Goal: Task Accomplishment & Management: Manage account settings

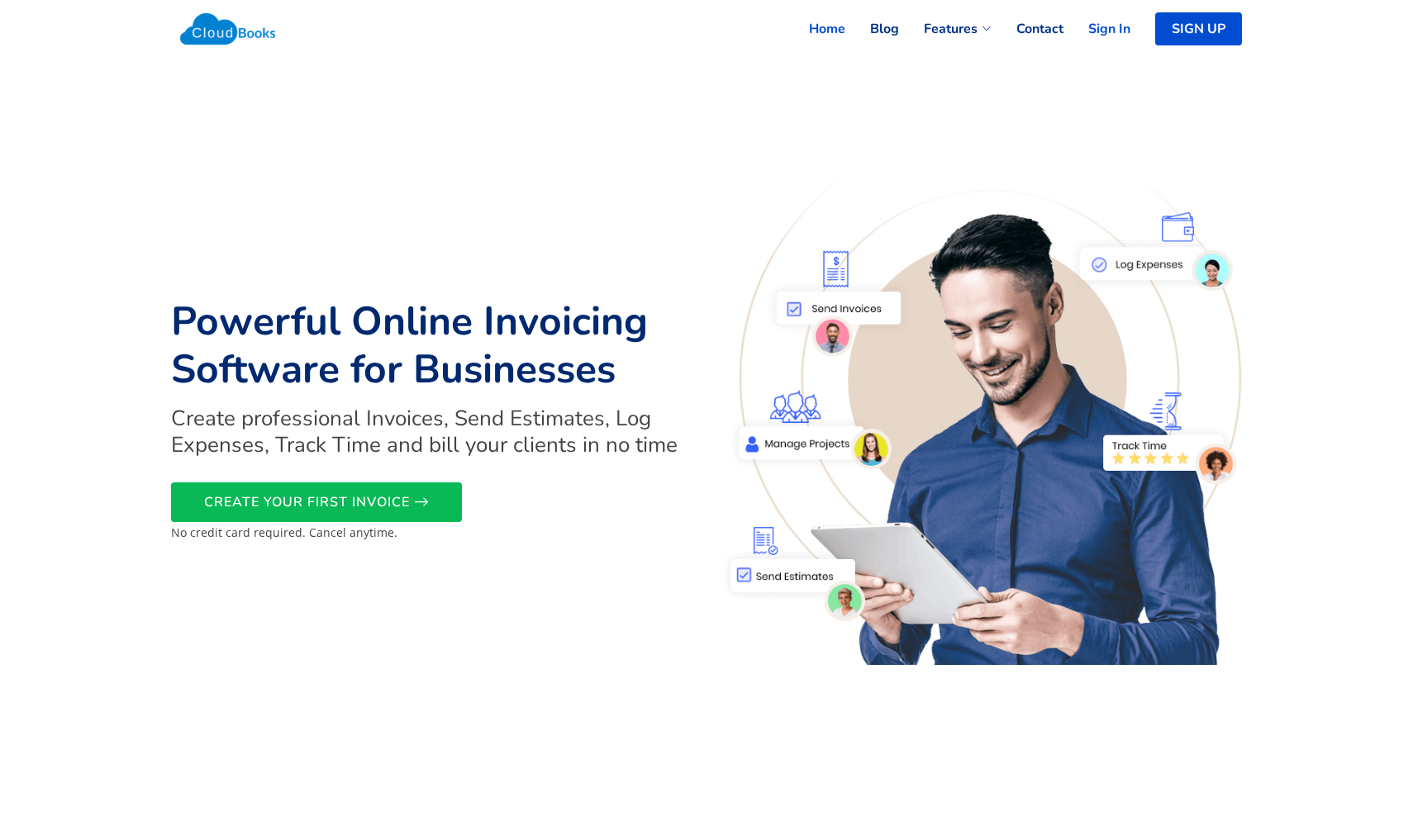
click at [1107, 27] on link "Sign In" at bounding box center [1097, 28] width 67 height 36
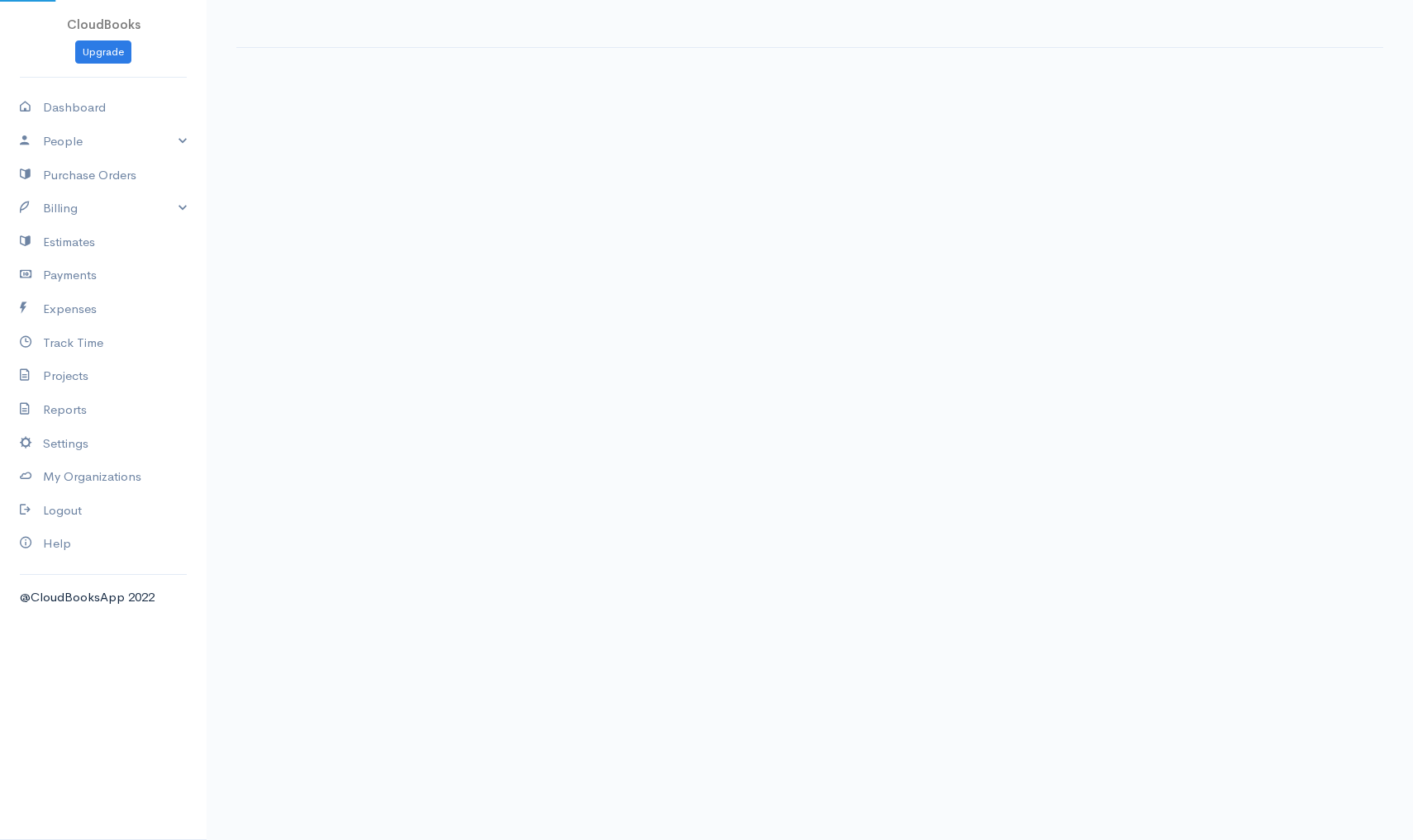
select select "thistoyear"
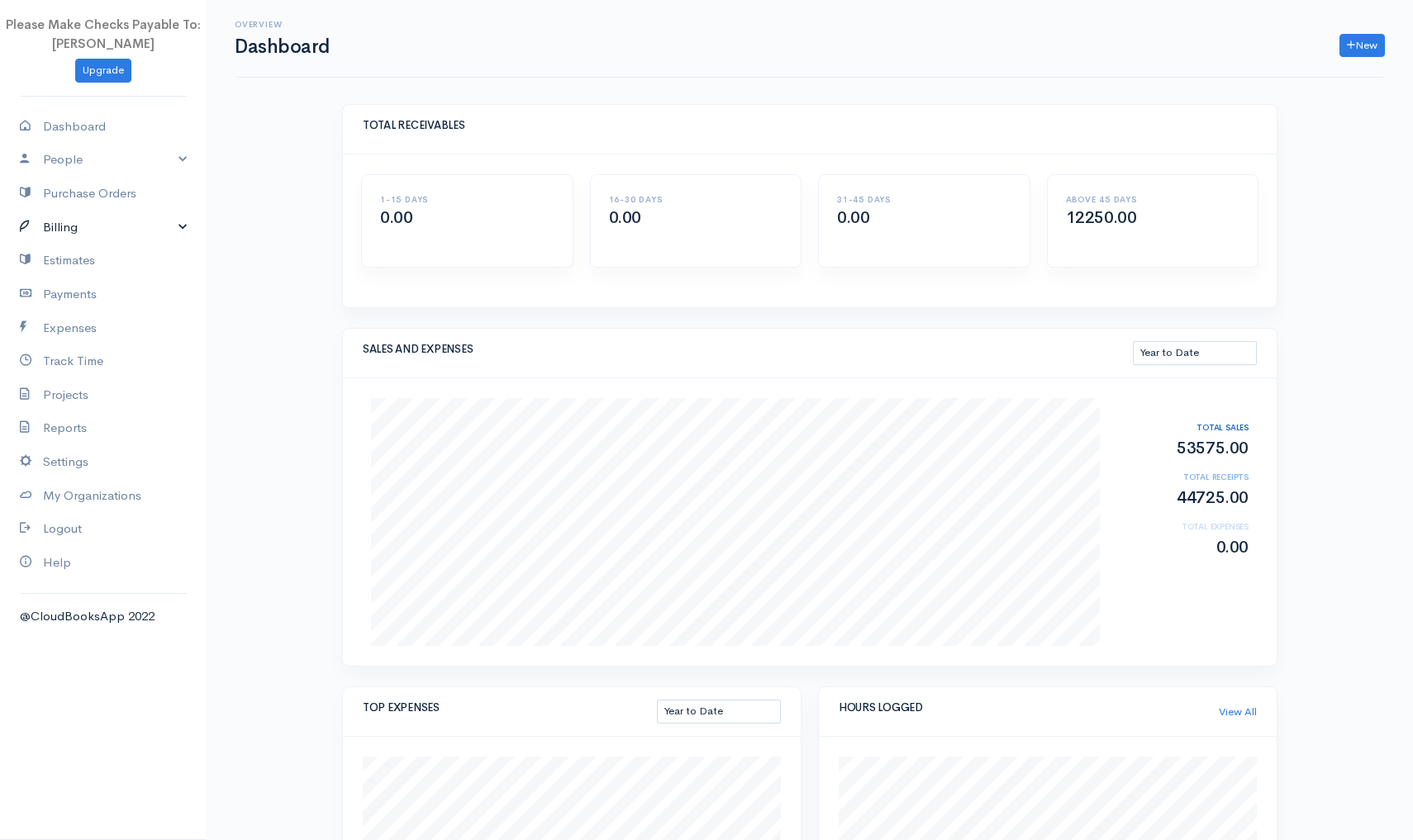
click at [68, 223] on link "Billing" at bounding box center [103, 227] width 207 height 34
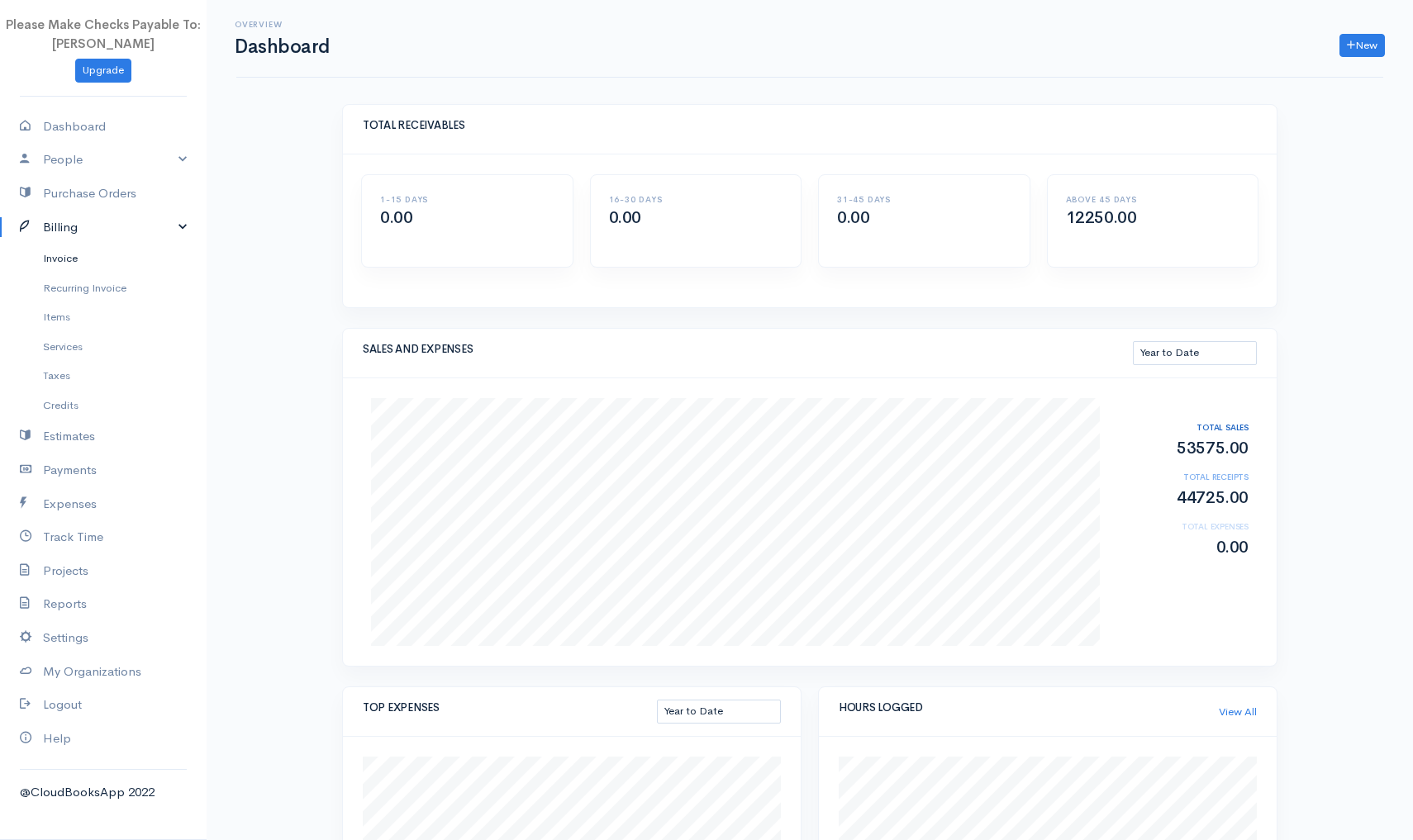
click at [57, 254] on link "Invoice" at bounding box center [103, 258] width 207 height 29
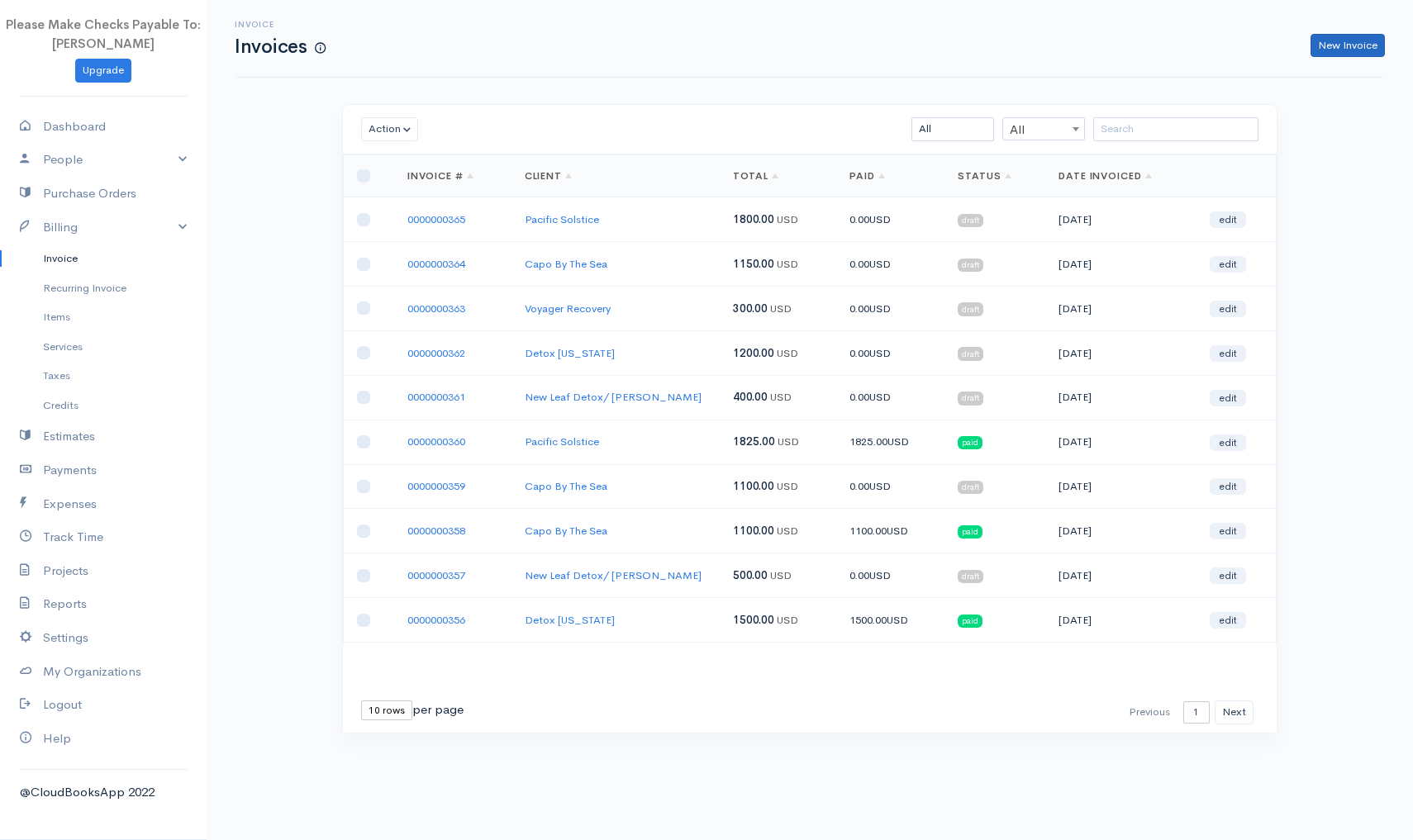
click at [1337, 48] on link "New Invoice" at bounding box center [1348, 45] width 75 height 24
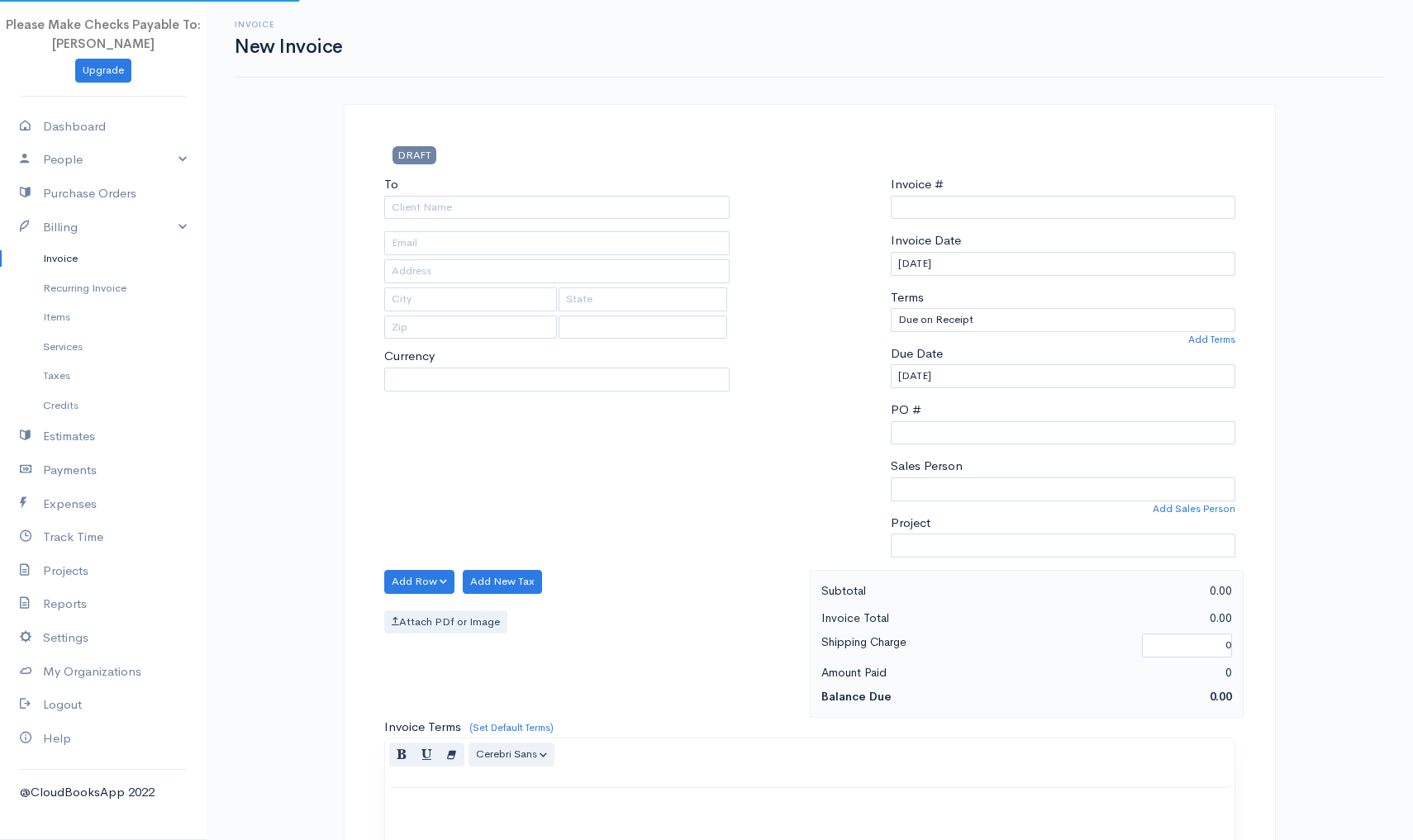
type input "0000000366"
select select "[GEOGRAPHIC_DATA]"
select select "USD"
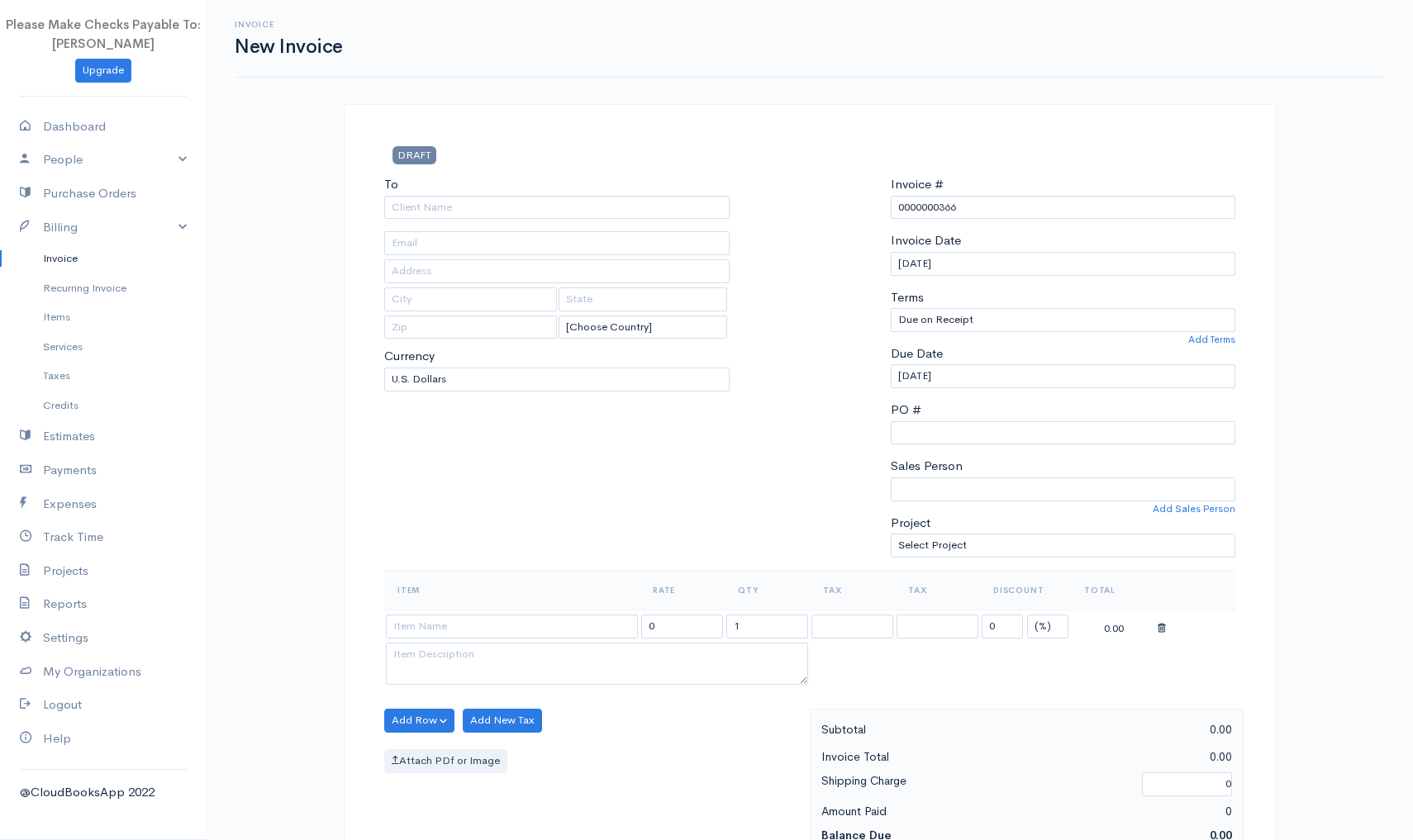
click at [1335, 511] on div "Invoice New Invoice DRAFT To [Choose Country] United States Canada United Kingd…" at bounding box center [810, 714] width 1207 height 1429
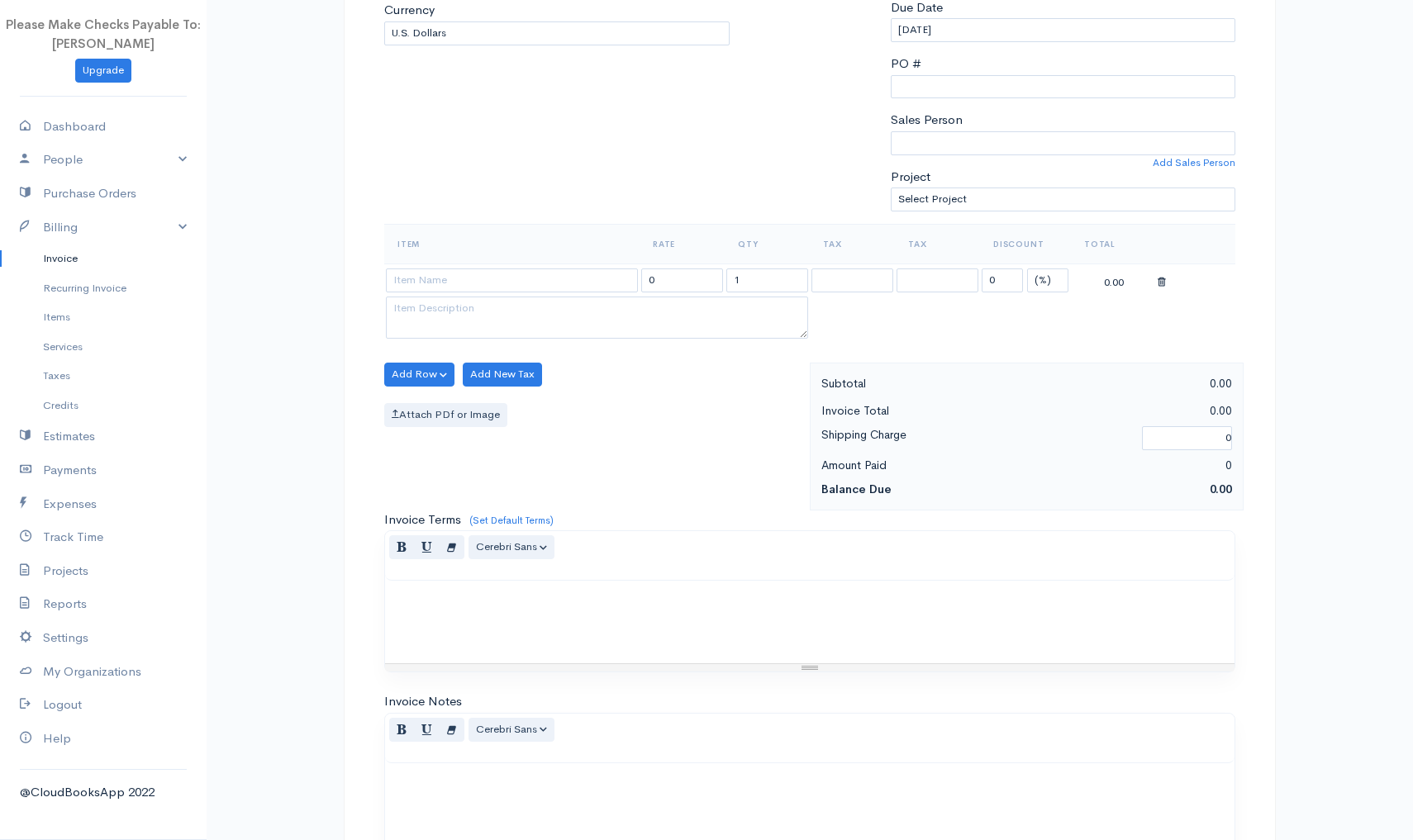
scroll to position [365, 0]
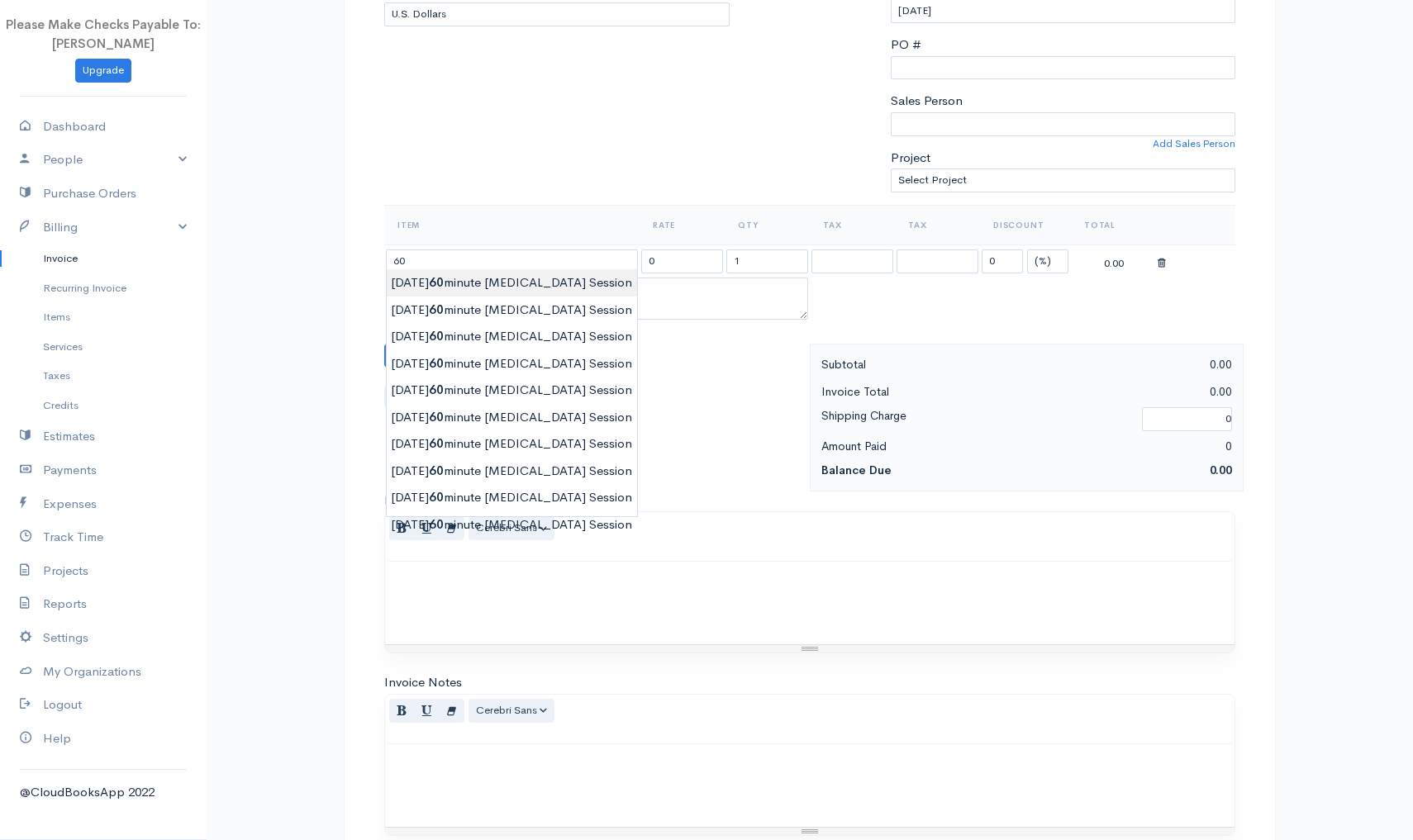
type input "9/1/25 60 minute Yoga Therapy Session"
type input "100.00"
type textarea "60 Minute Yoga Therapy and Psychoeducation session"
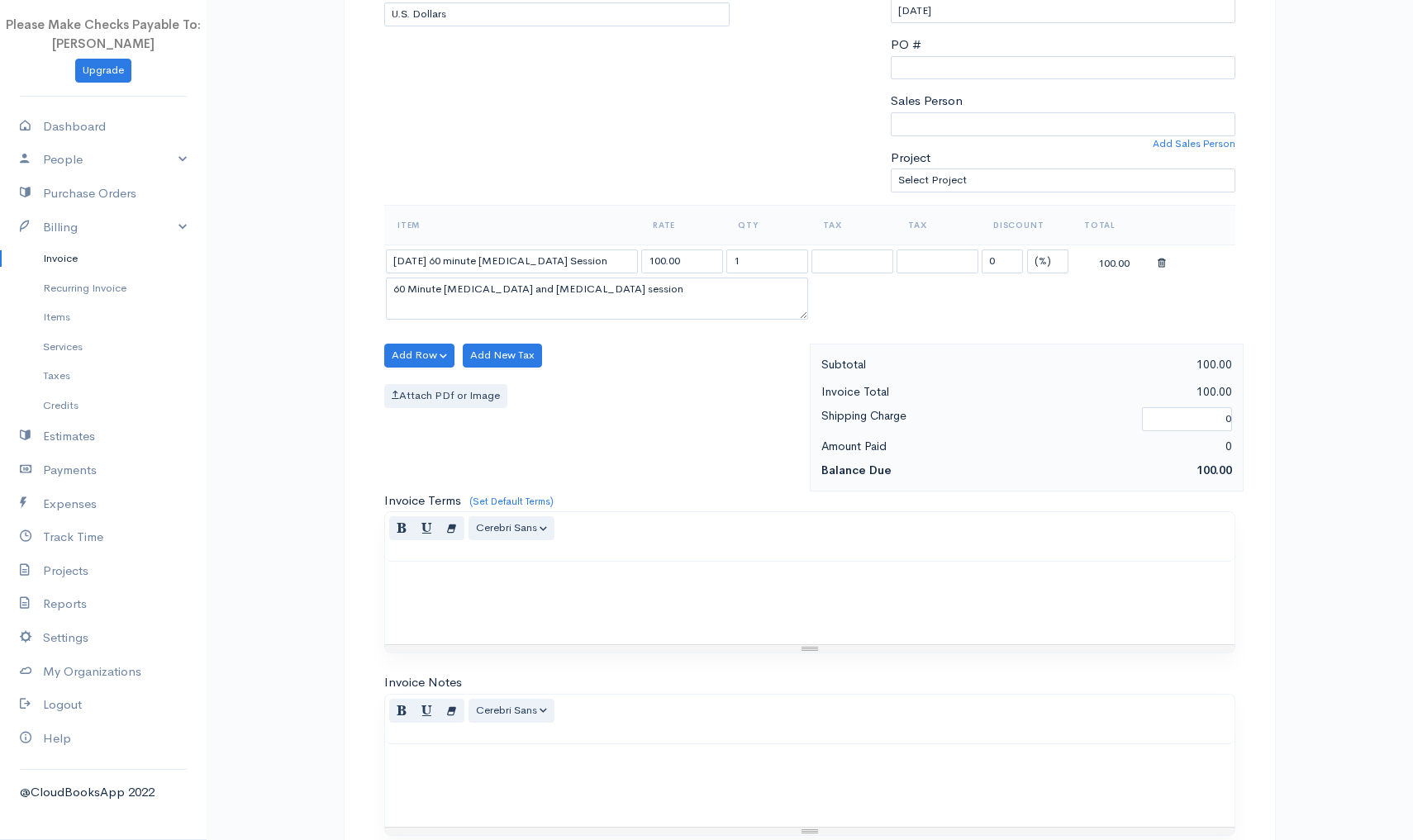
click at [488, 285] on body "Please Make Checks Payable To: Ashly Fox Upgrade Dashboard People Clients Vendo…" at bounding box center [706, 349] width 1413 height 1429
click at [425, 356] on button "Add Row" at bounding box center [419, 355] width 70 height 24
click at [424, 382] on link "Add Item Row" at bounding box center [450, 389] width 131 height 29
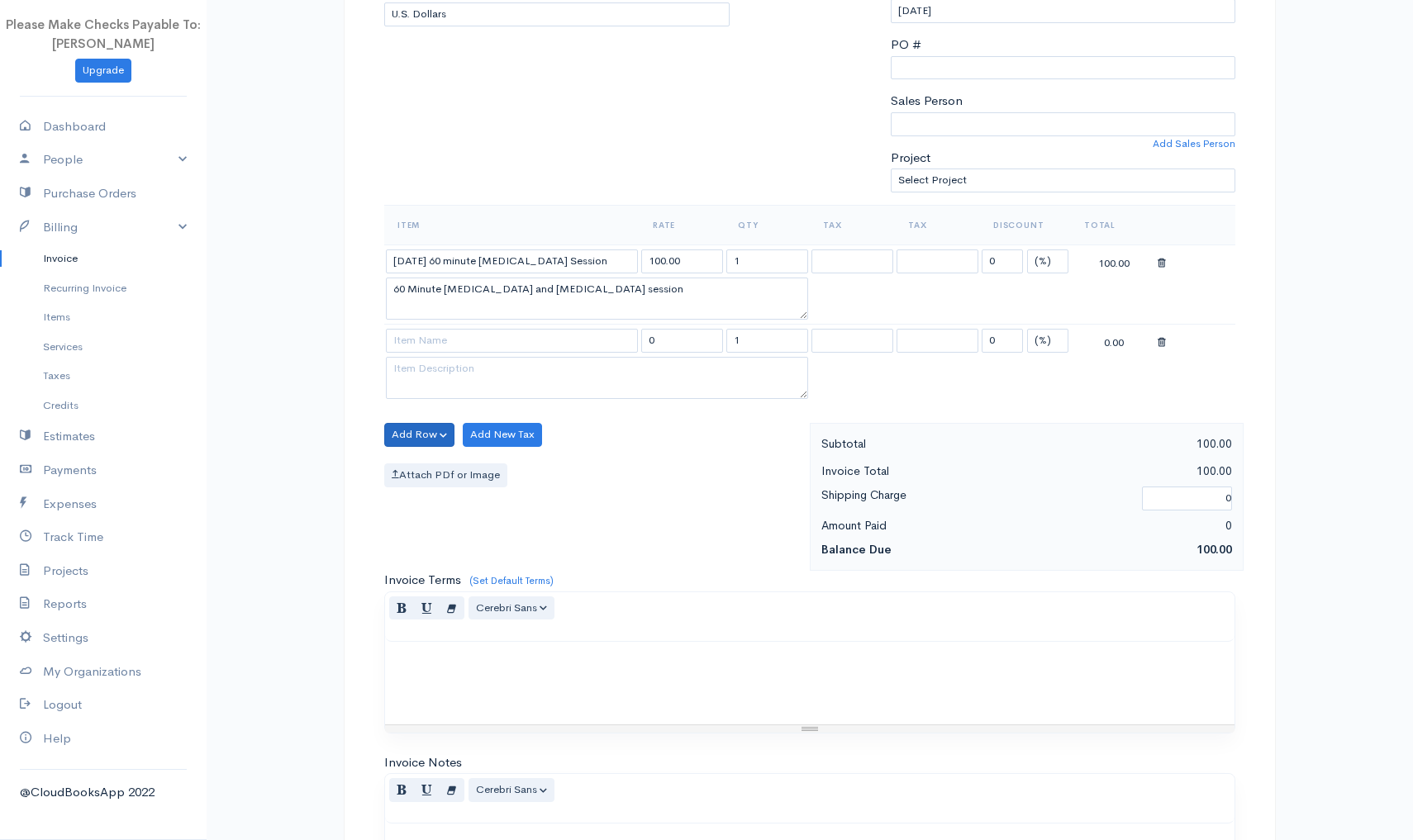
click at [422, 431] on button "Add Row" at bounding box center [419, 434] width 70 height 24
click at [429, 457] on link "Add Item Row" at bounding box center [450, 468] width 131 height 29
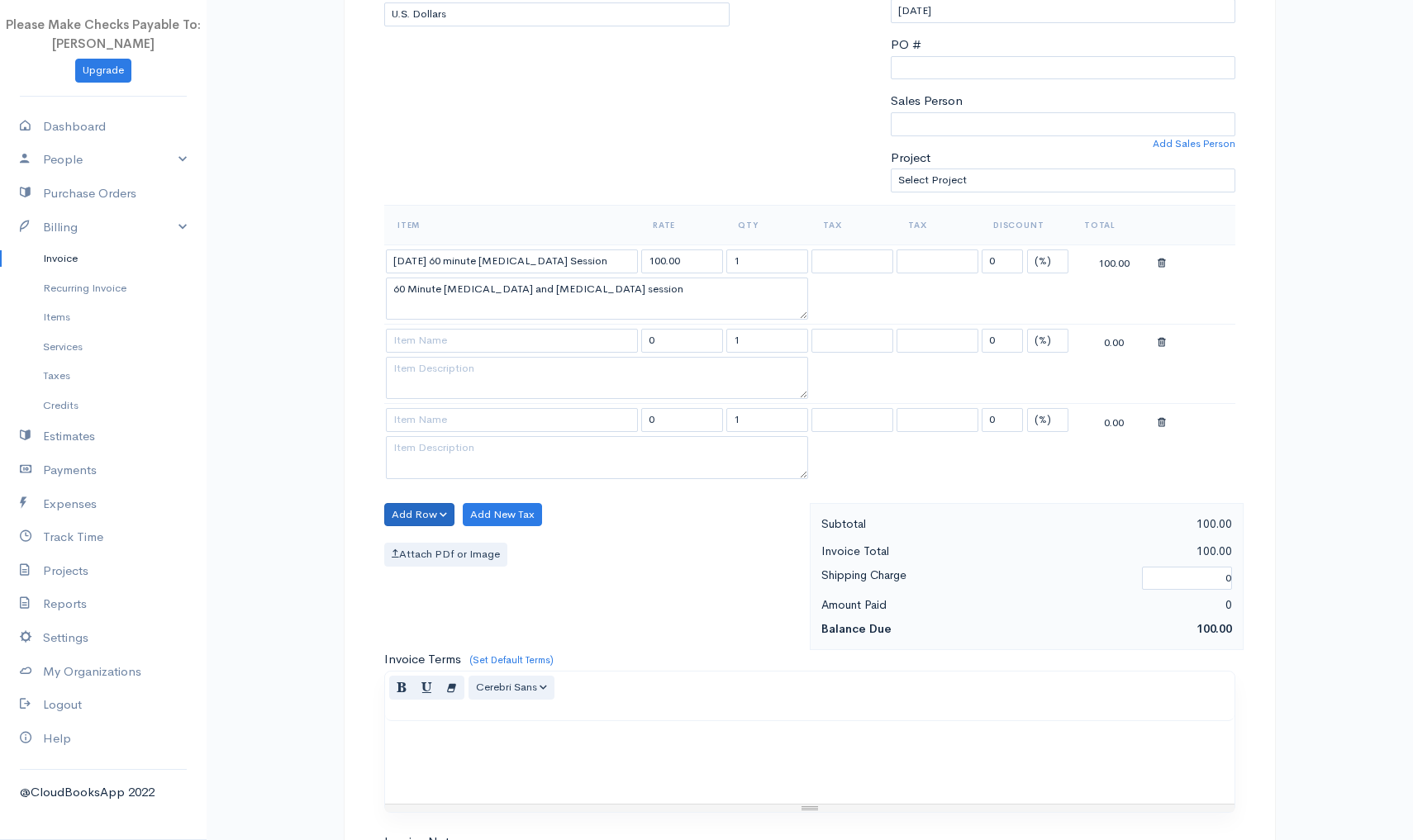
click at [426, 513] on button "Add Row" at bounding box center [419, 515] width 70 height 24
click at [434, 547] on link "Add Item Row" at bounding box center [450, 548] width 131 height 29
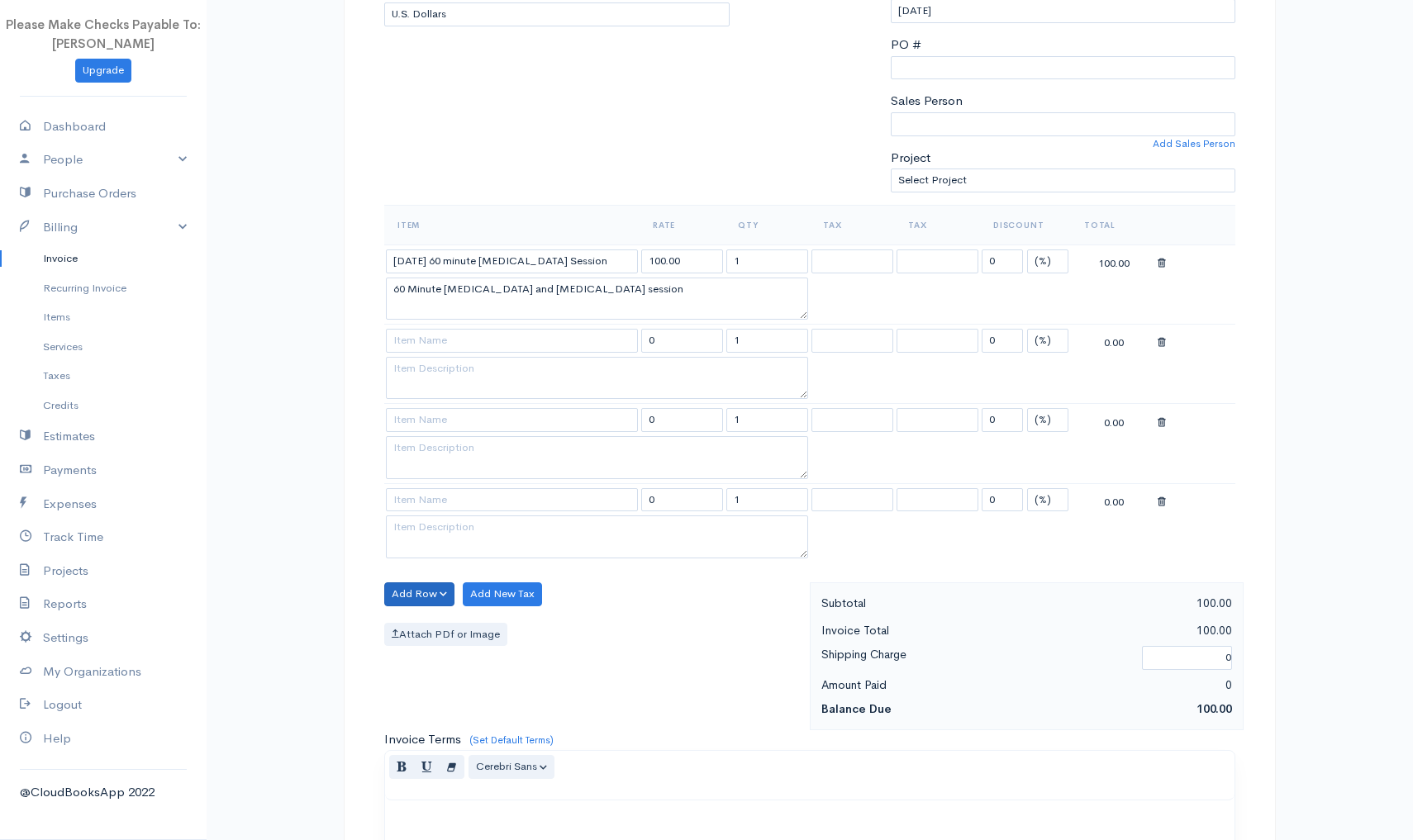
click at [432, 592] on button "Add Row" at bounding box center [419, 594] width 70 height 24
click at [432, 614] on link "Add Item Row" at bounding box center [450, 627] width 131 height 29
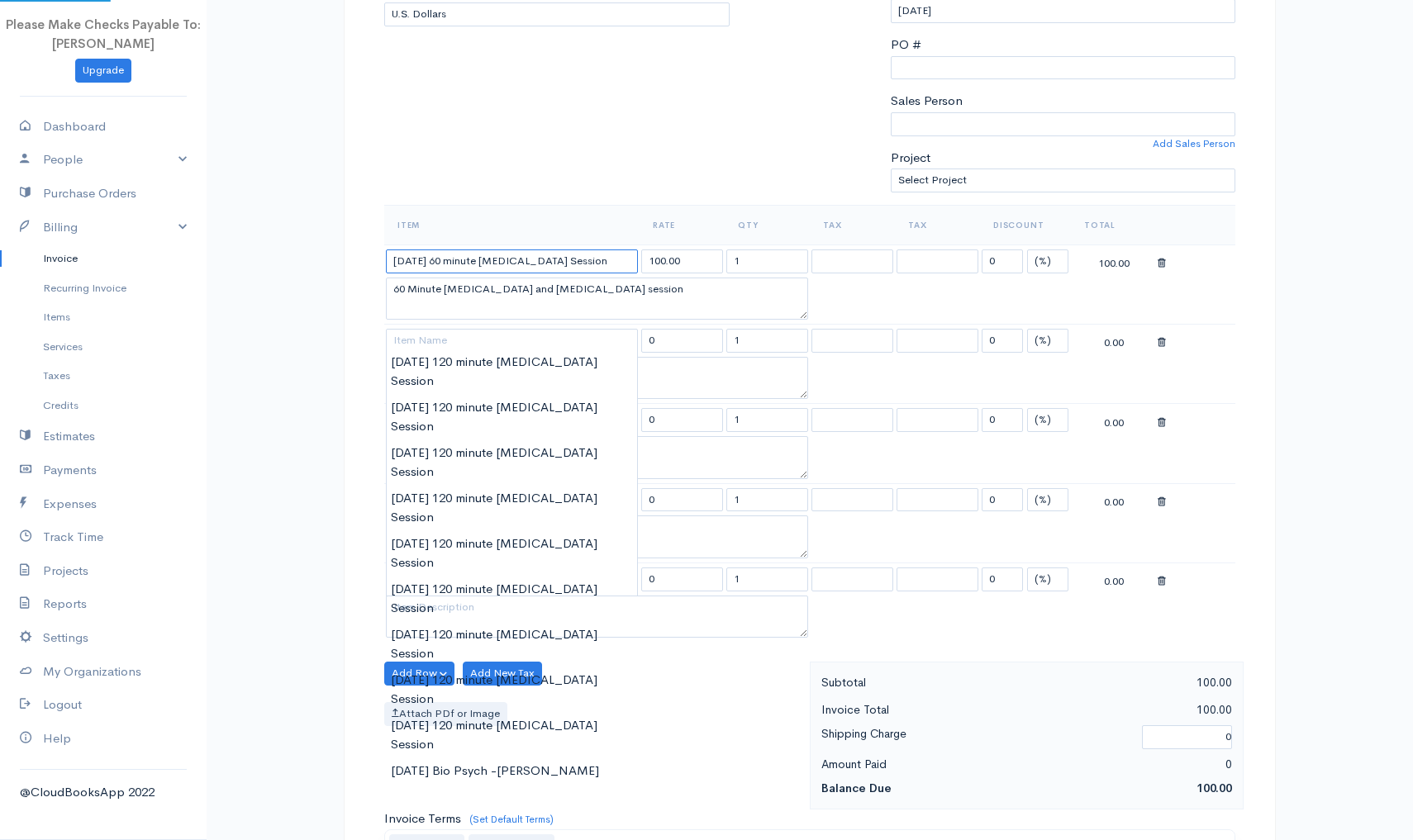
click at [412, 256] on input "9/1/25 60 minute Yoga Therapy Session" at bounding box center [512, 261] width 252 height 24
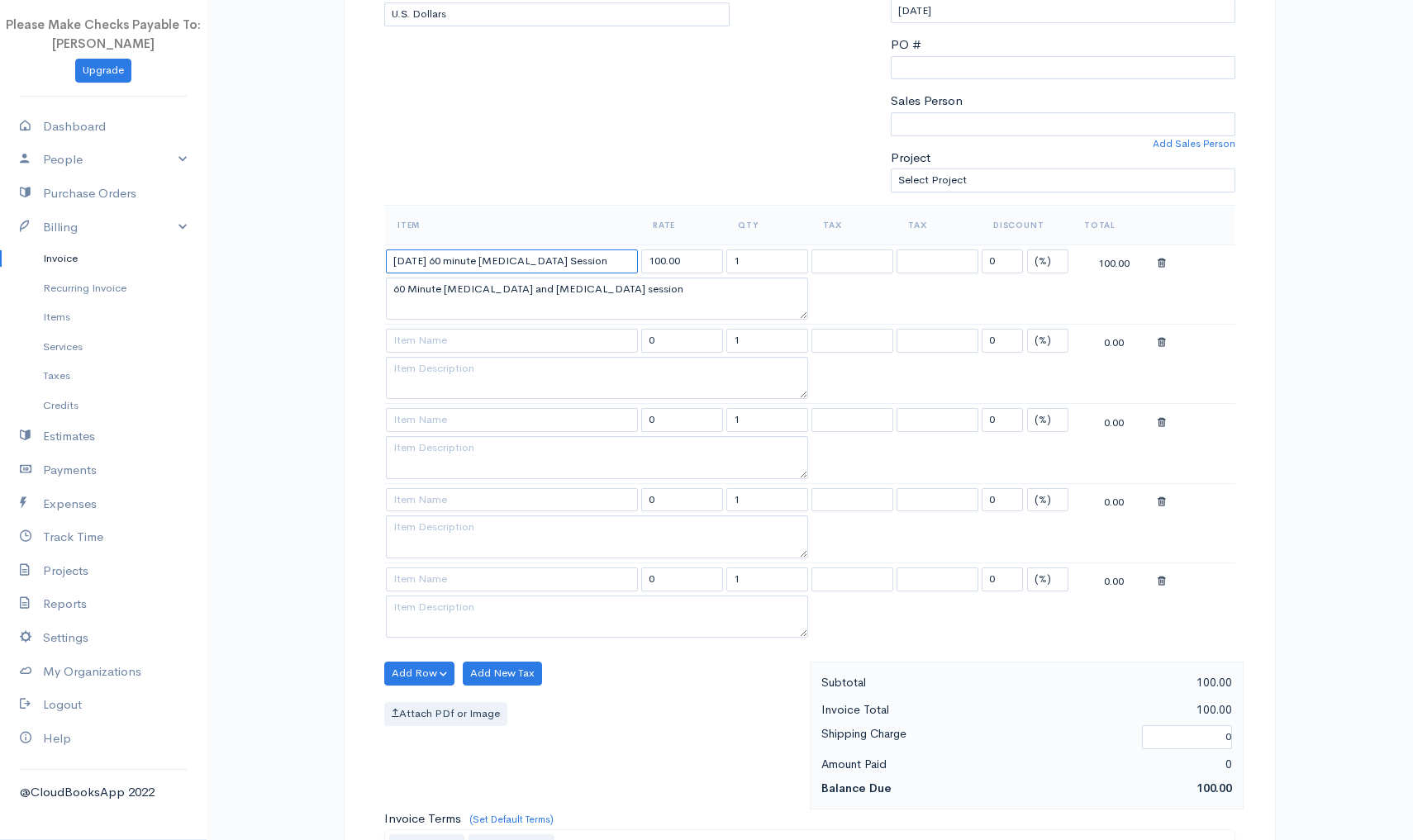
type input "9/19/25 60 minute Yoga Therapy Session"
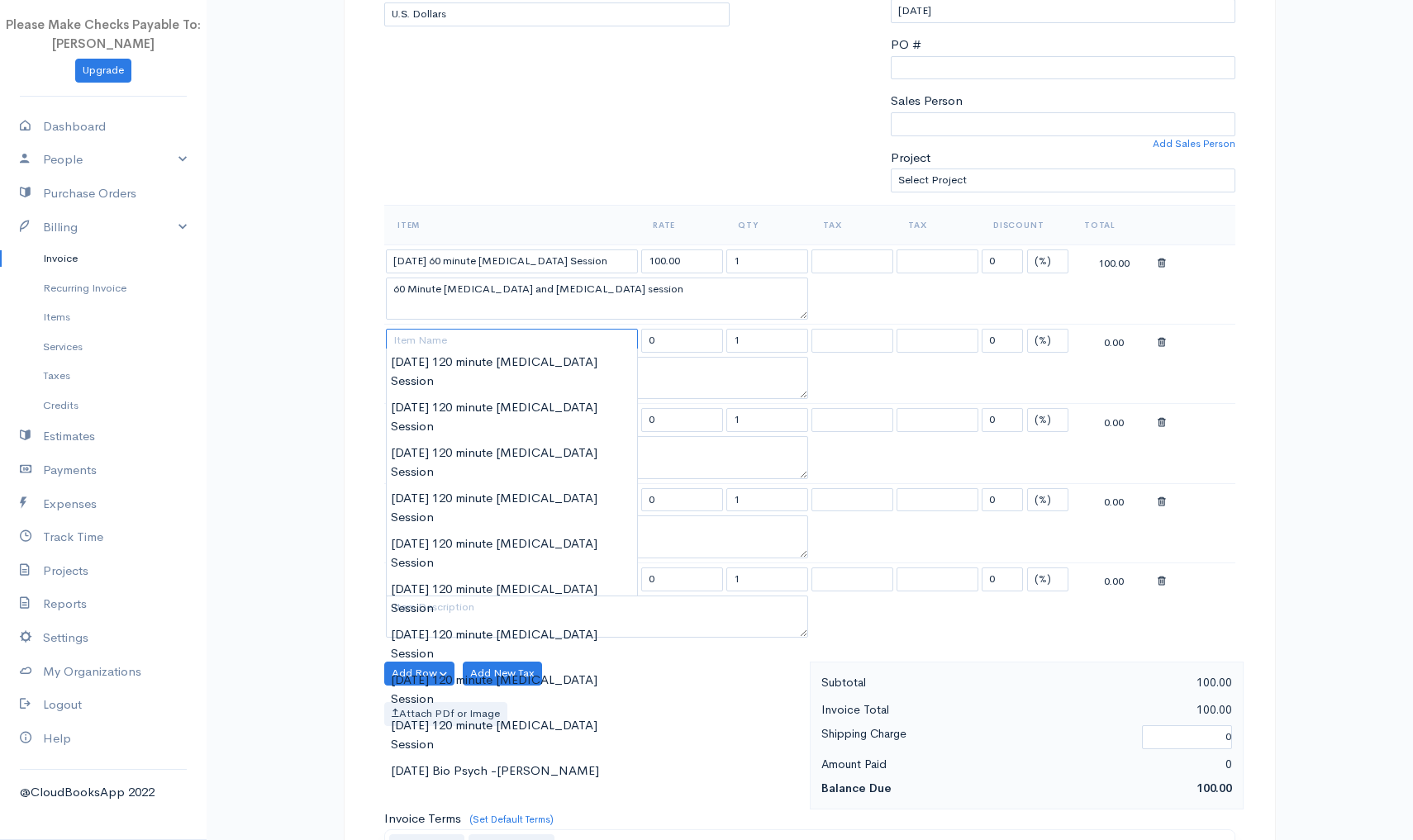
click at [406, 340] on input at bounding box center [512, 340] width 252 height 24
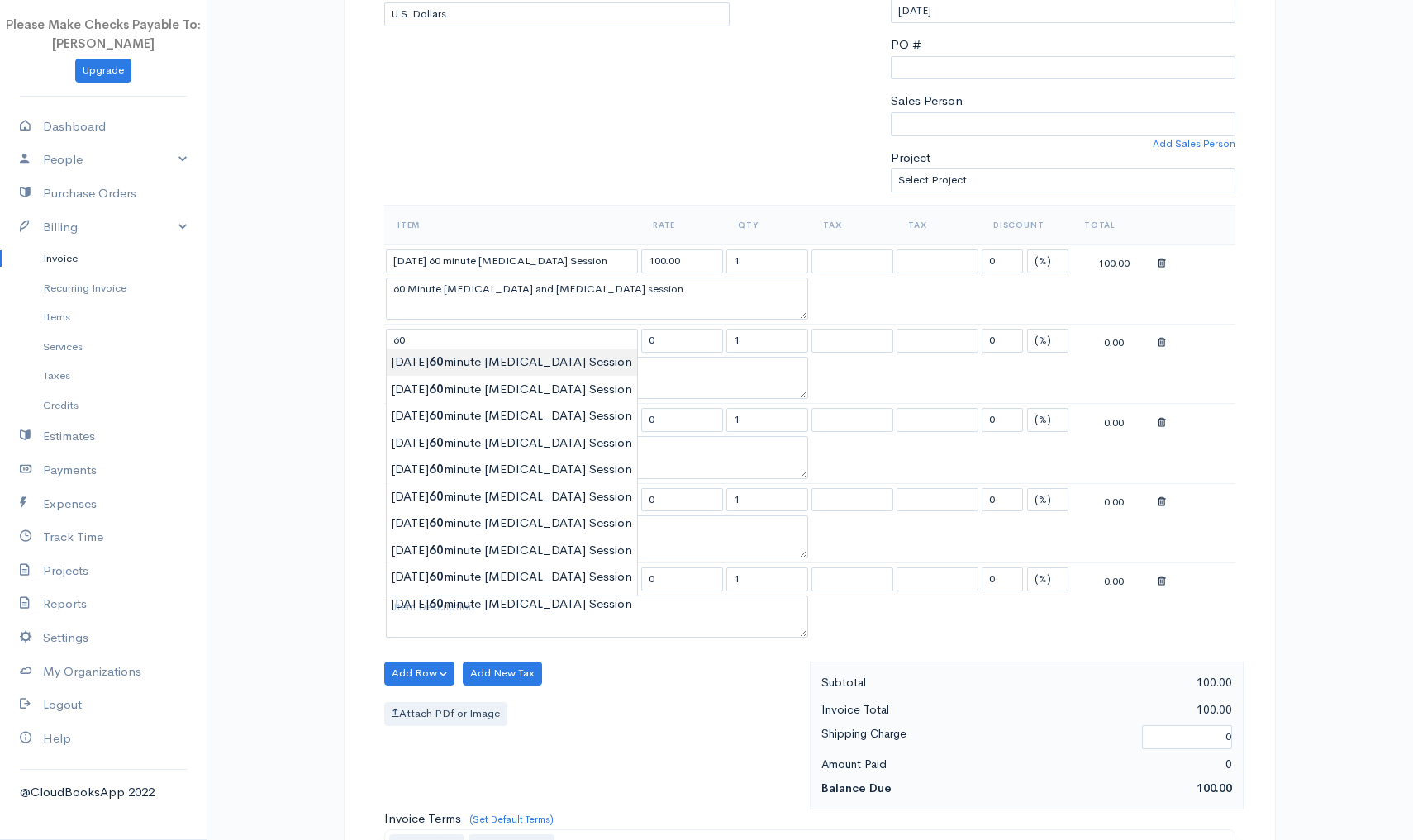
type input "9/1/25 60 minute Yoga Therapy Session"
type input "100.00"
type textarea "60 Minute Yoga Therapy and Psychoeducation session"
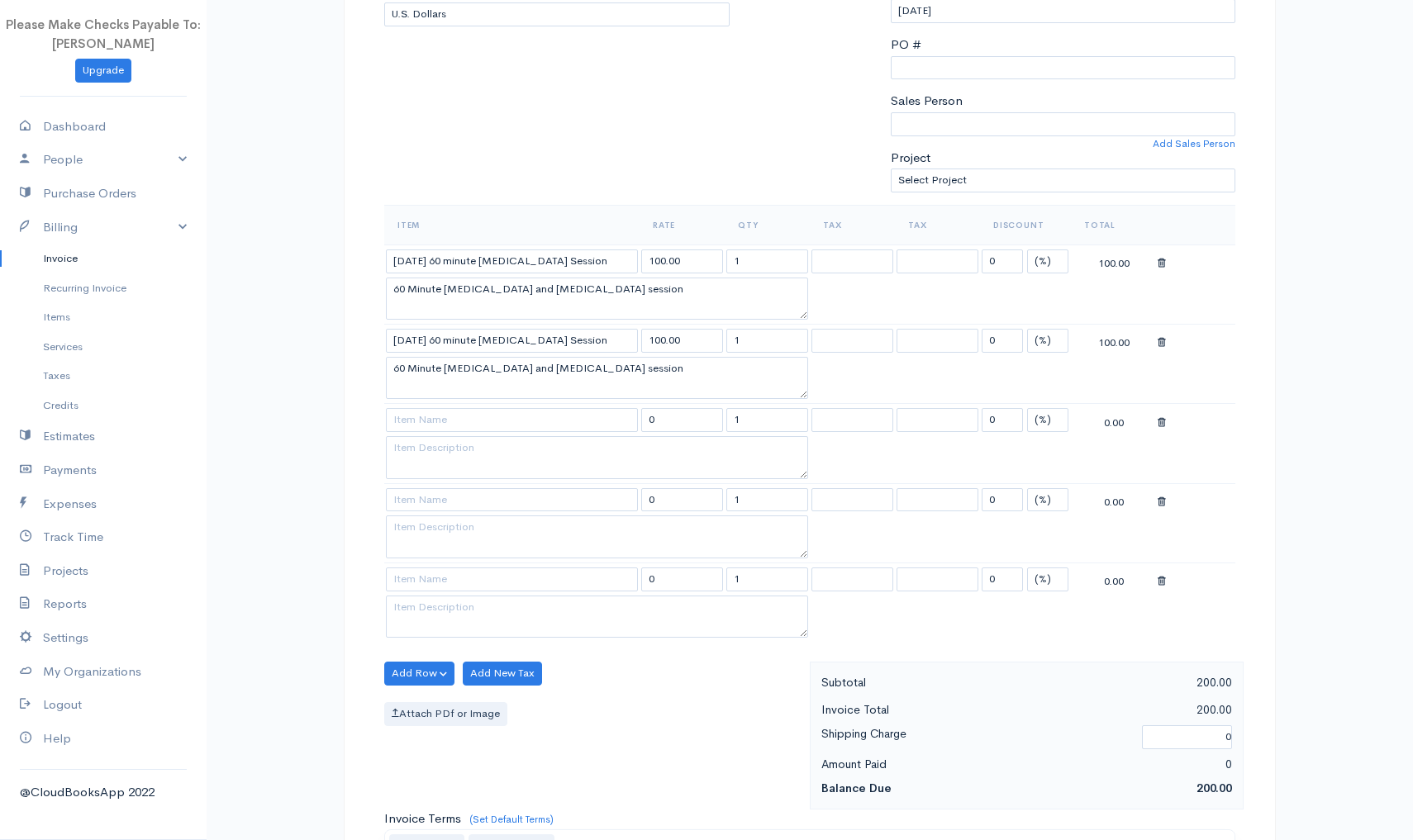
click at [410, 364] on body "Please Make Checks Payable To: Ashly Fox Upgrade Dashboard People Clients Vendo…" at bounding box center [706, 508] width 1413 height 1747
click at [410, 338] on input "9/1/25 60 minute Yoga Therapy Session" at bounding box center [512, 340] width 252 height 24
type input "9/19/25 60 minute Yoga Therapy Session"
click at [672, 289] on textarea "60 Minute Yoga Therapy and Psychoeducation session" at bounding box center [597, 299] width 422 height 43
type textarea "60 Minute Yoga Therapy and Psychoeducation session- Solutions"
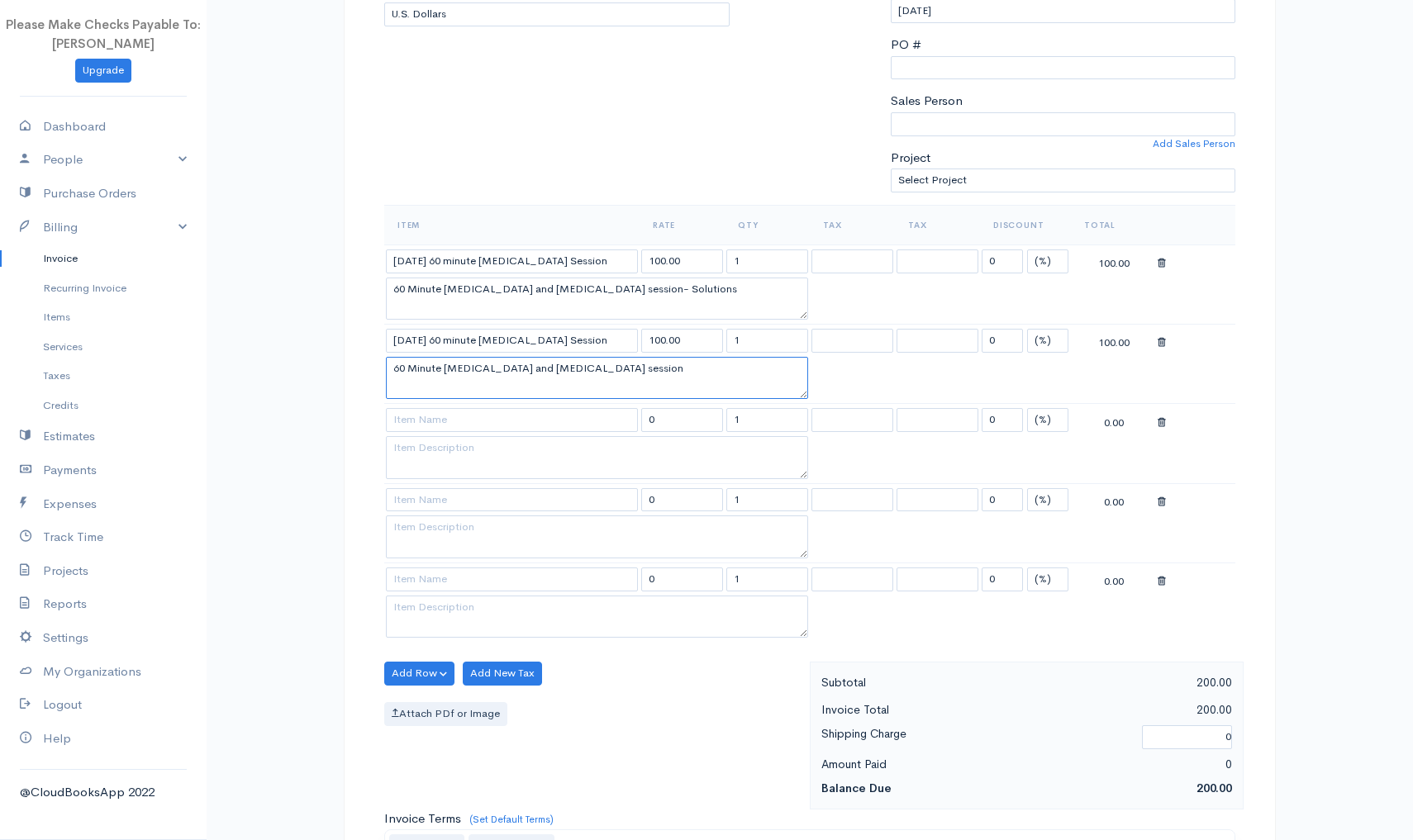
click at [683, 358] on textarea "60 Minute Yoga Therapy and Psychoeducation session" at bounding box center [597, 378] width 422 height 43
type textarea "60 Minute Yoga Therapy and Psychoeducation session- Capo"
click at [511, 463] on textarea at bounding box center [597, 457] width 422 height 43
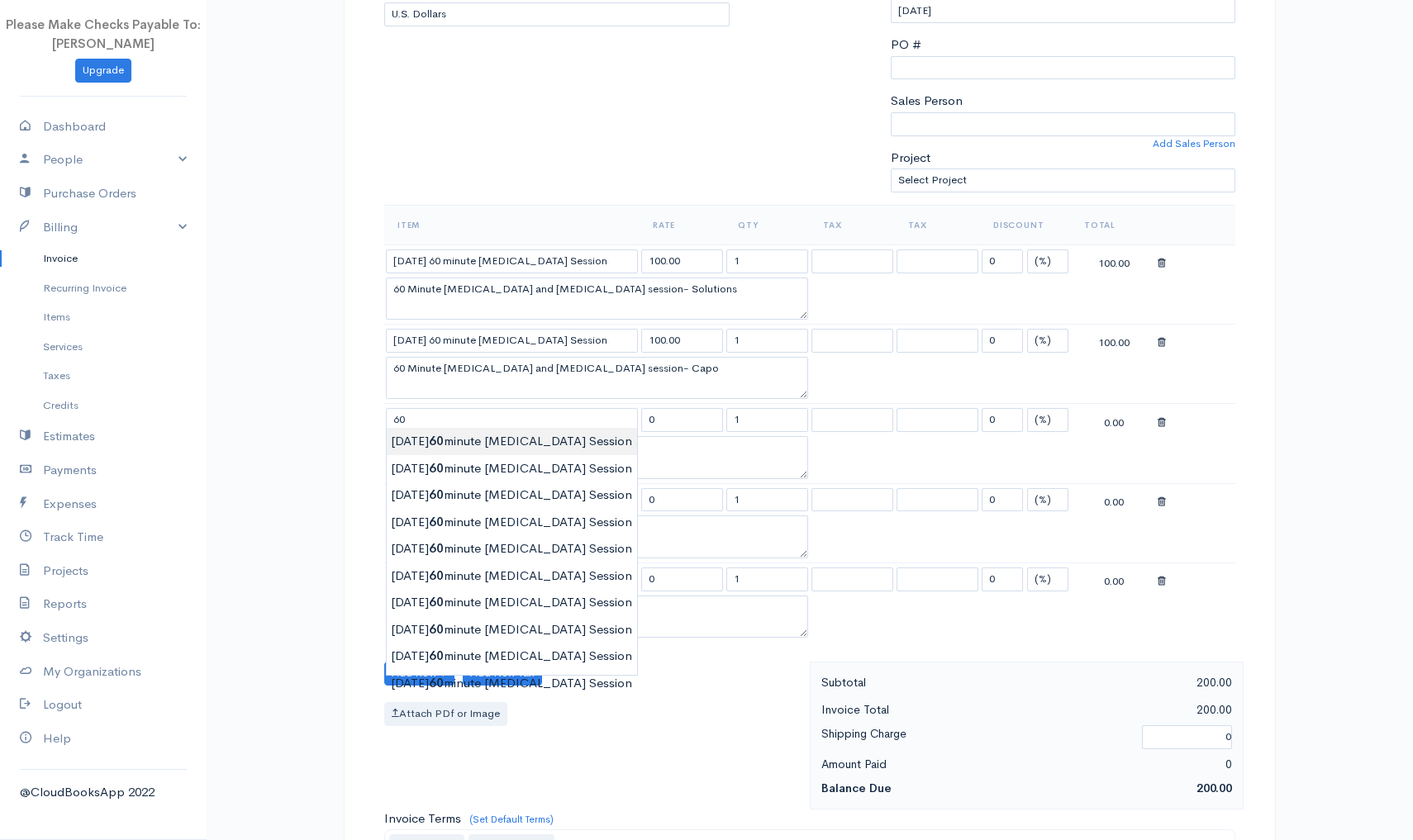
type input "9/1/25 60 minute Yoga Therapy Session"
type input "100.00"
type textarea "60 Minute Yoga Therapy and Psychoeducation session"
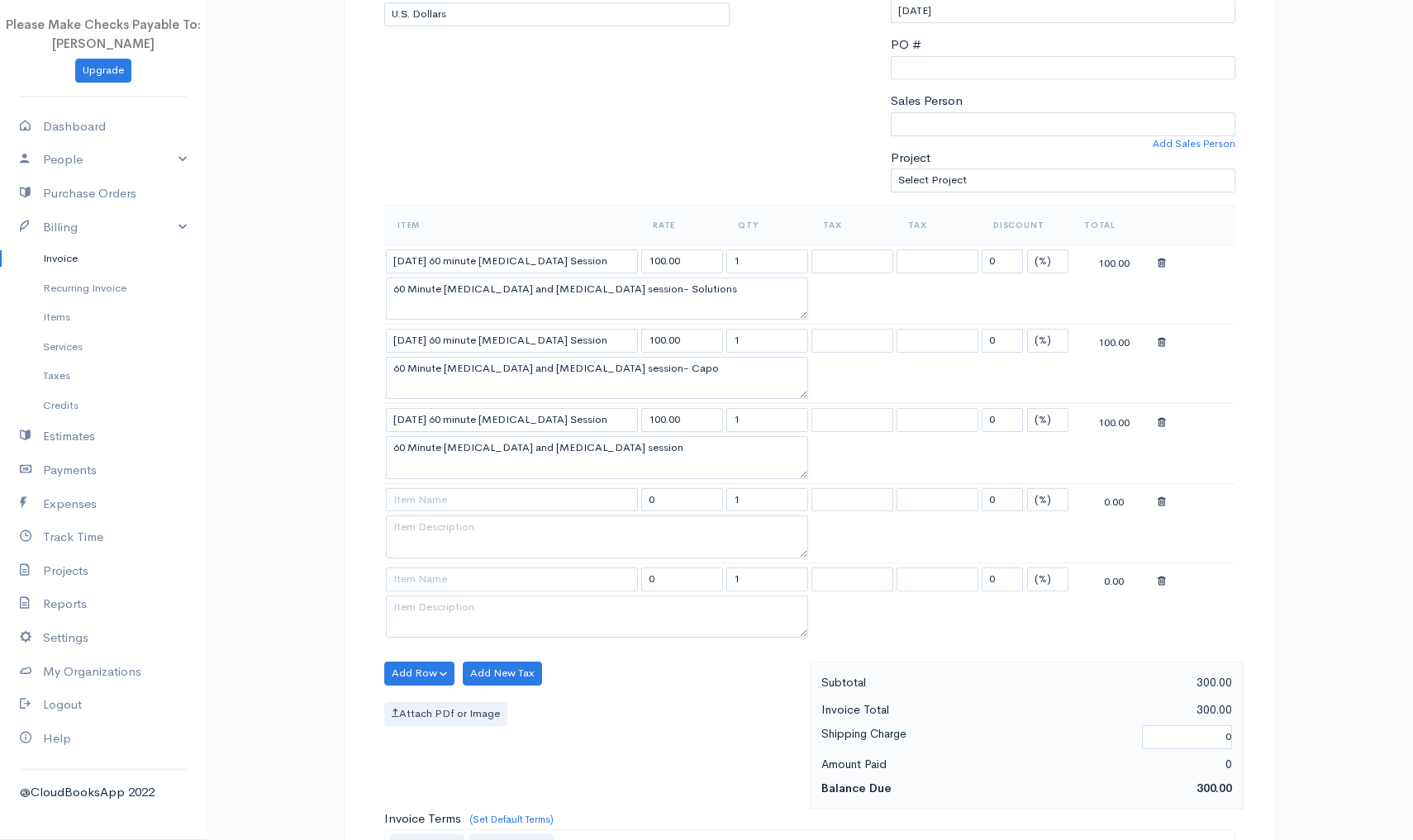
click at [433, 450] on body "Please Make Checks Payable To: Ashly Fox Upgrade Dashboard People Clients Vendo…" at bounding box center [706, 508] width 1413 height 1747
click at [412, 413] on input "9/1/25 60 minute Yoga Therapy Session" at bounding box center [512, 420] width 252 height 24
type input "9/22/25 60 minute Yoga Therapy Session"
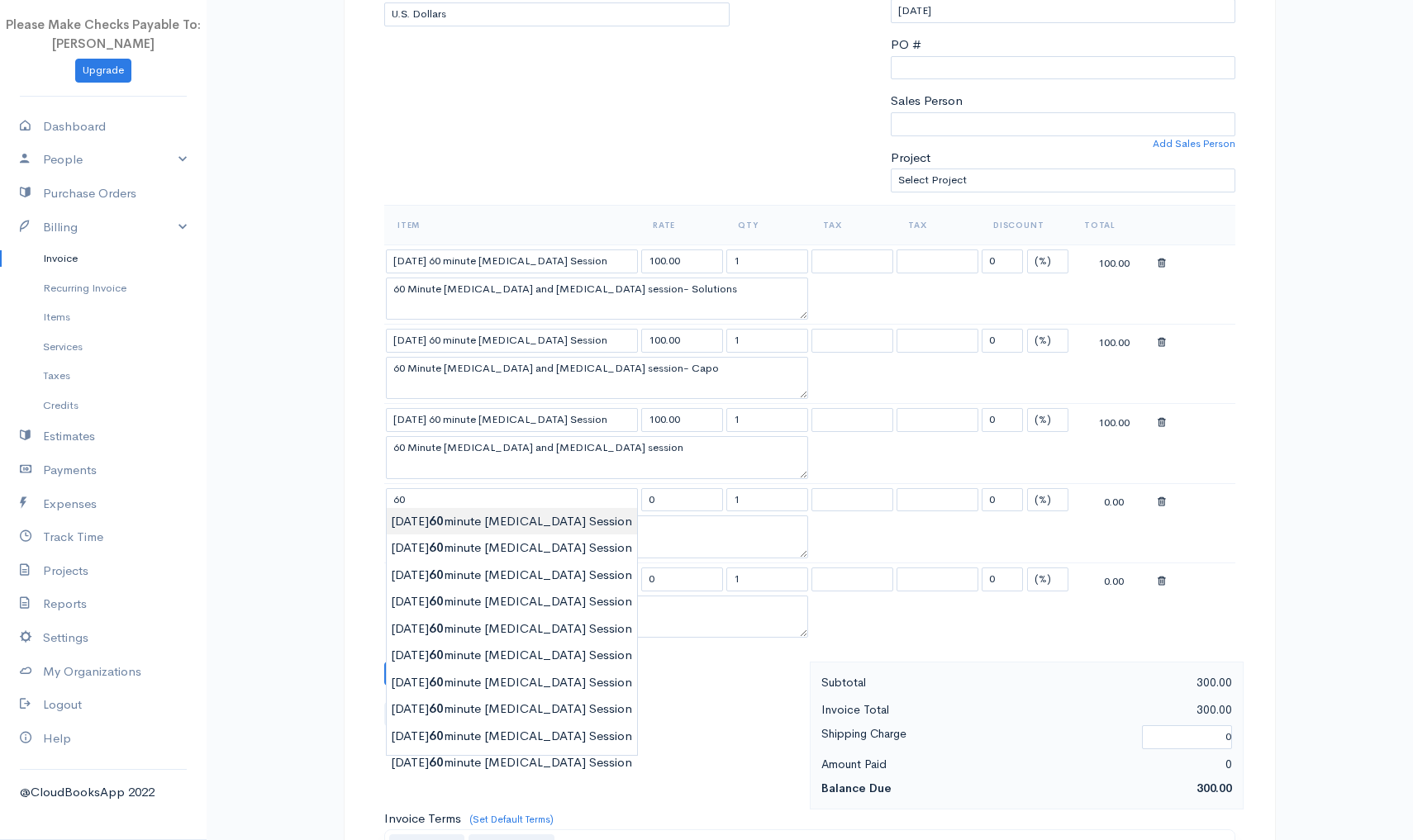
type input "9/1/25 60 minute Yoga Therapy Session"
type input "100.00"
type textarea "60 Minute Yoga Therapy and Psychoeducation session"
click at [408, 521] on body "Please Make Checks Payable To: Ashly Fox Upgrade Dashboard People Clients Vendo…" at bounding box center [706, 508] width 1413 height 1747
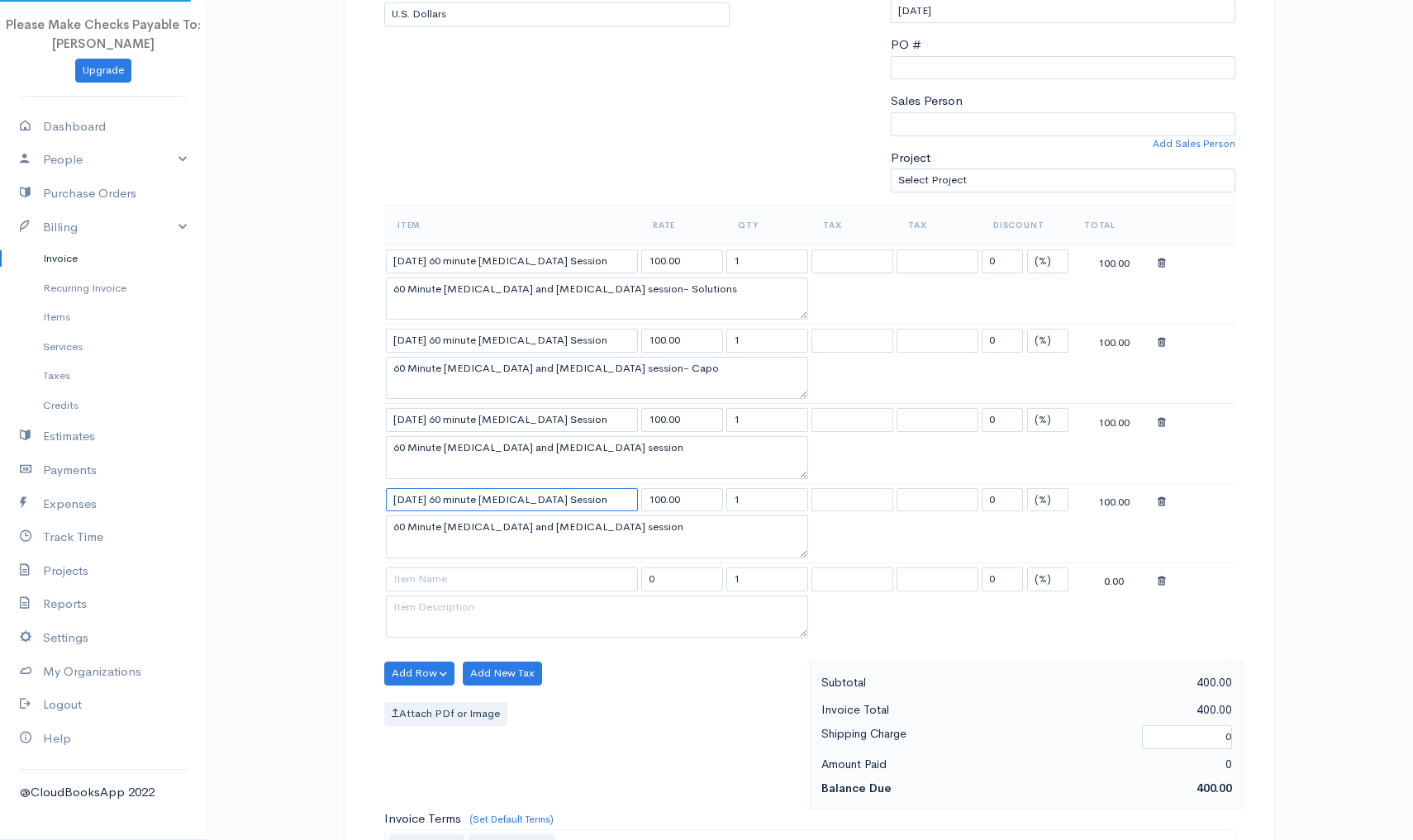
click at [409, 493] on input "9/1/25 60 minute Yoga Therapy Session" at bounding box center [512, 500] width 252 height 24
type input "9/19/25 60 minute Yoga Therapy Session"
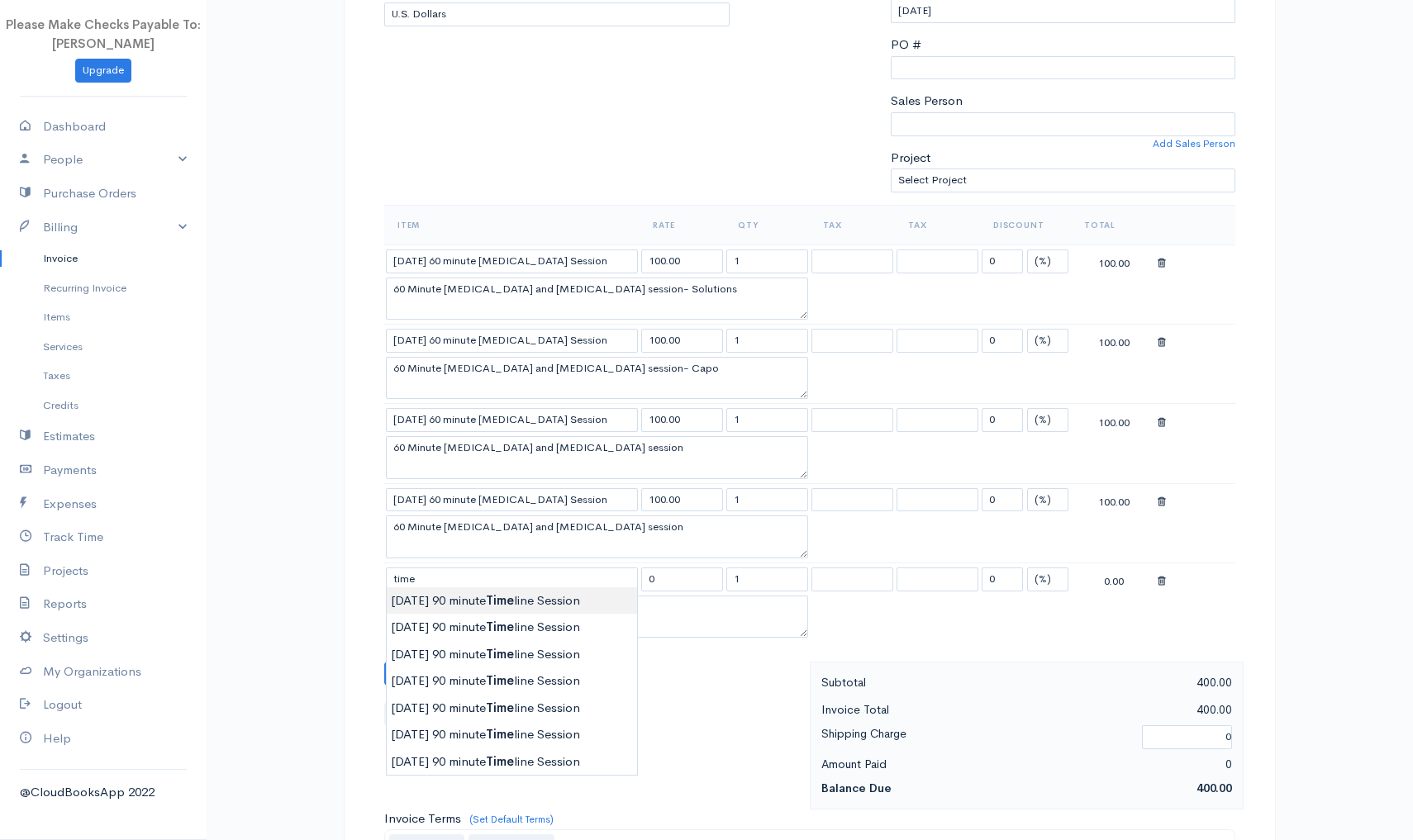
type input "9/1/2025 90 minute Timeline Session"
type input "150.00"
type textarea "90 Minute process and Psychoeducation session"
click at [427, 599] on body "Please Make Checks Payable To: Ashly Fox Upgrade Dashboard People Clients Vendo…" at bounding box center [706, 508] width 1413 height 1747
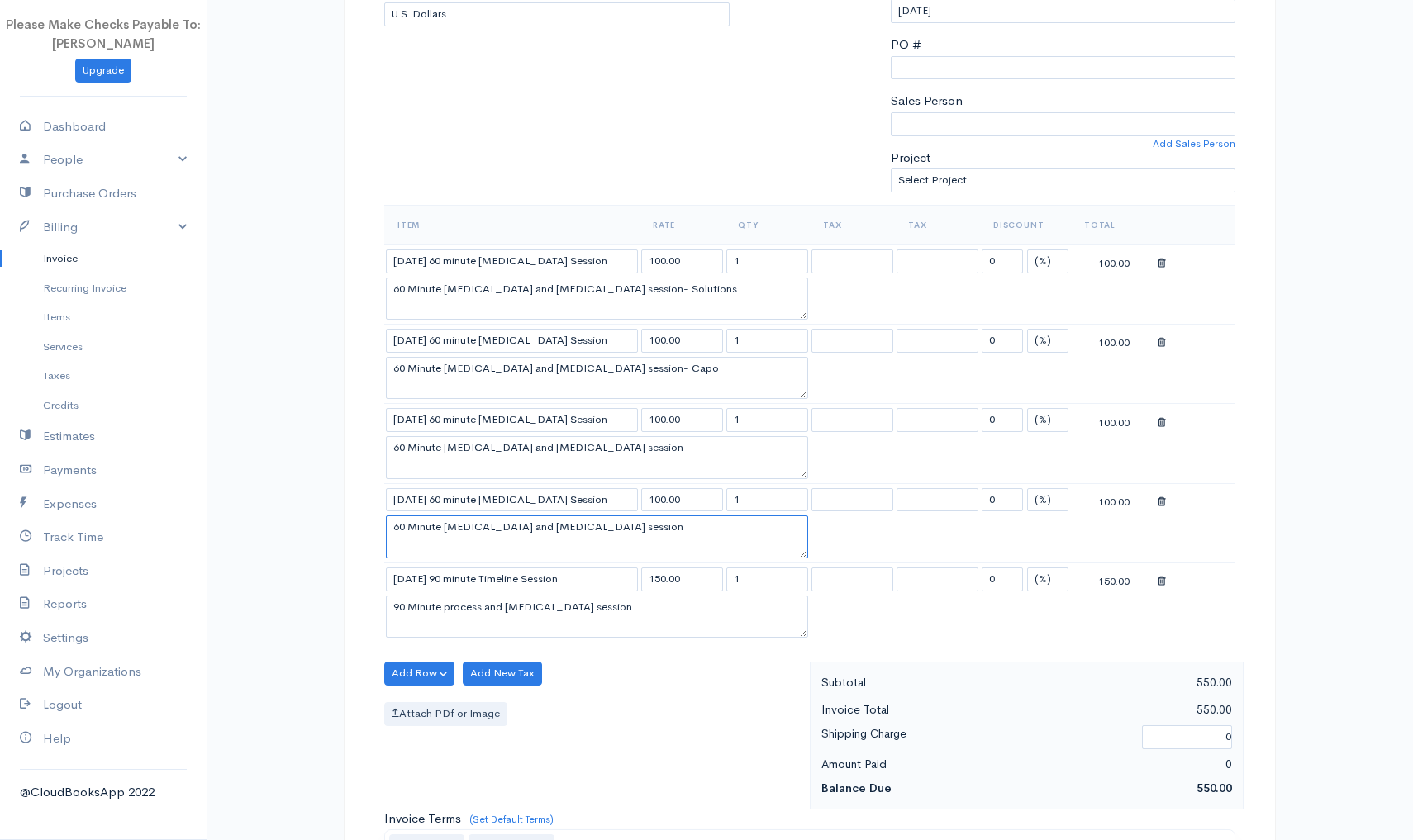
click at [677, 524] on textarea "60 Minute Yoga Therapy and Psychoeducation session" at bounding box center [597, 537] width 422 height 43
type textarea "60 Minute Yoga Therapy and Psychoeducation session - Capo"
click at [650, 612] on textarea "90 Minute process and Psychoeducation session" at bounding box center [597, 617] width 422 height 43
type textarea "90 Minute process and Psychoeducation session - Capo"
click at [400, 662] on button "Add Row" at bounding box center [419, 673] width 70 height 24
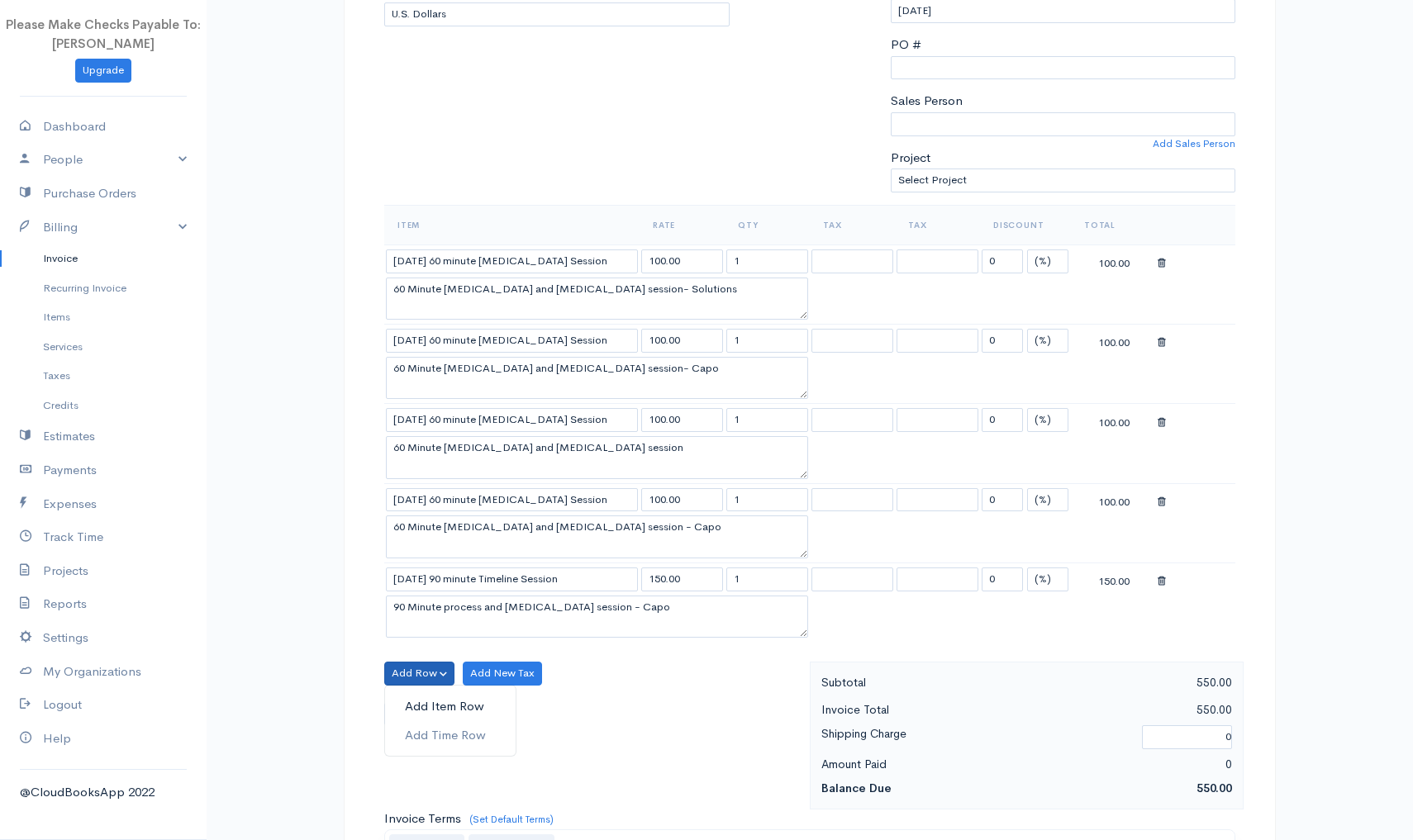
click at [399, 693] on link "Add Item Row" at bounding box center [450, 707] width 131 height 29
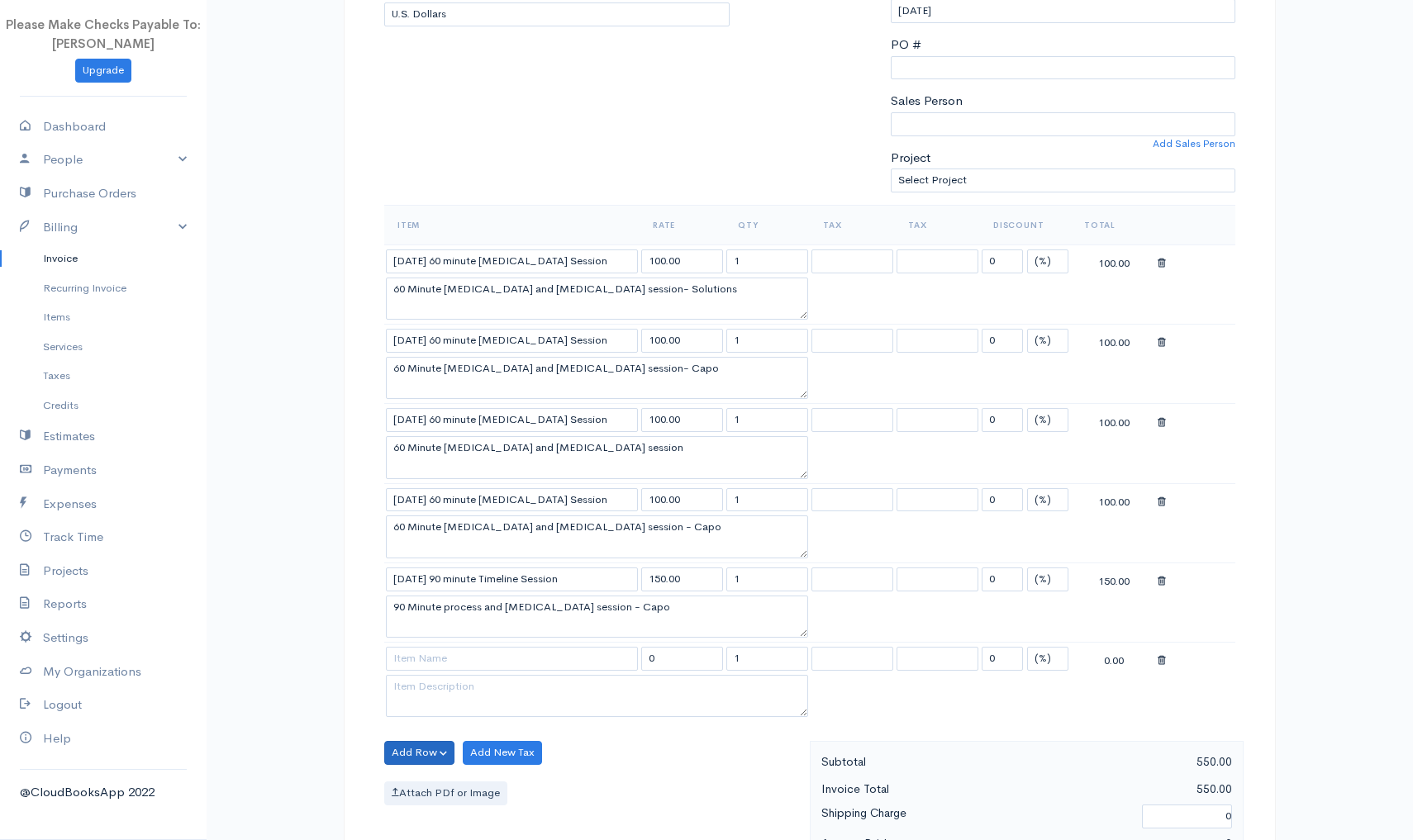
click at [400, 746] on button "Add Row" at bounding box center [419, 753] width 70 height 24
click at [406, 782] on link "Add Item Row" at bounding box center [450, 786] width 131 height 29
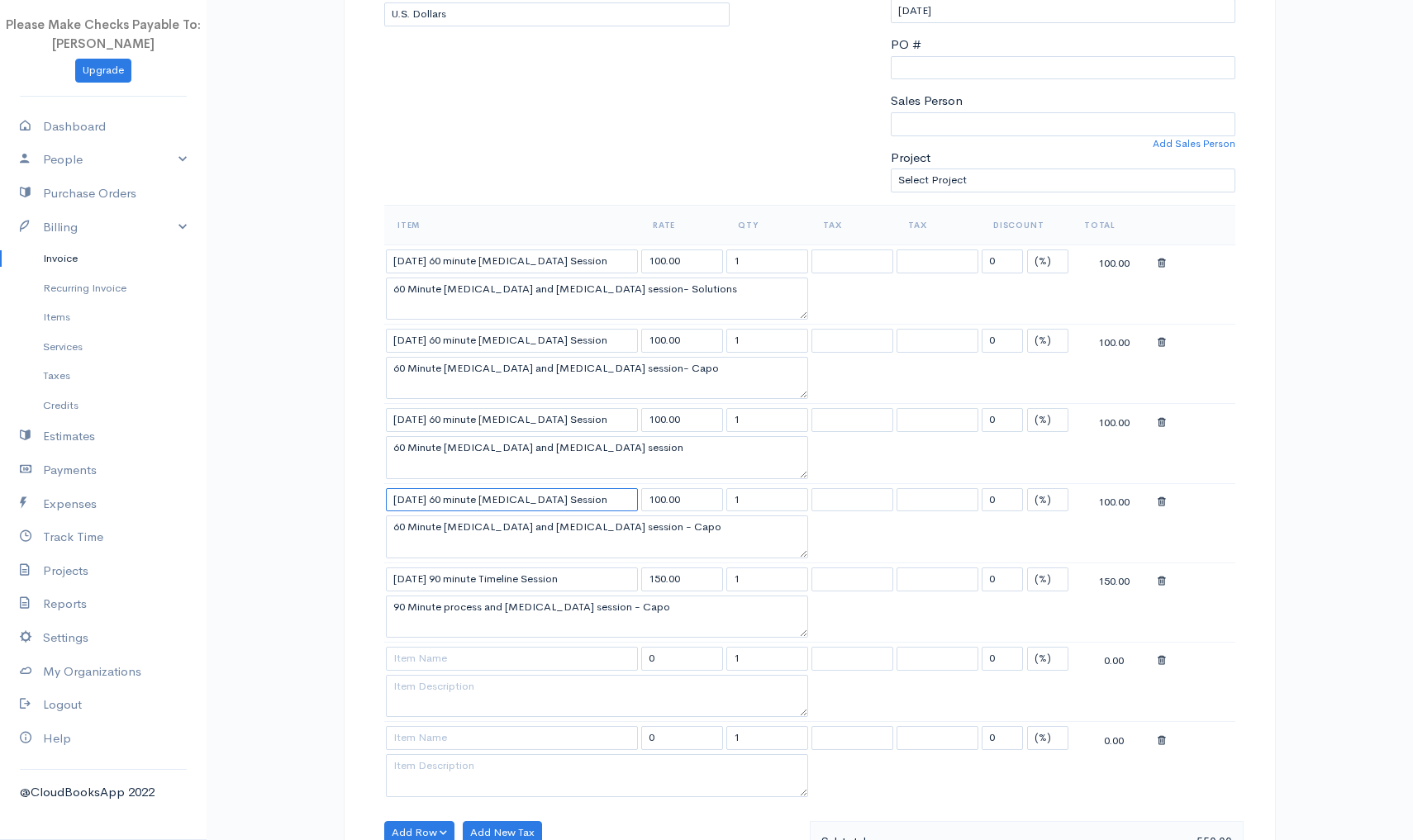
click at [417, 495] on input "9/19/25 60 minute Yoga Therapy Session" at bounding box center [512, 500] width 252 height 24
click at [1164, 499] on icon at bounding box center [1162, 502] width 8 height 12
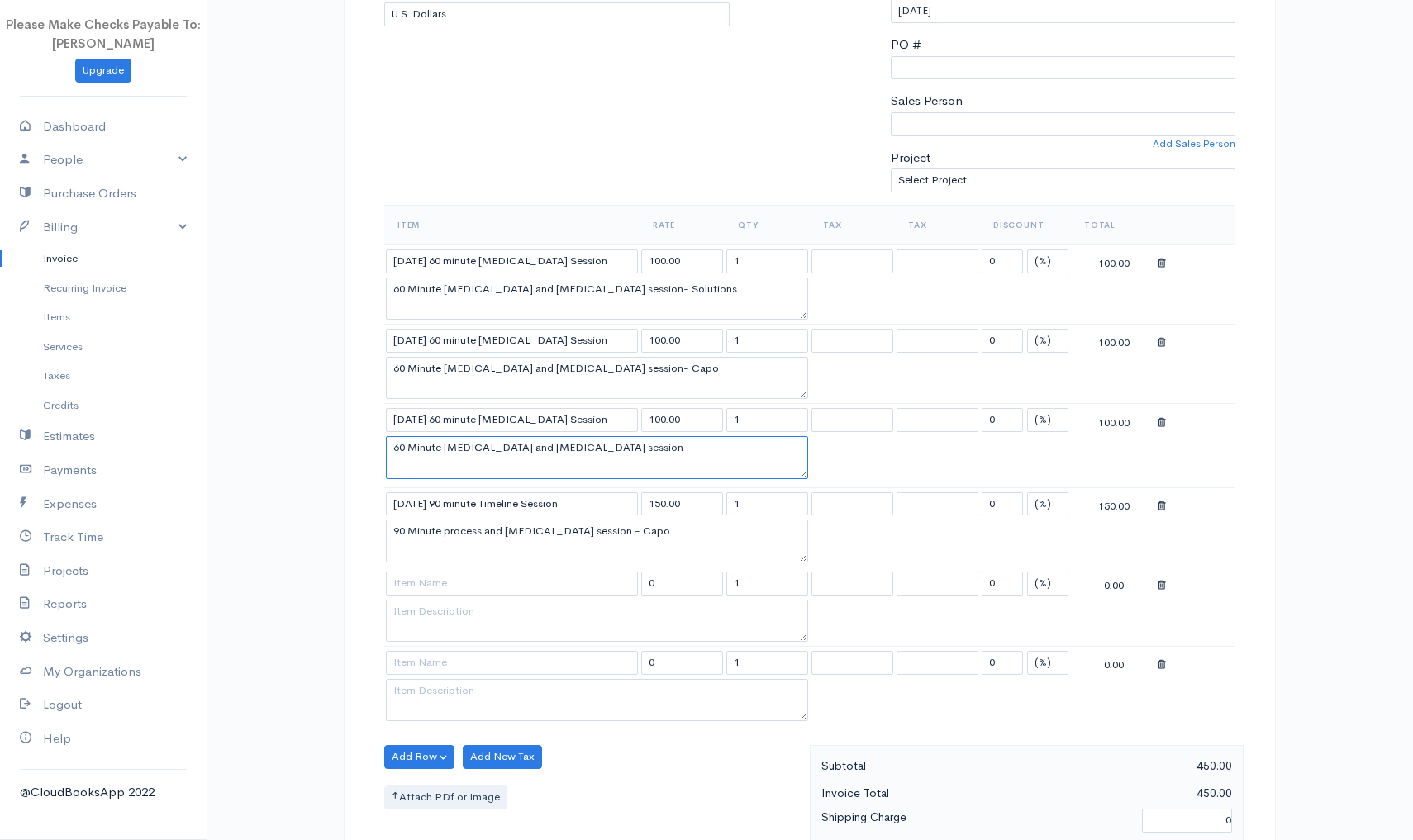
click at [684, 442] on textarea "60 Minute Yoga Therapy and Psychoeducation session" at bounding box center [597, 457] width 422 height 43
type textarea "60 Minute Yoga Therapy and Psychoeducation session Capo"
click at [410, 503] on input "9/1/2025 90 minute Timeline Session" at bounding box center [512, 504] width 252 height 24
click at [409, 502] on input "9/1/2025 90 minute Timeline Session" at bounding box center [512, 504] width 252 height 24
type input "9/22/2025 90 minute Timeline Session"
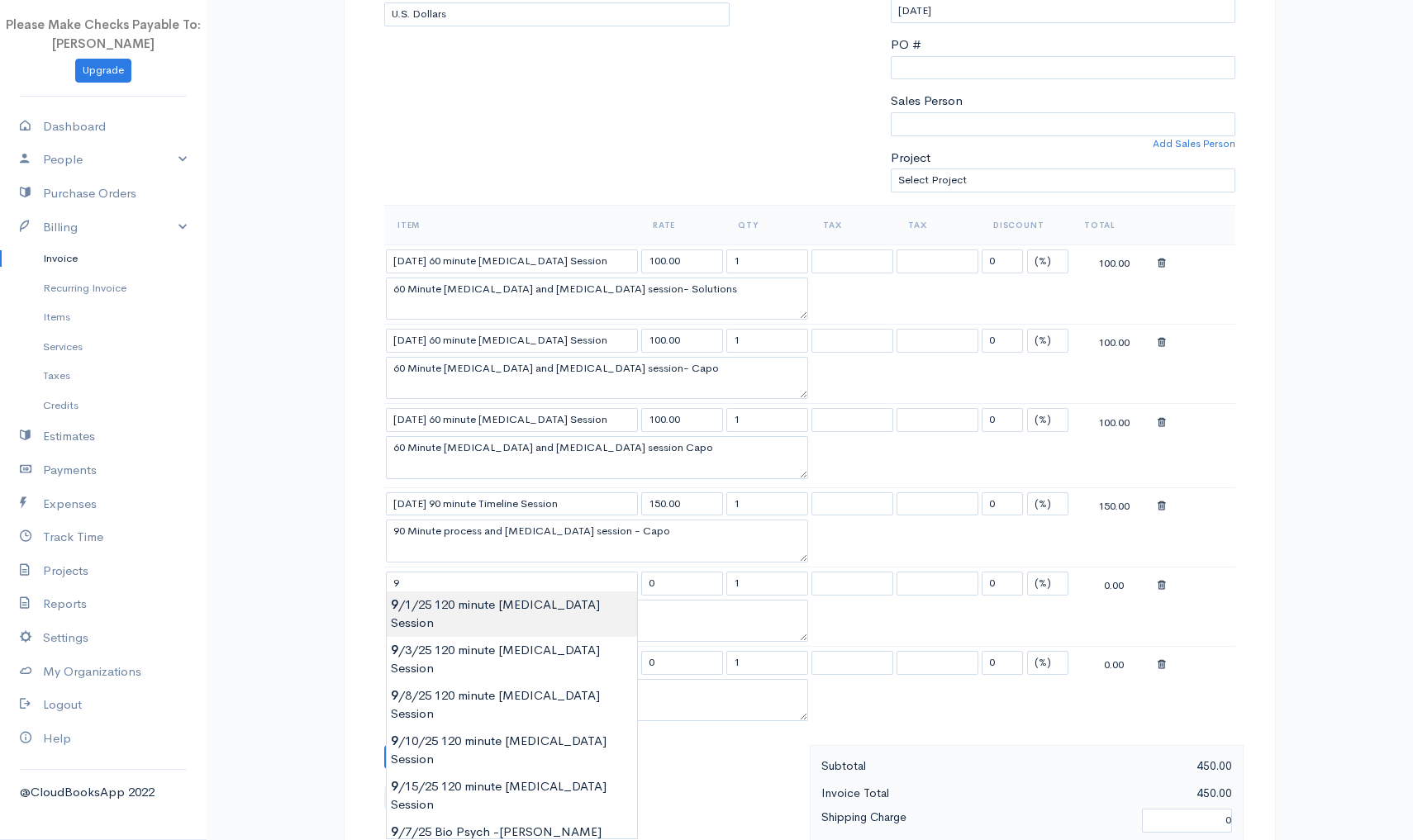
type input "9/1/25 120 minute Yoga Therapy Session"
type input "200.00"
type textarea "120 Minute Yoga Therapy and Psychoeducation session"
click at [418, 607] on body "Please Make Checks Payable To: Ashly Fox Upgrade Dashboard People Clients Vendo…" at bounding box center [706, 550] width 1413 height 1830
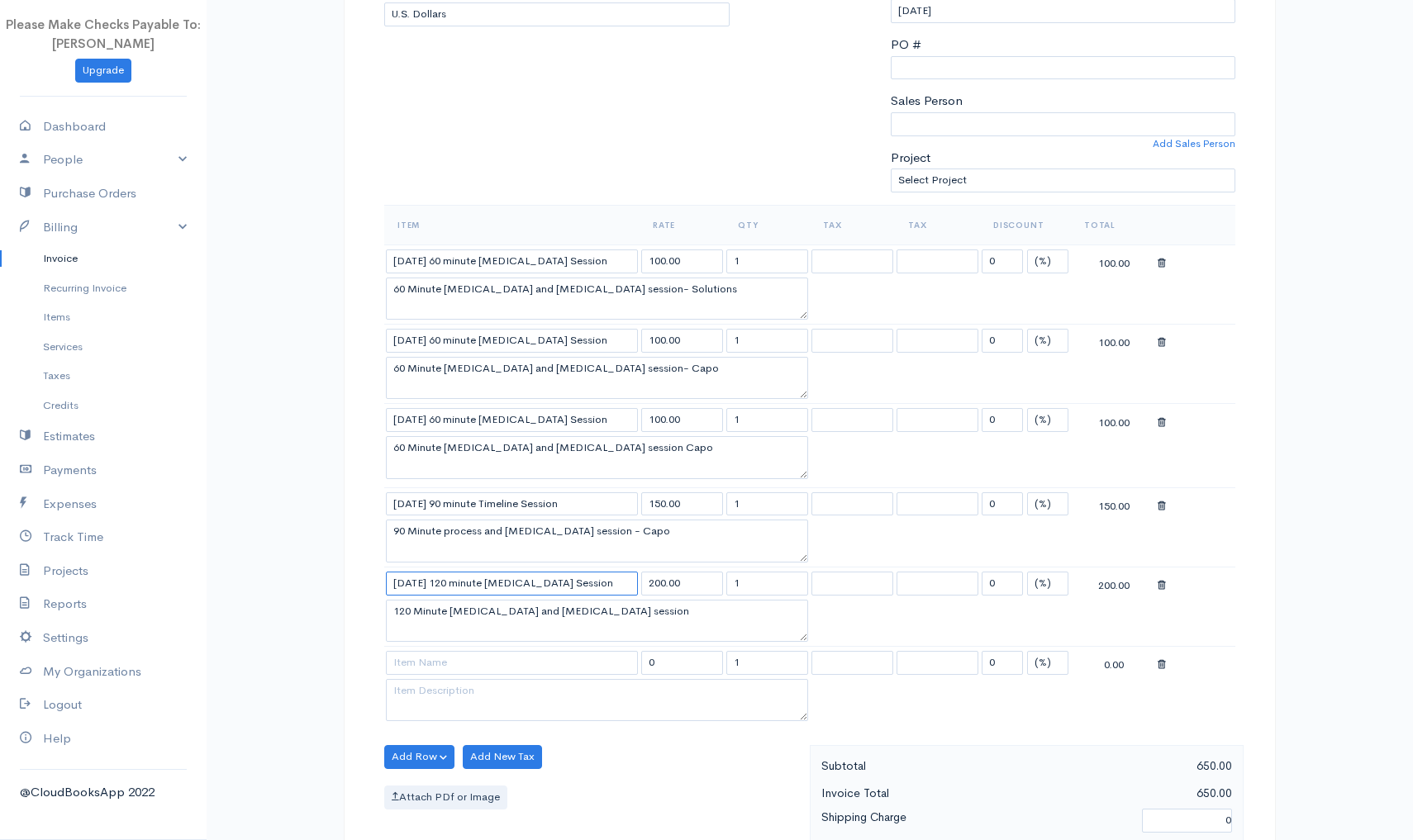
click at [411, 578] on input "9/1/25 120 minute Yoga Therapy Session" at bounding box center [512, 583] width 252 height 24
type input "9/26/25 120 minute Yoga Therapy Session"
drag, startPoint x: 411, startPoint y: 610, endPoint x: 388, endPoint y: 610, distance: 23.0
click at [389, 609] on textarea "120 Minute Yoga Therapy and Psychoeducation session" at bounding box center [597, 622] width 422 height 43
type textarea "60 Minute Yoga Therapy and Psychoeducation session"
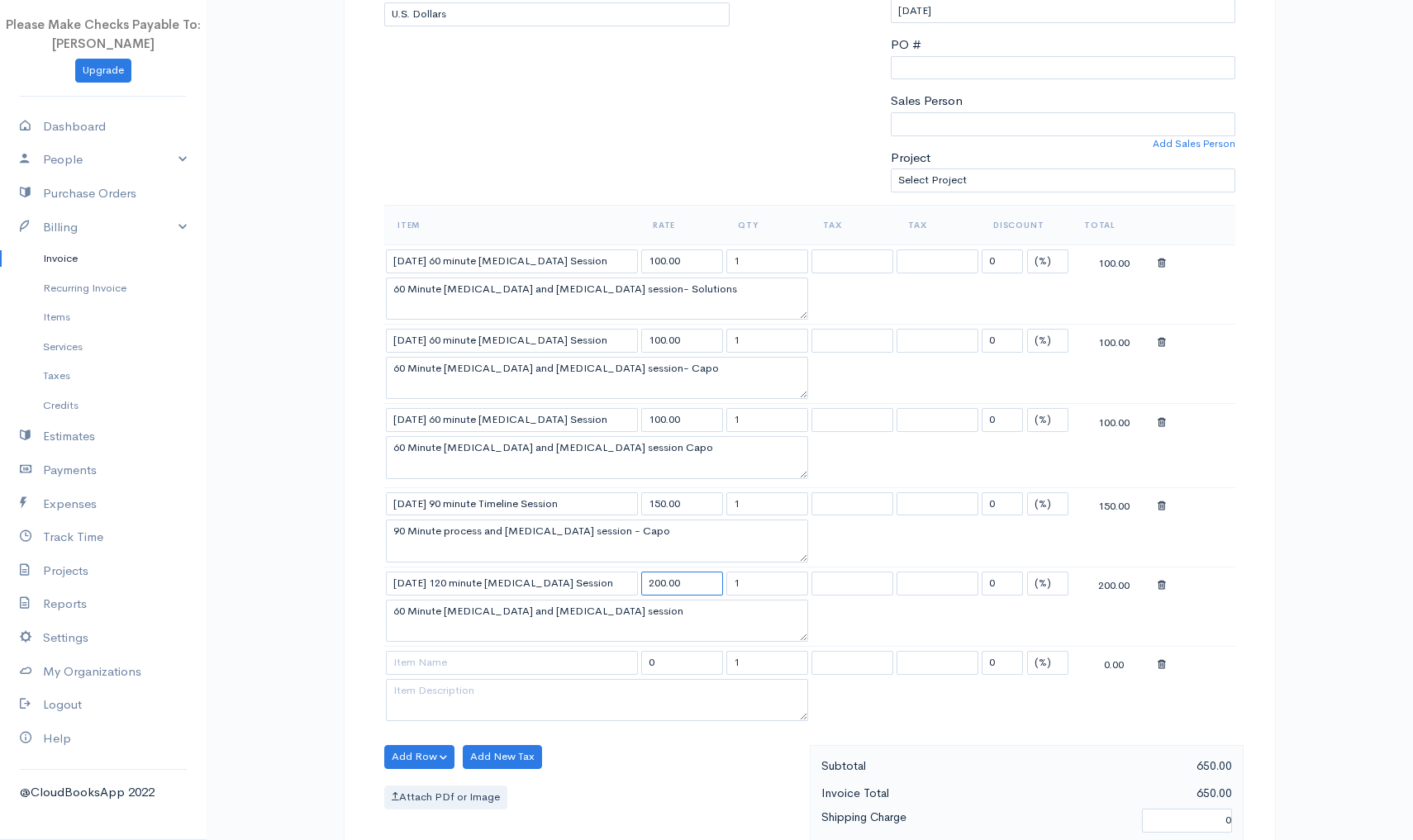
drag, startPoint x: 695, startPoint y: 580, endPoint x: 578, endPoint y: 577, distance: 117.0
click at [578, 577] on tr "9/26/25 120 minute Yoga Therapy Session 200.00 1 0 (%) Flat 200.00" at bounding box center [810, 582] width 851 height 32
type input "100.00"
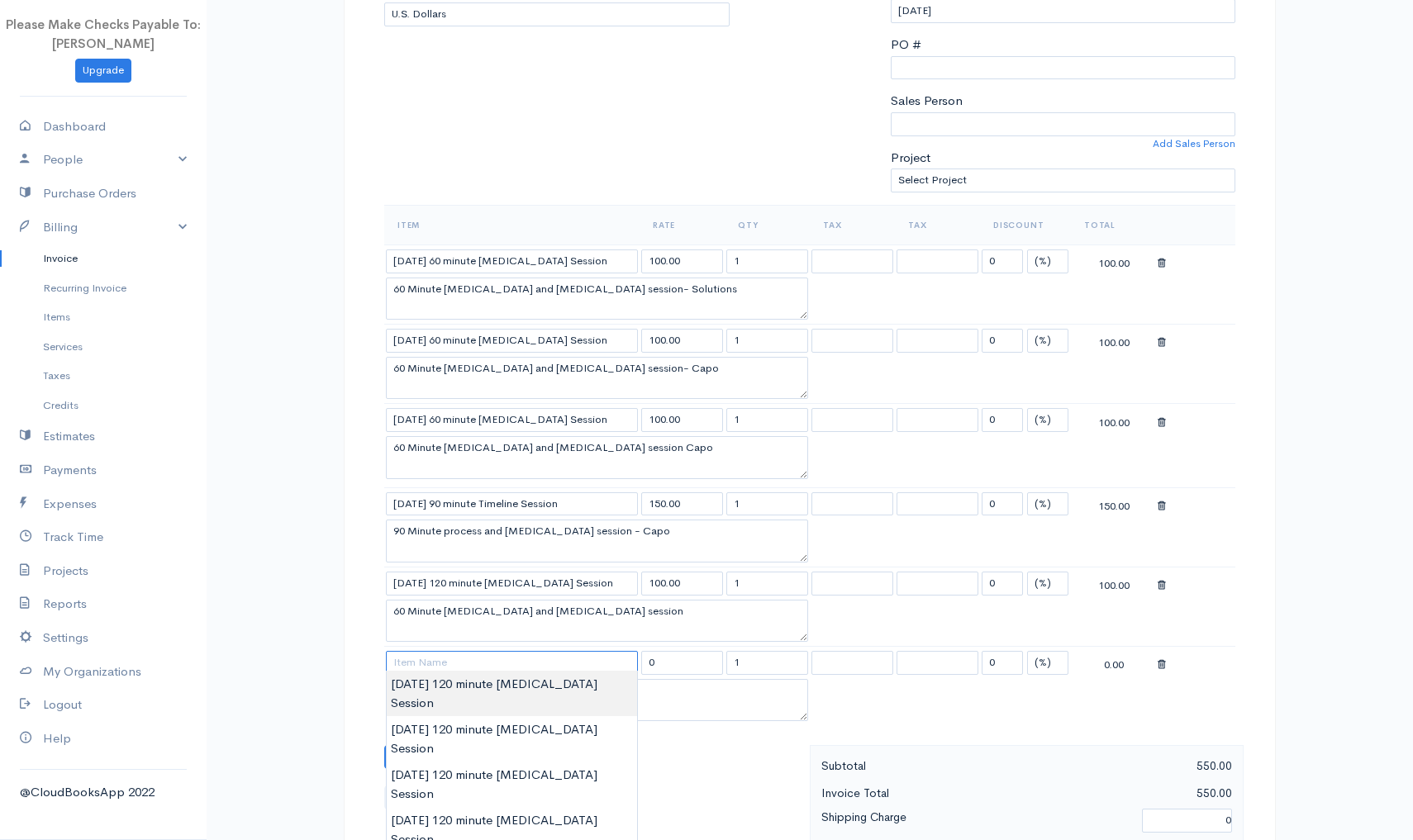
type input "9"
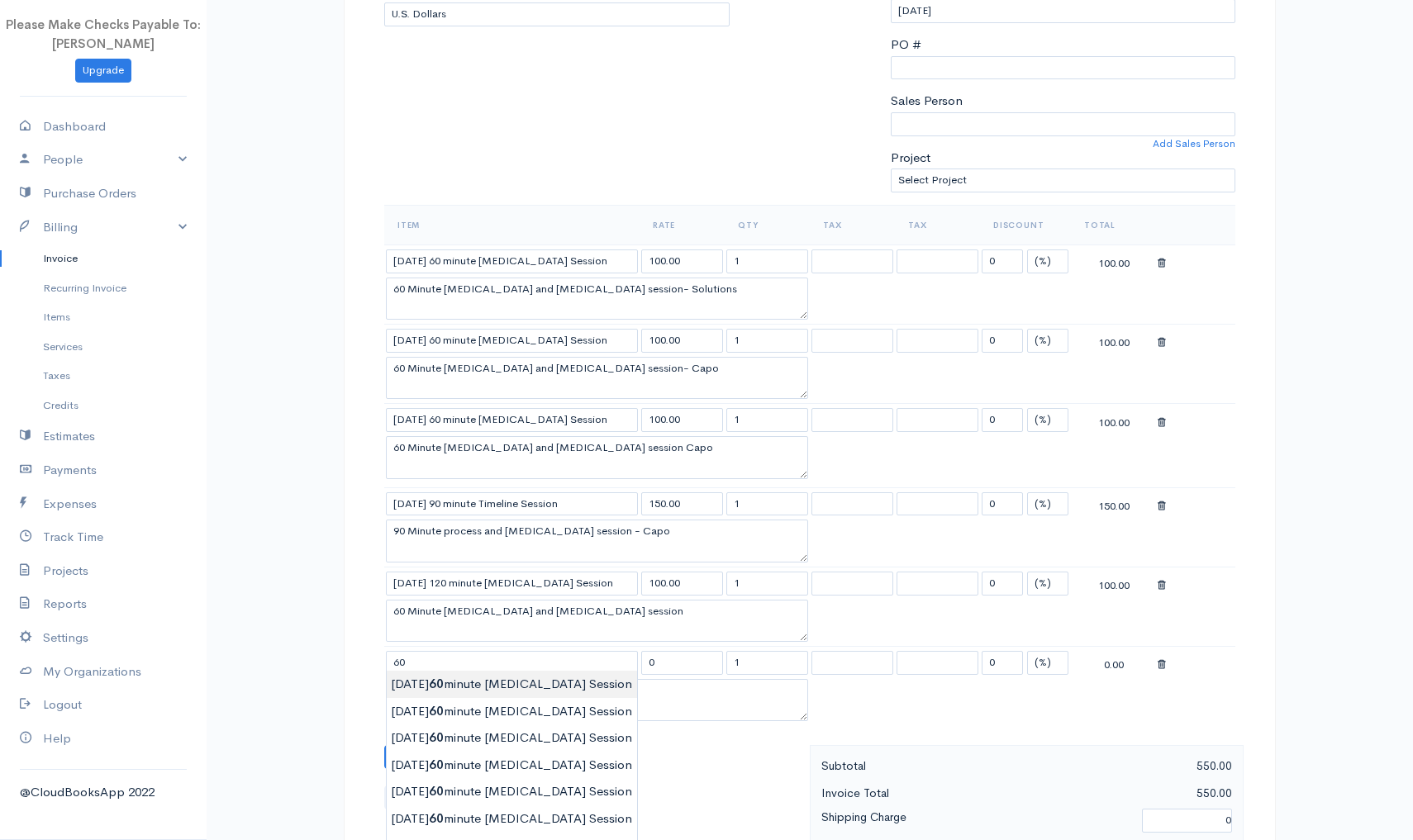
type input "9/1/25 60 minute Yoga Therapy Session"
type input "100.00"
type textarea "60 Minute Yoga Therapy and Psychoeducation session"
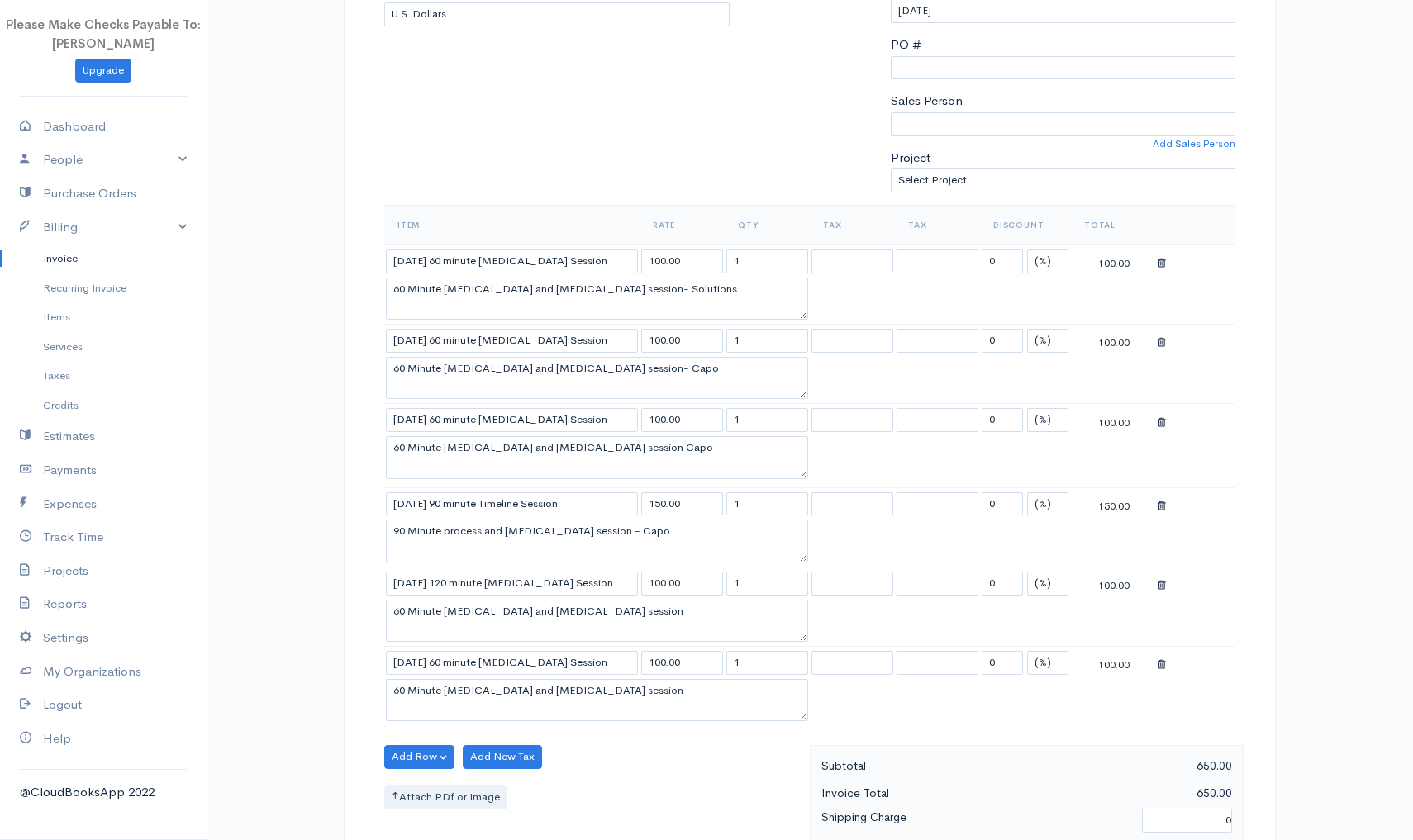
click at [437, 683] on body "Please Make Checks Payable To: Ashly Fox Upgrade Dashboard People Clients Vendo…" at bounding box center [706, 550] width 1413 height 1830
click at [410, 659] on input "9/1/25 60 minute Yoga Therapy Session" at bounding box center [512, 662] width 252 height 24
type input "9/26/25 60 minute Yoga Therapy Session"
click at [420, 758] on button "Add Row" at bounding box center [419, 757] width 70 height 24
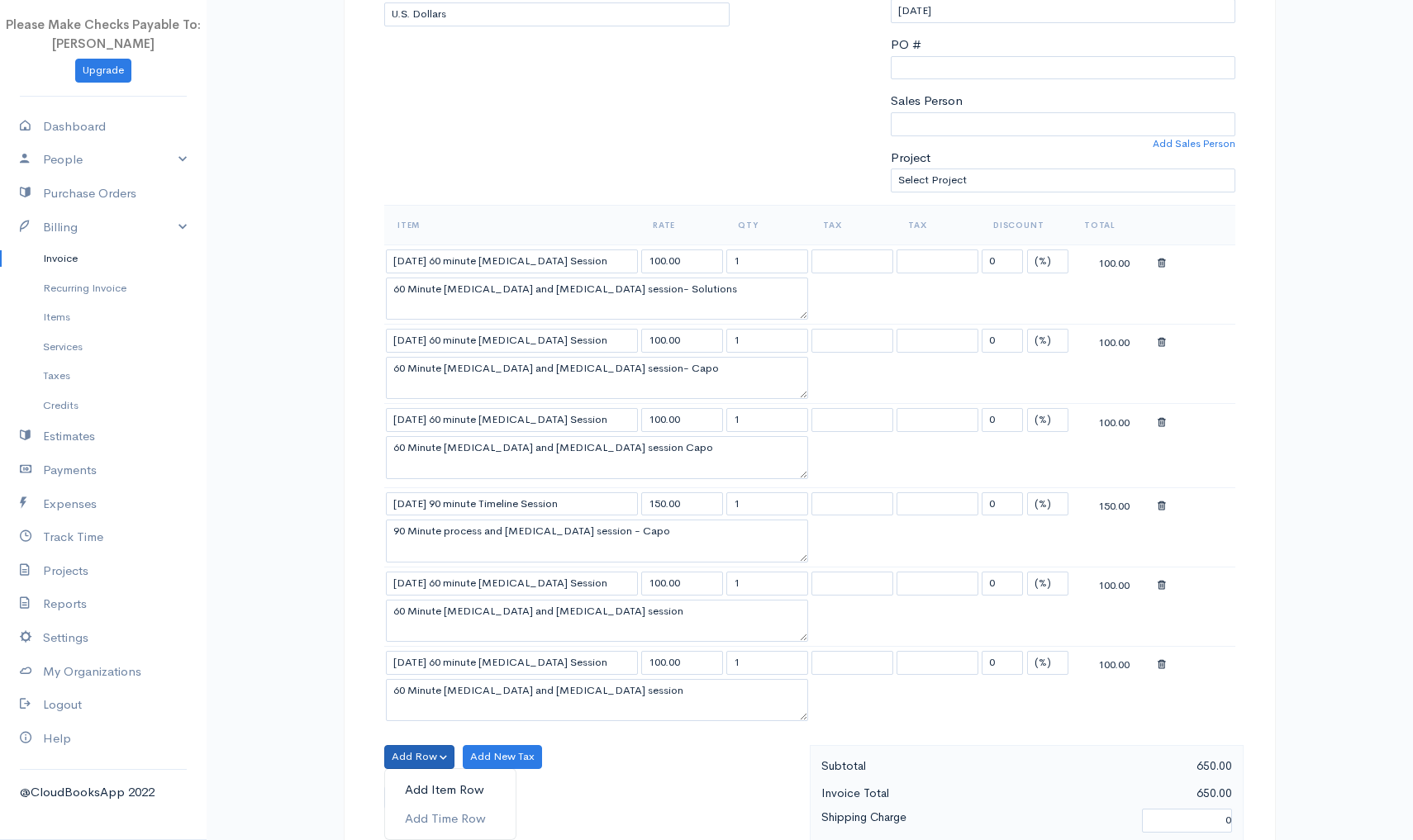
click at [417, 782] on link "Add Item Row" at bounding box center [450, 790] width 131 height 29
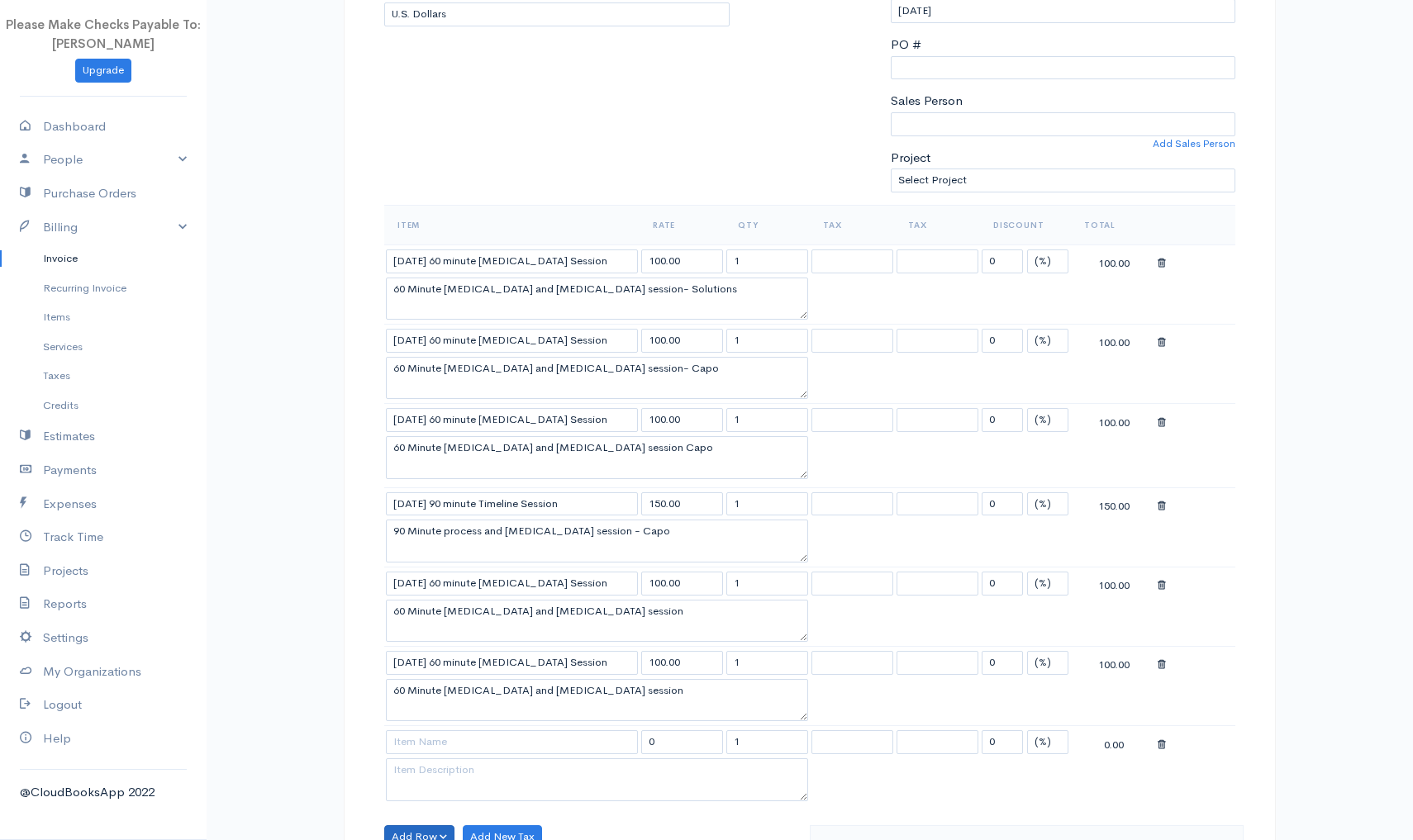
click at [405, 826] on button "Add Row" at bounding box center [419, 837] width 70 height 24
click at [401, 794] on link "Add Time Row" at bounding box center [450, 801] width 131 height 29
click at [376, 719] on div "Item Rate Qty Tax Tax Discount Total 9/19/25 60 minute Yoga Therapy Session 100…" at bounding box center [809, 581] width 868 height 759
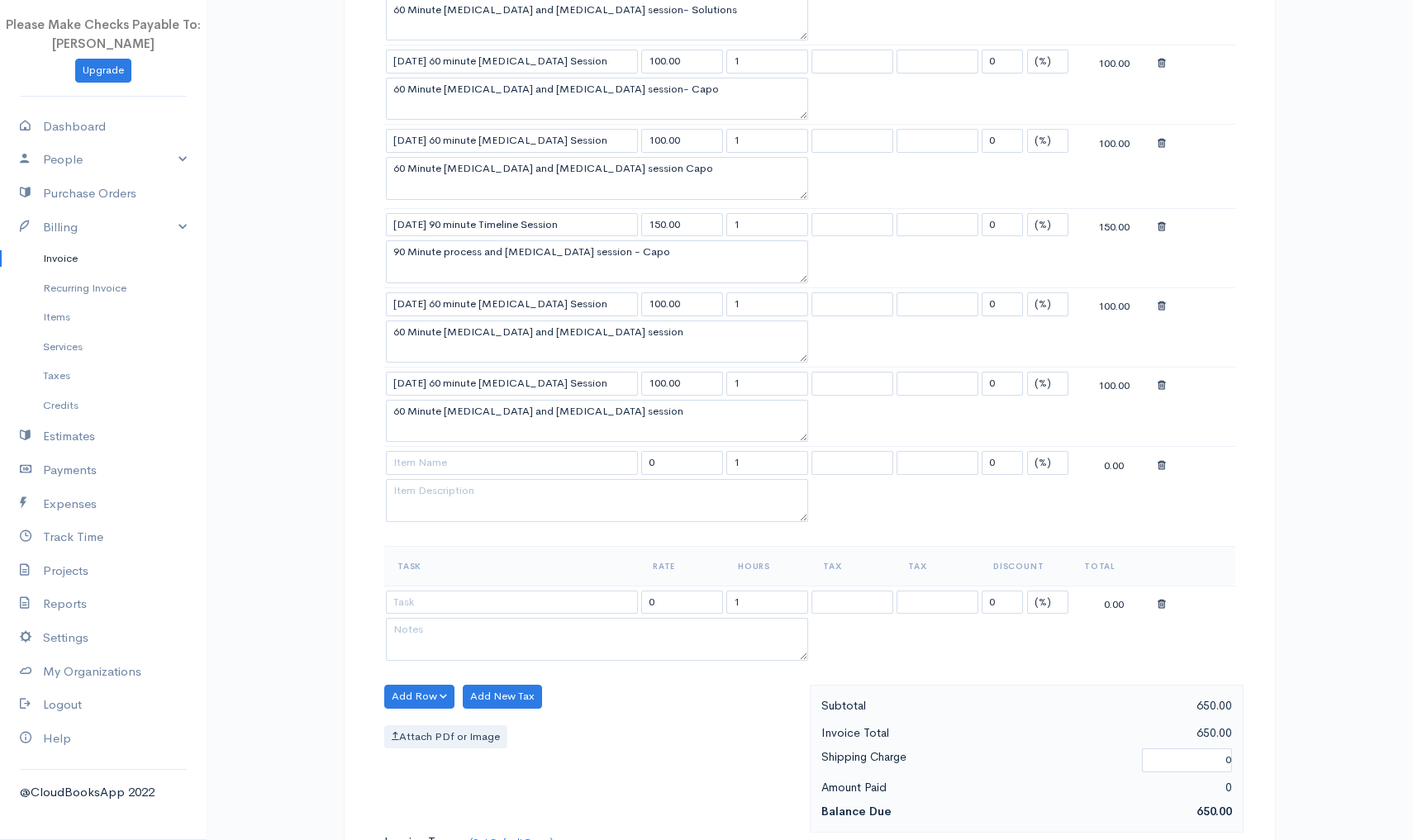
scroll to position [653, 0]
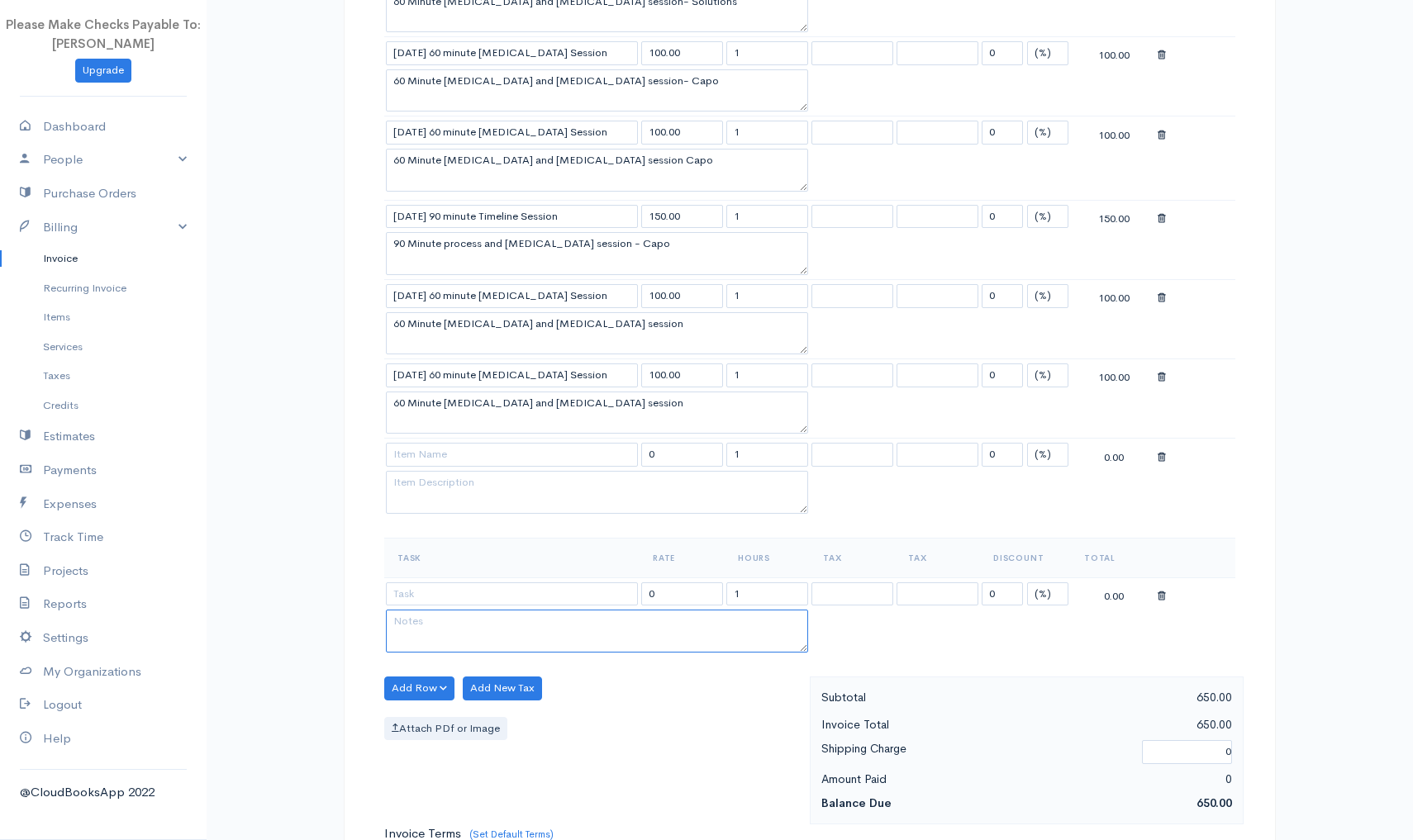
click at [441, 626] on textarea at bounding box center [597, 631] width 422 height 43
type textarea "Timeline"
click at [449, 590] on input at bounding box center [512, 594] width 252 height 24
drag, startPoint x: 455, startPoint y: 620, endPoint x: 356, endPoint y: 605, distance: 100.1
click at [356, 608] on div "DRAFT To [Choose Country] United States Canada United Kingdom Afghanistan Alban…" at bounding box center [810, 407] width 933 height 1911
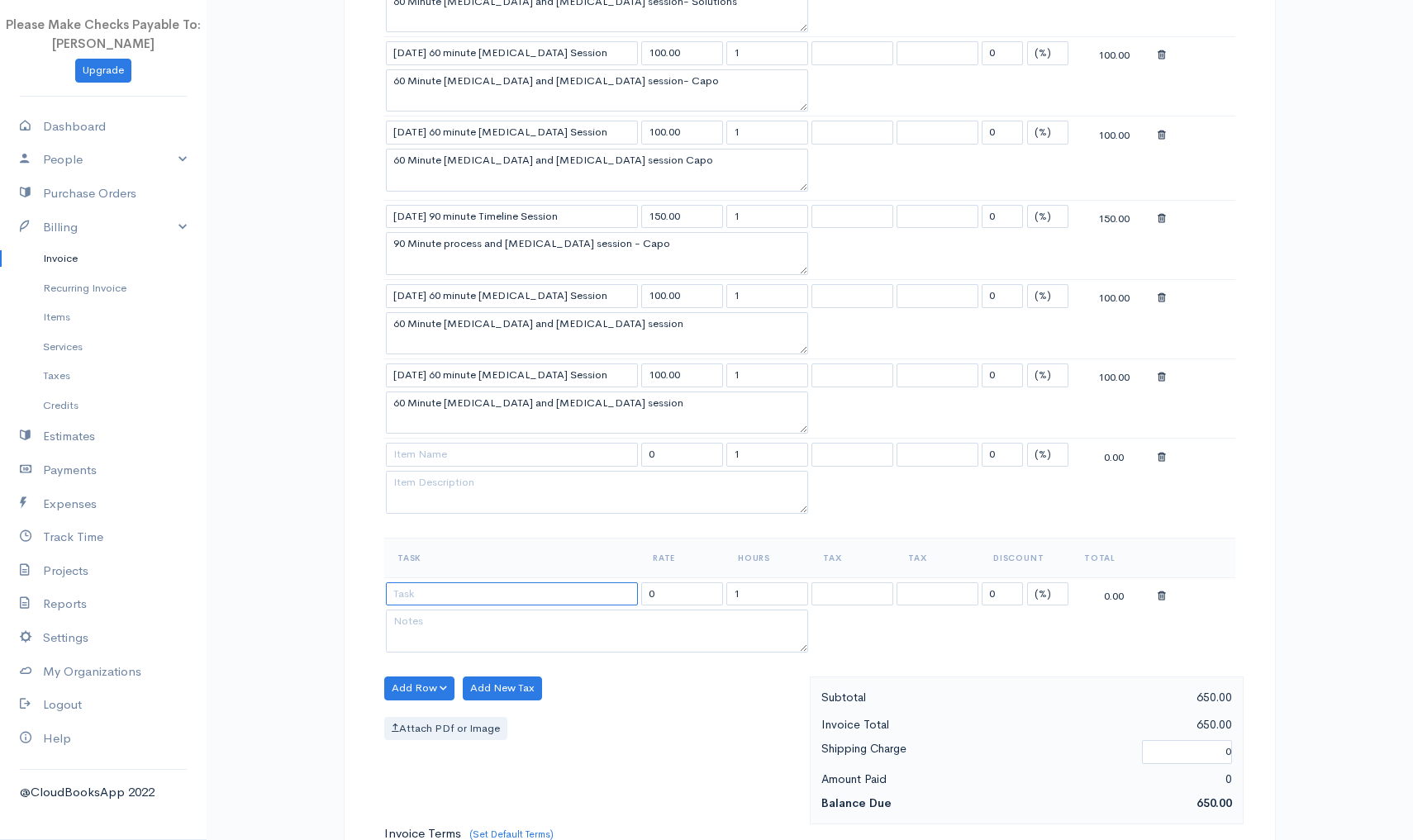
click at [410, 589] on input at bounding box center [512, 594] width 252 height 24
type input "t"
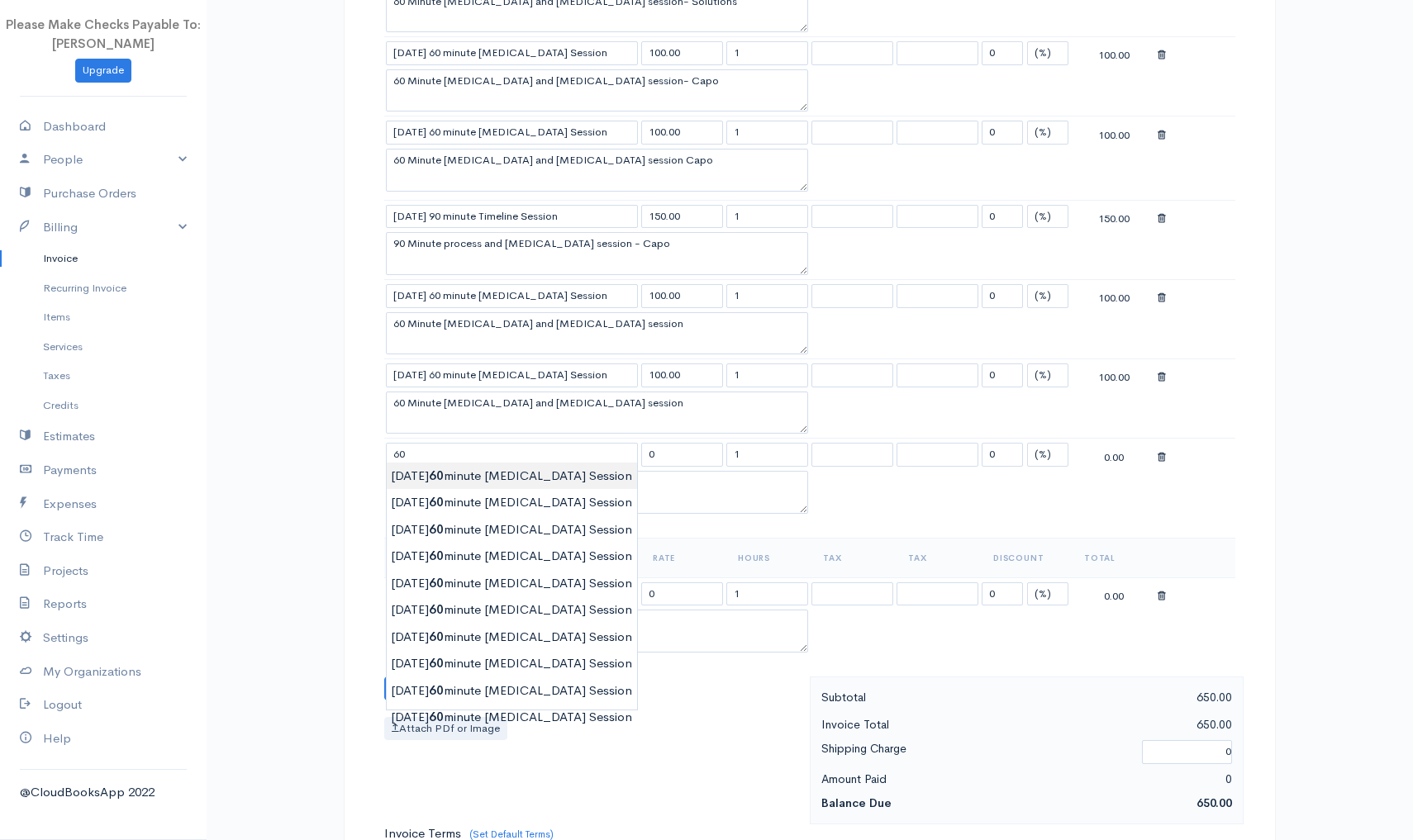
type input "9/1/25 60 minute Yoga Therapy Session"
type input "100.00"
type textarea "60 Minute Yoga Therapy and Psychoeducation session"
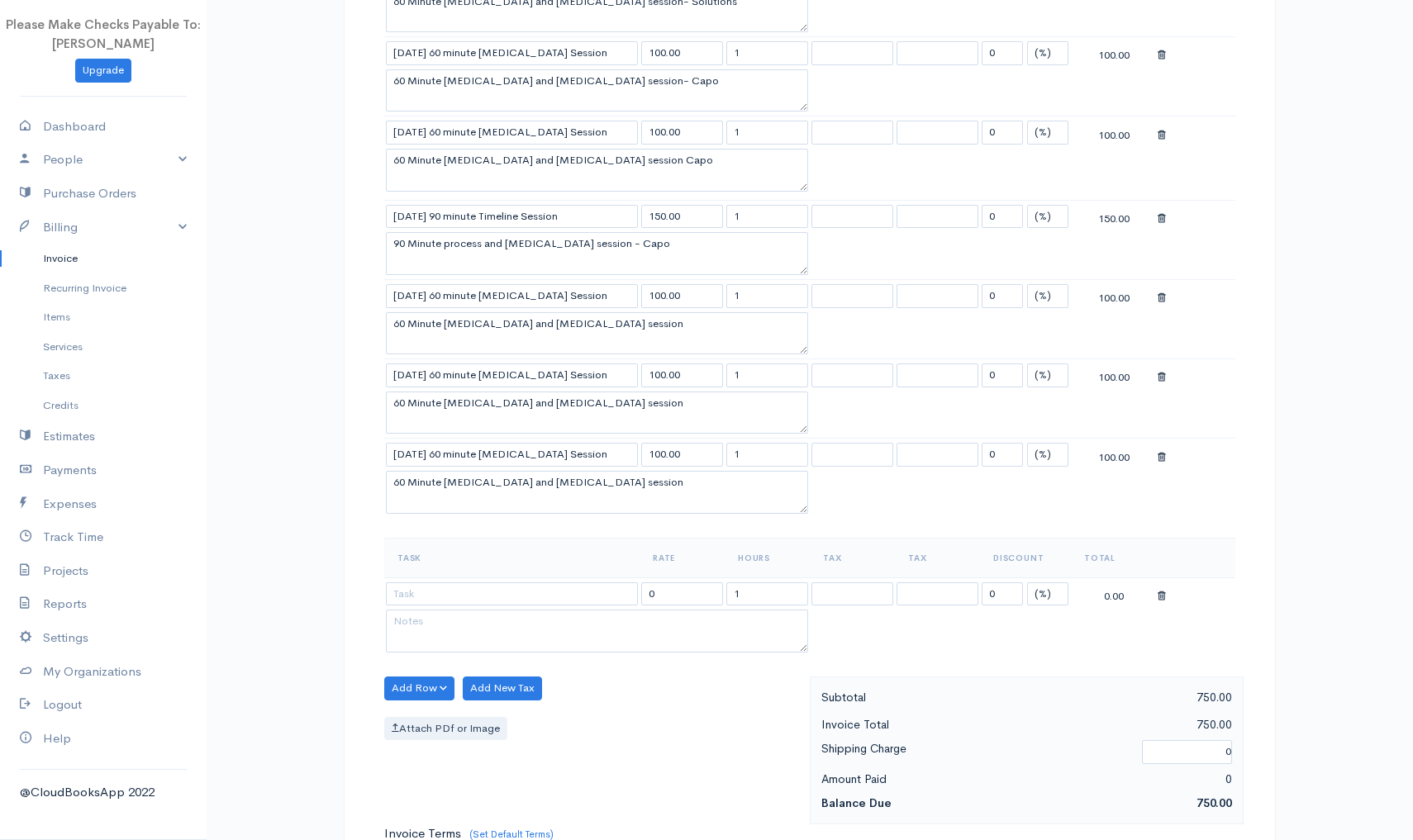
click at [424, 482] on body "Please Make Checks Payable To: Ashly Fox Upgrade Dashboard People Clients Vendo…" at bounding box center [706, 371] width 1413 height 2048
type input "9/29/25 60 minute Yoga Therapy Session"
click at [450, 590] on input at bounding box center [512, 594] width 252 height 24
type input "t"
click at [541, 612] on textarea at bounding box center [597, 631] width 422 height 43
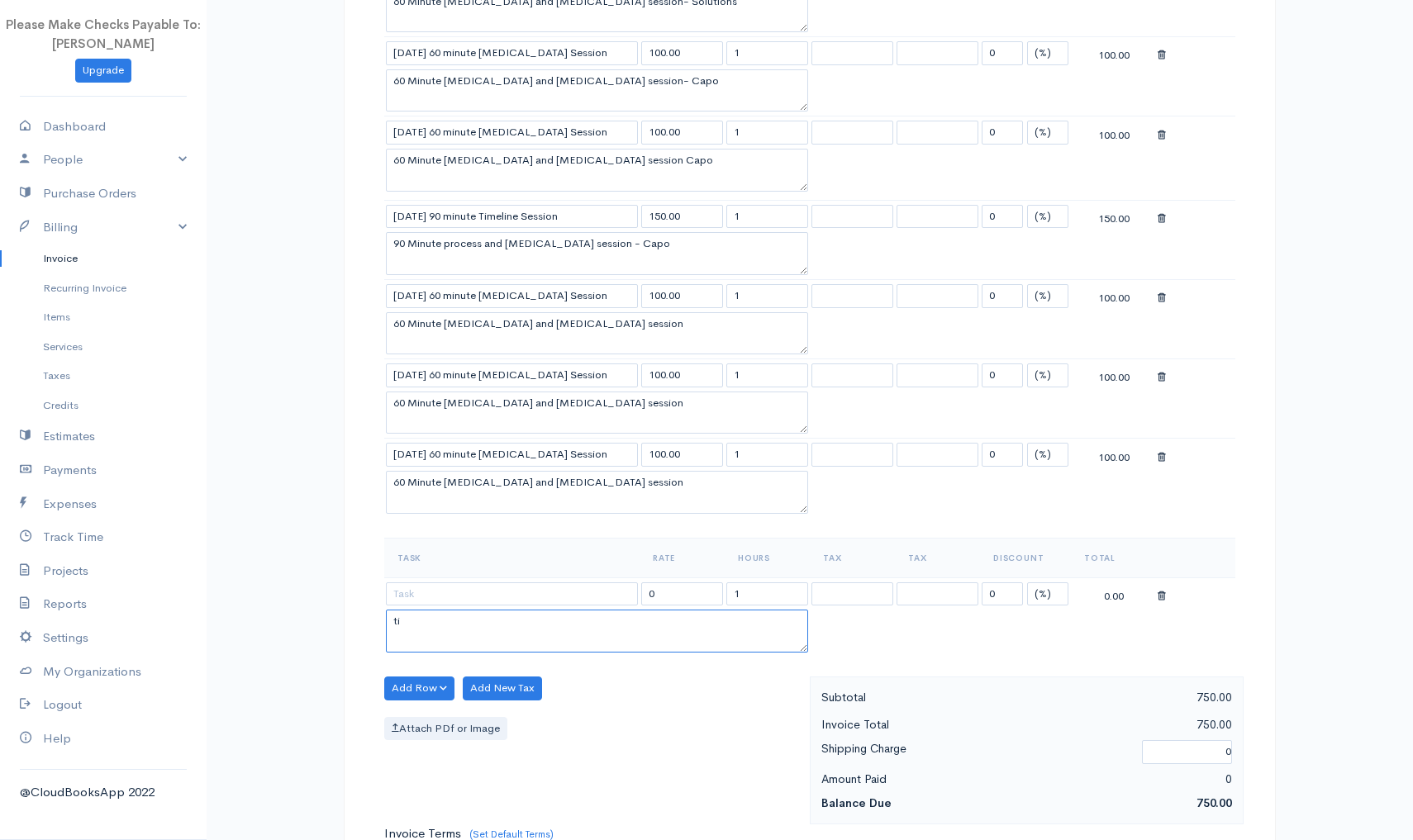
type textarea "t"
type textarea "1"
click at [575, 261] on textarea "90 Minute process and Psychoeducation session - Capo" at bounding box center [597, 253] width 422 height 43
drag, startPoint x: 672, startPoint y: 242, endPoint x: 376, endPoint y: 243, distance: 296.0
click at [376, 243] on div "Item Rate Qty Tax Tax Discount Total 9/19/25 60 minute Yoga Therapy Session 100…" at bounding box center [809, 297] width 868 height 759
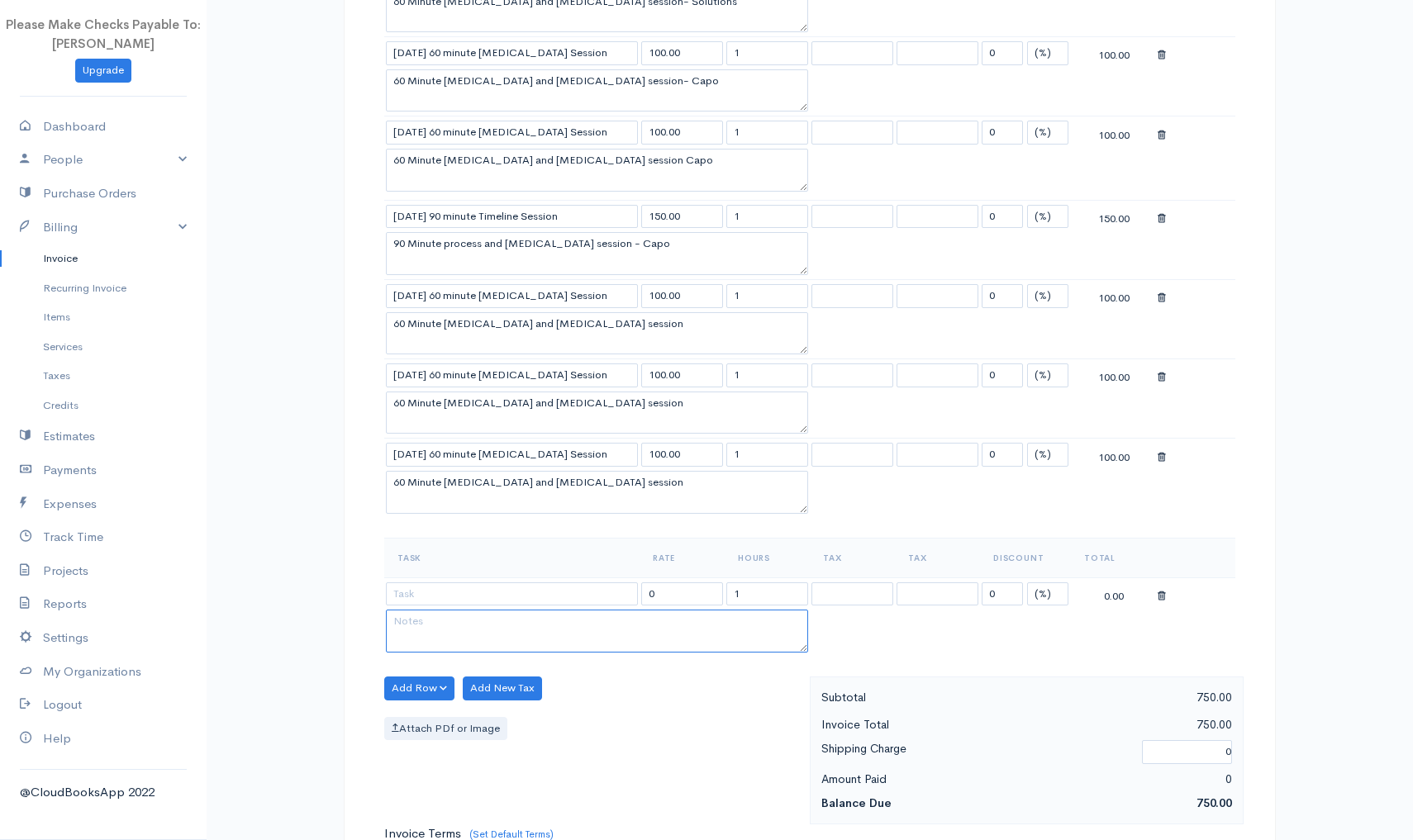
click at [472, 612] on textarea at bounding box center [597, 631] width 422 height 43
paste textarea "90 Minute process and Psychoeducation session - Capo"
type textarea "90 Minute process and Psychoeducation session - Capo"
click at [446, 212] on input "9/22/2025 90 minute Timeline Session" at bounding box center [512, 217] width 252 height 24
drag, startPoint x: 590, startPoint y: 214, endPoint x: 368, endPoint y: 222, distance: 222.1
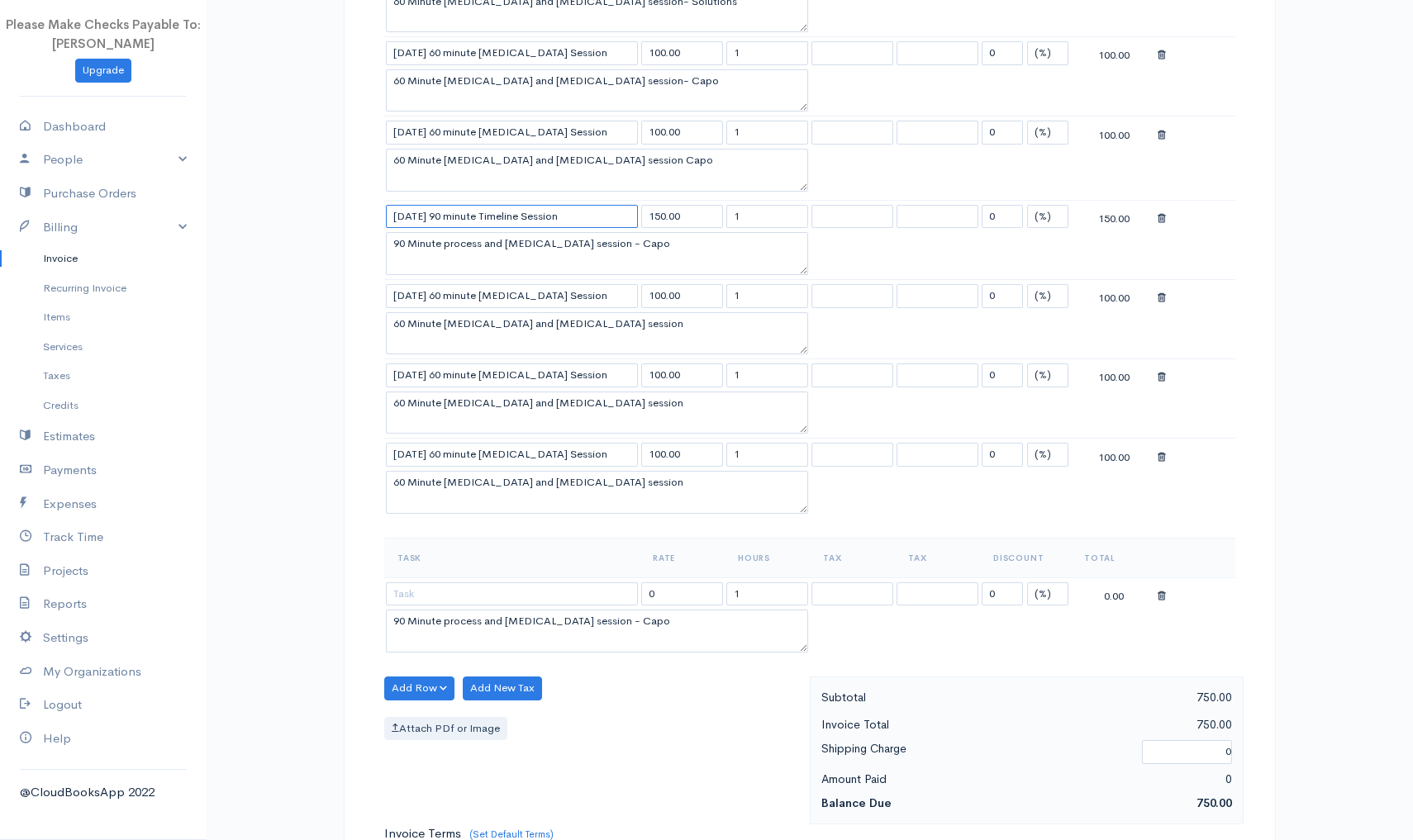
click at [368, 222] on div "DRAFT To [Choose Country] United States Canada United Kingdom Afghanistan Alban…" at bounding box center [810, 407] width 933 height 1911
click at [453, 586] on input at bounding box center [512, 594] width 252 height 24
paste input "90 Minute process and Psychoeducation session - Capo"
type input "90 Minute process and Psychoeducation session - Capo"
drag, startPoint x: 684, startPoint y: 588, endPoint x: 624, endPoint y: 590, distance: 60.0
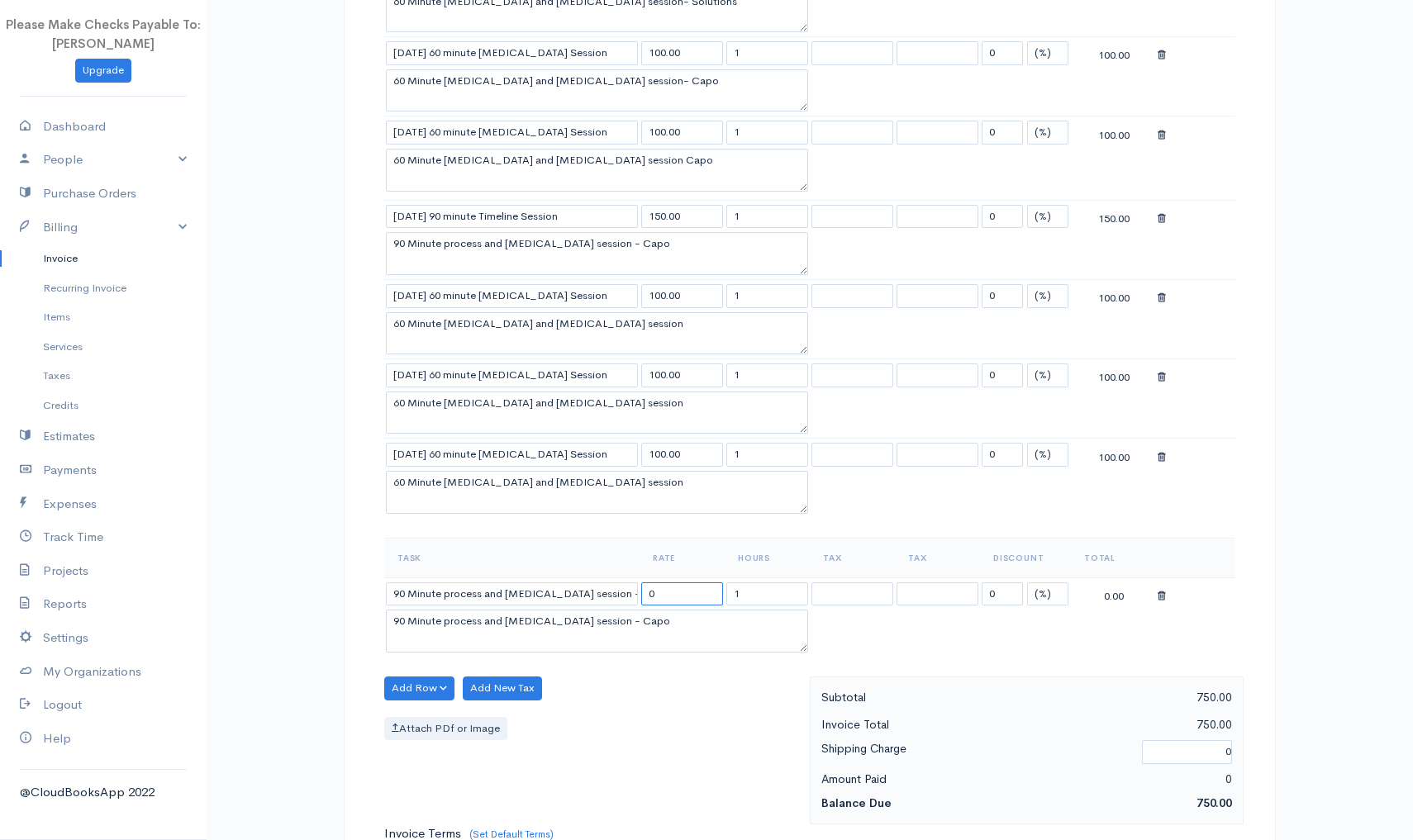
click at [624, 590] on tr "90 Minute process and Psychoeducation session - Capo 0 1 0 (%) Flat 0.00" at bounding box center [810, 593] width 851 height 32
type input "150.00"
click at [606, 639] on textarea "90 Minute process and Psychoeducation session - Capo" at bounding box center [597, 631] width 422 height 43
click at [615, 697] on div "Add Row Add Item Row Add Time Row Add New Tax Attach PDf or Image" at bounding box center [592, 750] width 434 height 148
click at [974, 739] on div "Shipping Charge" at bounding box center [973, 752] width 321 height 28
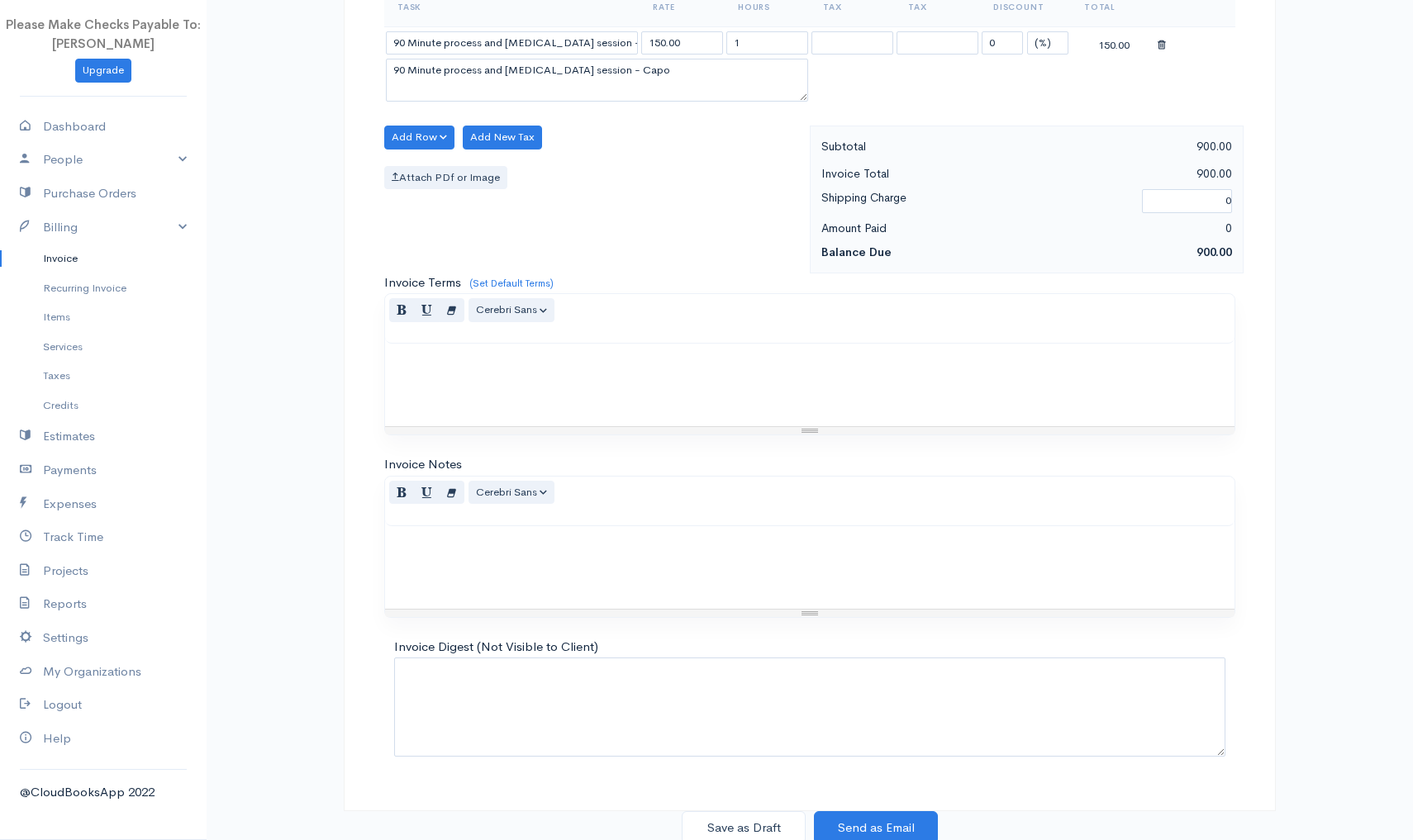
scroll to position [1203, 0]
click at [750, 824] on button "Save as Draft" at bounding box center [744, 829] width 124 height 34
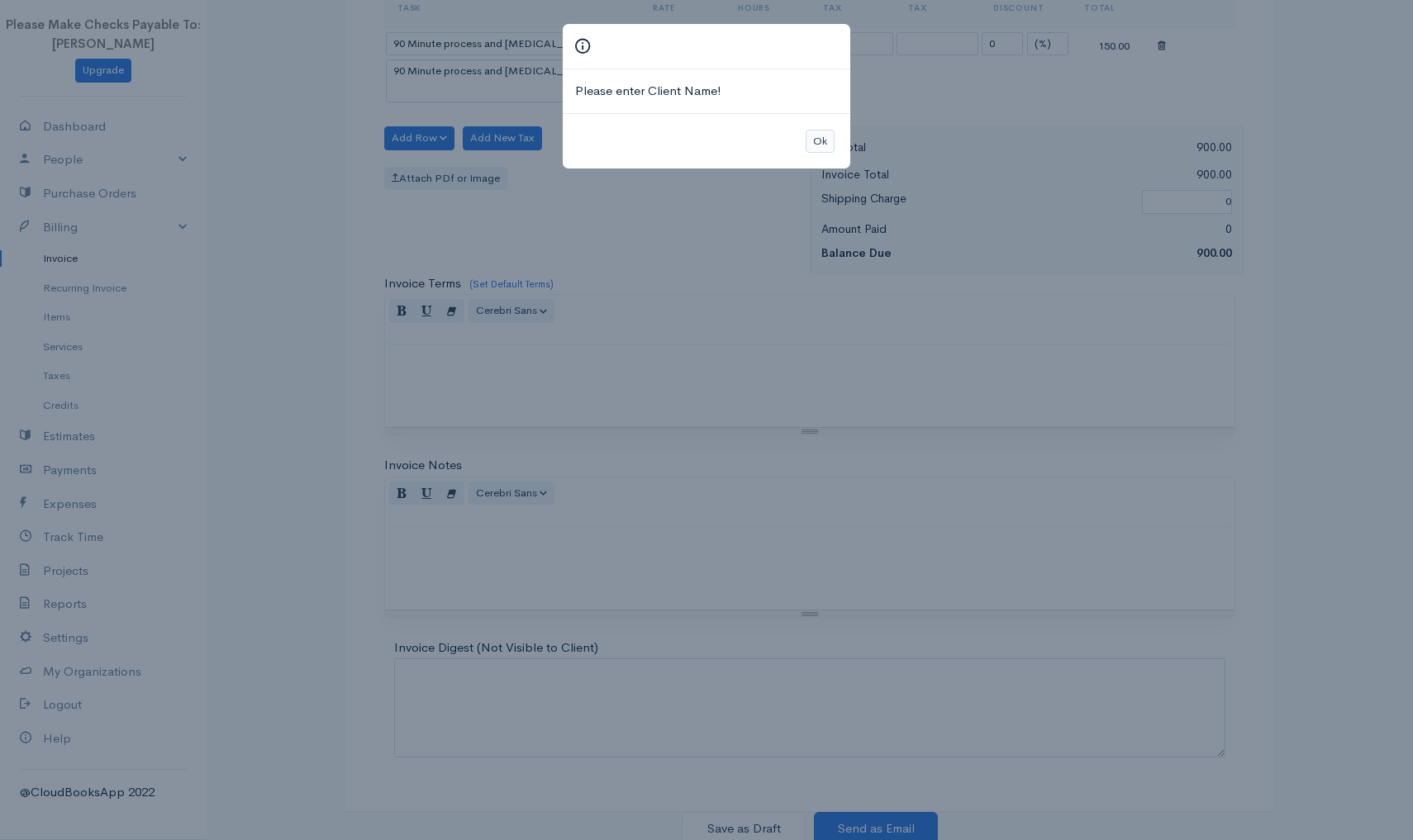
click at [821, 133] on button "Ok" at bounding box center [820, 141] width 29 height 24
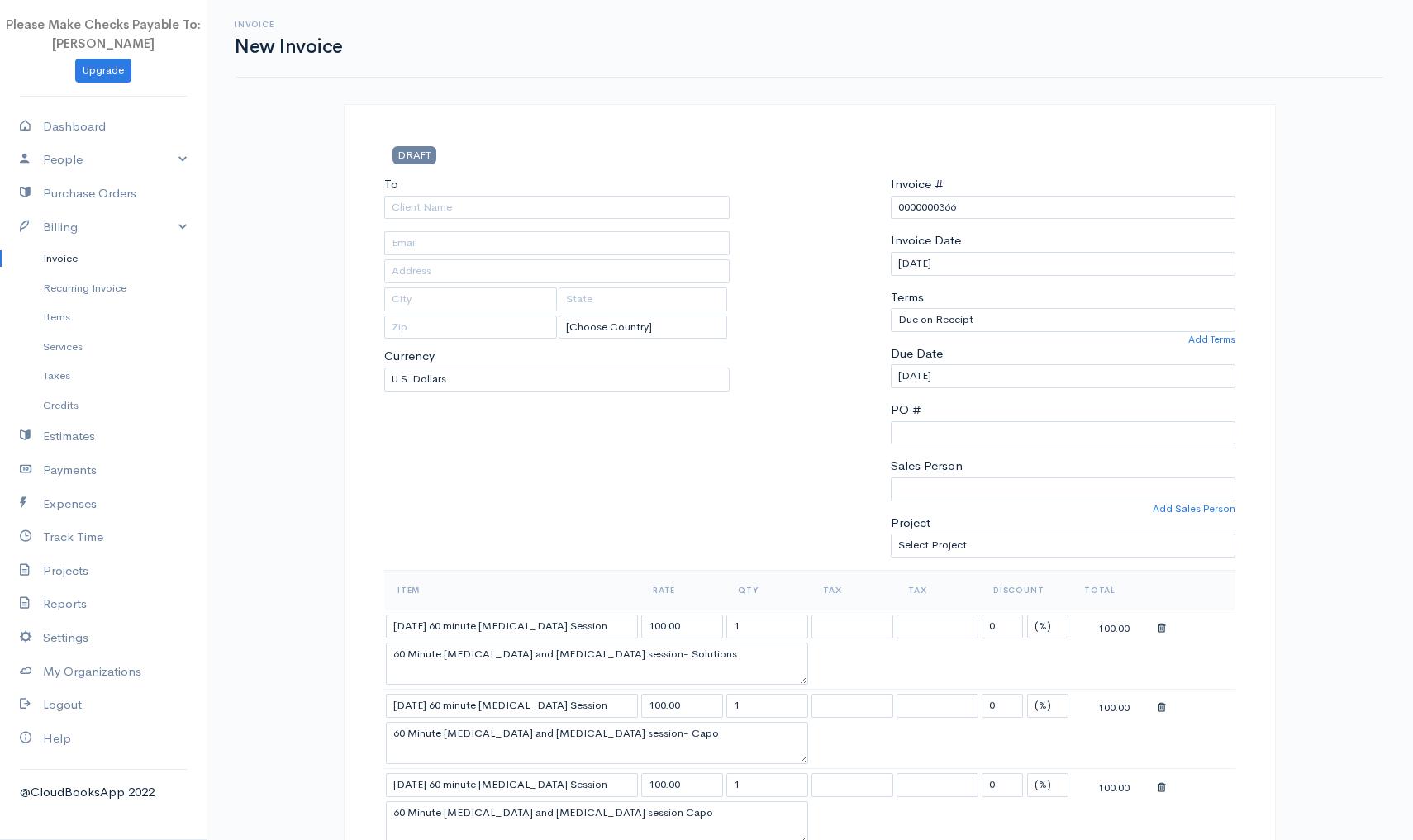
scroll to position [0, 0]
type input "Capo By The Sea"
type input "ermincampbell@gmail.com"
type input "PO Box 520"
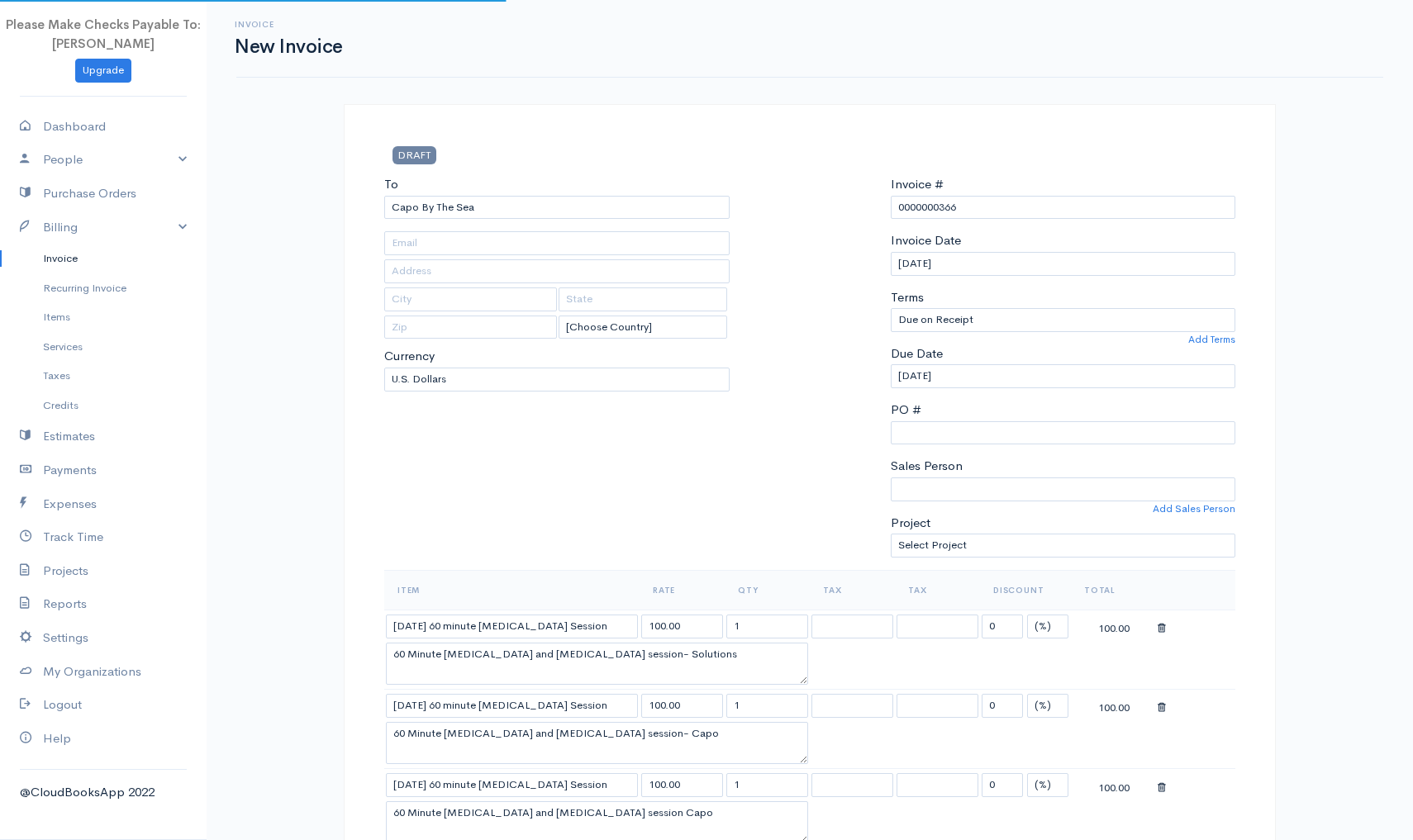
type input "Dana Point"
type input "CA"
type input "92629"
click at [817, 247] on div at bounding box center [810, 372] width 145 height 395
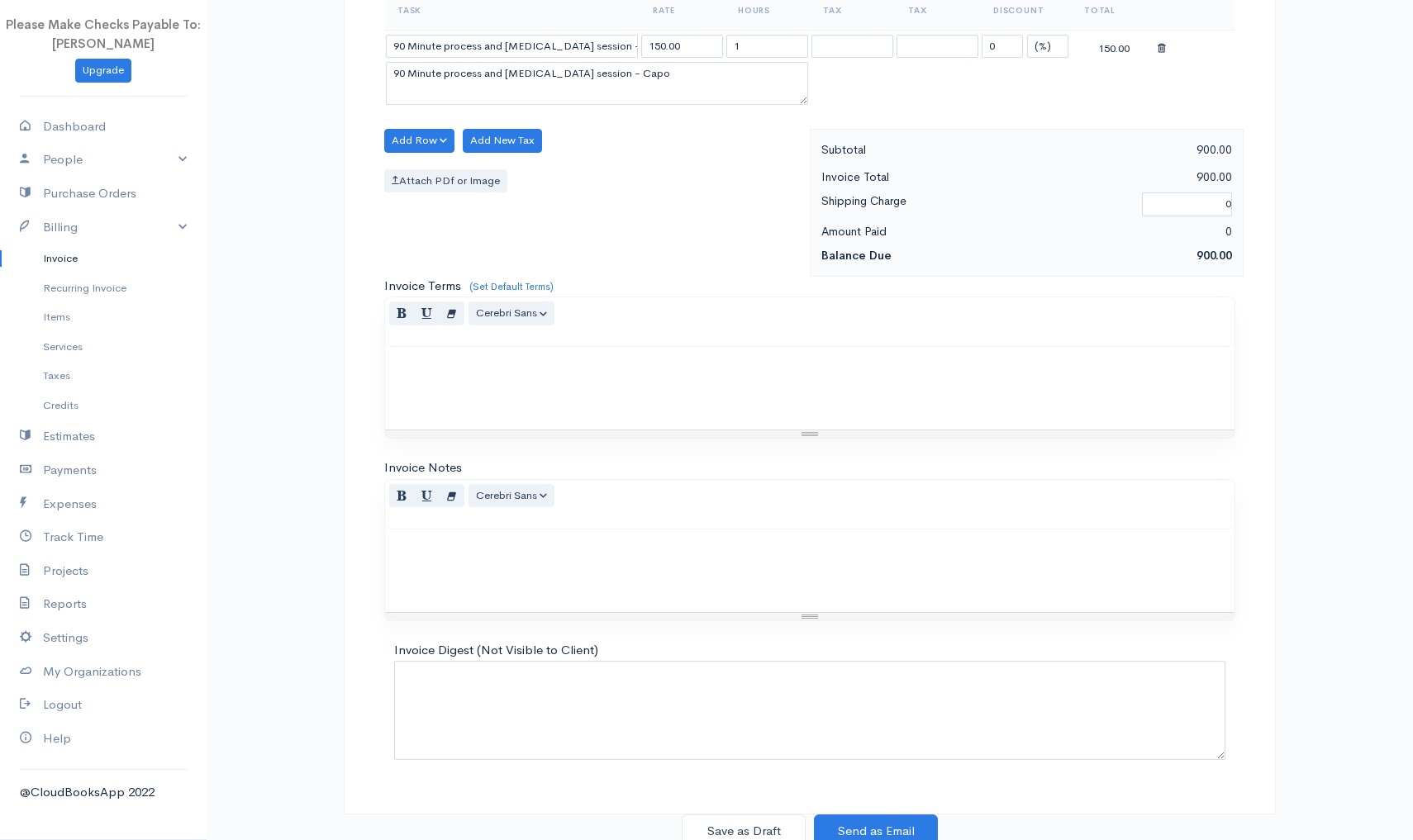
scroll to position [1205, 0]
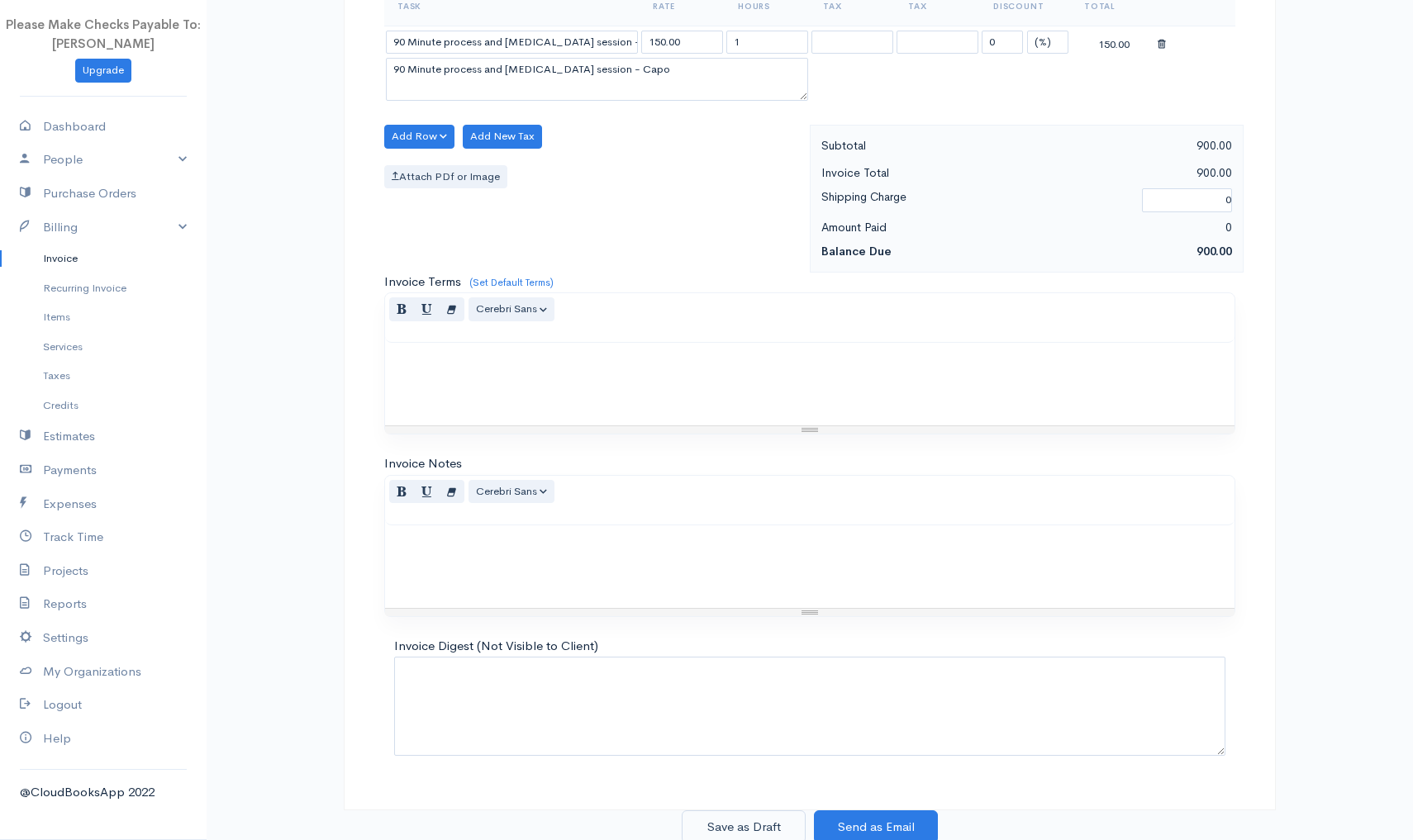
click at [766, 811] on button "Save as Draft" at bounding box center [744, 828] width 124 height 34
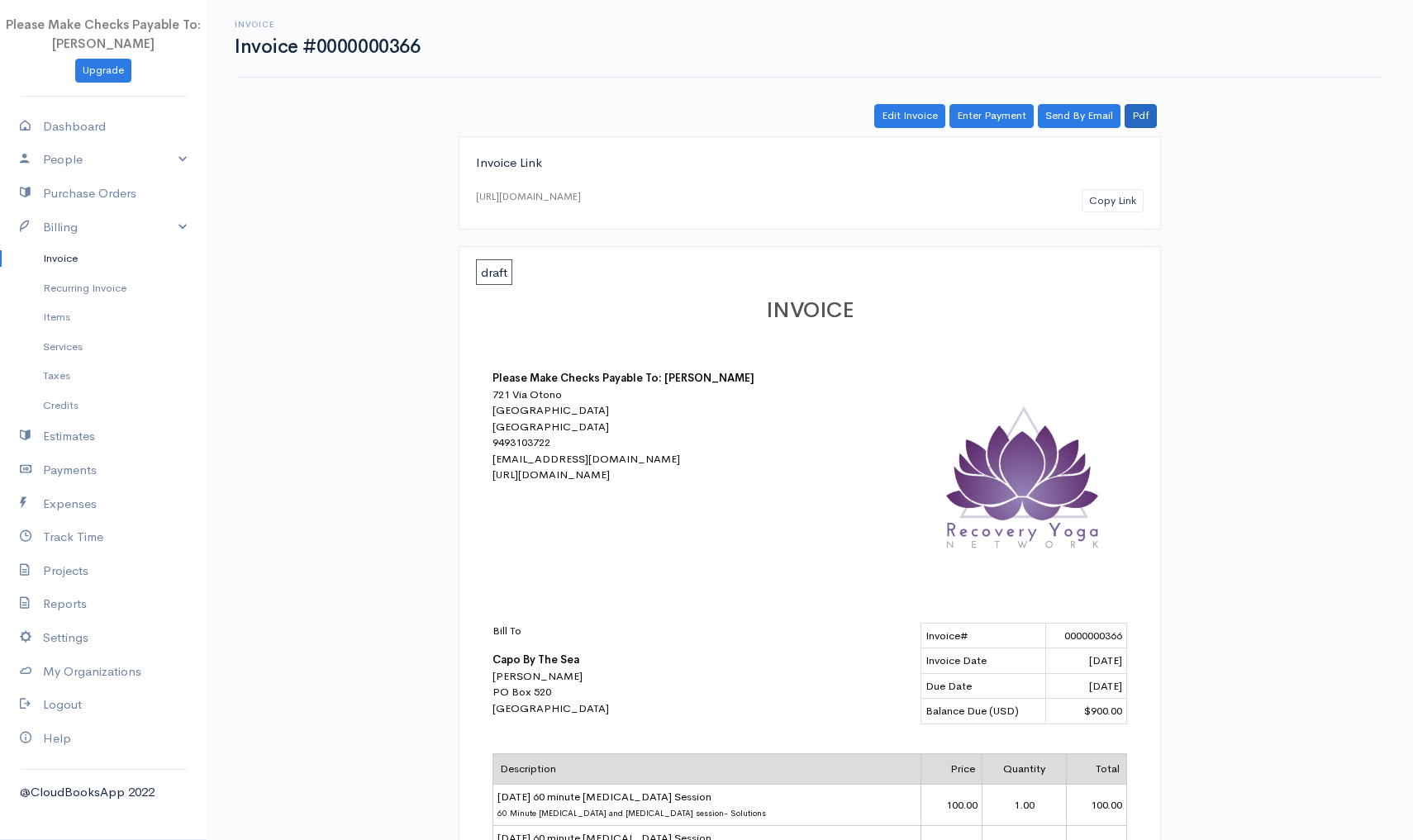
click at [1142, 113] on link "Pdf" at bounding box center [1140, 115] width 32 height 24
click at [71, 258] on link "Invoice" at bounding box center [103, 258] width 207 height 29
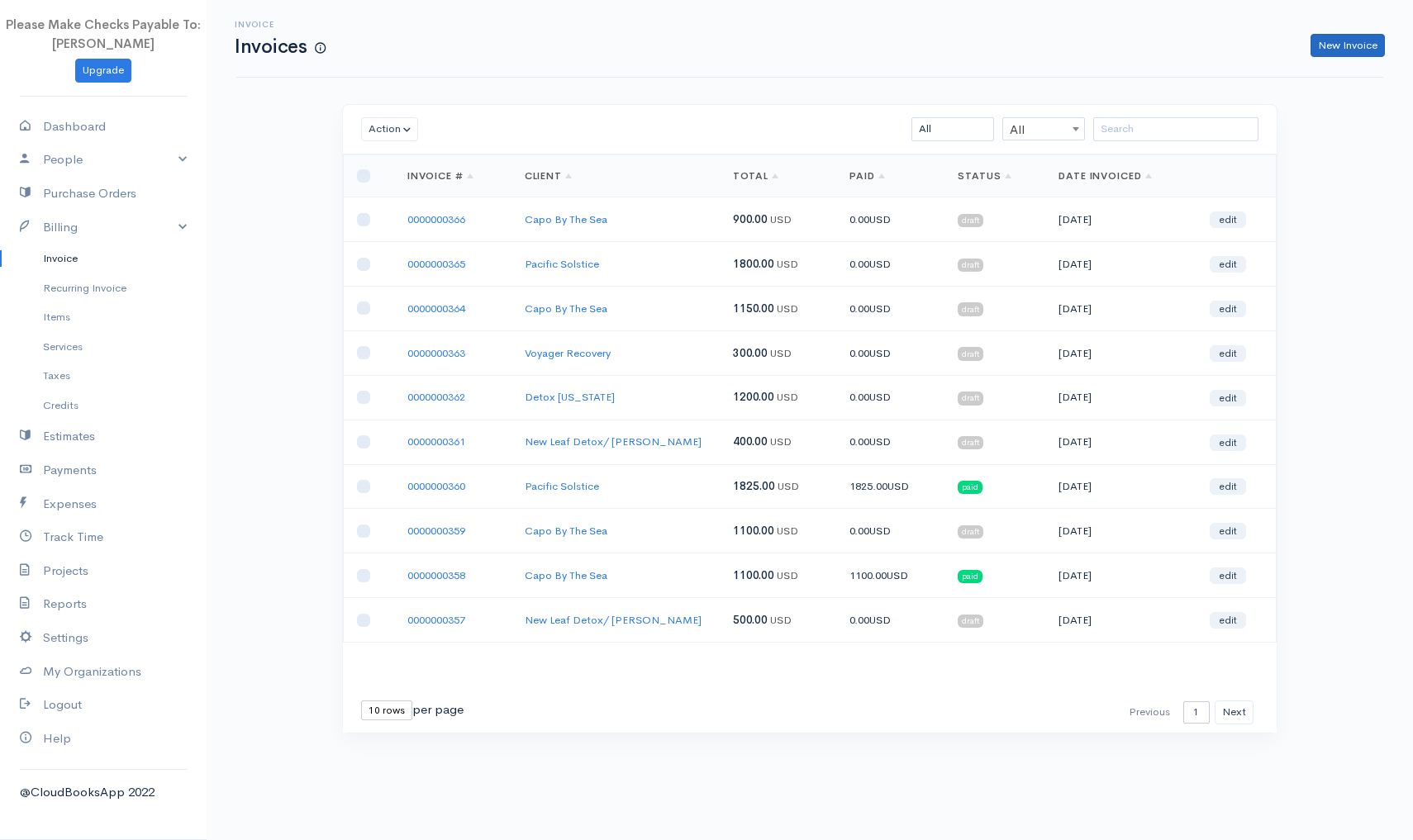
click at [1343, 50] on link "New Invoice" at bounding box center [1348, 45] width 75 height 24
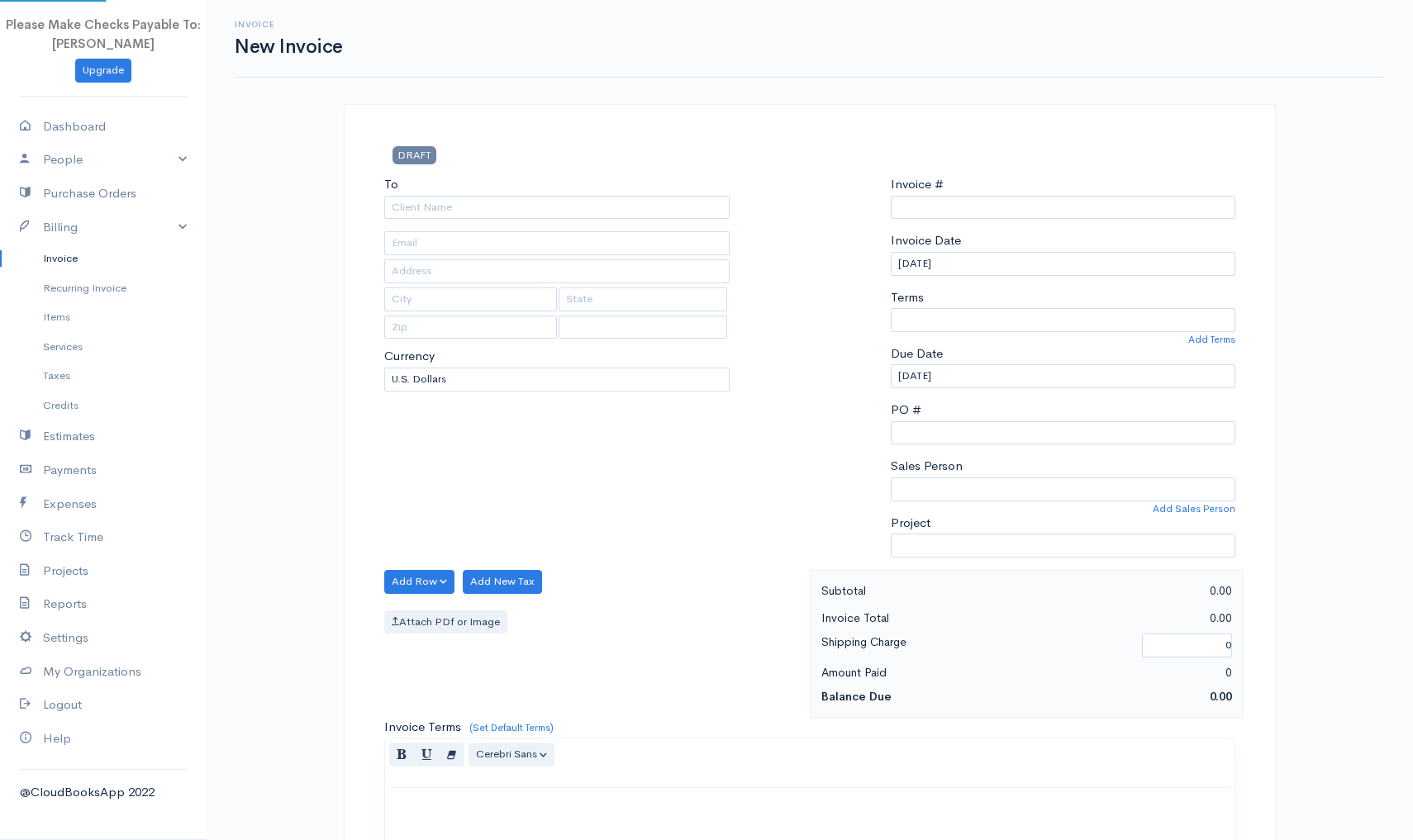
type input "0000000367"
select select "[GEOGRAPHIC_DATA]"
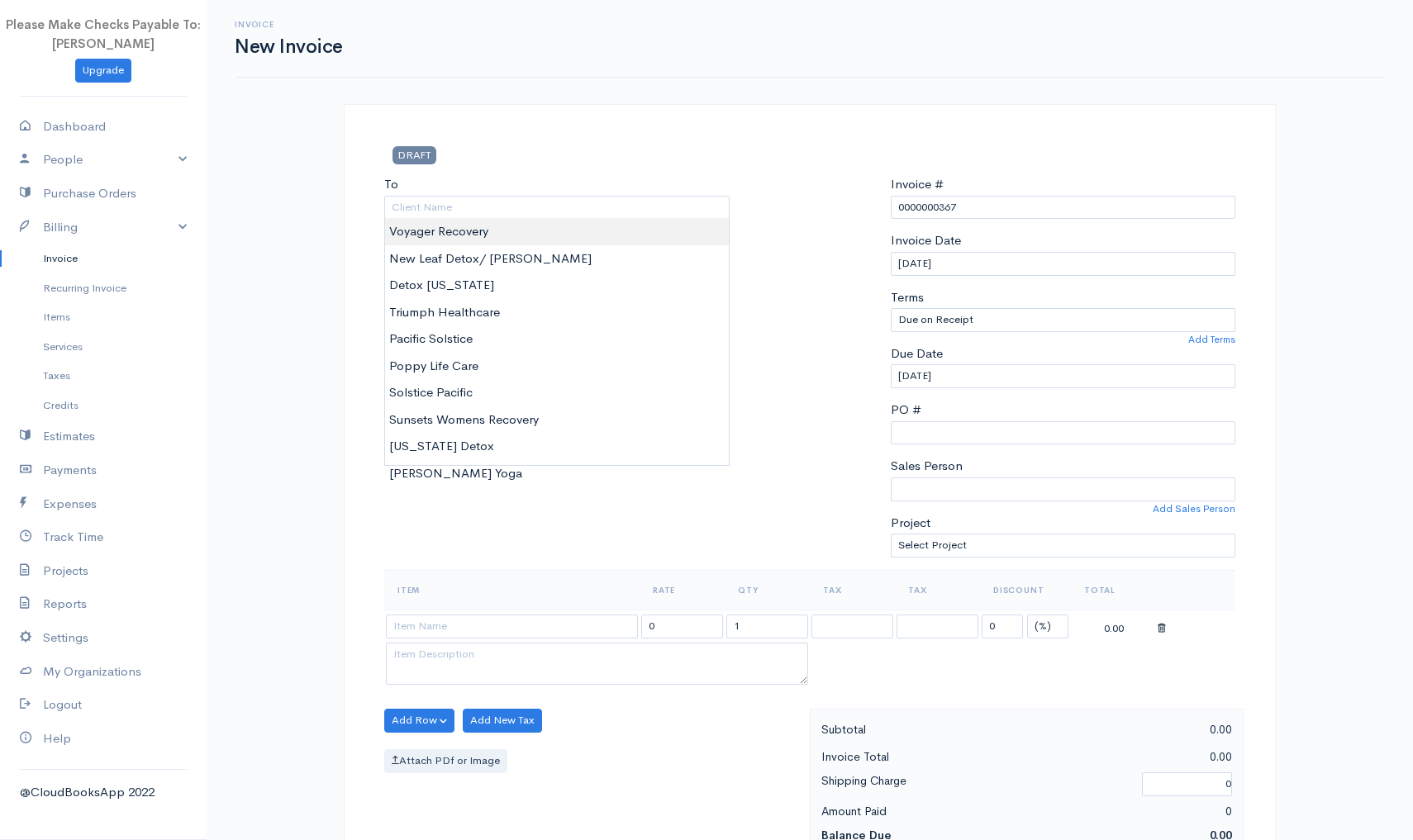
type input "Voyager Recovery"
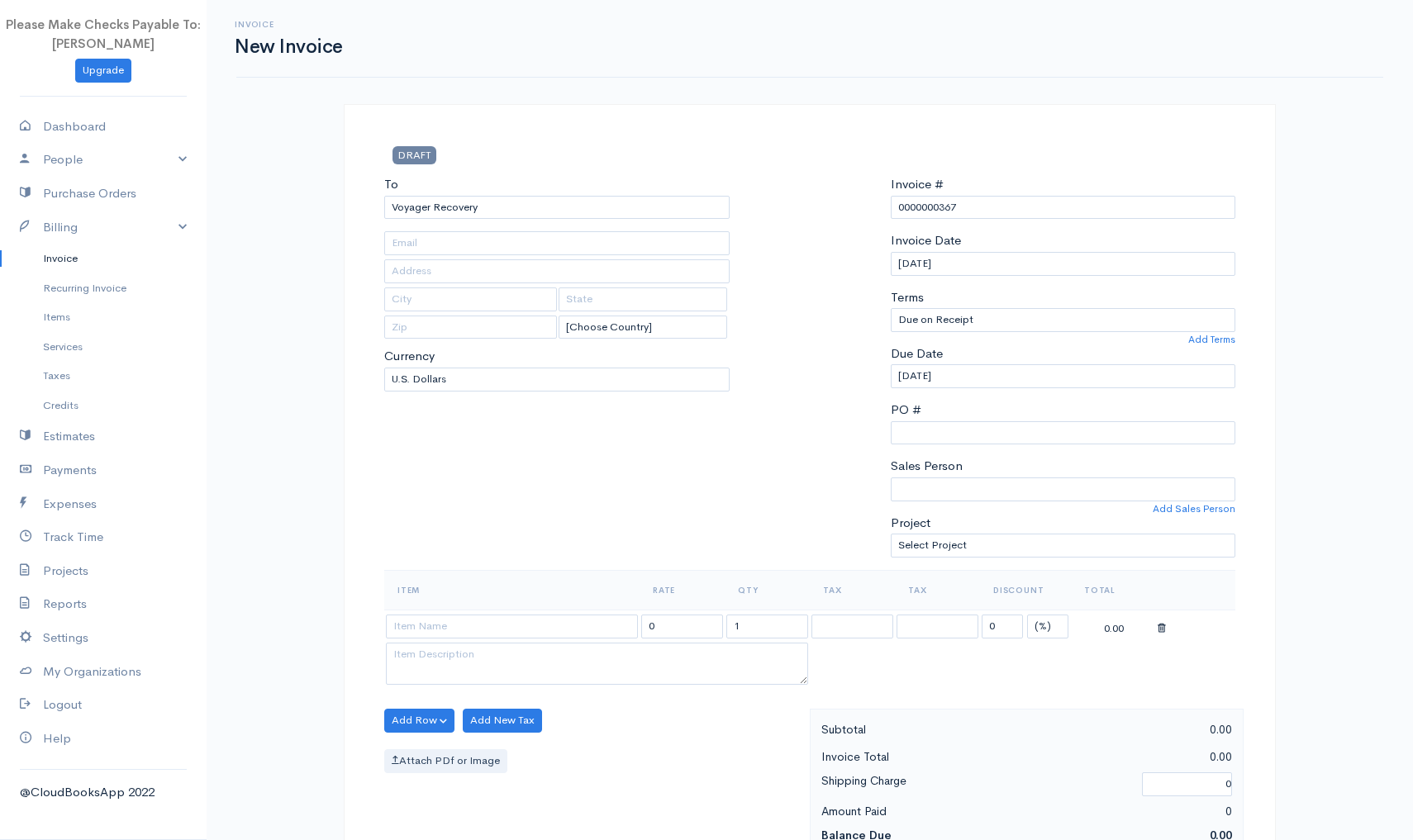
click at [587, 233] on body "Please Make Checks Payable To: Ashly Fox Upgrade Dashboard People Clients Vendo…" at bounding box center [706, 714] width 1413 height 1429
click at [425, 717] on button "Add Row" at bounding box center [419, 720] width 70 height 24
click at [425, 749] on link "Add Item Row" at bounding box center [450, 754] width 131 height 29
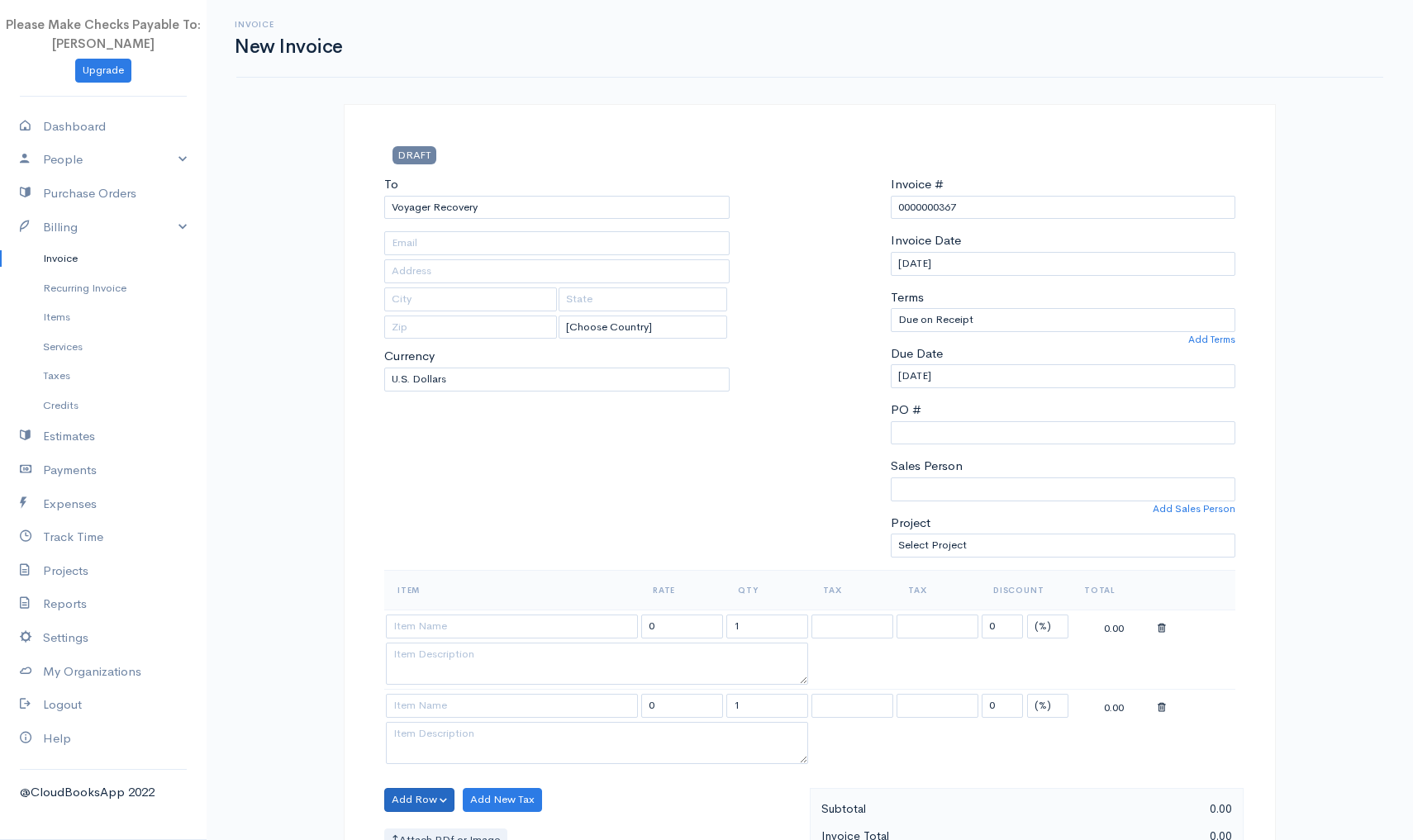
click at [409, 794] on button "Add Row" at bounding box center [419, 800] width 70 height 24
click at [414, 745] on link "Add Item Row" at bounding box center [450, 739] width 131 height 29
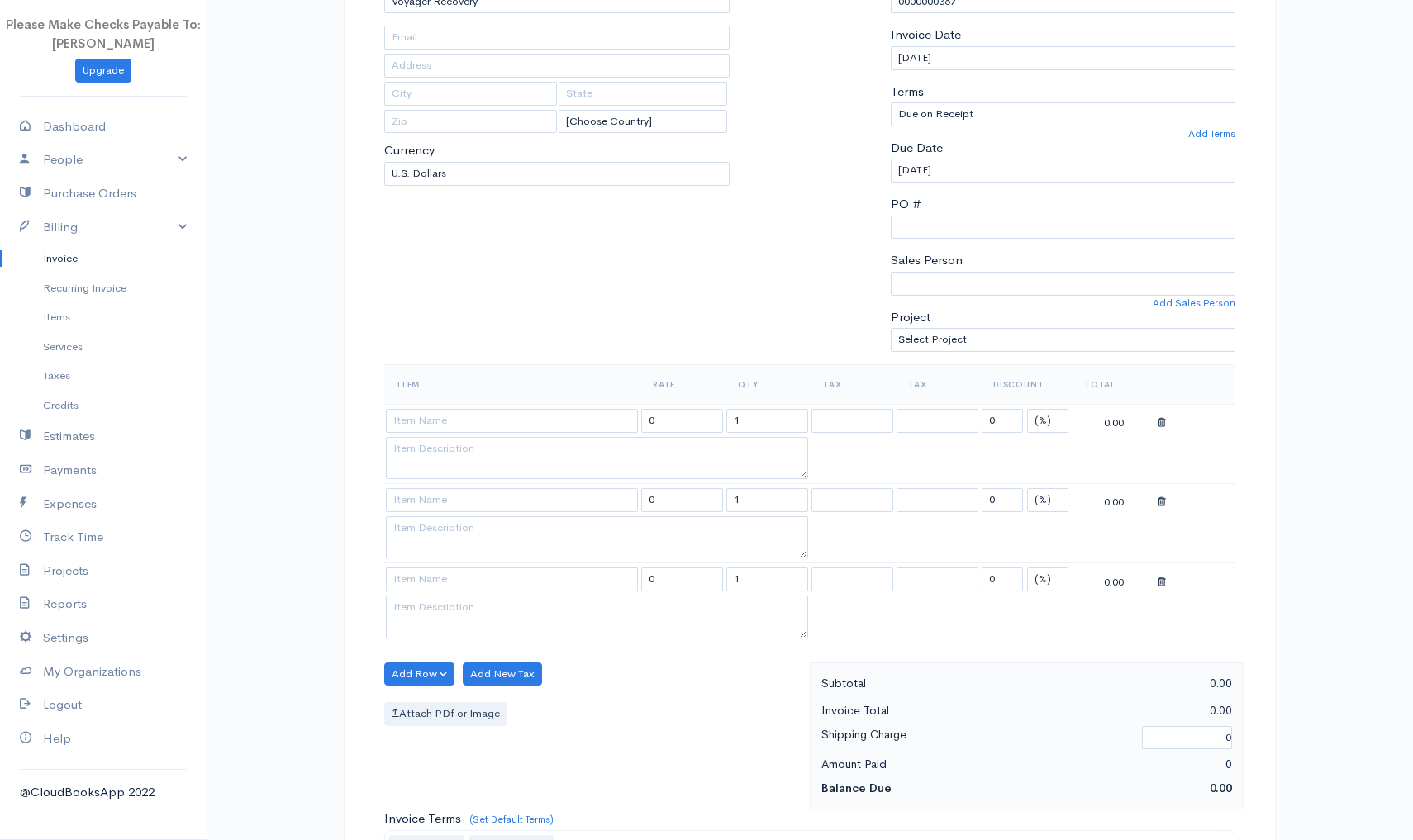
scroll to position [210, 0]
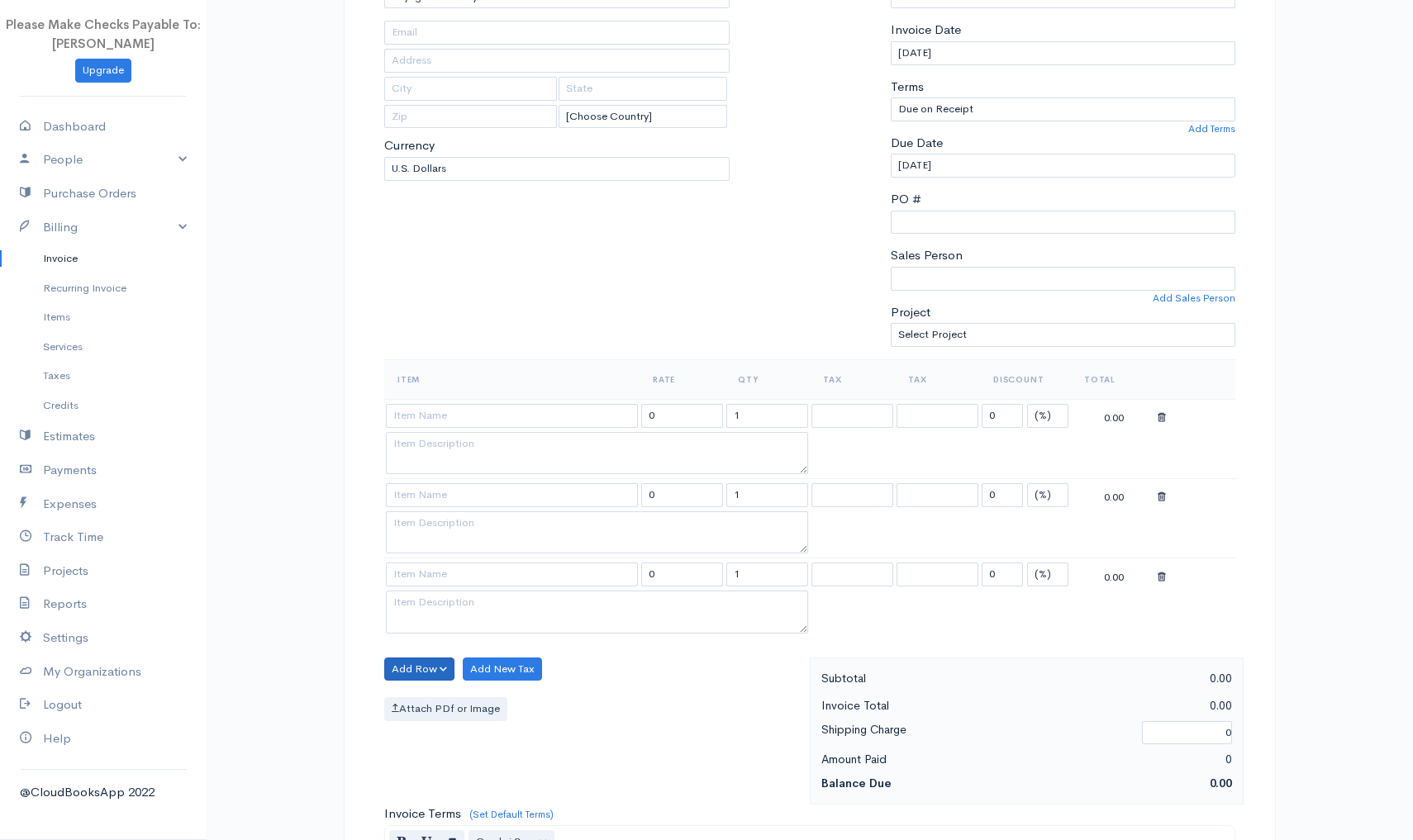
click at [393, 668] on button "Add Row" at bounding box center [419, 670] width 70 height 24
click at [401, 695] on link "Add Item Row" at bounding box center [450, 702] width 131 height 29
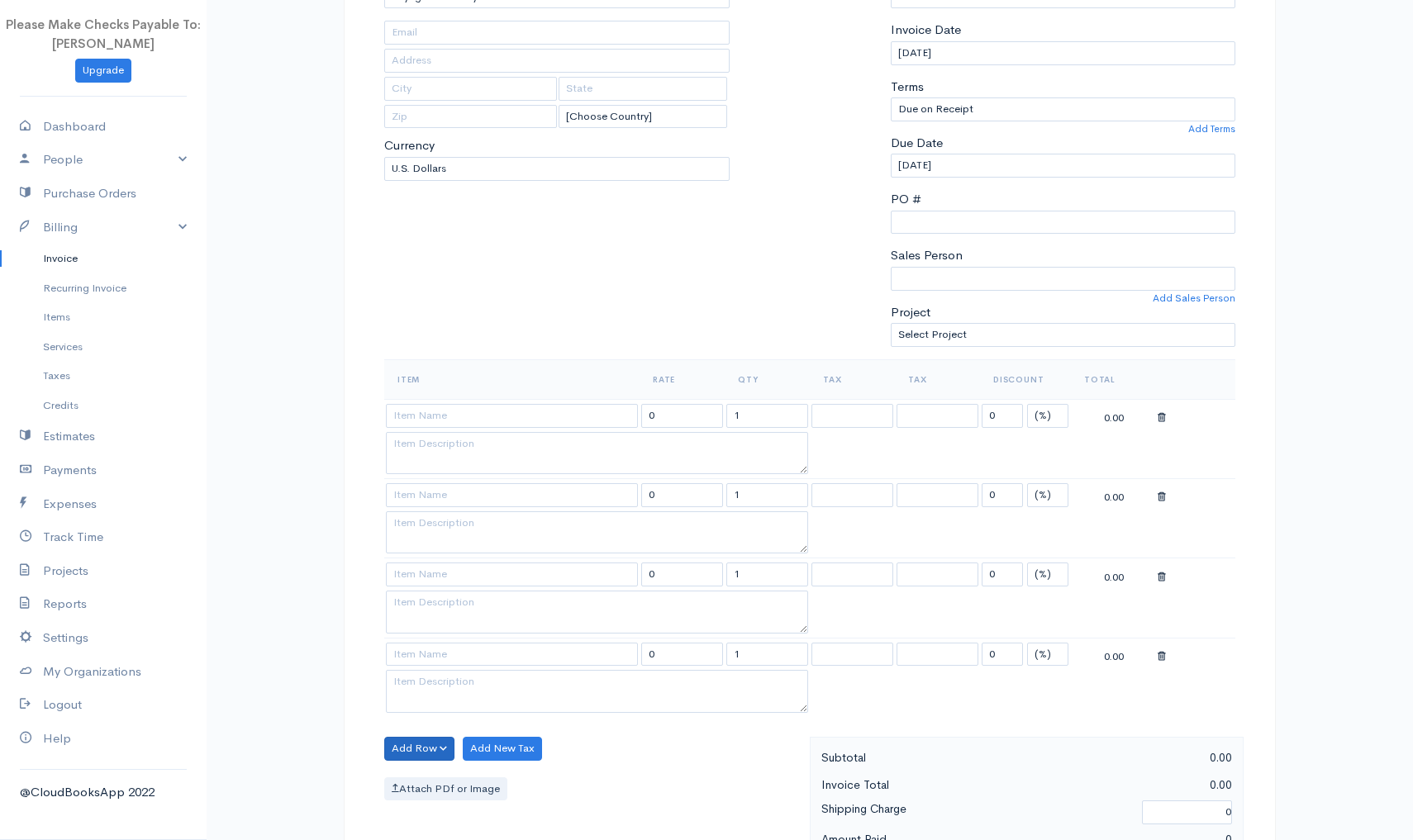
click at [417, 742] on button "Add Row" at bounding box center [419, 749] width 70 height 24
click at [418, 782] on link "Add Item Row" at bounding box center [450, 781] width 131 height 29
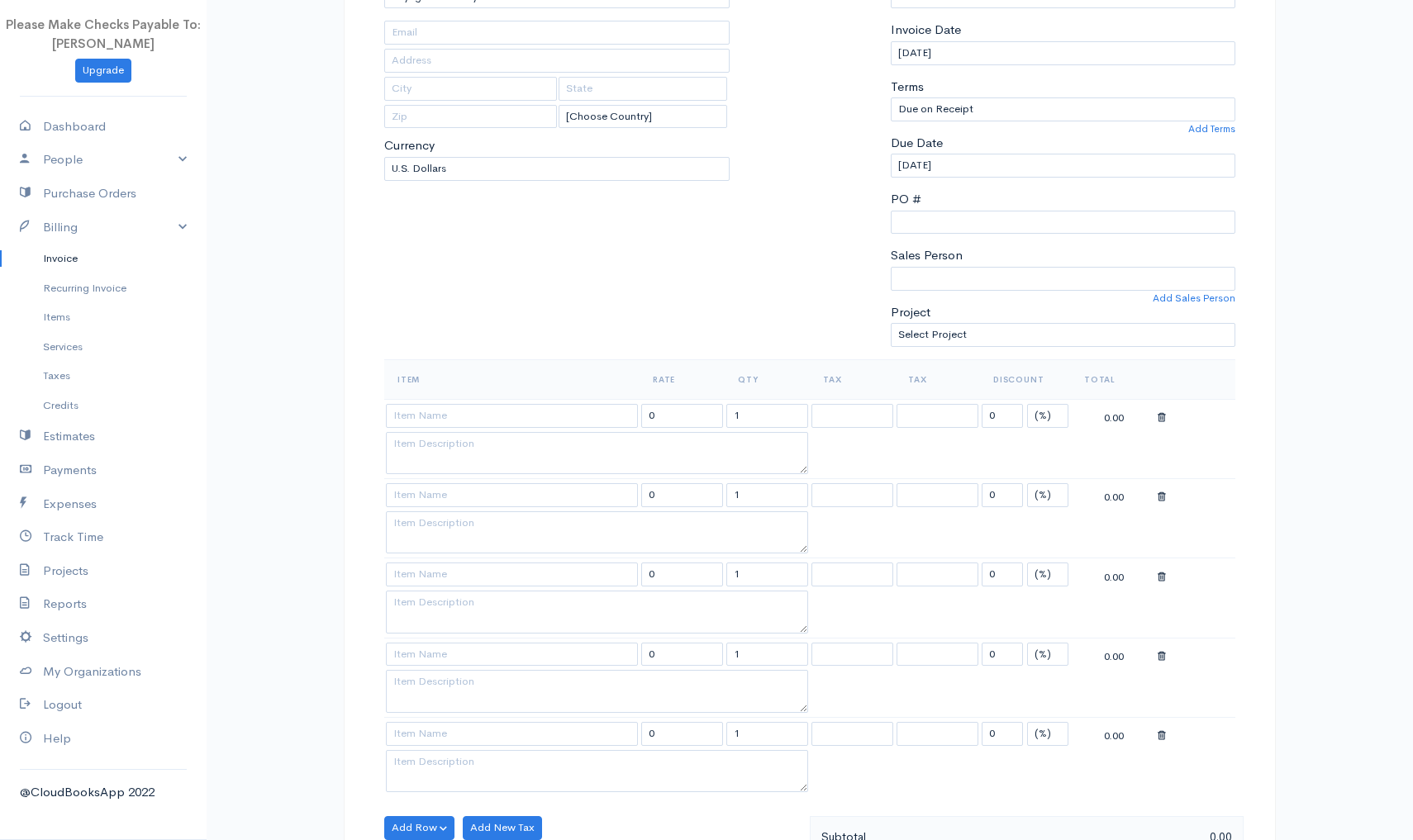
click at [352, 771] on div "DRAFT To Voyager Recovery [Choose Country] United States Canada United Kingdom …" at bounding box center [810, 698] width 933 height 1609
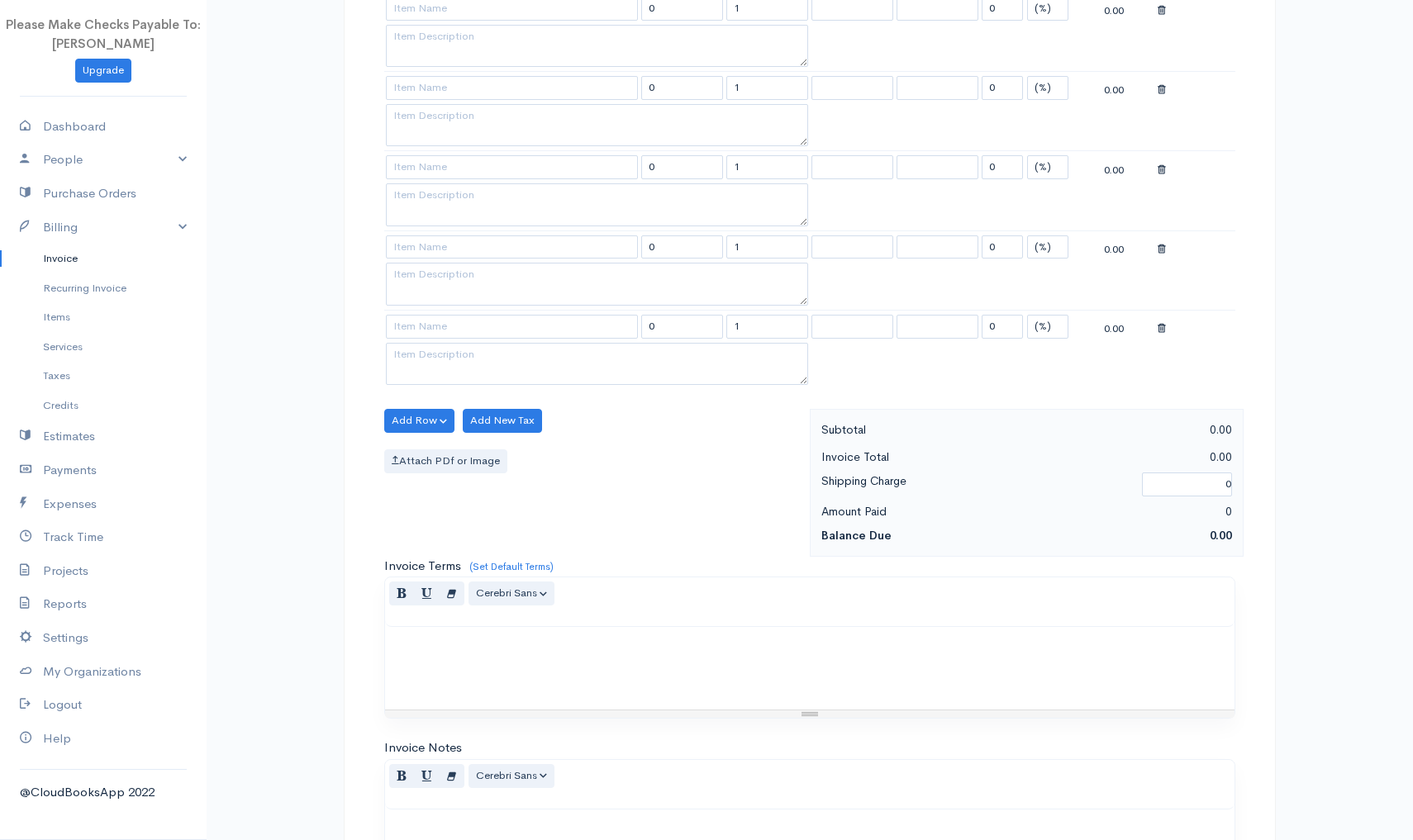
scroll to position [621, 0]
click at [413, 418] on button "Add Row" at bounding box center [419, 418] width 70 height 24
click at [394, 416] on button "Add Row" at bounding box center [419, 418] width 70 height 24
click at [406, 407] on button "Add Row" at bounding box center [419, 418] width 70 height 24
click at [412, 443] on link "Add Item Row" at bounding box center [450, 451] width 131 height 29
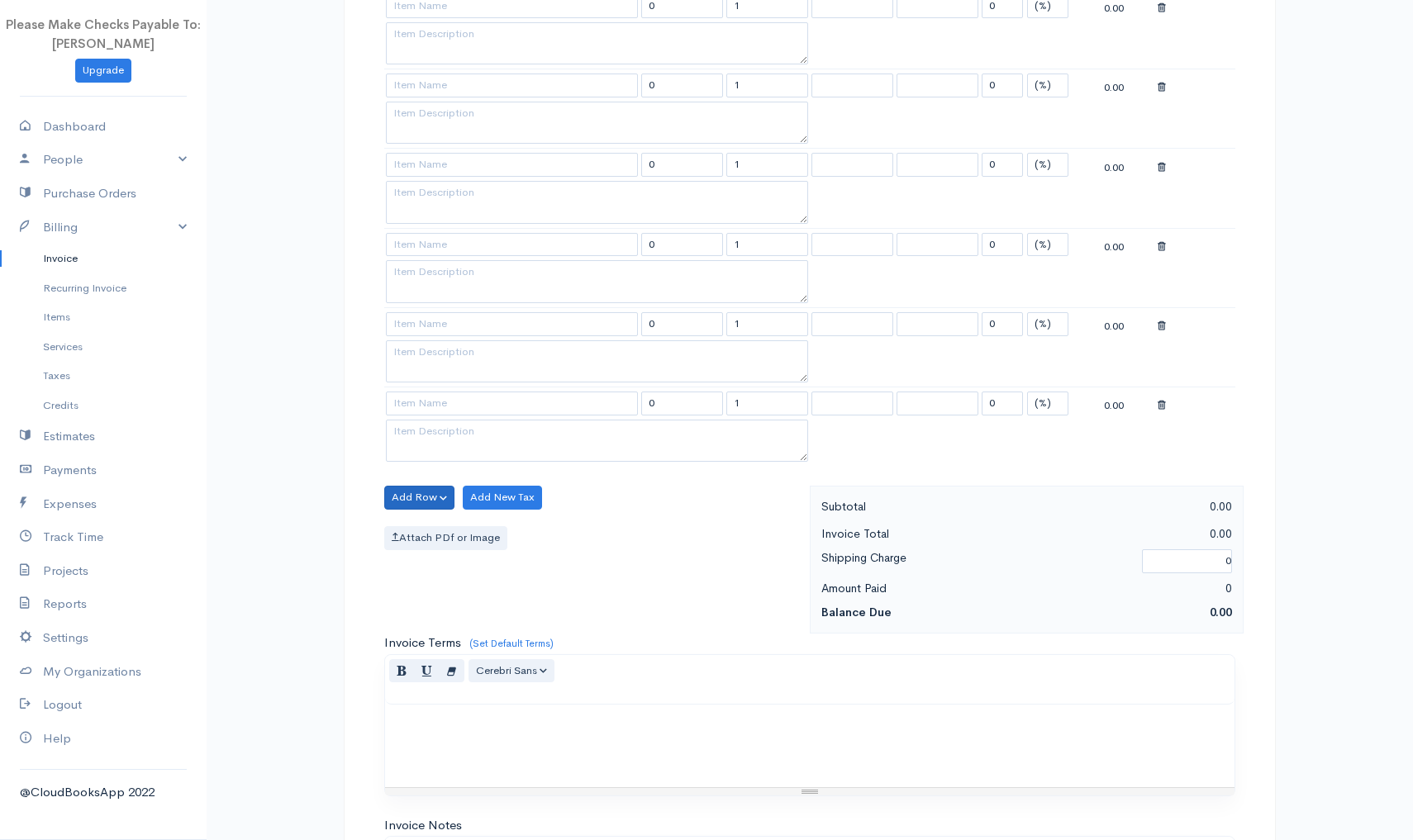
click at [403, 501] on button "Add Row" at bounding box center [419, 497] width 70 height 24
click at [400, 527] on link "Add Item Row" at bounding box center [450, 531] width 131 height 29
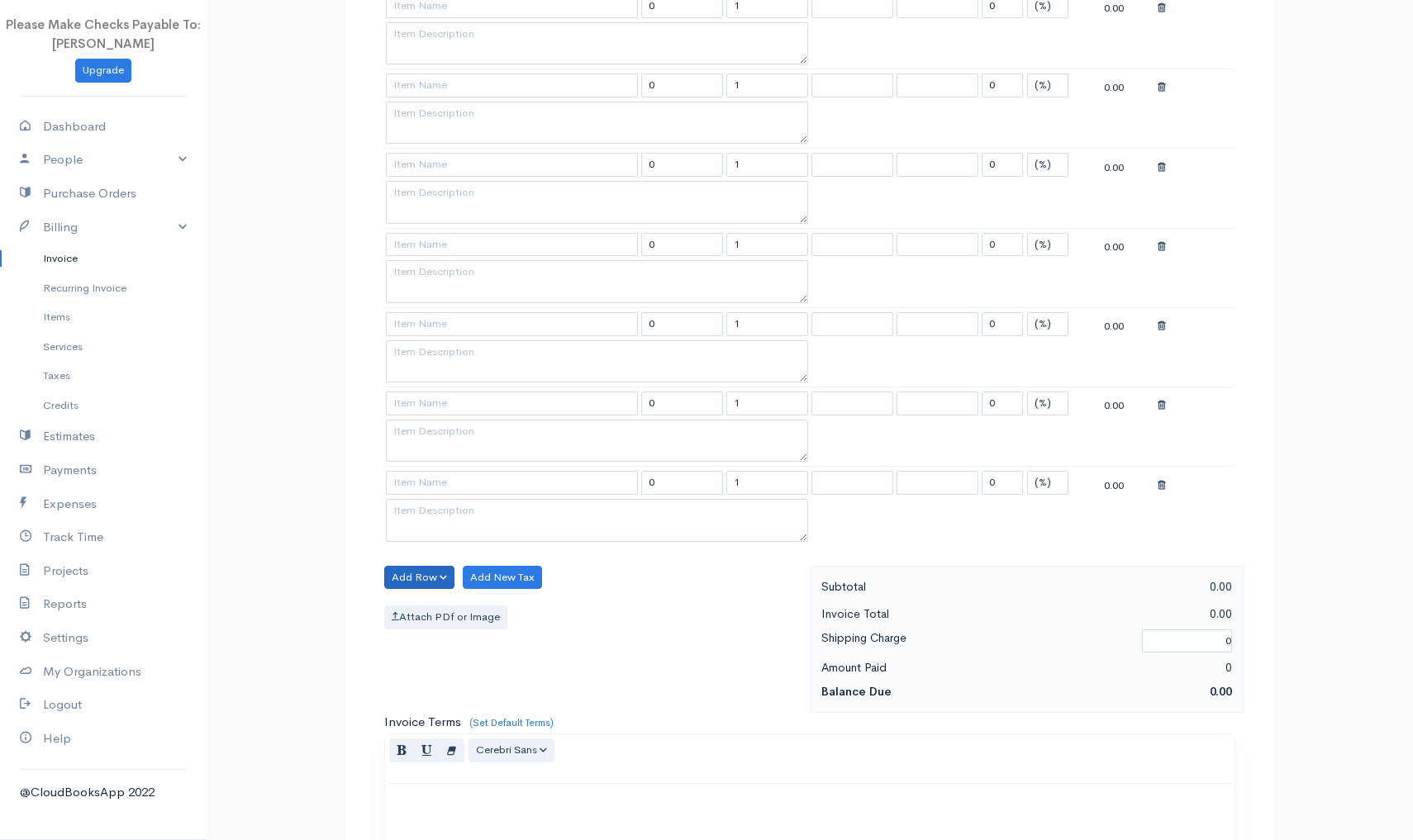
click at [397, 572] on button "Add Row" at bounding box center [419, 577] width 70 height 24
click at [405, 607] on link "Add Item Row" at bounding box center [450, 611] width 131 height 29
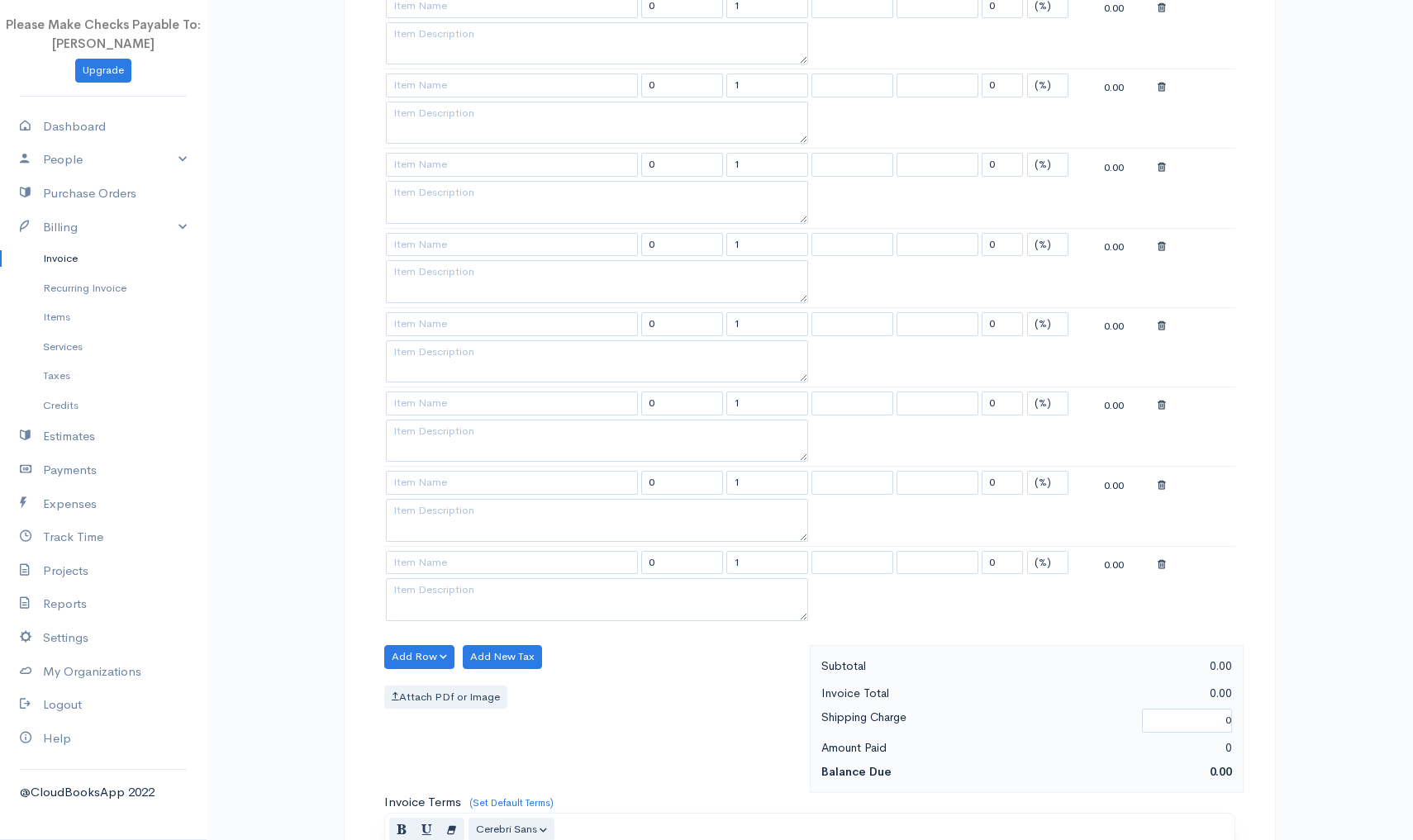
click at [339, 562] on div "DRAFT To Voyager Recovery [Choose Country] United States Canada United Kingdom …" at bounding box center [810, 424] width 992 height 1881
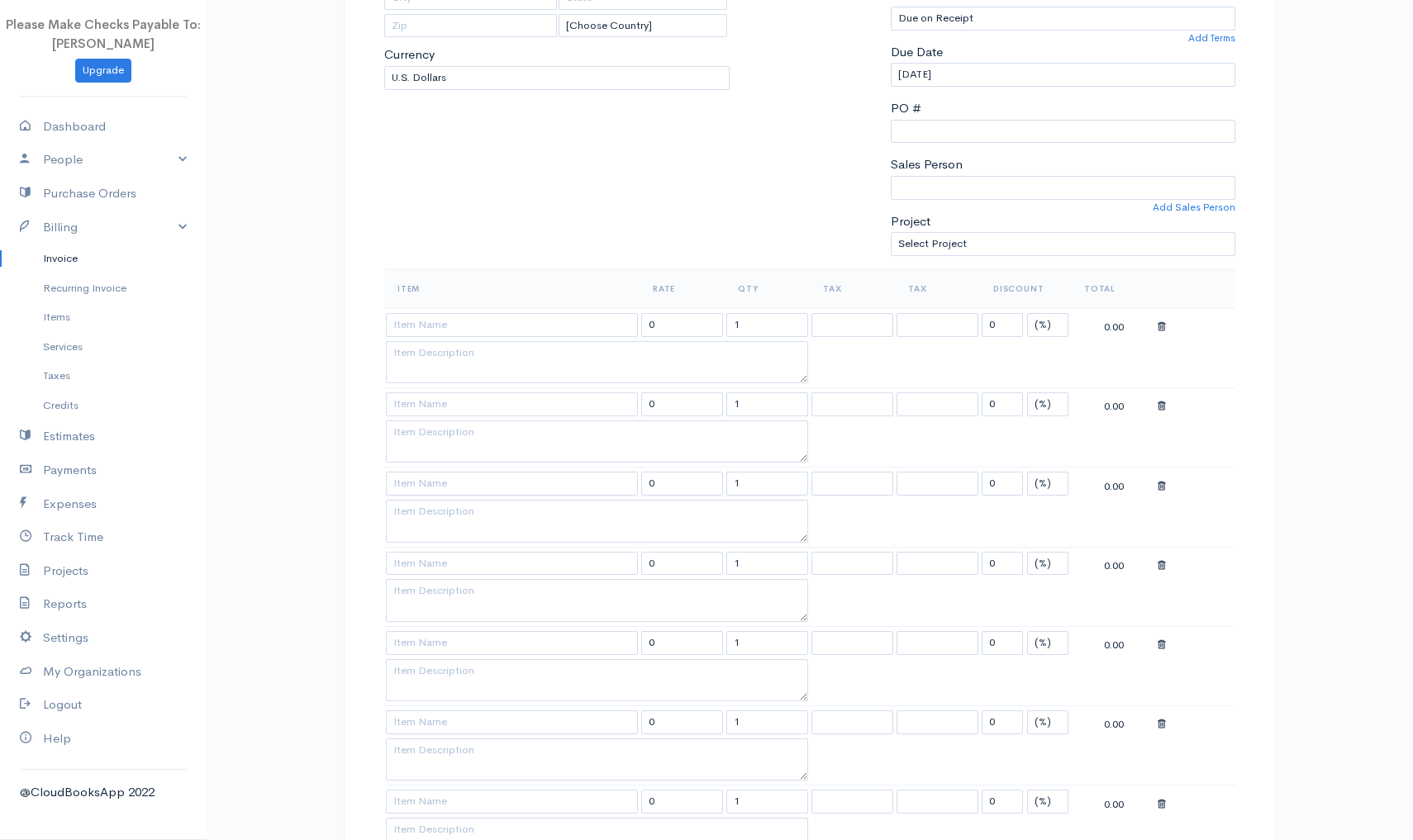
scroll to position [250, 0]
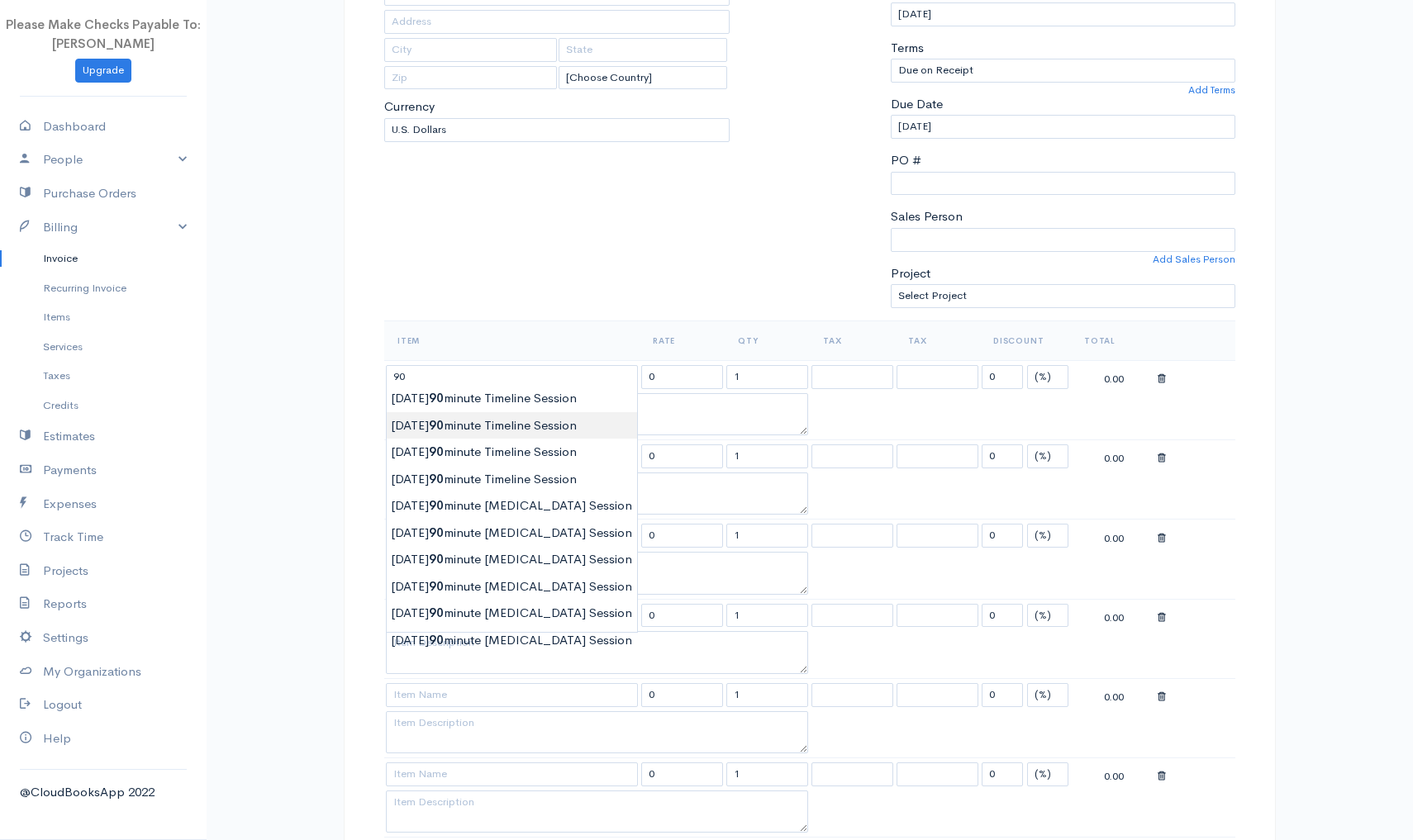
type input "9/1/2025 90 minute Timeline Session"
type input "150.00"
type textarea "90 Minute process and Psychoeducation session"
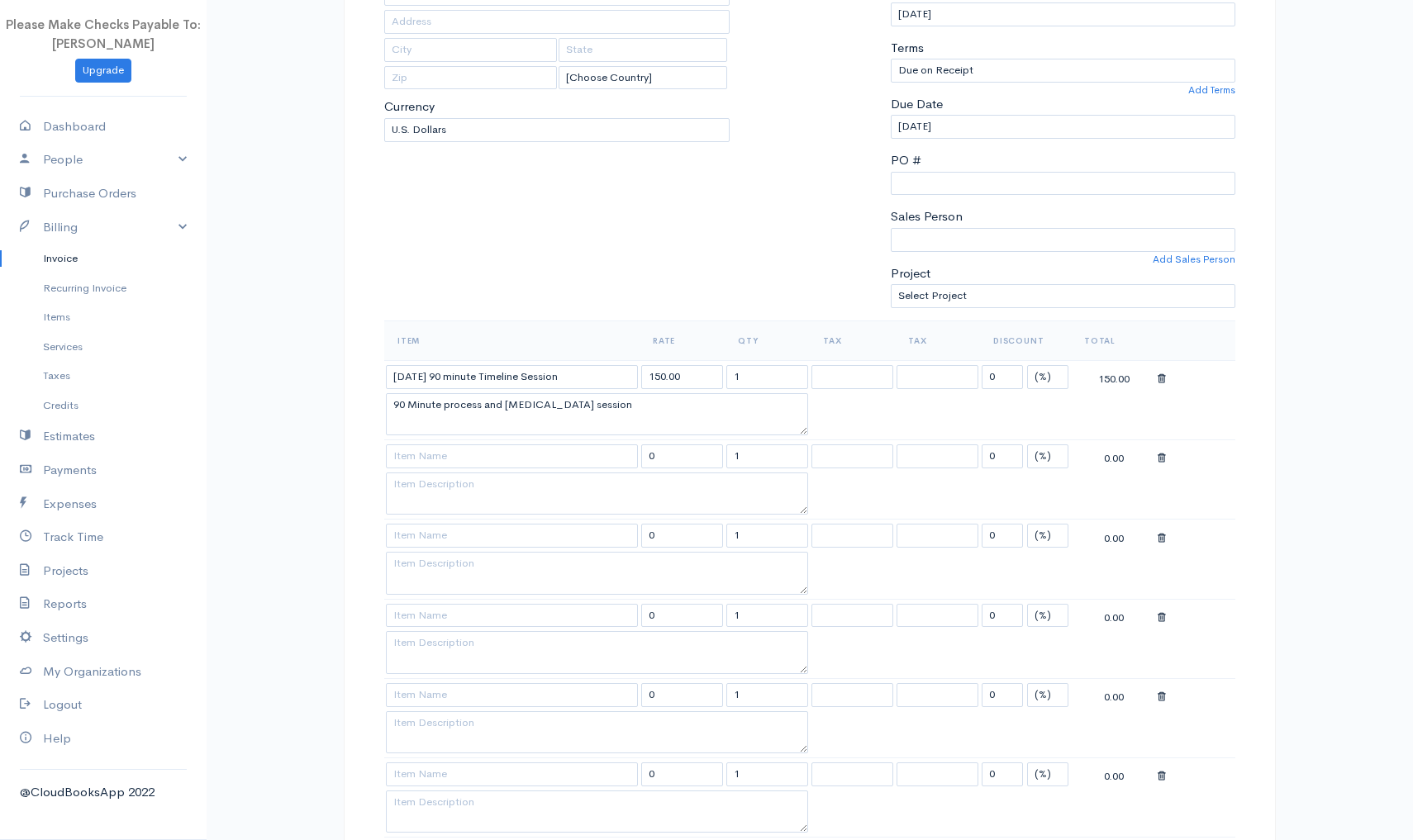
click at [446, 422] on body "Please Make Checks Payable To: Ashly Fox Upgrade Dashboard People Clients Vendo…" at bounding box center [706, 742] width 1413 height 1985
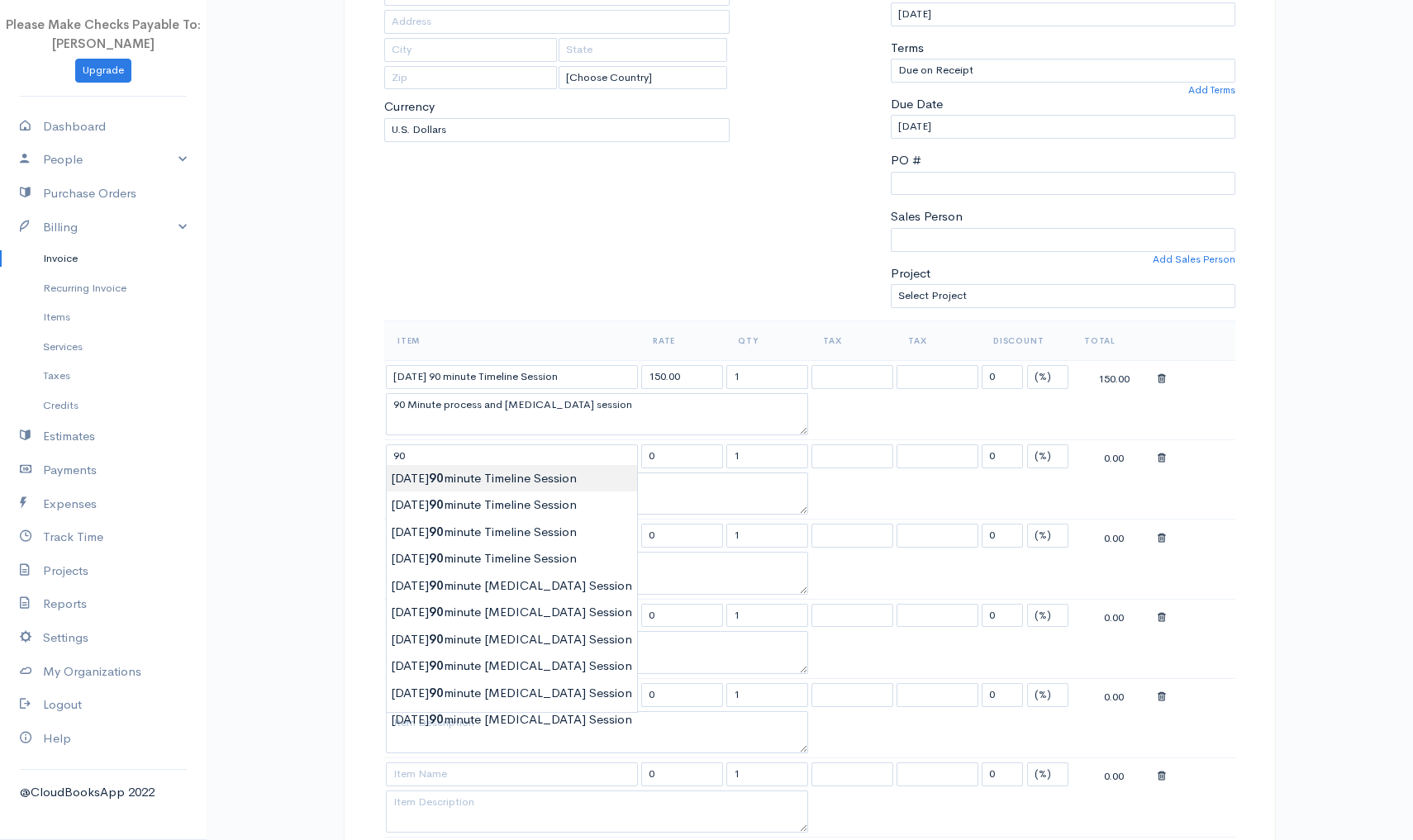
type input "9/22/2025 90 minute Timeline Session"
type input "150.00"
type textarea "90 Minute process and Psychoeducation session - Capo"
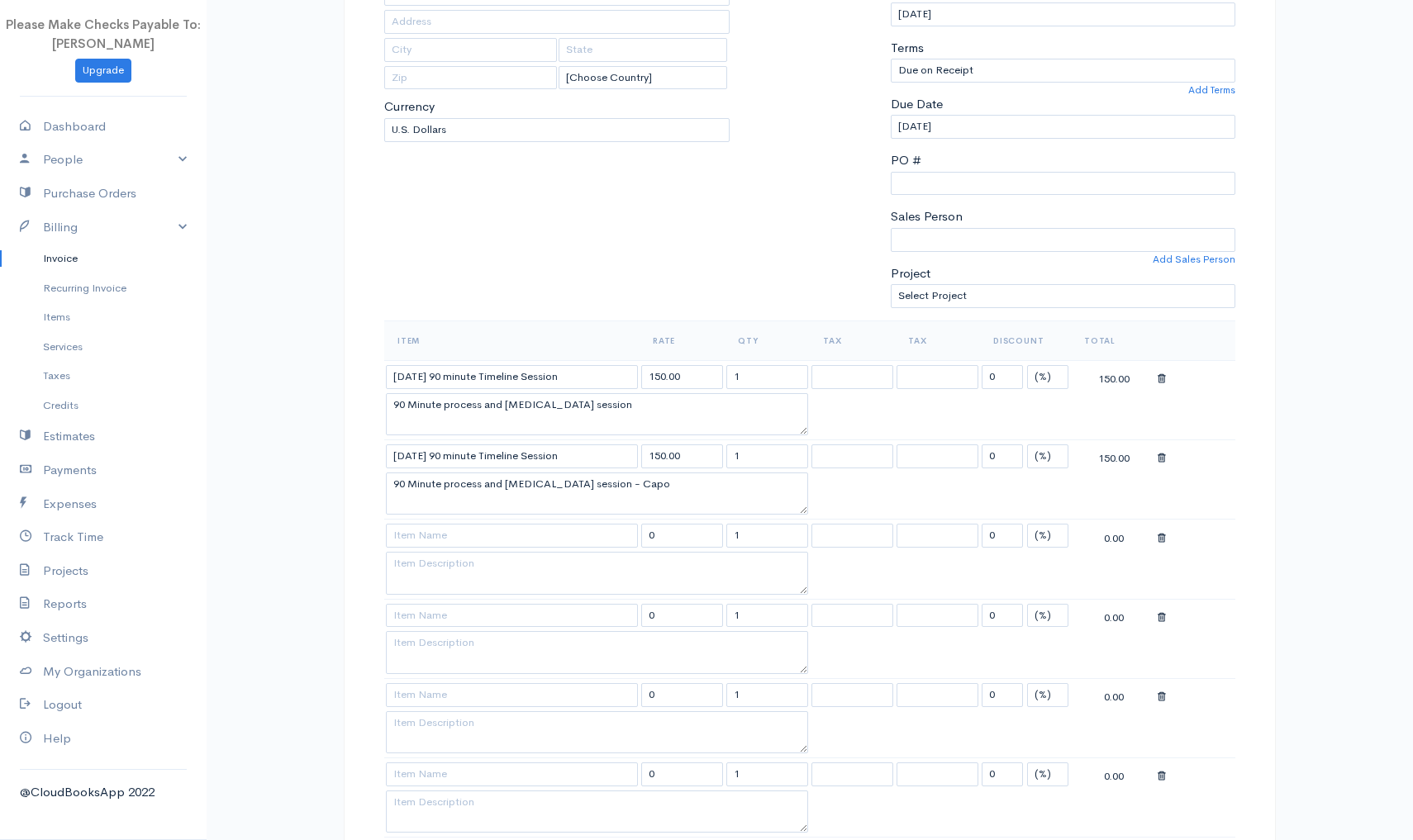
click at [439, 470] on body "Please Make Checks Payable To: Ashly Fox Upgrade Dashboard People Clients Vendo…" at bounding box center [706, 742] width 1413 height 1985
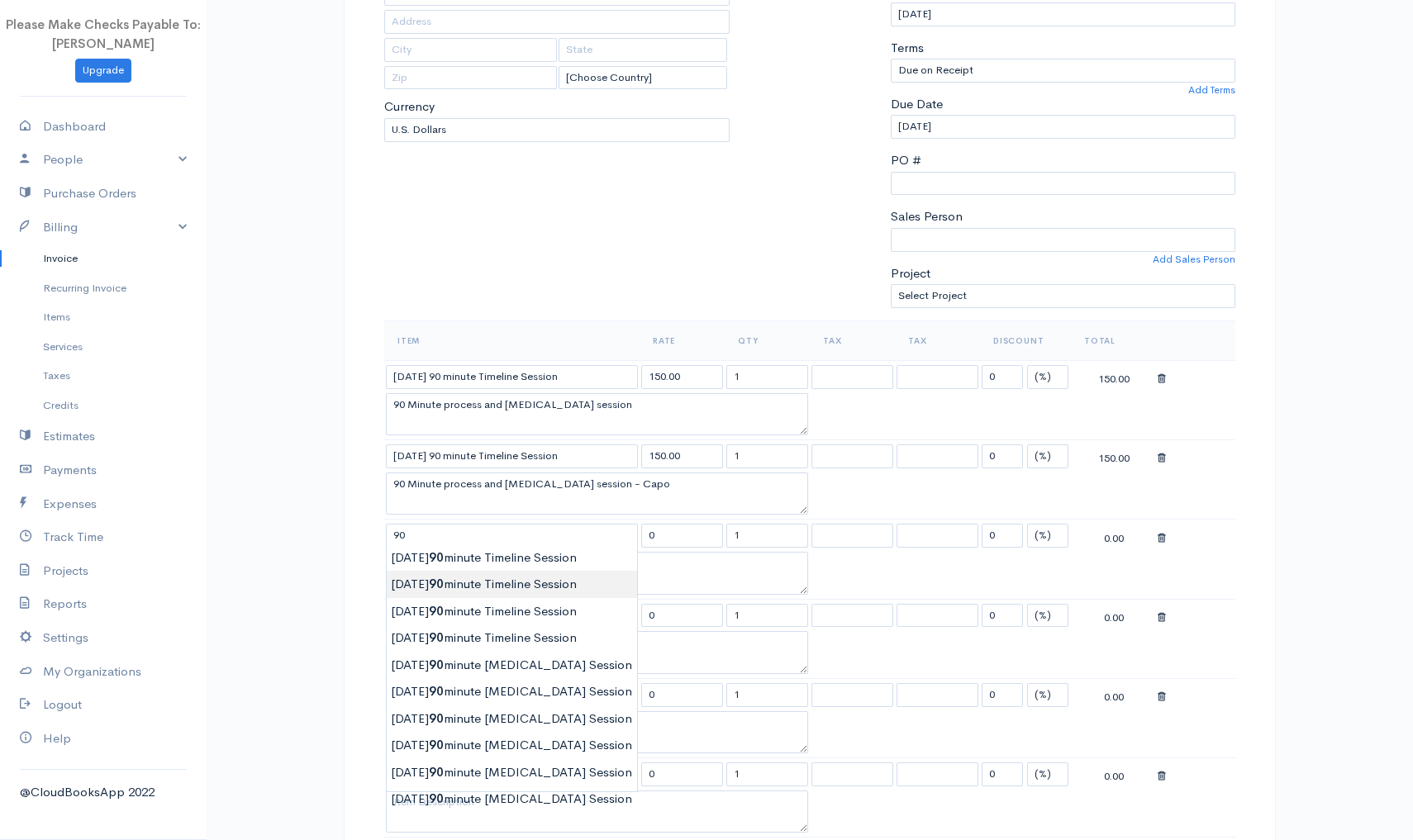
type input "9/1/2025 90 minute Timeline Session"
type input "150.00"
type textarea "90 Minute process and Psychoeducation session"
click at [427, 580] on body "Please Make Checks Payable To: Ashly Fox Upgrade Dashboard People Clients Vendo…" at bounding box center [706, 742] width 1413 height 1985
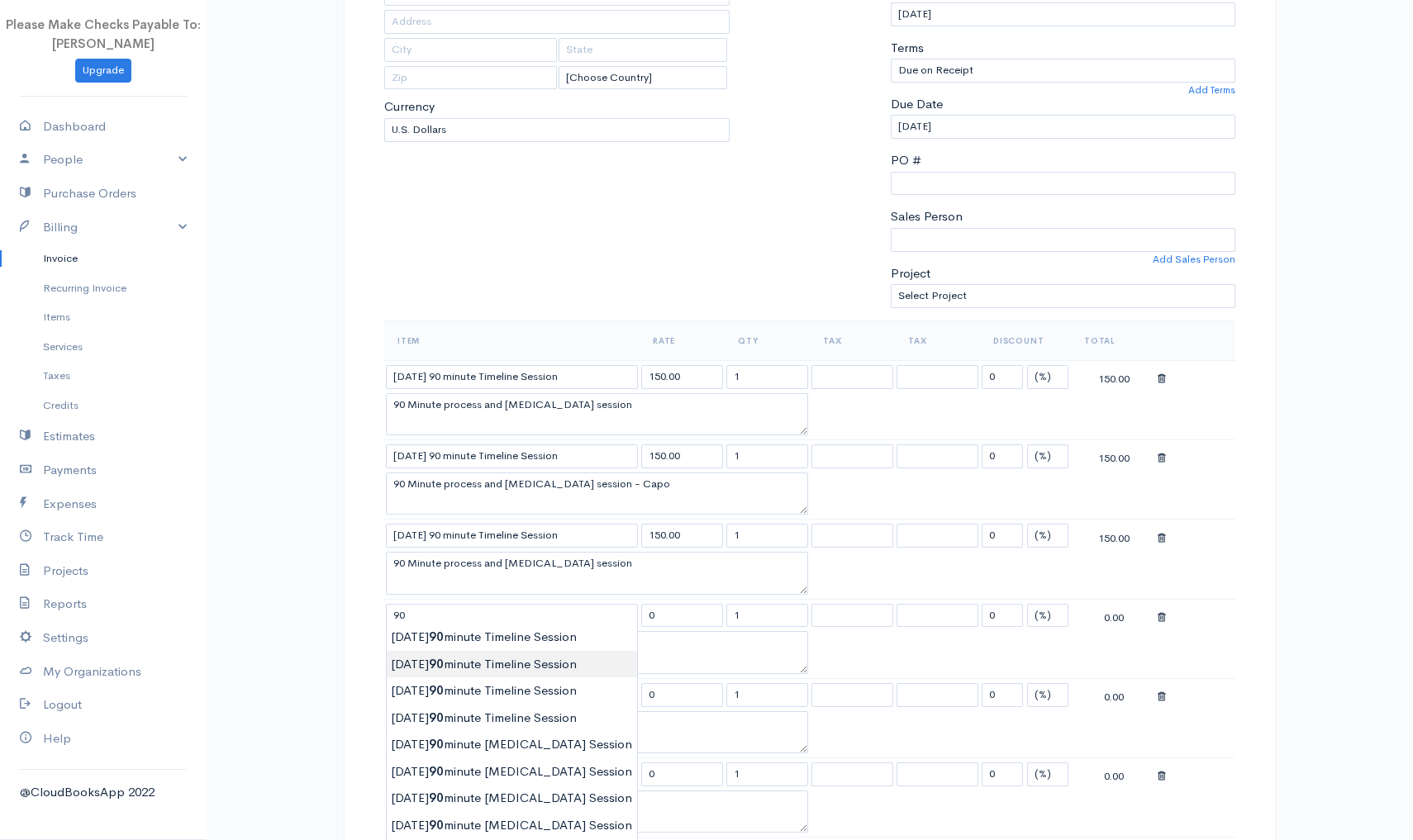
type input "9/1/2025 90 minute Timeline Session"
type input "150.00"
type textarea "90 Minute process and Psychoeducation session"
click at [426, 664] on body "Please Make Checks Payable To: Ashly Fox Upgrade Dashboard People Clients Vendo…" at bounding box center [706, 742] width 1413 height 1985
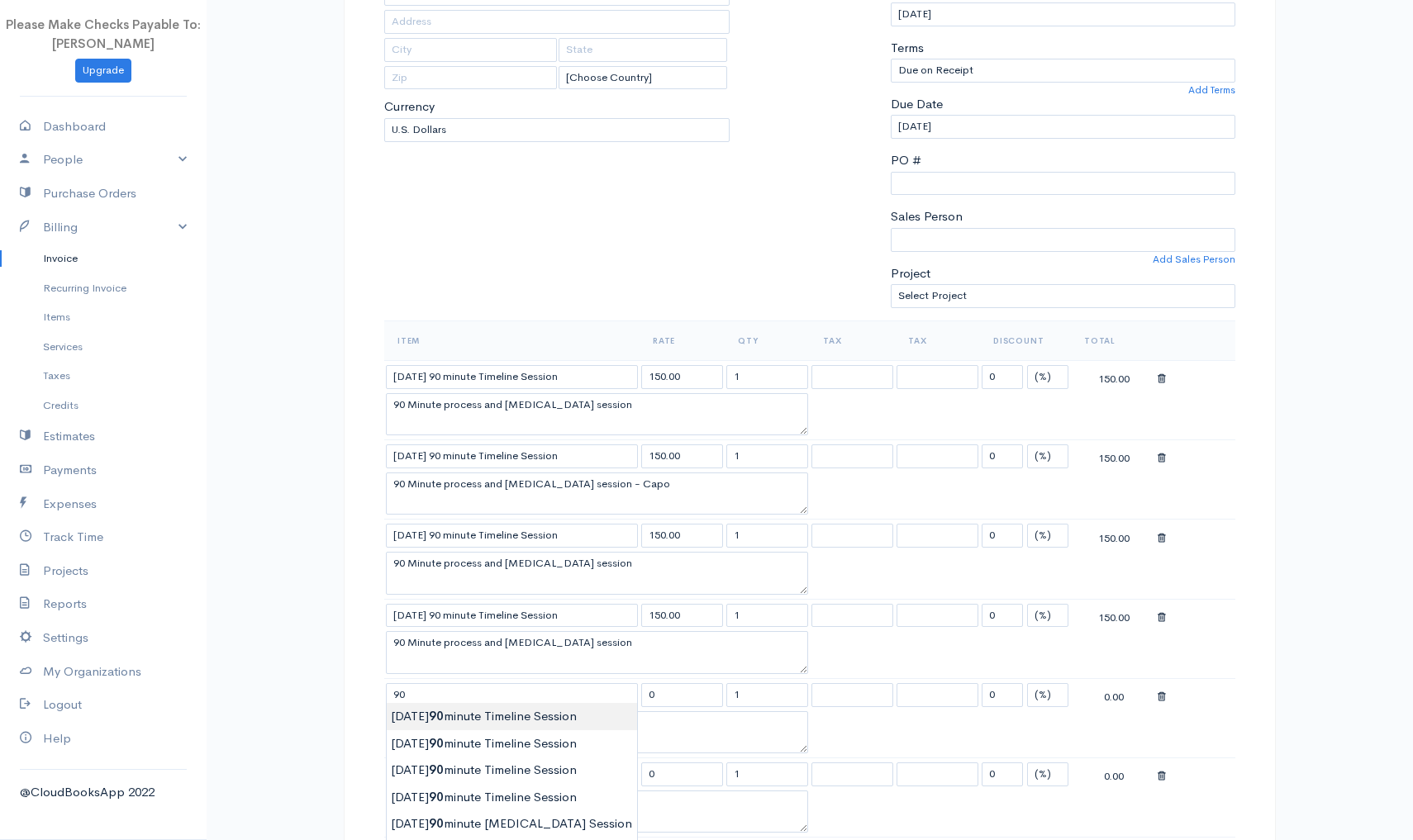
type input "9/22/2025 90 minute Timeline Session"
type input "150.00"
type textarea "90 Minute process and Psychoeducation session - Capo"
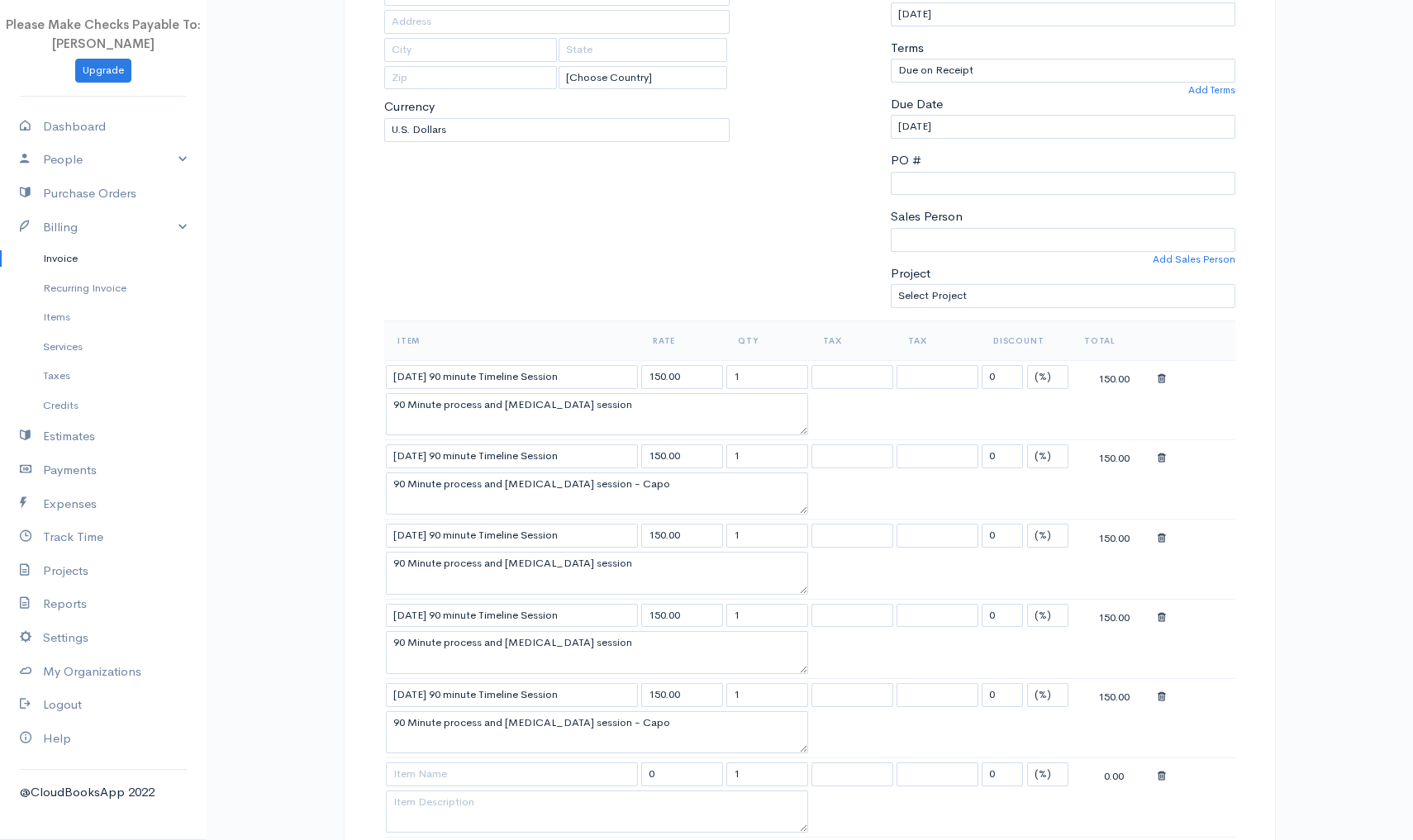
click at [425, 712] on body "Please Make Checks Payable To: Ashly Fox Upgrade Dashboard People Clients Vendo…" at bounding box center [706, 742] width 1413 height 1985
type input "9/22/2025 90 minute Timeline Session"
type input "150.00"
type textarea "90 Minute process and Psychoeducation session - Capo"
click at [410, 794] on body "Please Make Checks Payable To: Ashly Fox Upgrade Dashboard People Clients Vendo…" at bounding box center [706, 742] width 1413 height 1985
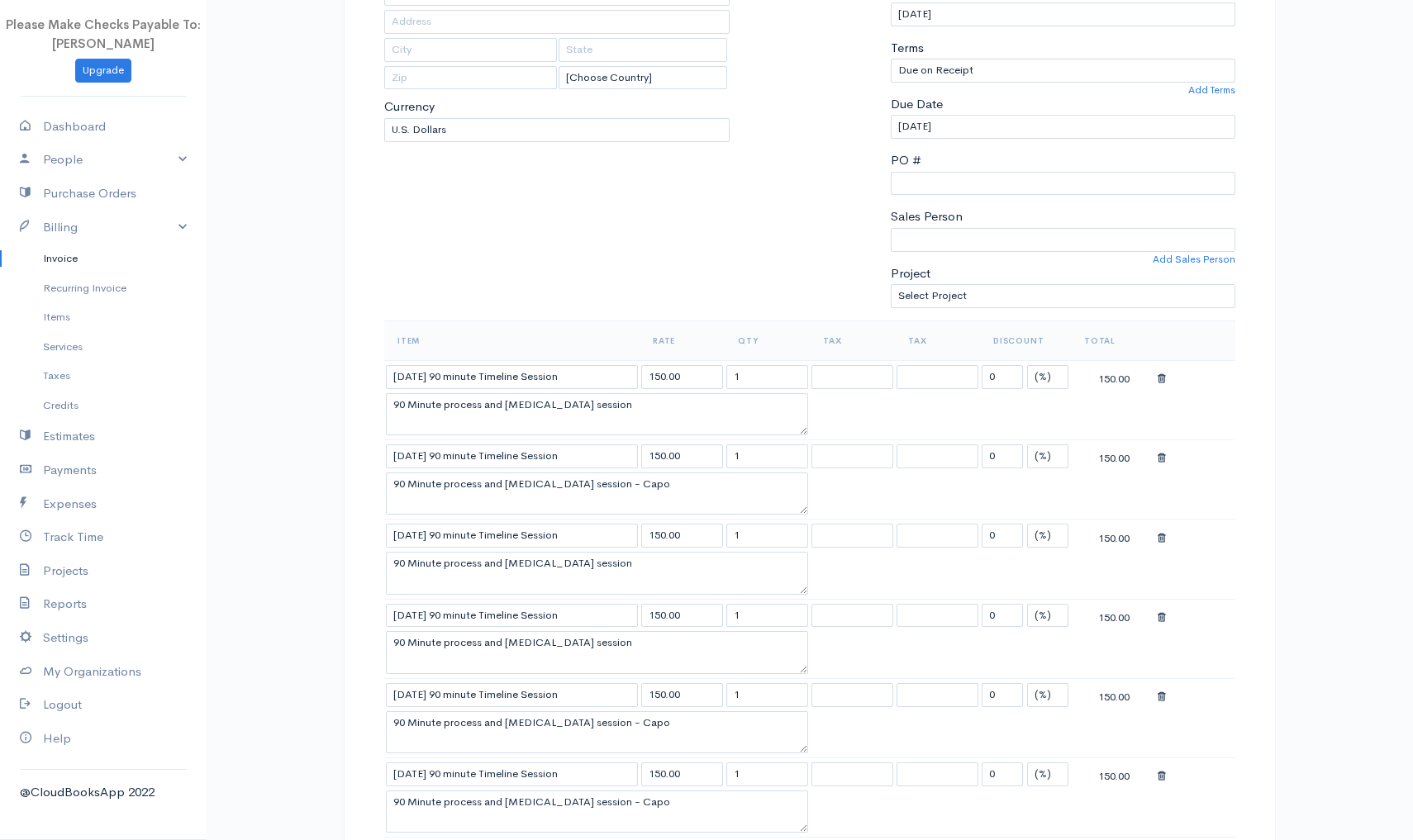
drag, startPoint x: 378, startPoint y: 765, endPoint x: 378, endPoint y: 741, distance: 24.0
click at [378, 764] on div "Item Rate Qty Tax Tax Discount Total 9/1/2025 90 minute Timeline Session 150.00…" at bounding box center [809, 668] width 868 height 695
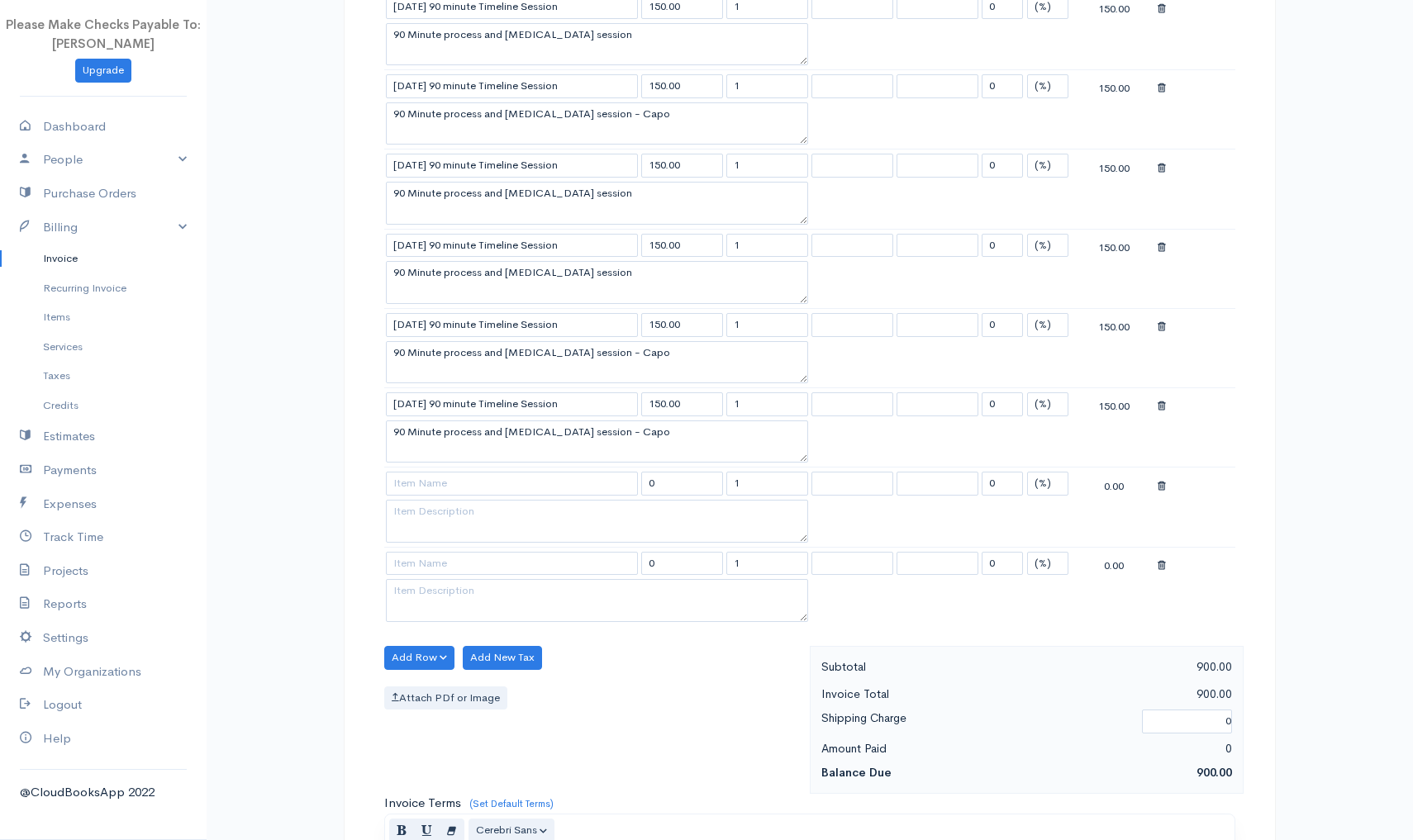
scroll to position [674, 0]
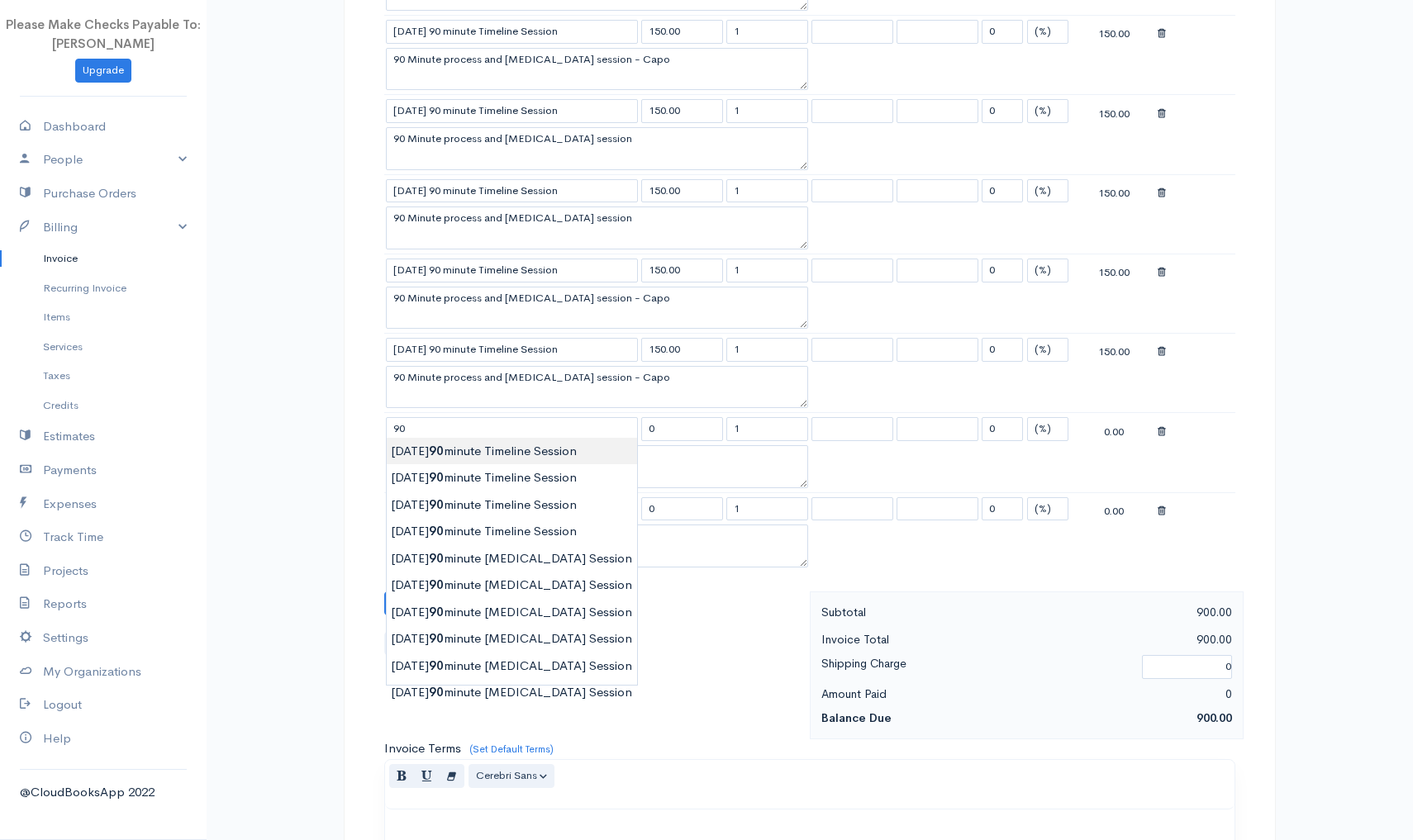
type input "9/22/2025 90 minute Timeline Session"
type input "150.00"
type textarea "90 Minute process and Psychoeducation session - Capo"
click at [441, 454] on body "Please Make Checks Payable To: Ashly Fox Upgrade Dashboard People Clients Vendo…" at bounding box center [706, 318] width 1413 height 1985
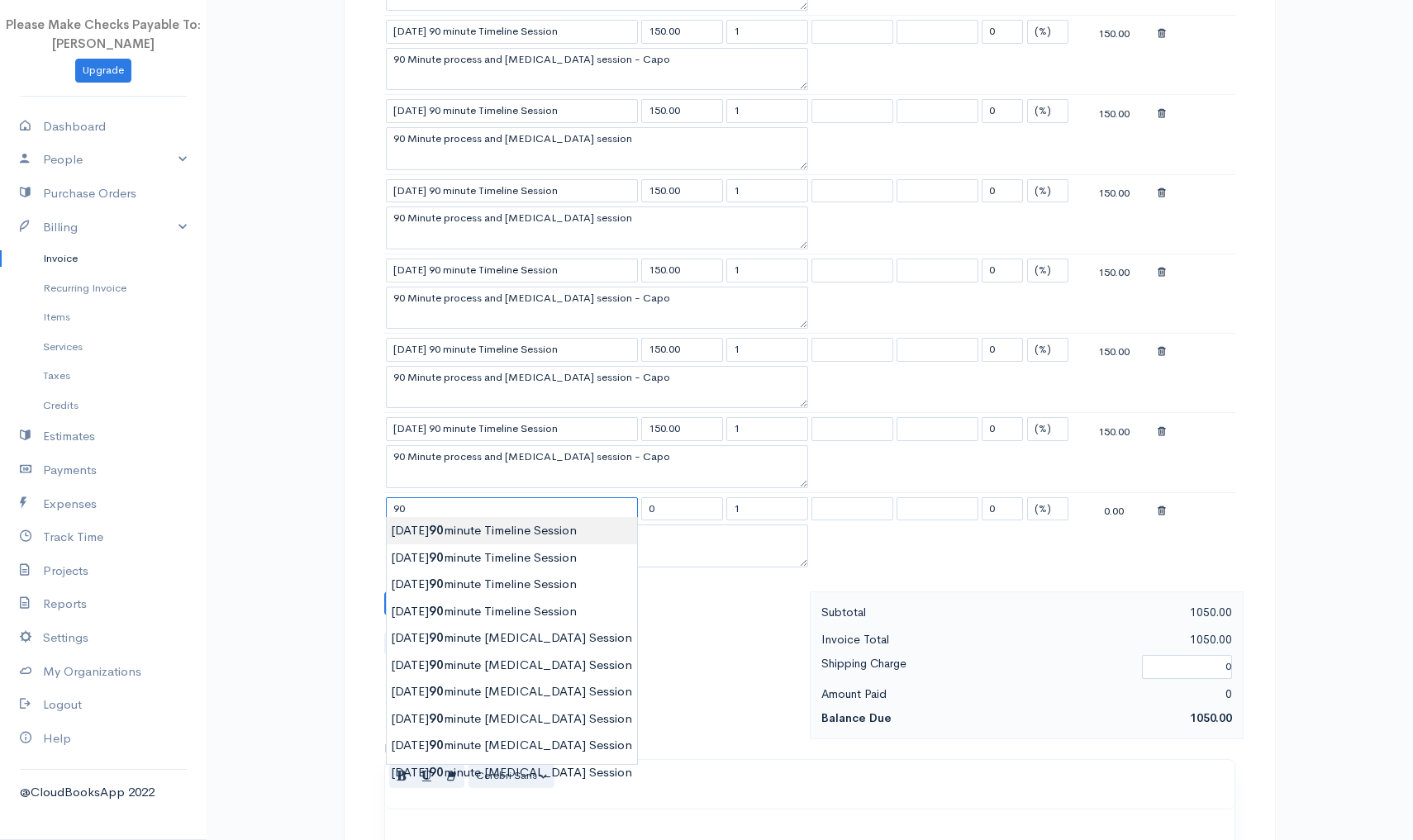
type input "9/22/2025 90 minute Timeline Session"
type input "150.00"
type textarea "90 Minute process and Psychoeducation session - Capo"
click at [427, 530] on body "Please Make Checks Payable To: Ashly Fox Upgrade Dashboard People Clients Vendo…" at bounding box center [706, 318] width 1413 height 1985
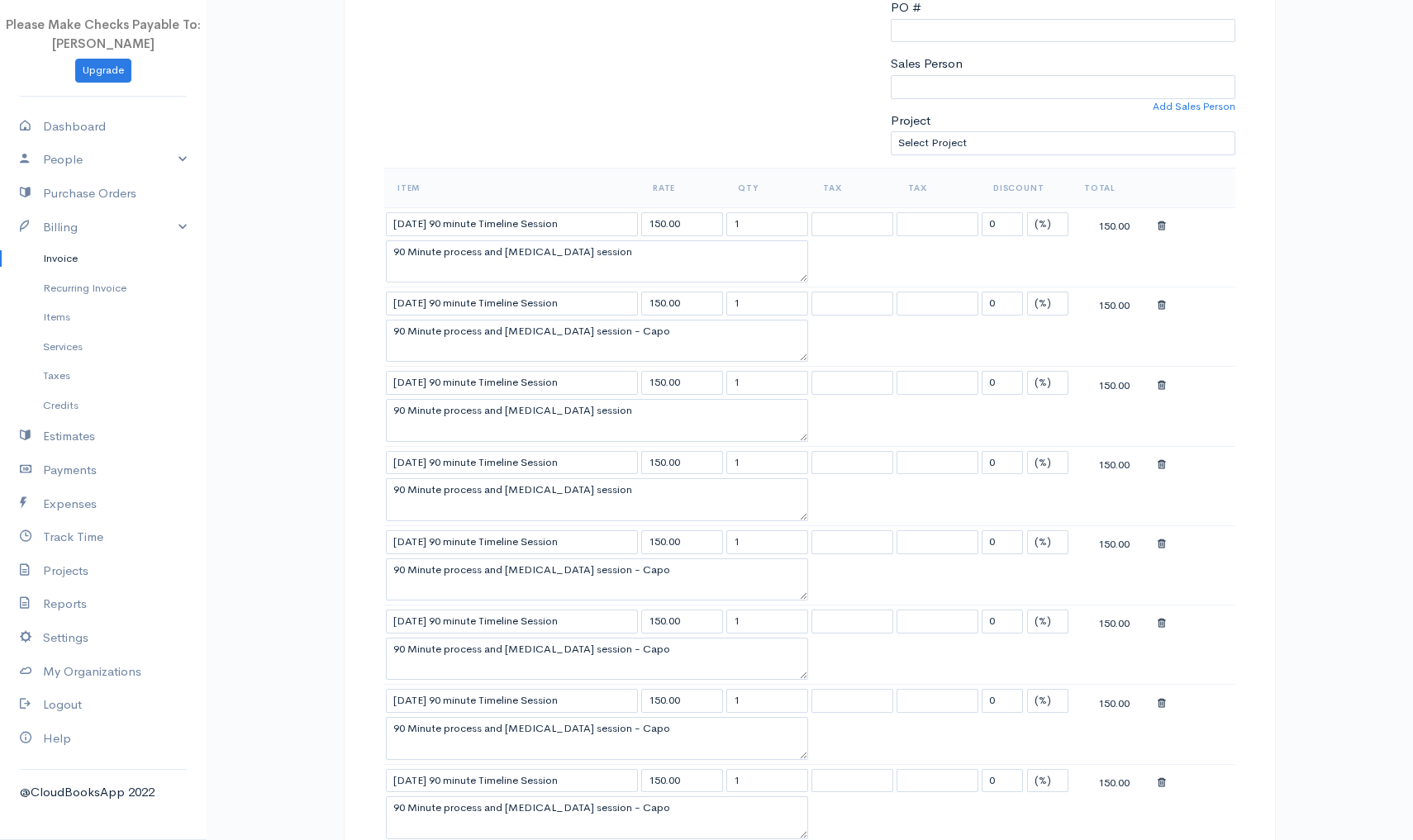
scroll to position [401, 0]
click at [671, 329] on textarea "90 Minute process and Psychoeducation session - Capo" at bounding box center [597, 342] width 422 height 43
type textarea "90 Minute process and Psychoeducation session"
click at [677, 571] on textarea "90 Minute process and Psychoeducation session - Capo" at bounding box center [597, 581] width 422 height 43
type textarea "90 Minute process and Psychoeducation session"
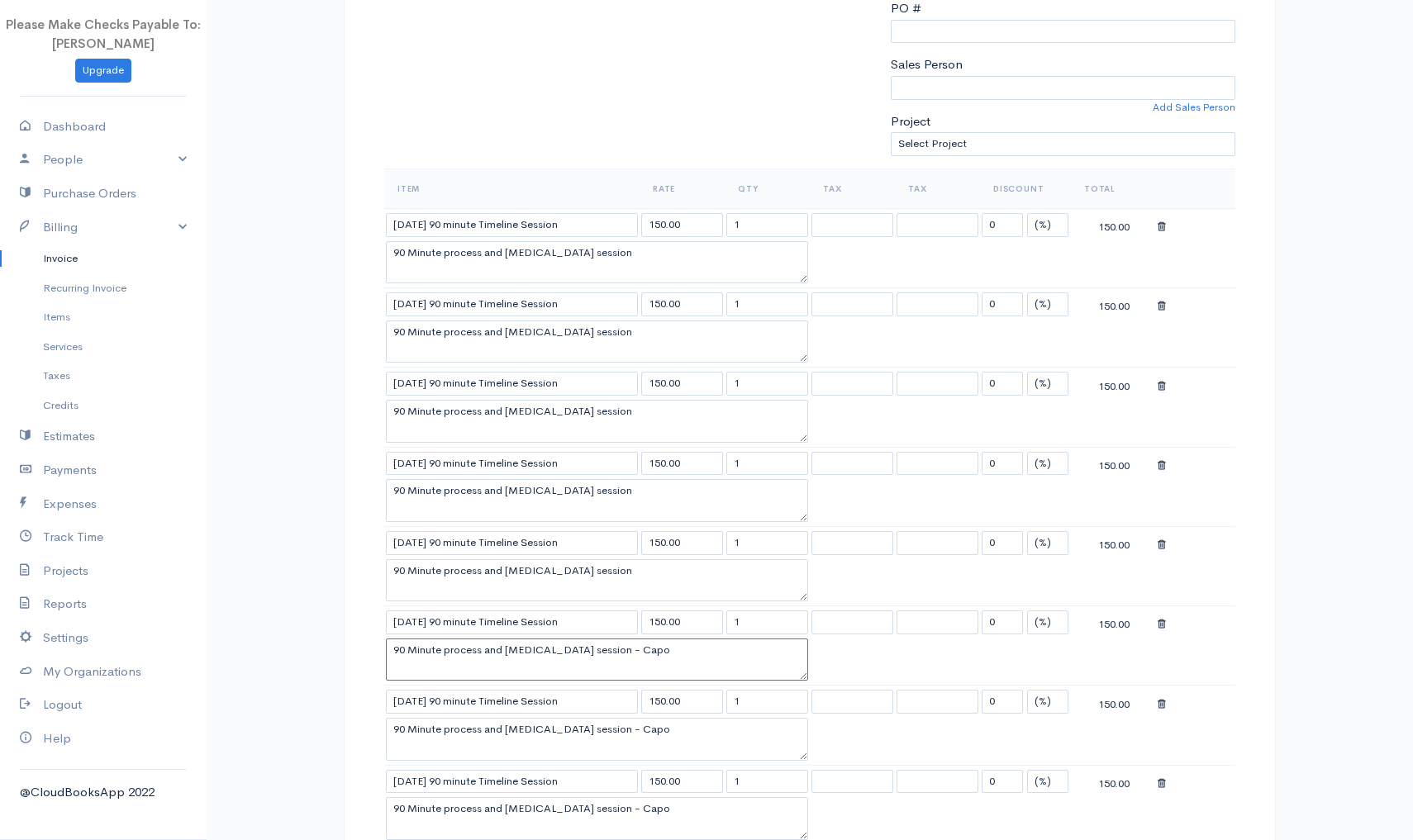
click at [679, 653] on textarea "90 Minute process and Psychoeducation session - Capo" at bounding box center [597, 660] width 422 height 43
type textarea "90 Minute process and Psychoeducation session"
click at [671, 731] on textarea "90 Minute process and Psychoeducation session - Capo" at bounding box center [597, 740] width 422 height 43
type textarea "90 Minute process and Psychoeducation session -"
drag, startPoint x: 495, startPoint y: 220, endPoint x: 535, endPoint y: 221, distance: 40.0
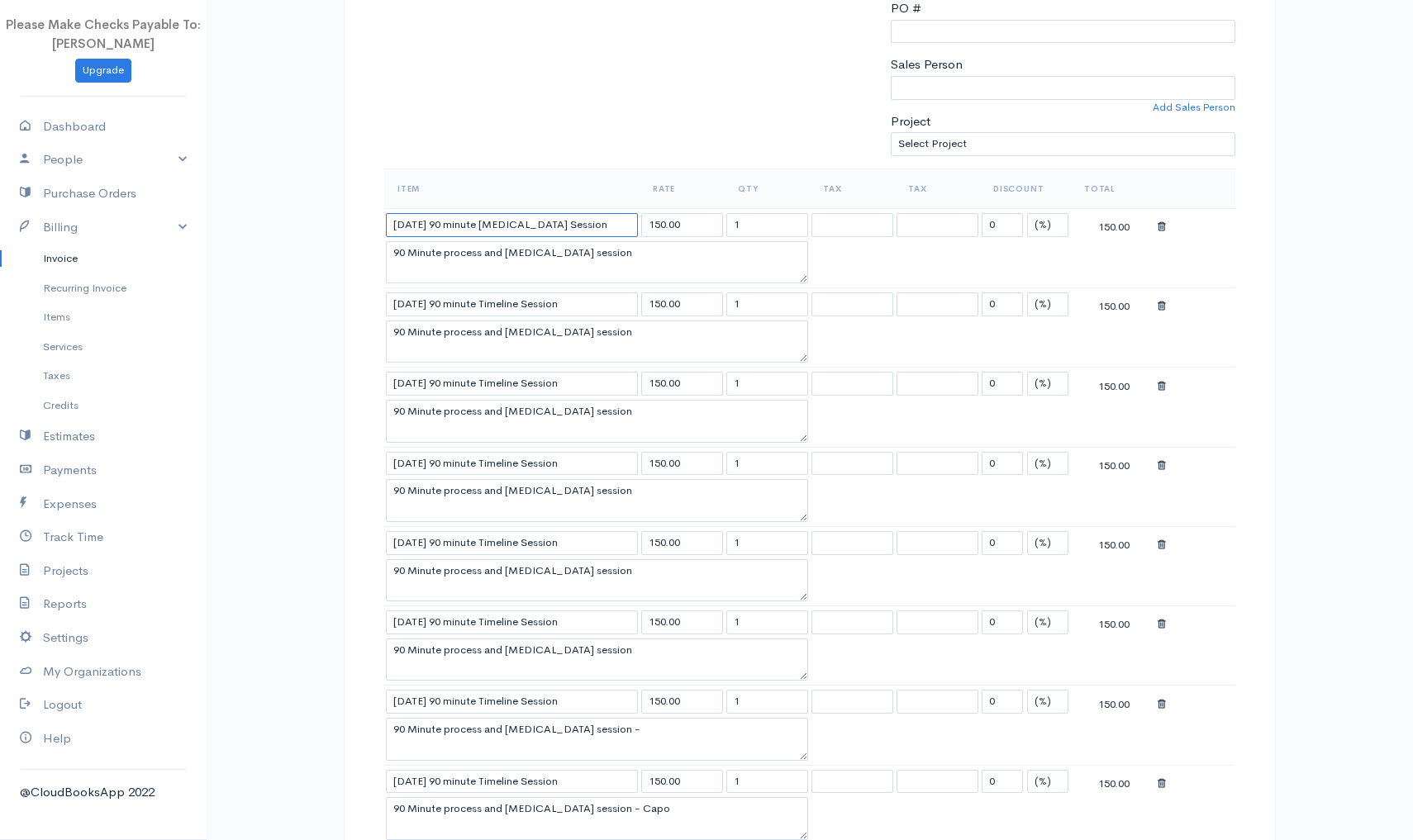
type input "9/1/2025 90 minute Yoga Therapy Session"
drag, startPoint x: 486, startPoint y: 246, endPoint x: 444, endPoint y: 250, distance: 42.2
click at [444, 250] on textarea "90 Minute process and Psychoeducation session" at bounding box center [597, 263] width 422 height 43
type textarea "90 Minute somatic movement and Psychoeducation session"
drag, startPoint x: 390, startPoint y: 222, endPoint x: 569, endPoint y: 232, distance: 179.3
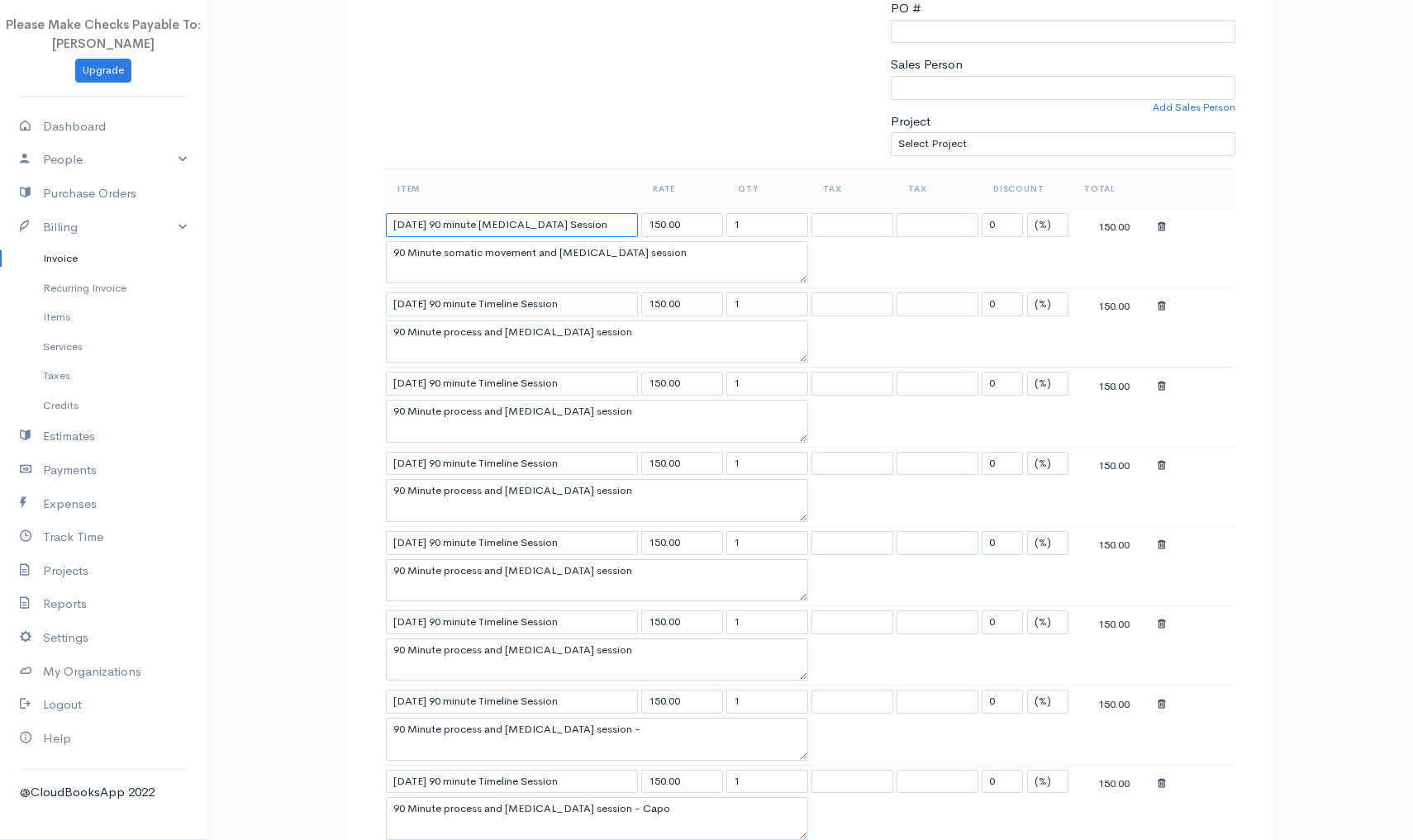
click at [569, 232] on input "9/1/2025 90 minute Yoga Therapy Session" at bounding box center [512, 225] width 252 height 24
drag, startPoint x: 395, startPoint y: 298, endPoint x: 585, endPoint y: 301, distance: 190.0
click at [585, 301] on input "9/22/2025 90 minute Timeline Session" at bounding box center [512, 304] width 252 height 24
paste input "1/2025 90 minute Yoga Therapy"
type input "9/1/2025 90 minute Yoga Therapy Session"
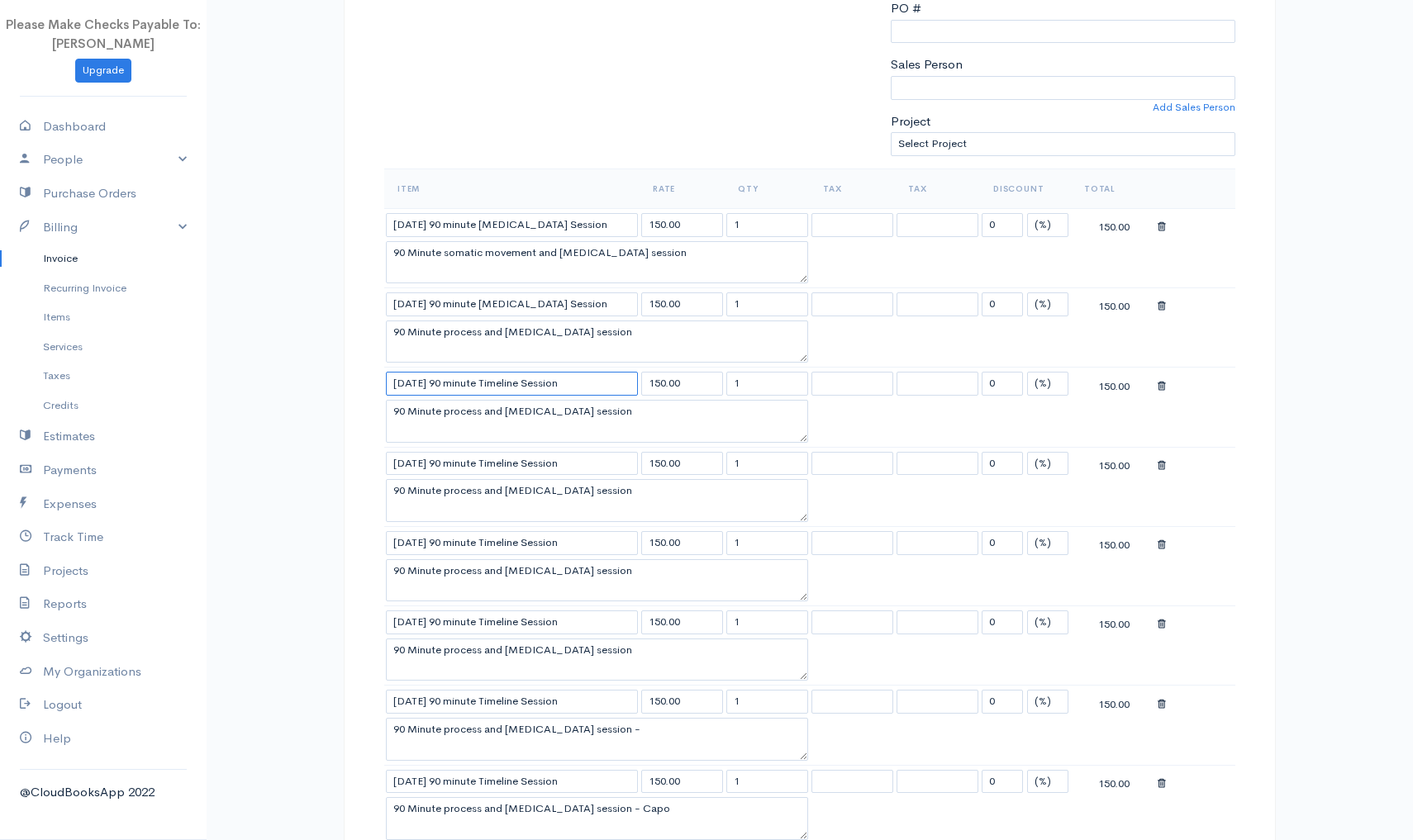
drag, startPoint x: 390, startPoint y: 377, endPoint x: 591, endPoint y: 392, distance: 201.6
click at [591, 392] on td "9/1/2025 90 minute Timeline Session" at bounding box center [512, 384] width 256 height 32
paste input "Yoga Therapy"
type input "9/1/2025 90 minute Yoga Therapy Session"
drag, startPoint x: 386, startPoint y: 456, endPoint x: 599, endPoint y: 464, distance: 213.2
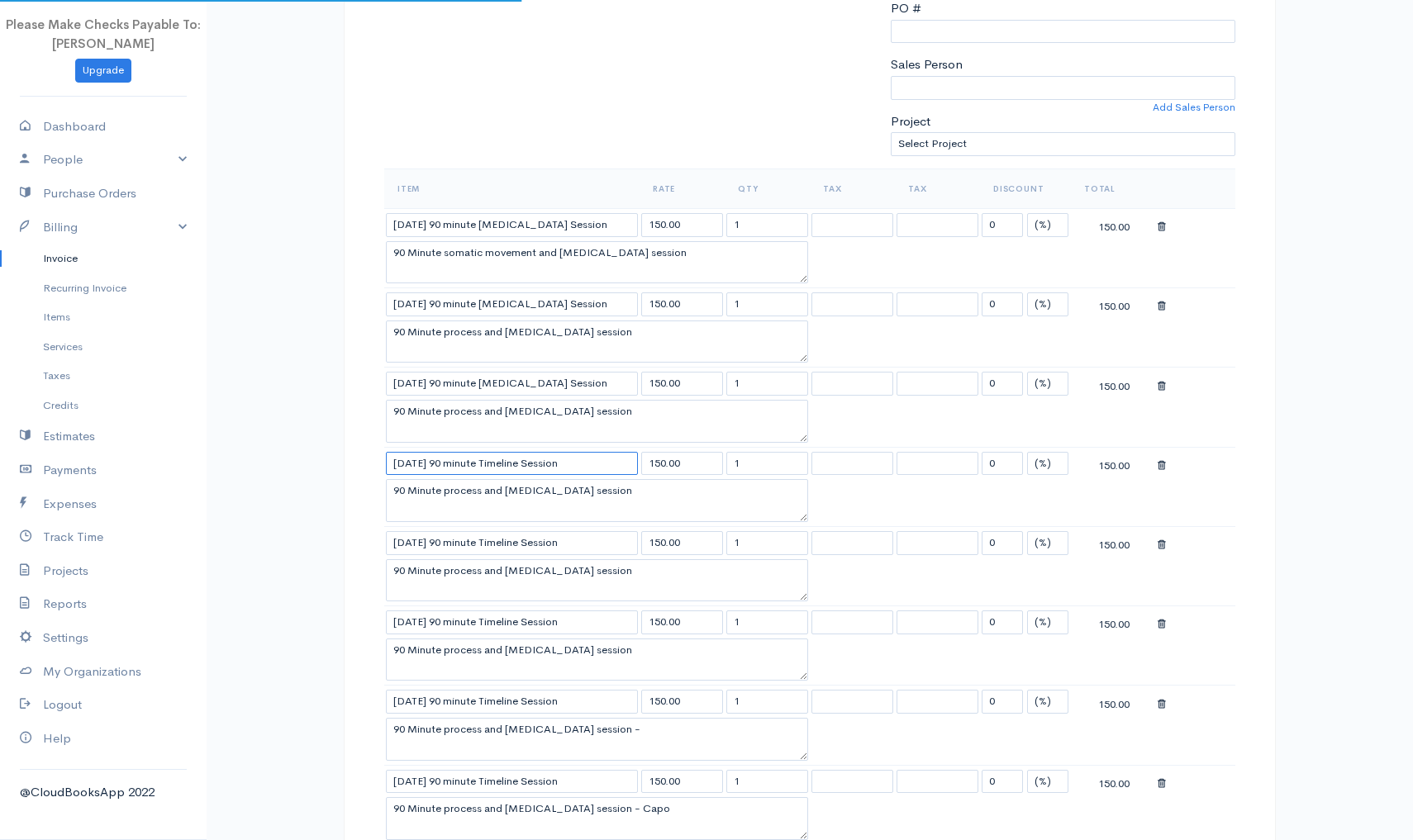
click at [599, 464] on input "9/1/2025 90 minute Timeline Session" at bounding box center [512, 464] width 252 height 24
paste input "Yoga Therapy"
type input "9/1/2025 90 minute Yoga Therapy Session"
drag, startPoint x: 392, startPoint y: 535, endPoint x: 610, endPoint y: 541, distance: 218.1
click at [610, 541] on input "9/22/2025 90 minute Timeline Session" at bounding box center [512, 543] width 252 height 24
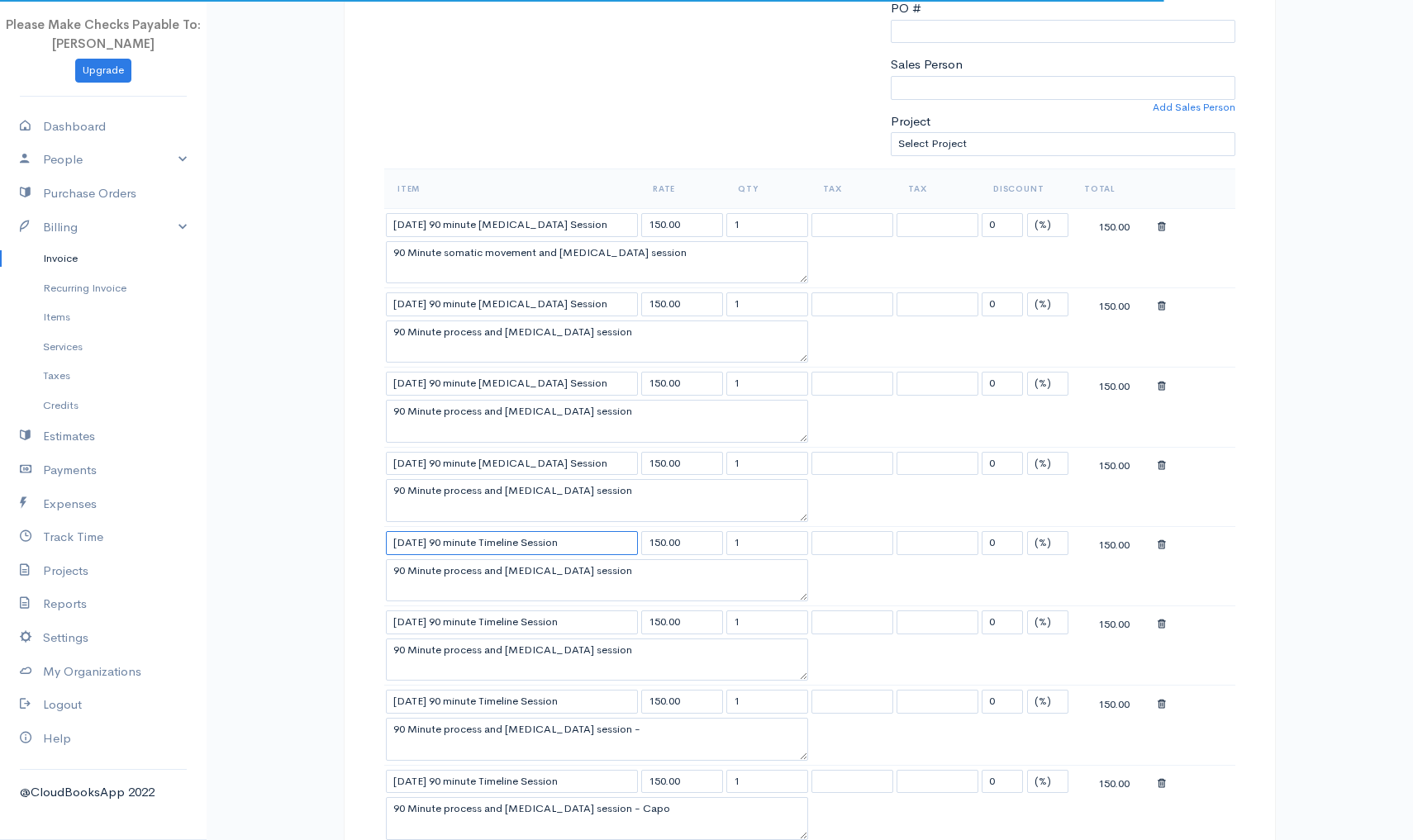
paste input "1/2025 90 minute Yoga Therapy"
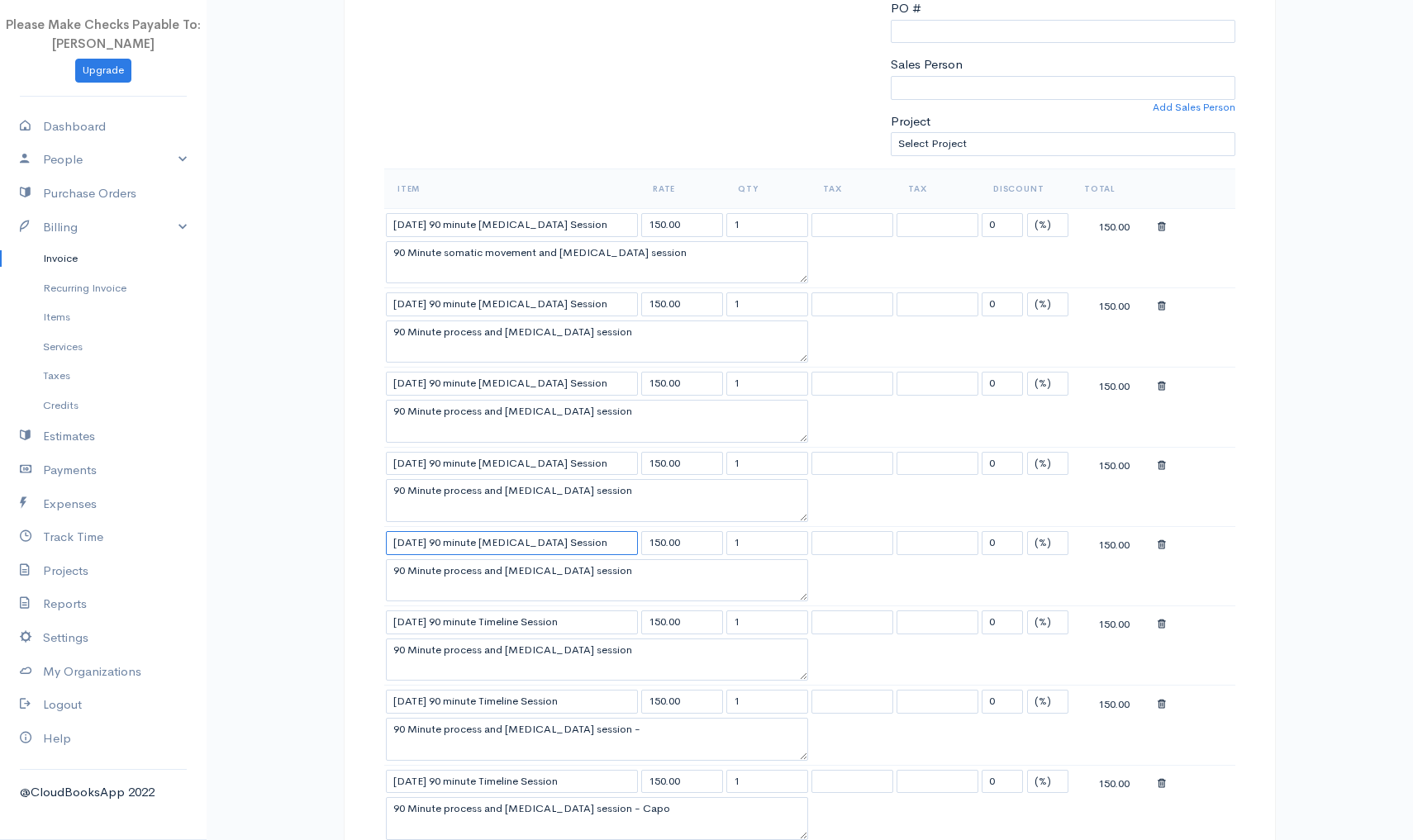
type input "9/1/2025 90 minute Yoga Therapy Session"
paste input "1/2025 90 minute Yoga Therapy"
drag, startPoint x: 396, startPoint y: 619, endPoint x: 612, endPoint y: 622, distance: 216.0
click at [612, 622] on input "9/1/2025 90 minute Yoga Therapy Session" at bounding box center [512, 622] width 252 height 24
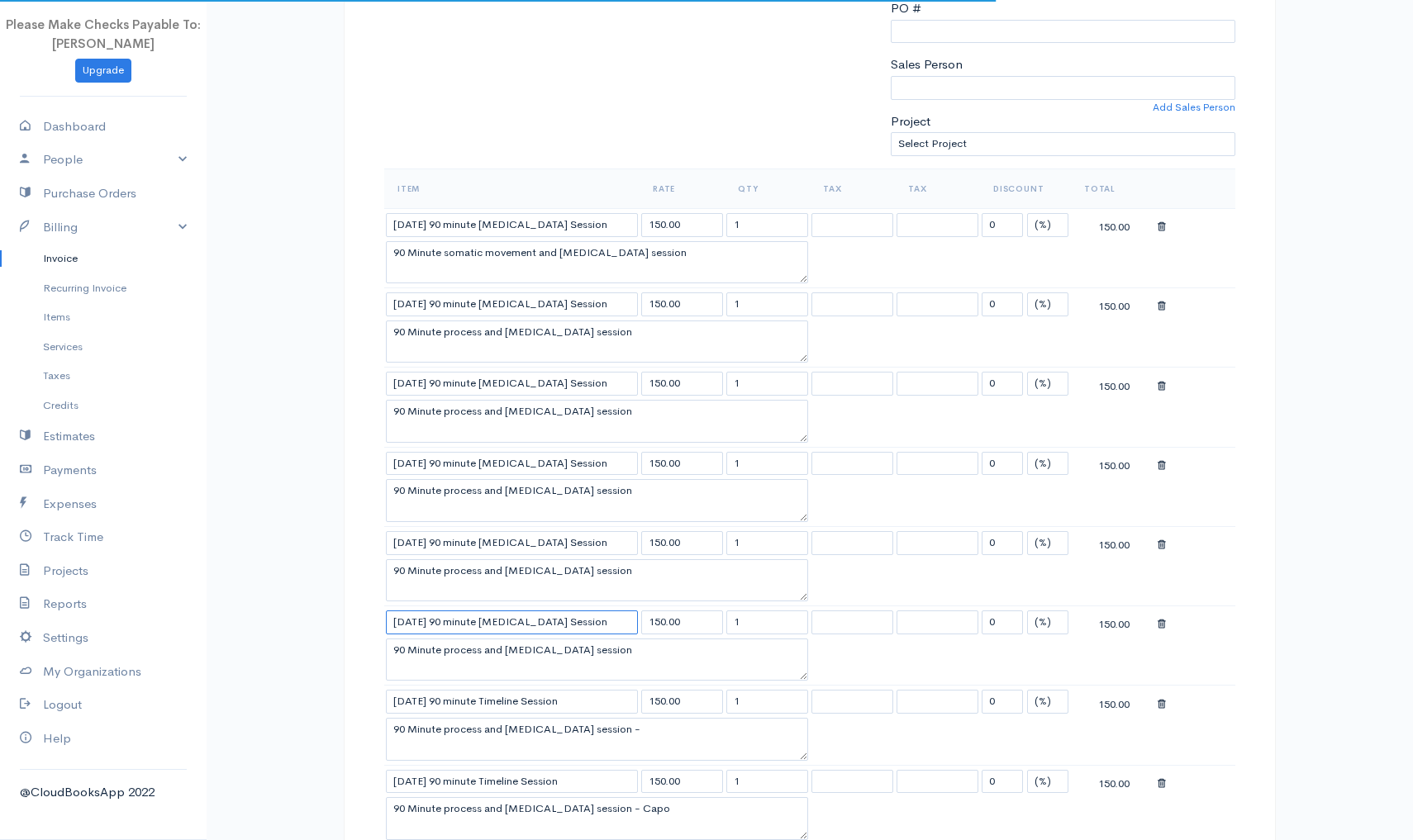
type input "9/1/2025 90 minute Yoga Therapy Session"
drag, startPoint x: 396, startPoint y: 695, endPoint x: 576, endPoint y: 708, distance: 180.5
click at [576, 708] on input "9/22/2025 90 minute Timeline Session" at bounding box center [512, 701] width 252 height 24
paste input "1/2025 90 minute Yoga Therapy"
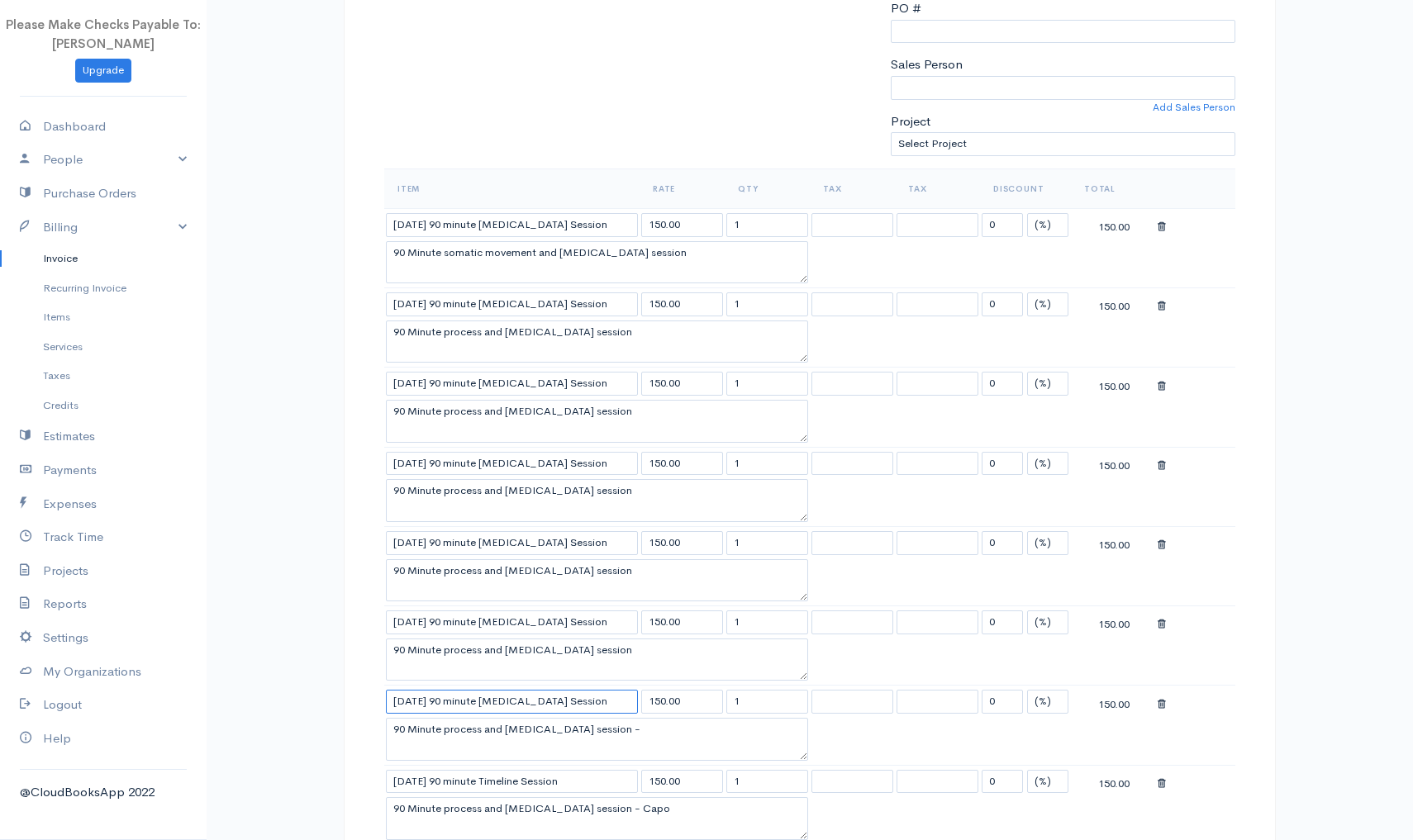
type input "9/1/2025 90 minute Yoga Therapy Session"
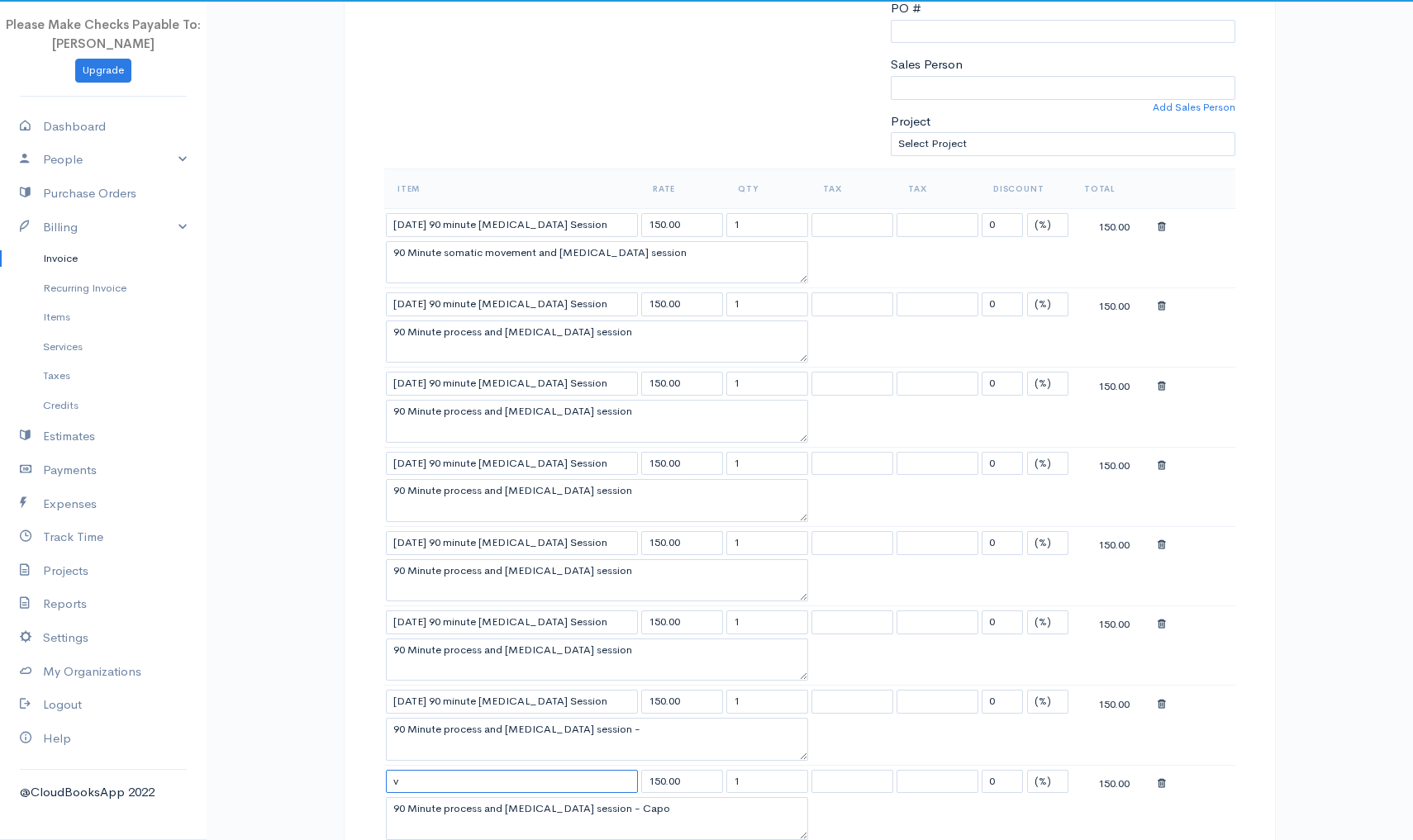
drag, startPoint x: 395, startPoint y: 776, endPoint x: 623, endPoint y: 781, distance: 228.1
click at [623, 781] on input "v" at bounding box center [512, 781] width 252 height 24
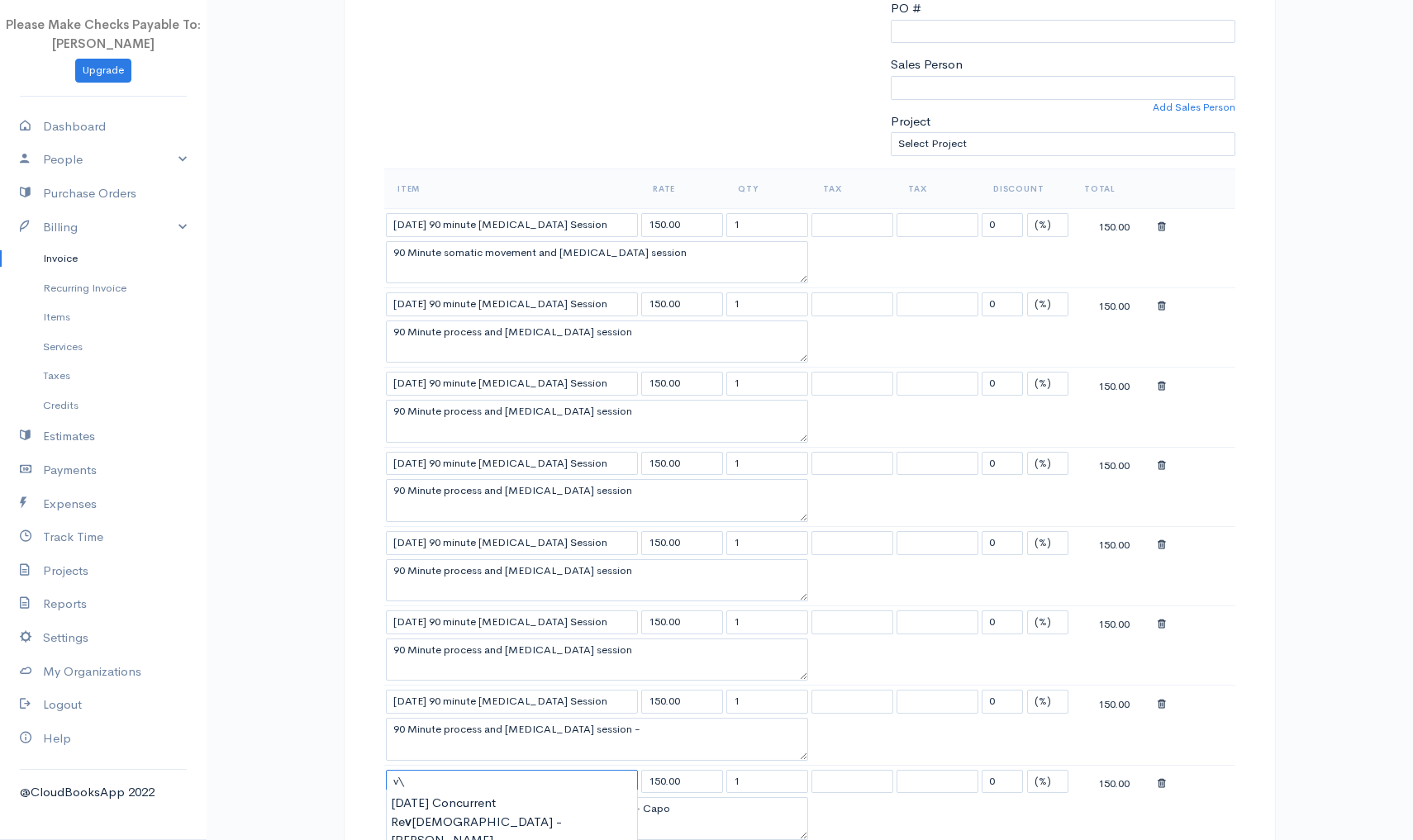
paste input "9/1/2025 90 minute Yoga Therapy Session"
type input "v"
paste input "9/1/2025 90 minute Yoga Therapy Session"
type input "9/1/2025 90 minute Yoga Therapy Session"
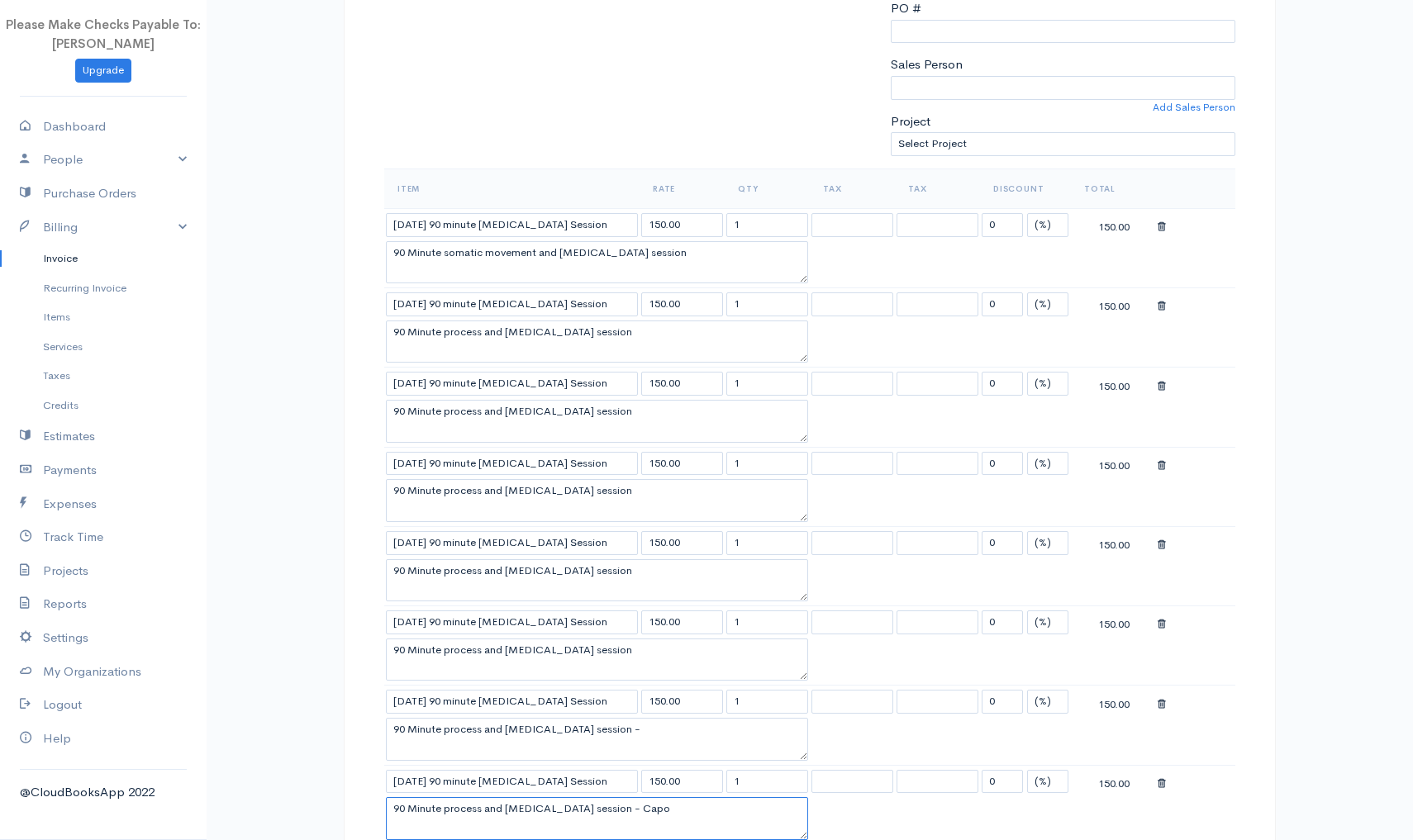
click at [732, 836] on textarea "90 Minute process and Psychoeducation session - Capo" at bounding box center [597, 819] width 422 height 43
type textarea "90 Minute process and Psychoeducation session"
click at [668, 732] on textarea "90 Minute process and Psychoeducation session -" at bounding box center [597, 740] width 422 height 43
type textarea "90 Minute process and Psychoeducation session"
drag, startPoint x: 390, startPoint y: 248, endPoint x: 708, endPoint y: 250, distance: 318.0
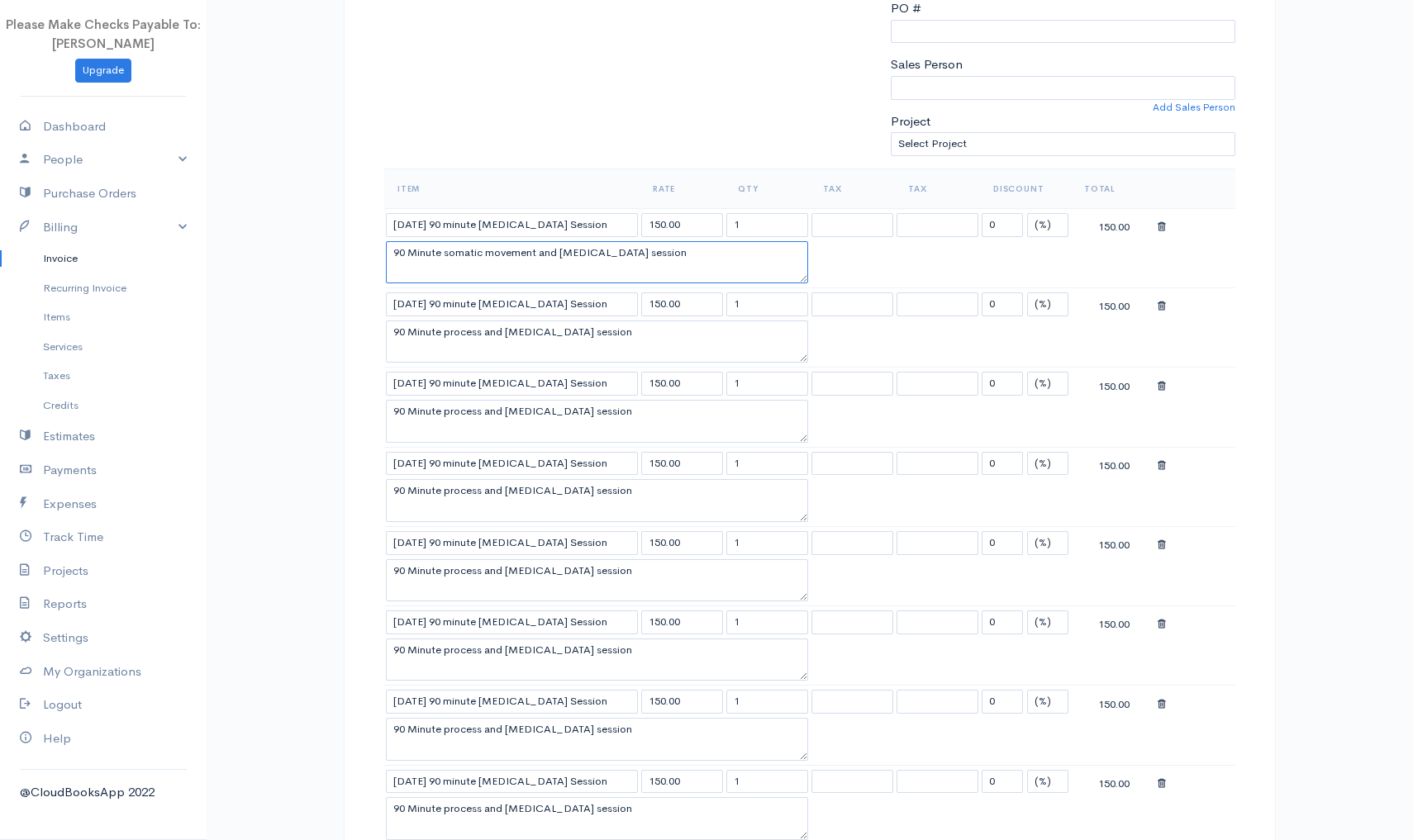
click at [708, 250] on textarea "90 Minute somatic movement and Psychoeducation session" at bounding box center [597, 263] width 422 height 43
drag, startPoint x: 397, startPoint y: 326, endPoint x: 652, endPoint y: 334, distance: 255.1
click at [652, 334] on textarea "90 Minute process and Psychoeducation session" at bounding box center [597, 342] width 422 height 43
paste textarea "somatic movement"
type textarea "90 Minute somatic movement and Psychoeducation session"
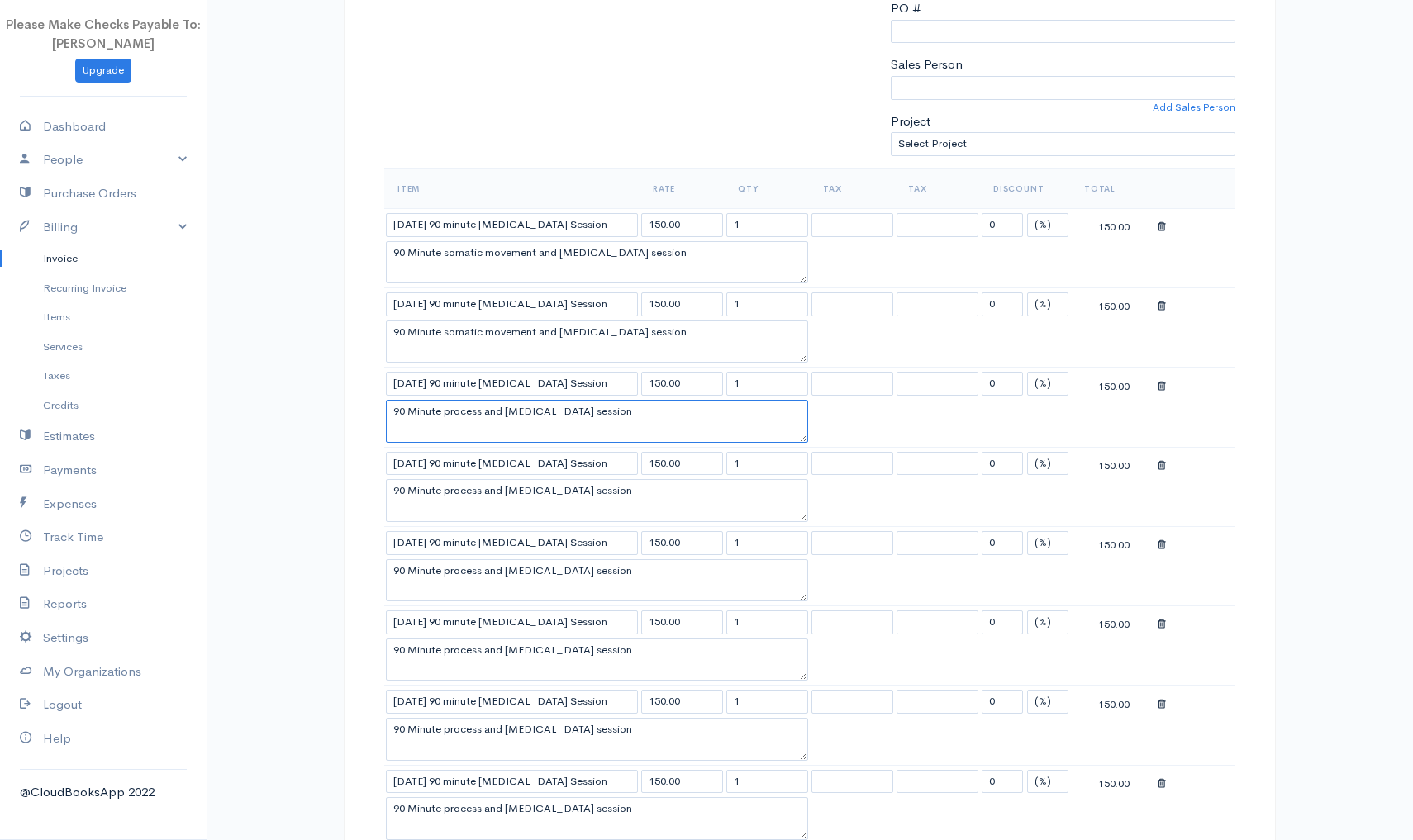
click at [641, 418] on textarea "90 Minute process and Psychoeducation session" at bounding box center [597, 421] width 422 height 43
drag, startPoint x: 641, startPoint y: 418, endPoint x: 386, endPoint y: 405, distance: 255.3
click at [386, 405] on textarea "90 Minute process and Psychoeducation session" at bounding box center [597, 421] width 422 height 43
paste textarea "somatic movement"
type textarea "90 Minute somatic movement and Psychoeducation session"
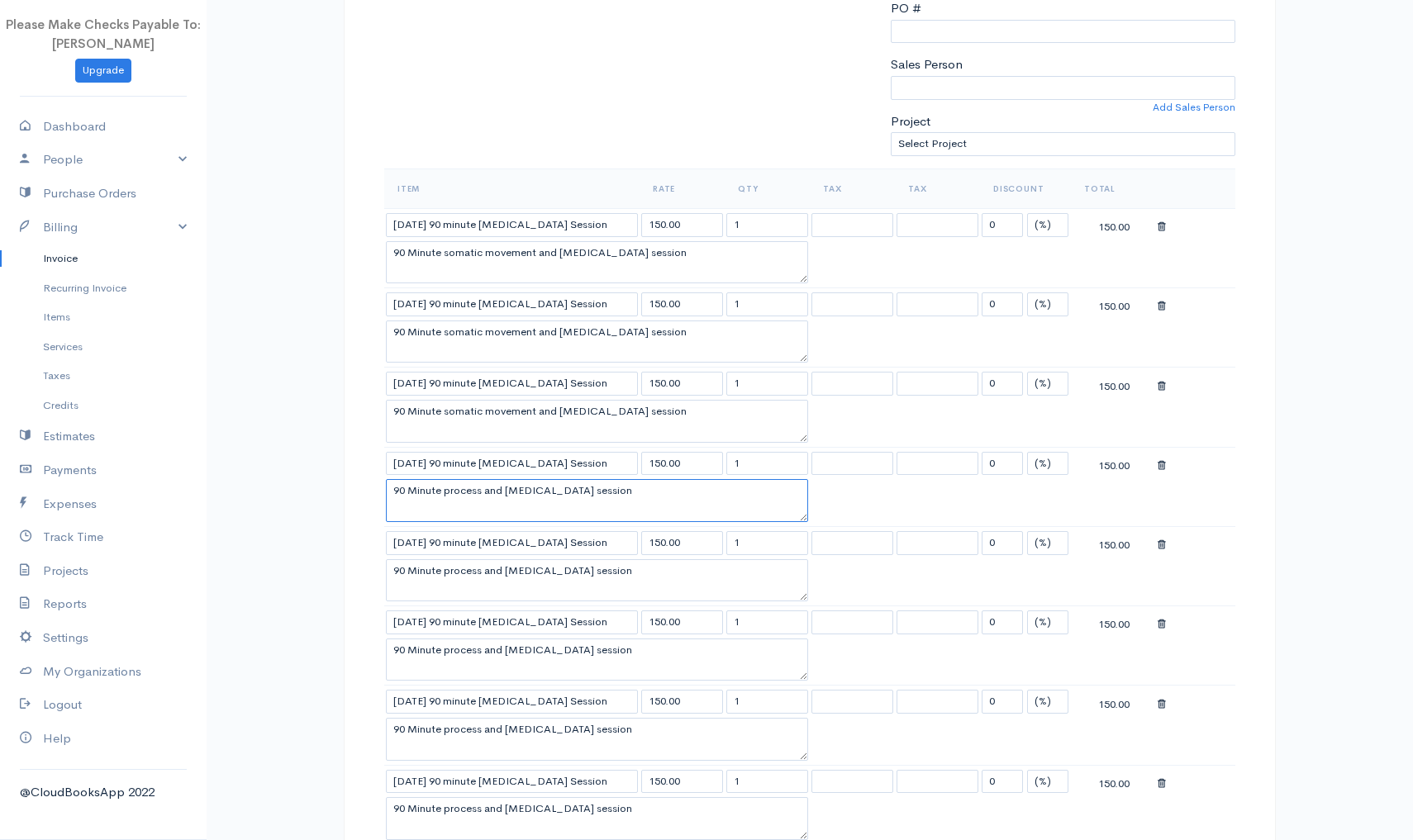
drag, startPoint x: 393, startPoint y: 487, endPoint x: 679, endPoint y: 487, distance: 286.0
click at [679, 487] on textarea "90 Minute process and Psychoeducation session" at bounding box center [597, 501] width 422 height 43
paste textarea "somatic movement"
type textarea "90 Minute somatic movement and Psychoeducation session"
drag, startPoint x: 394, startPoint y: 567, endPoint x: 682, endPoint y: 573, distance: 288.1
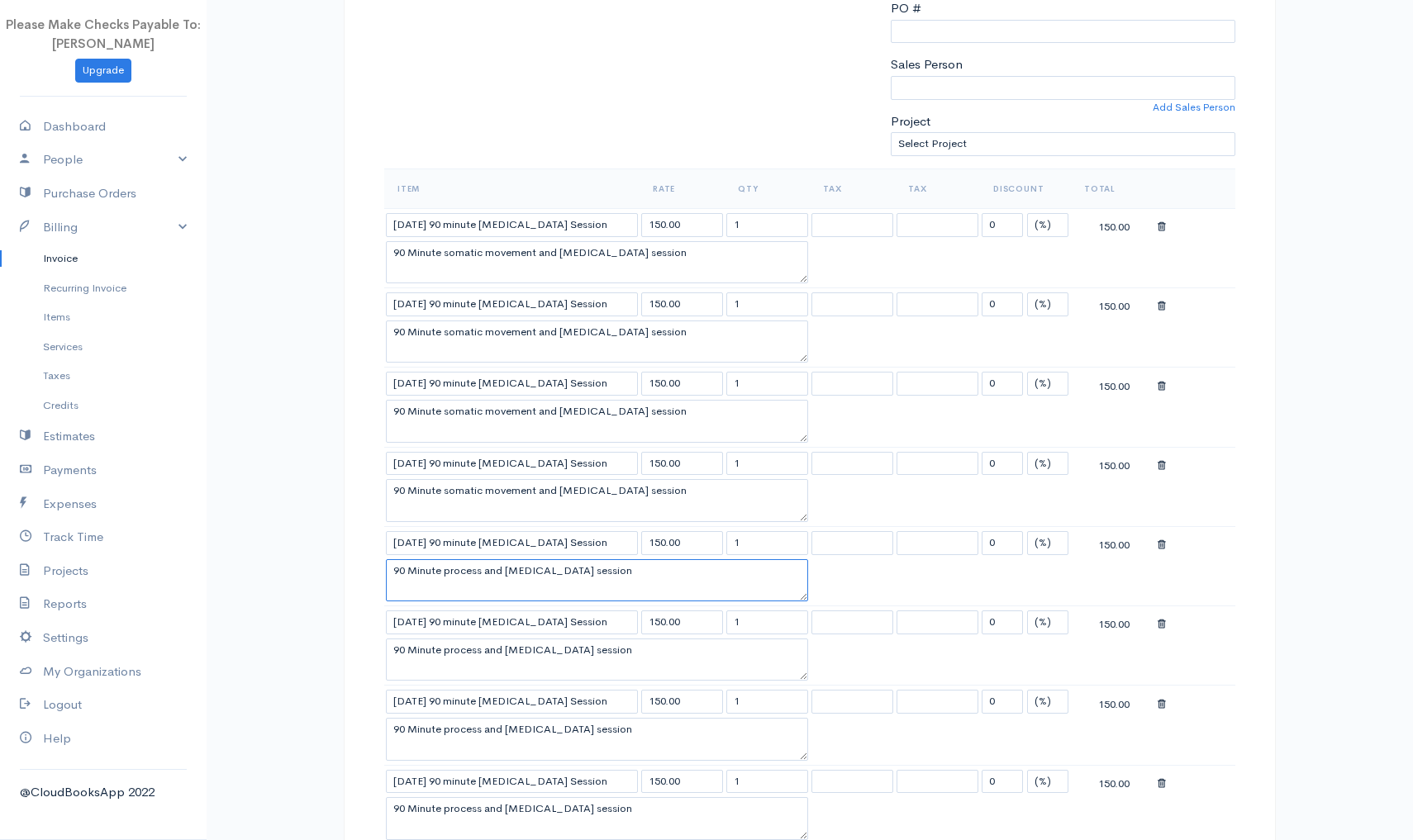
click at [682, 573] on textarea "90 Minute process and Psychoeducation session" at bounding box center [597, 581] width 422 height 43
paste textarea "somatic movement"
type textarea "90 Minute somatic movement and Psychoeducation session"
drag, startPoint x: 395, startPoint y: 645, endPoint x: 644, endPoint y: 654, distance: 249.2
click at [644, 654] on textarea "90 Minute process and Psychoeducation session" at bounding box center [597, 660] width 422 height 43
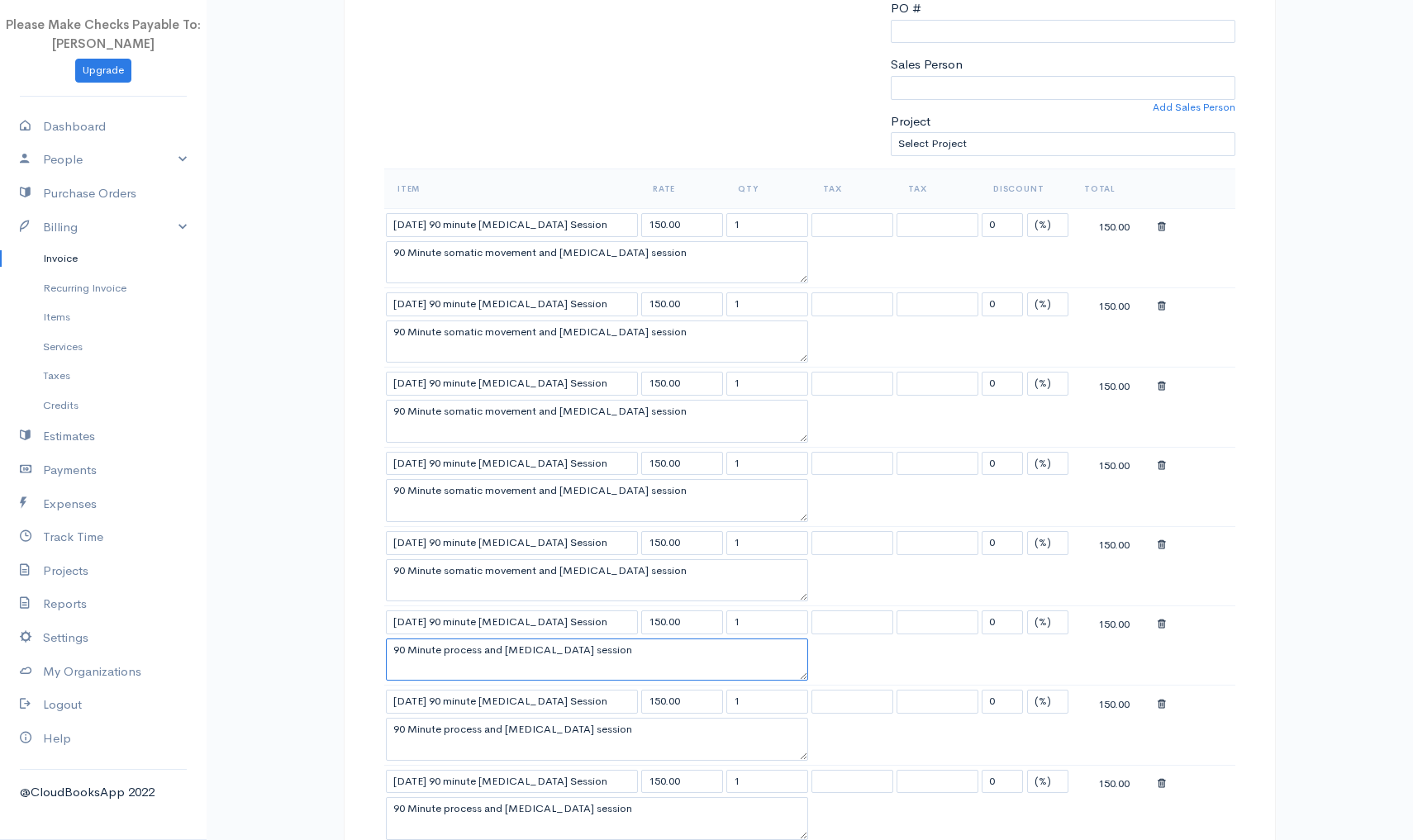
paste textarea "somatic movement"
type textarea "90 Minute somatic movement and Psychoeducation session"
drag, startPoint x: 398, startPoint y: 725, endPoint x: 630, endPoint y: 714, distance: 232.3
click at [630, 714] on tbody "9/1/2025 90 minute Yoga Therapy Session 150.00 1 0 (%) Flat 150.00 90 Minute so…" at bounding box center [810, 526] width 851 height 636
click at [641, 721] on textarea "0 Minute process and Psychoeducation session" at bounding box center [597, 740] width 422 height 43
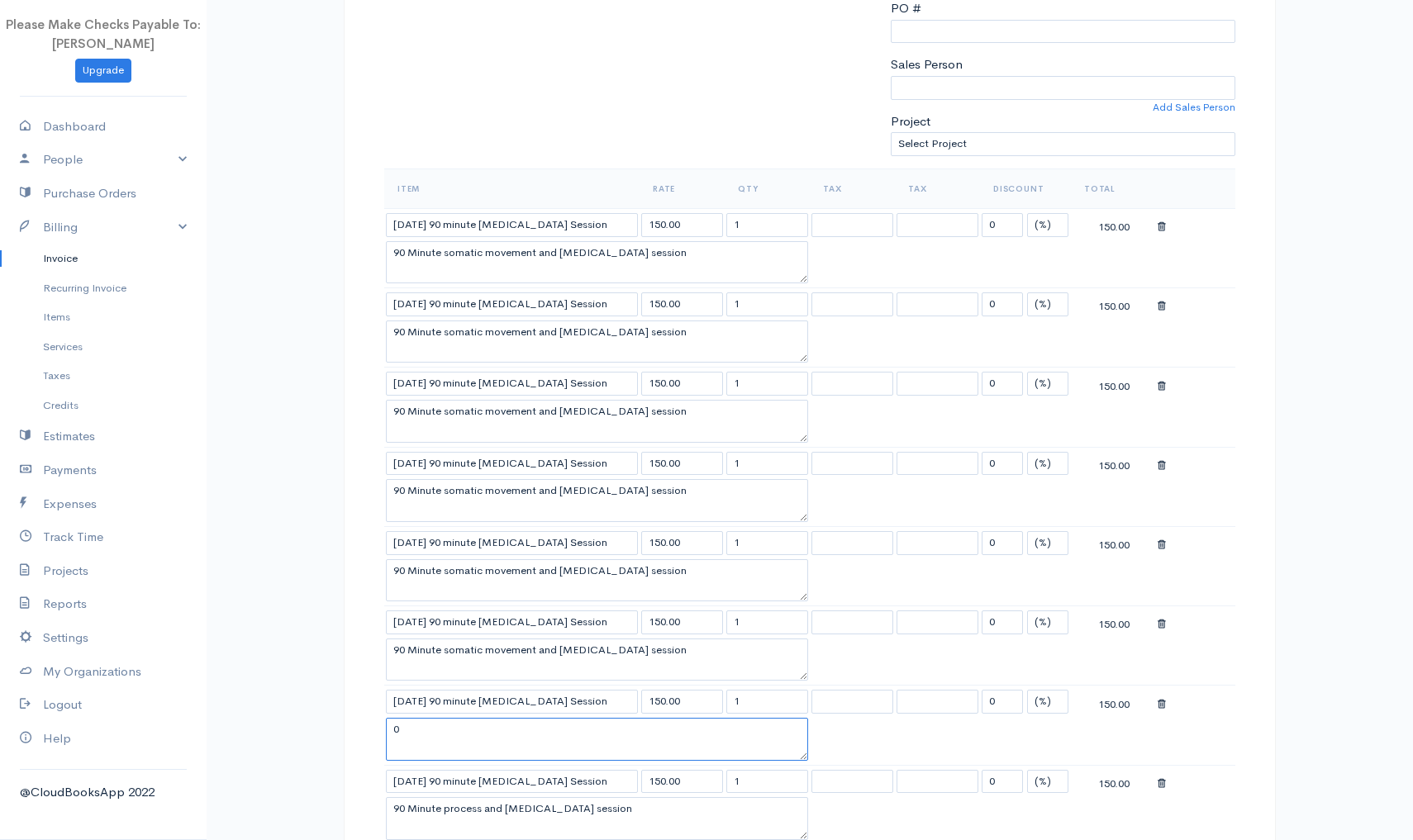
type textarea "0"
paste textarea "90 Minute somatic movement and Psychoeducation session"
type textarea "90 Minute somatic movement and Psychoeducation session"
click at [671, 817] on textarea "90 Minute process and Psychoeducation session" at bounding box center [597, 819] width 422 height 43
type textarea "9"
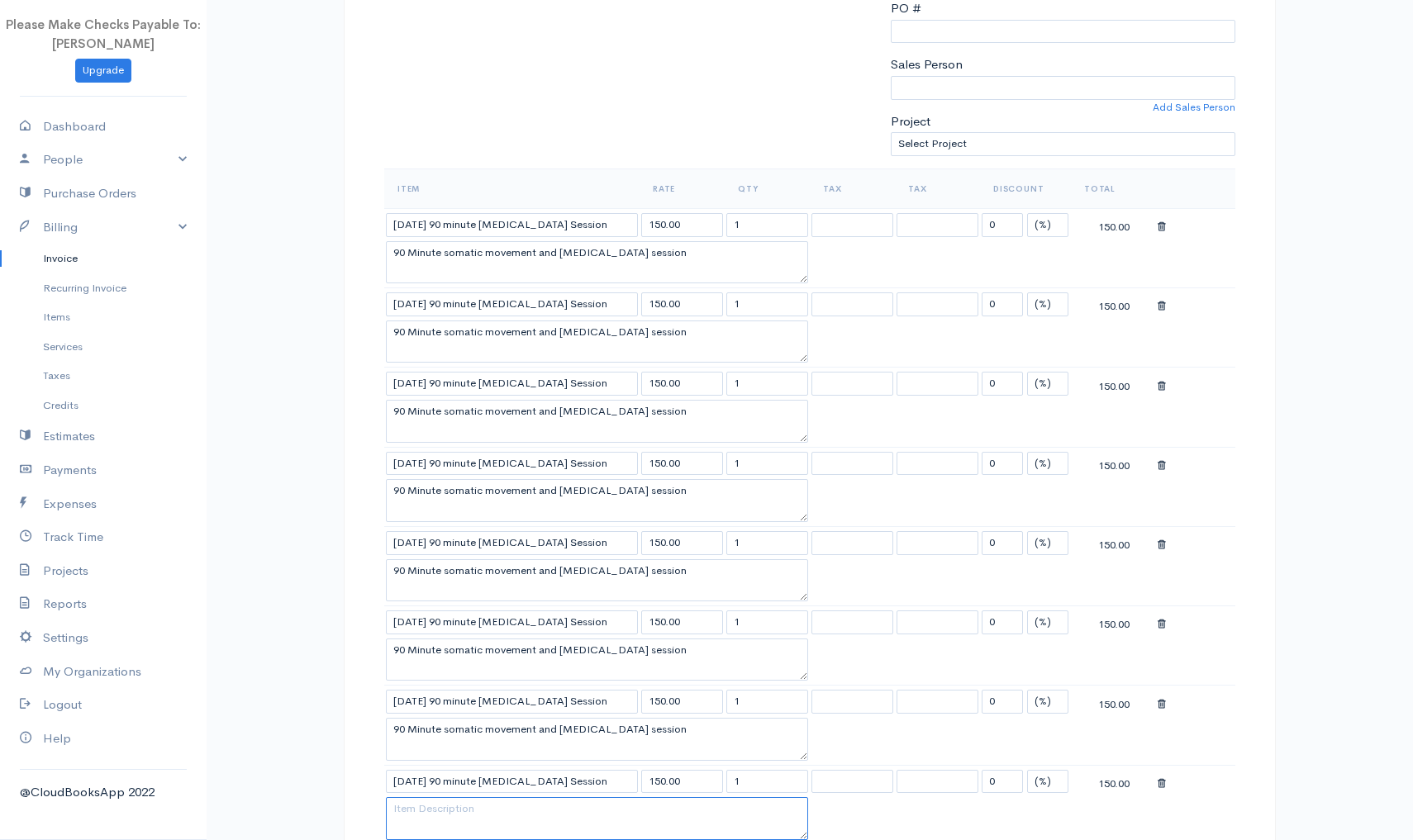
paste textarea "90 Minute somatic movement and Psychoeducation session"
type textarea "90 Minute somatic movement and Psychoeducation session"
click at [1256, 689] on div "DRAFT To Voyager Recovery [Choose Country] United States Canada United Kingdom …" at bounding box center [810, 626] width 933 height 1848
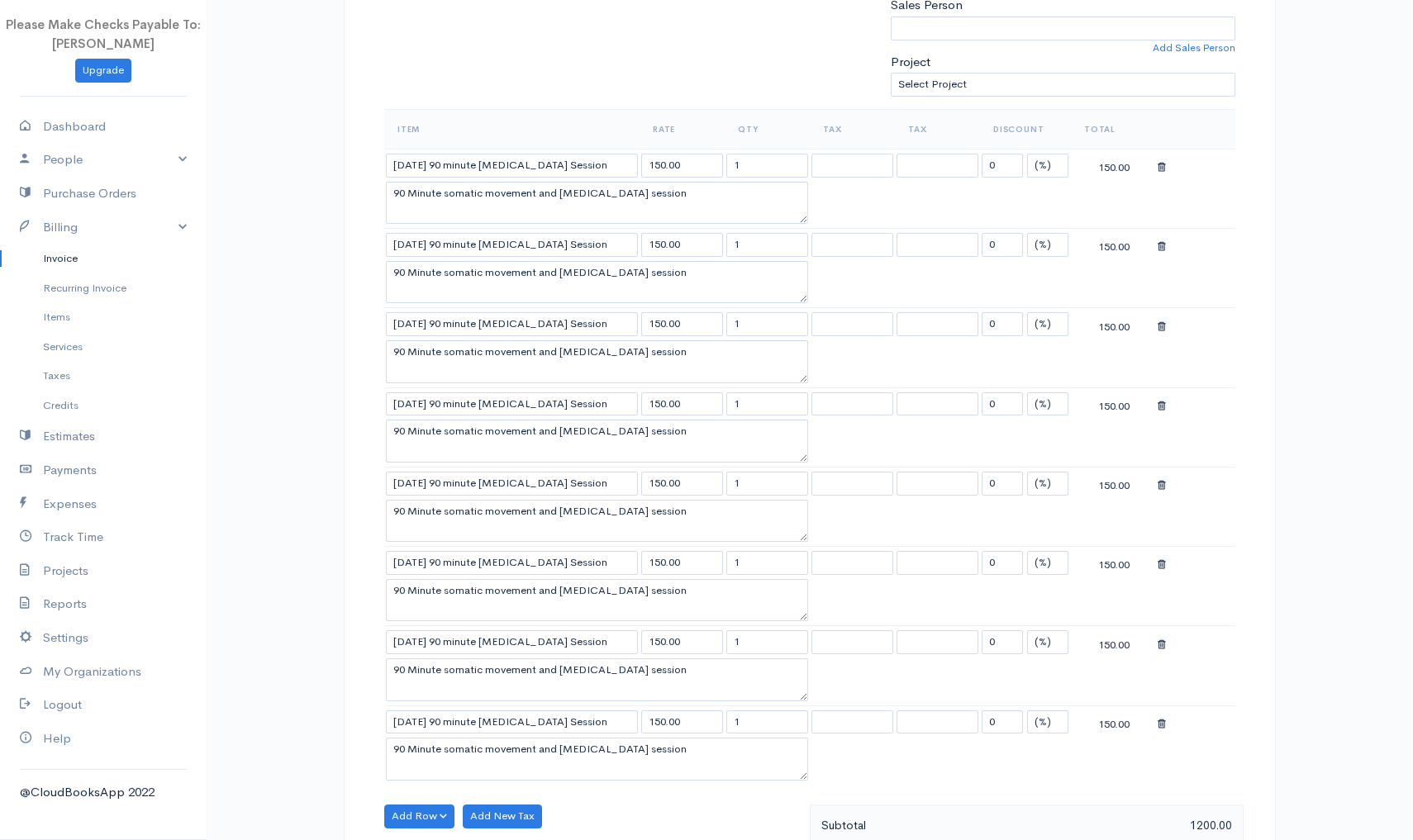
scroll to position [443, 0]
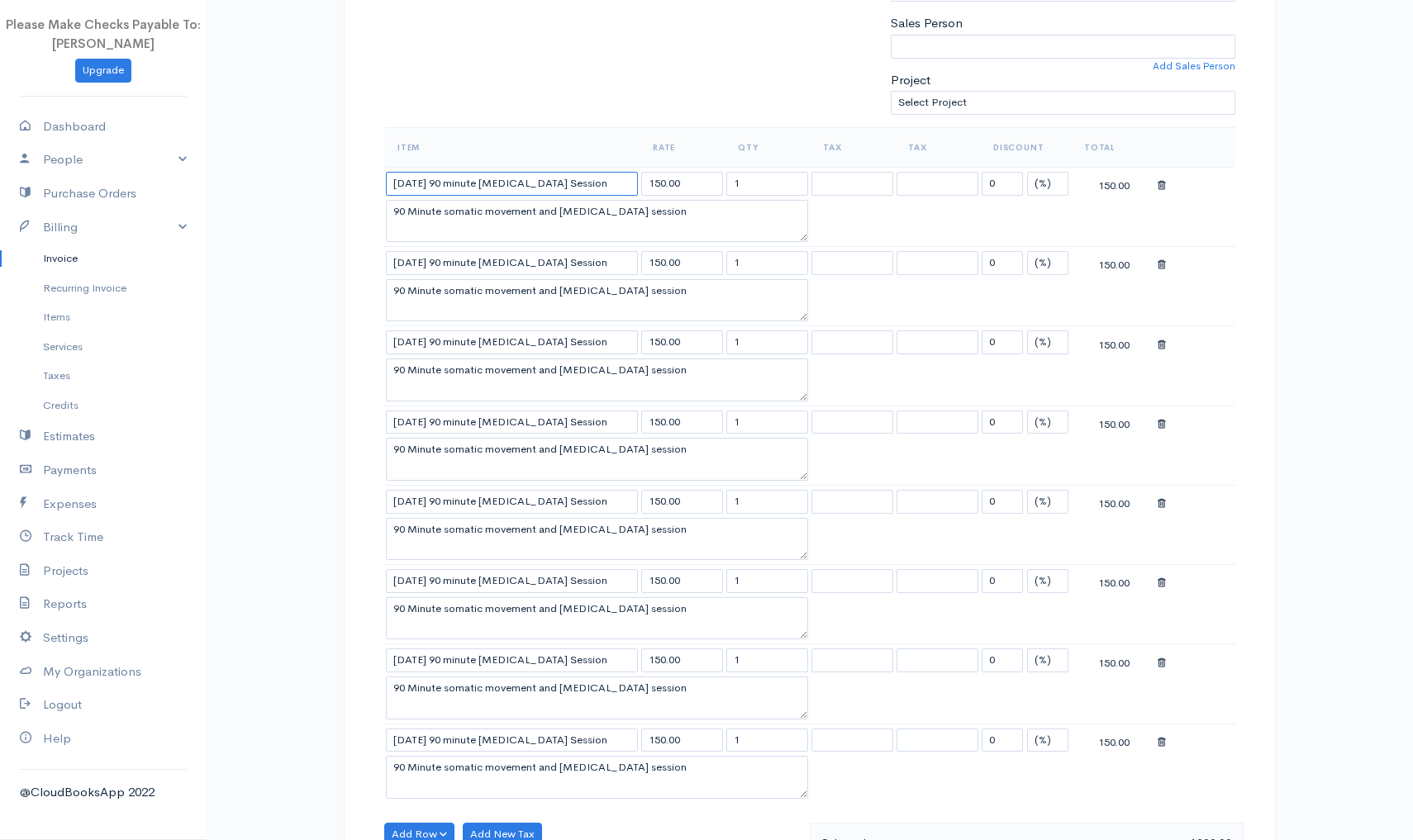
click at [410, 179] on input "9/1/2025 90 minute Yoga Therapy Session" at bounding box center [512, 184] width 252 height 24
type input "9/3/2025 90 minute Yoga Therapy Session"
click at [410, 257] on input "9/1/2025 90 minute Yoga Therapy Session" at bounding box center [512, 263] width 252 height 24
type input "9/4/2025 90 minute Yoga Therapy Session"
click at [410, 337] on input "9/1/2025 90 minute Yoga Therapy Session" at bounding box center [512, 342] width 252 height 24
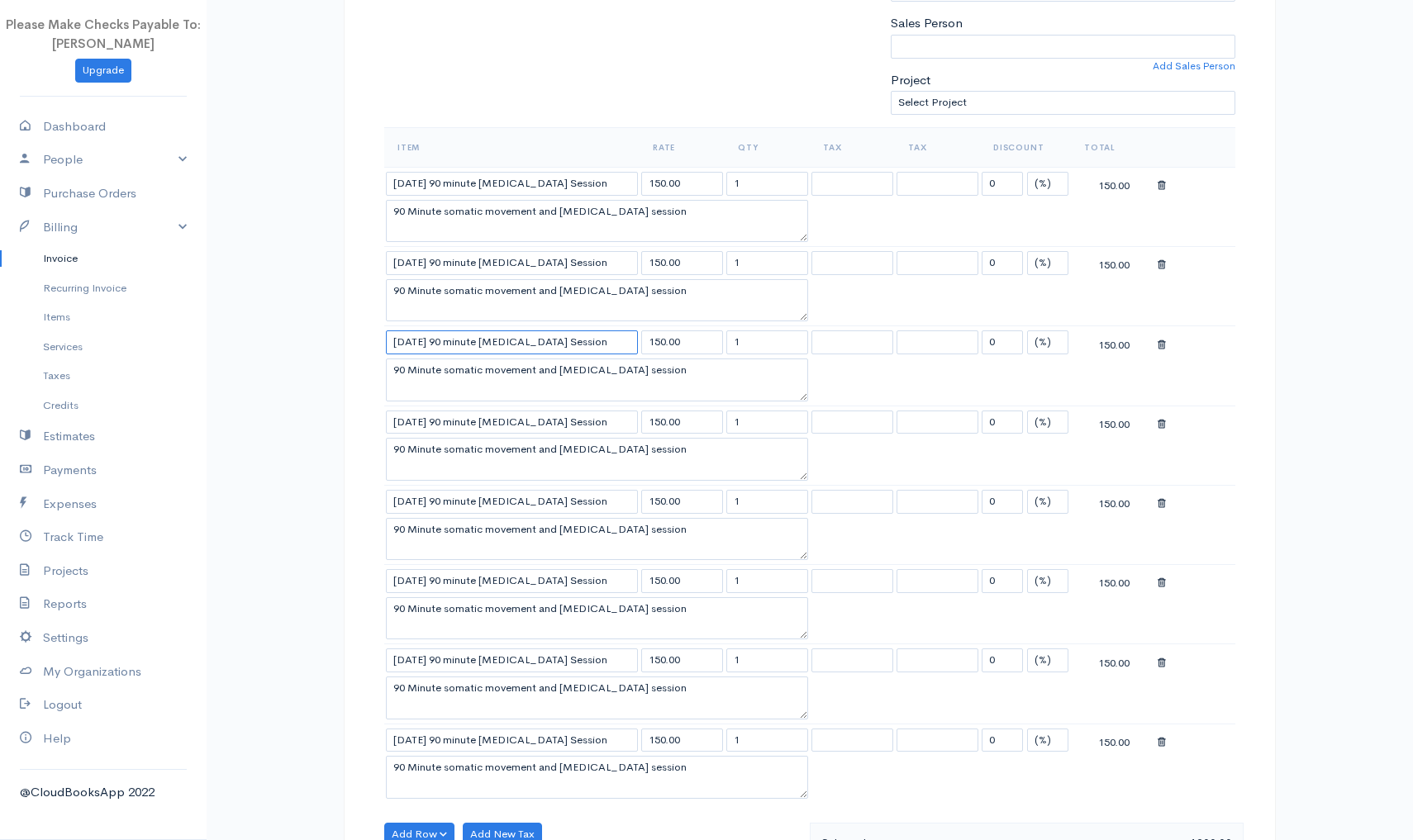
type input "9/10/2025 90 minute Yoga Therapy Session"
click at [412, 417] on input "9/1/2025 90 minute Yoga Therapy Session" at bounding box center [512, 422] width 252 height 24
type input "9/11/2025 90 minute Yoga Therapy Session"
click at [410, 500] on input "9/1/2025 90 minute Yoga Therapy Session" at bounding box center [512, 502] width 252 height 24
type input "9/17/2025 90 minute Yoga Therapy Session"
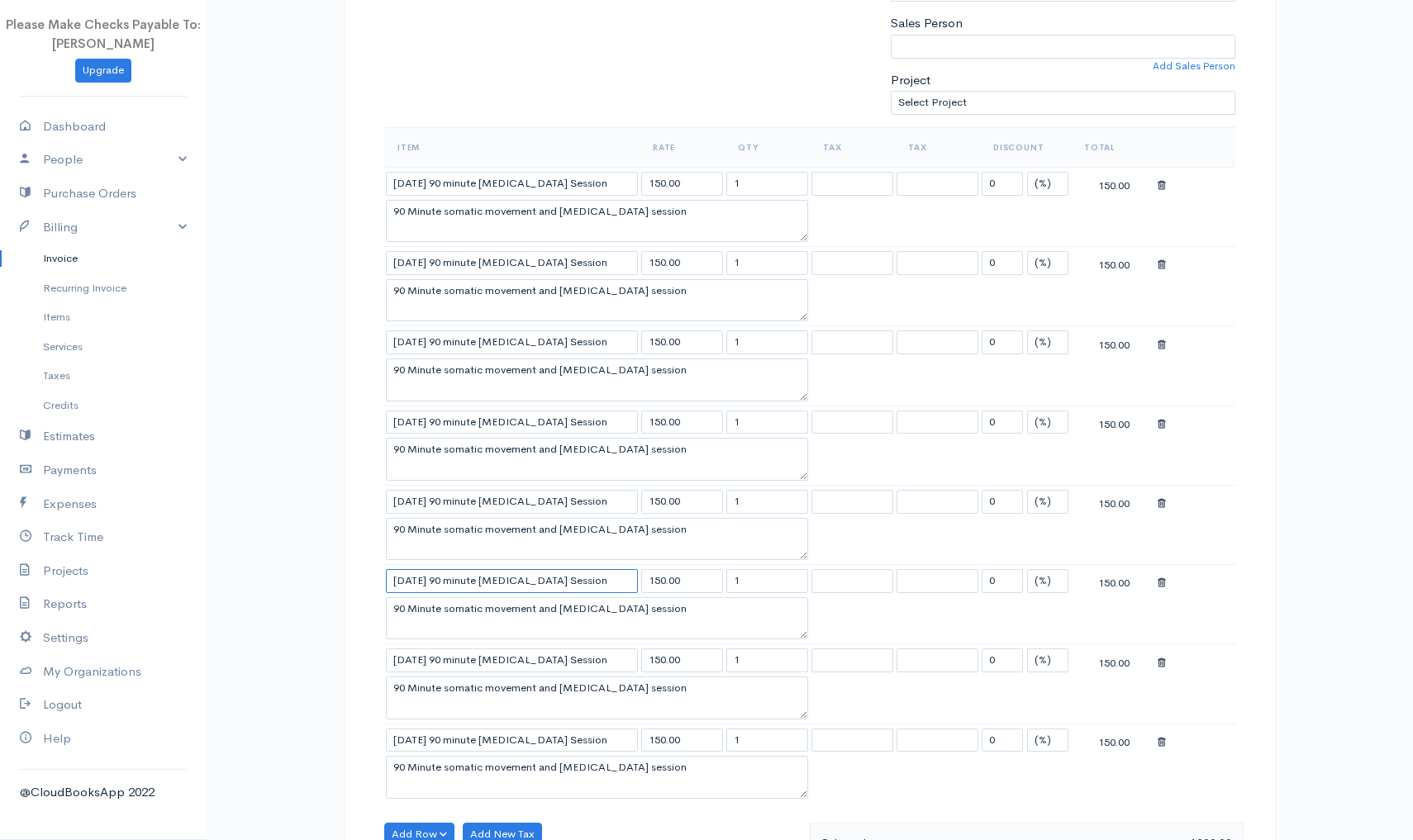
click at [413, 576] on input "9/1/2025 90 minute Yoga Therapy Session" at bounding box center [512, 581] width 252 height 24
type input "9/18/2025 90 minute Yoga Therapy Session"
click at [409, 659] on input "9/1/2025 90 minute Yoga Therapy Session" at bounding box center [512, 660] width 252 height 24
type input "9/24/2025 90 minute Yoga Therapy Session"
click at [412, 737] on input "9/1/2025 90 minute Yoga Therapy Session" at bounding box center [512, 741] width 252 height 24
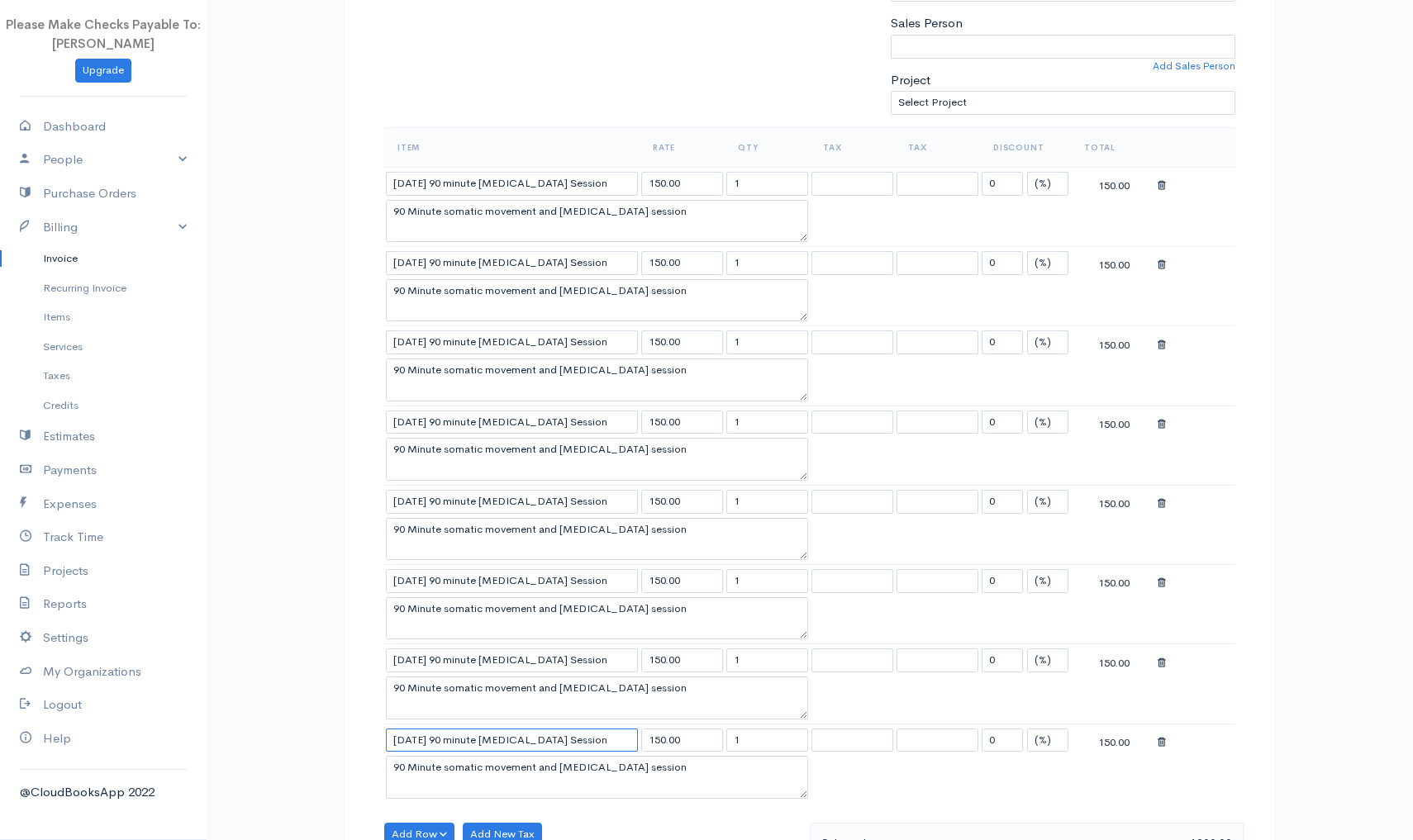
type input "9/25/2025 90 minute Yoga Therapy Session"
click at [344, 723] on div "DRAFT To Voyager Recovery [Choose Country] United States Canada United Kingdom …" at bounding box center [810, 584] width 933 height 1848
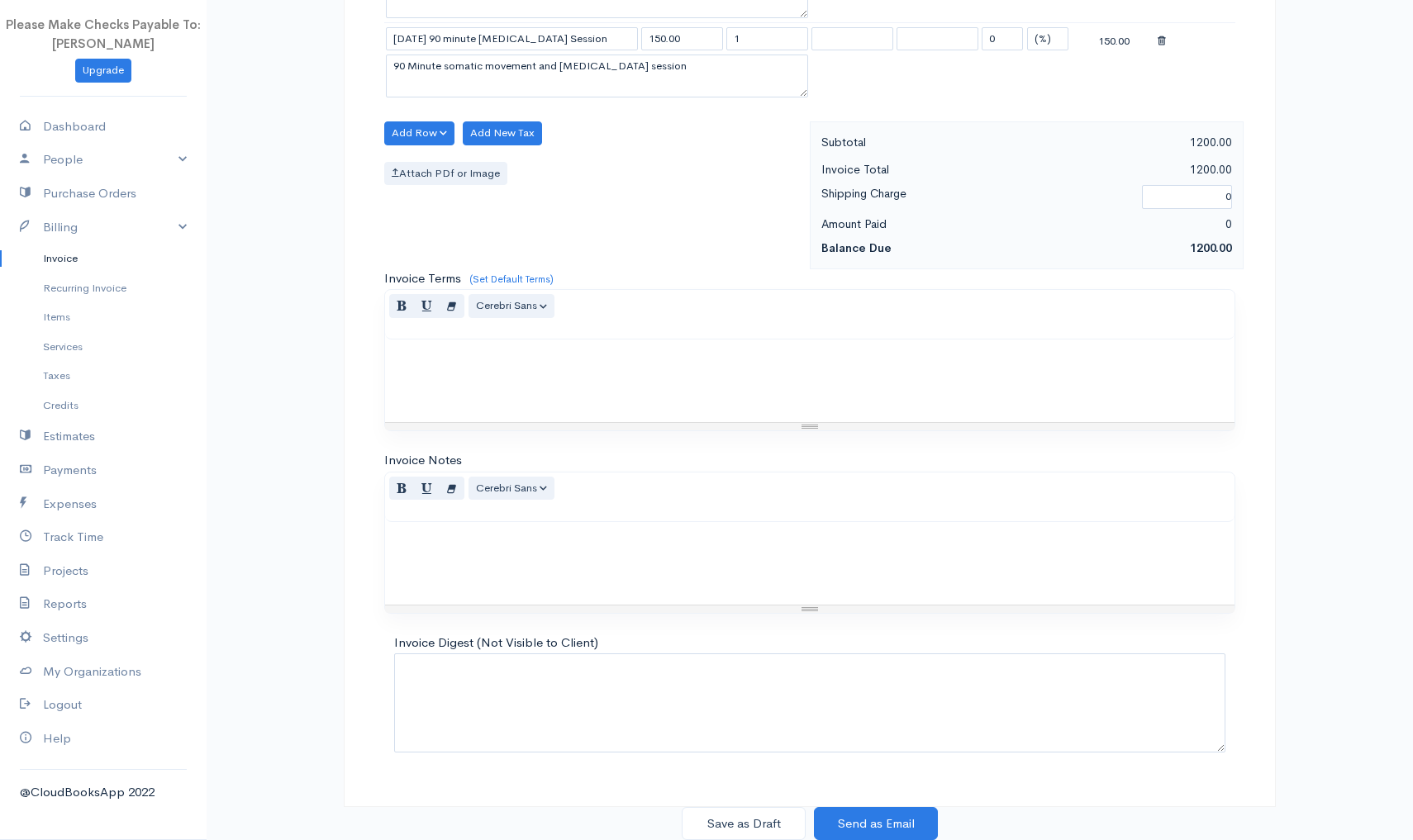
scroll to position [1139, 0]
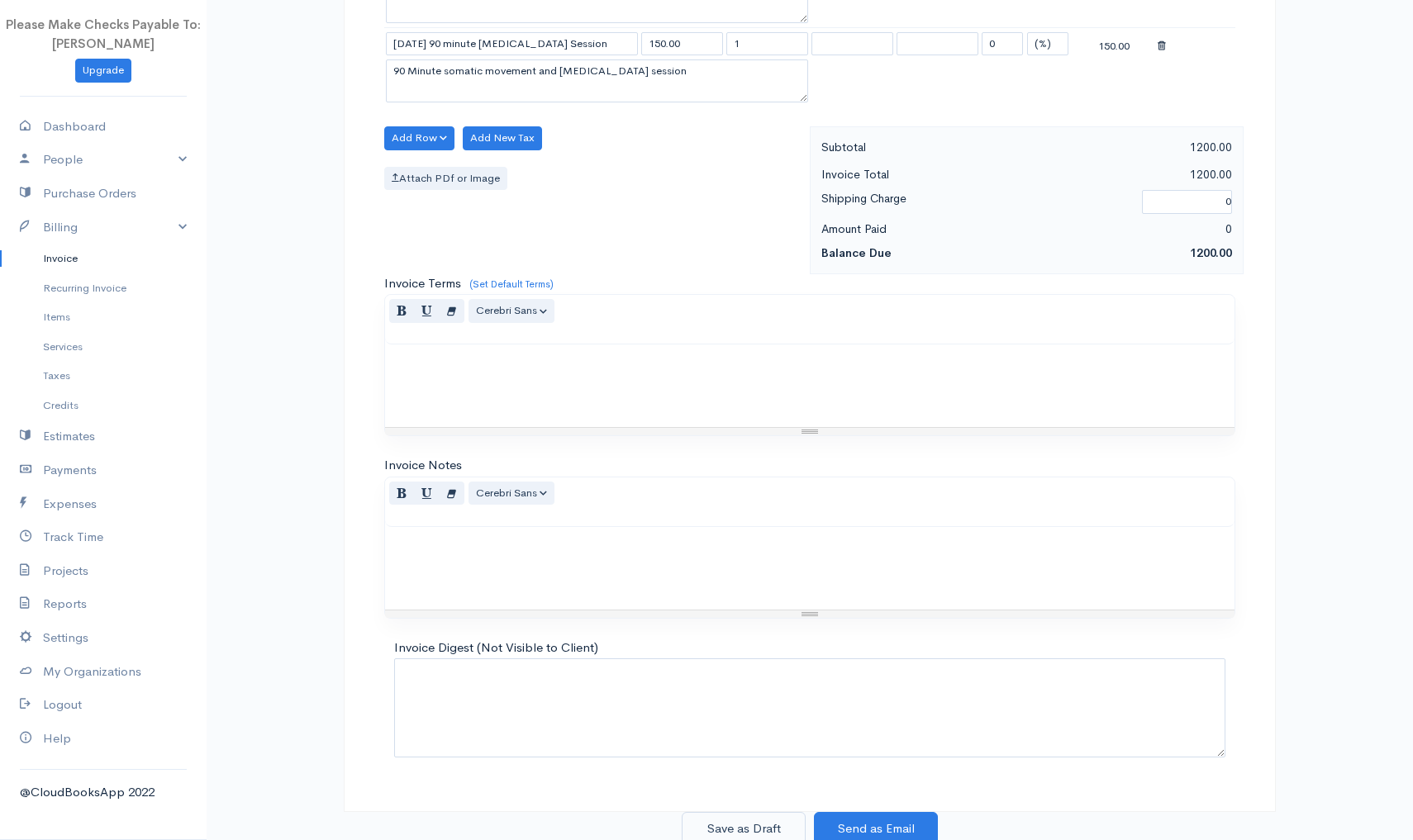
click at [755, 823] on button "Save as Draft" at bounding box center [744, 829] width 124 height 34
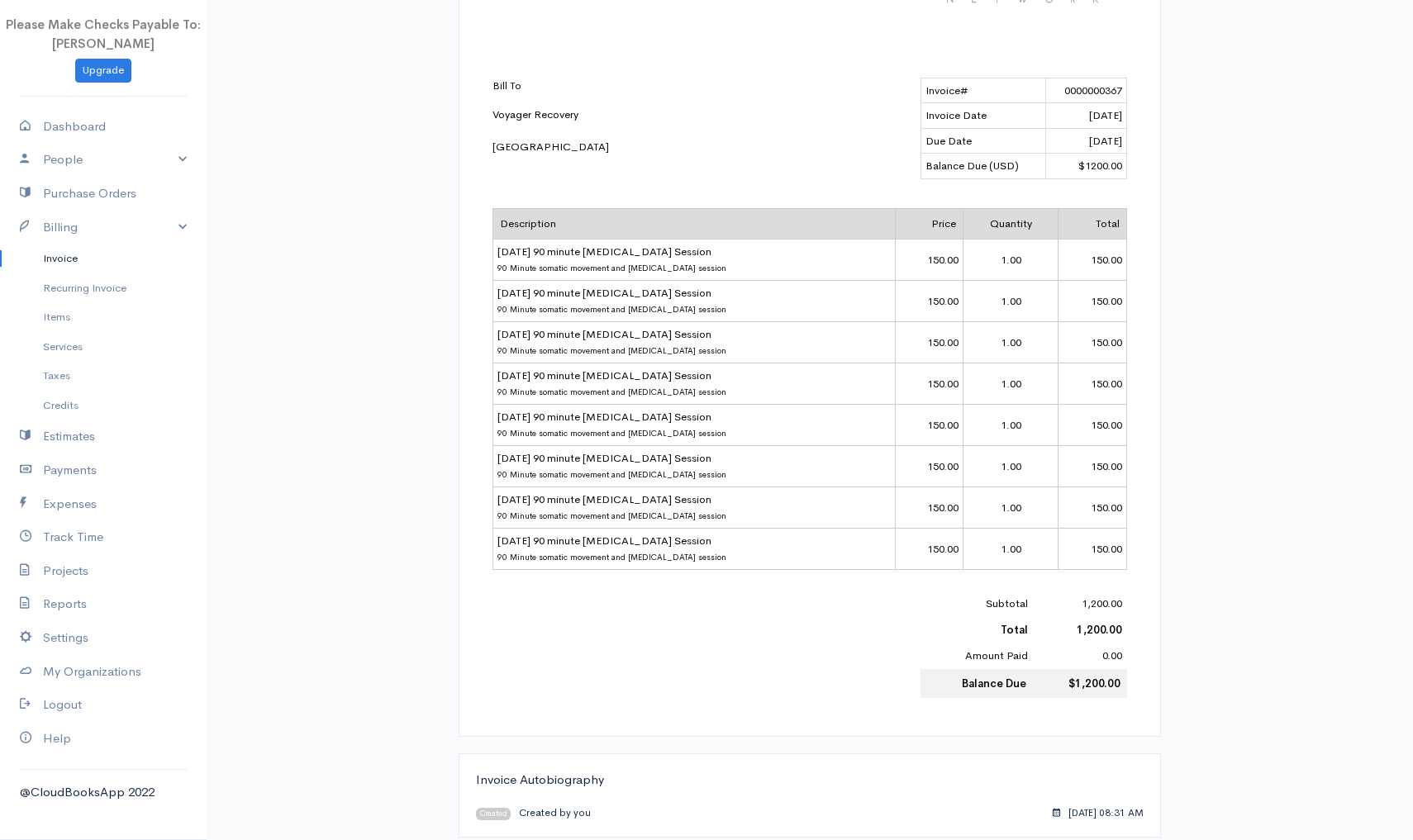
scroll to position [544, 0]
click at [1198, 370] on div "Invoice Link https://www.cloudbooksapp.com/app/invoice/?auth=1759174279hd1Bpn24…" at bounding box center [810, 223] width 952 height 1264
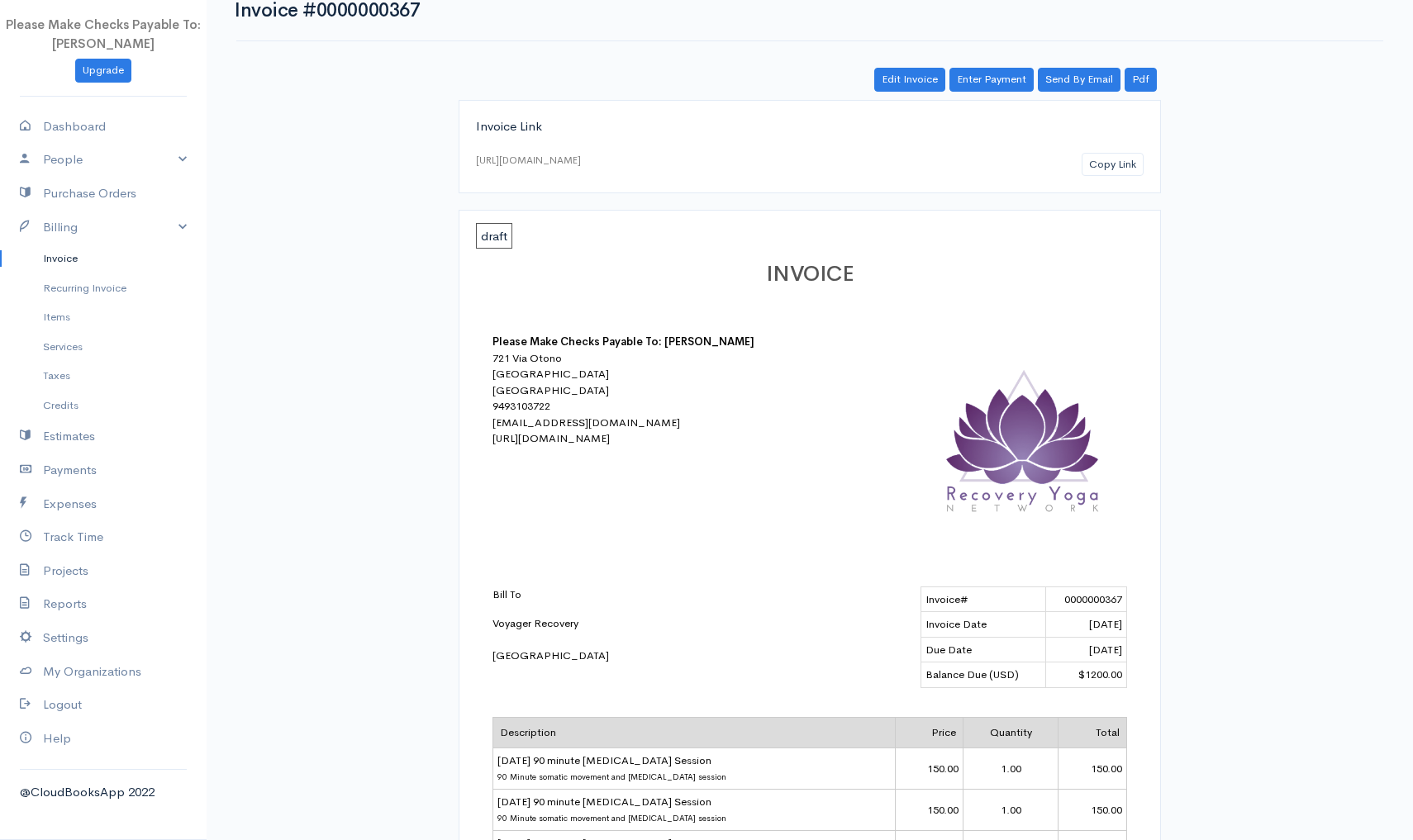
scroll to position [36, 0]
click at [67, 253] on link "Invoice" at bounding box center [103, 258] width 207 height 29
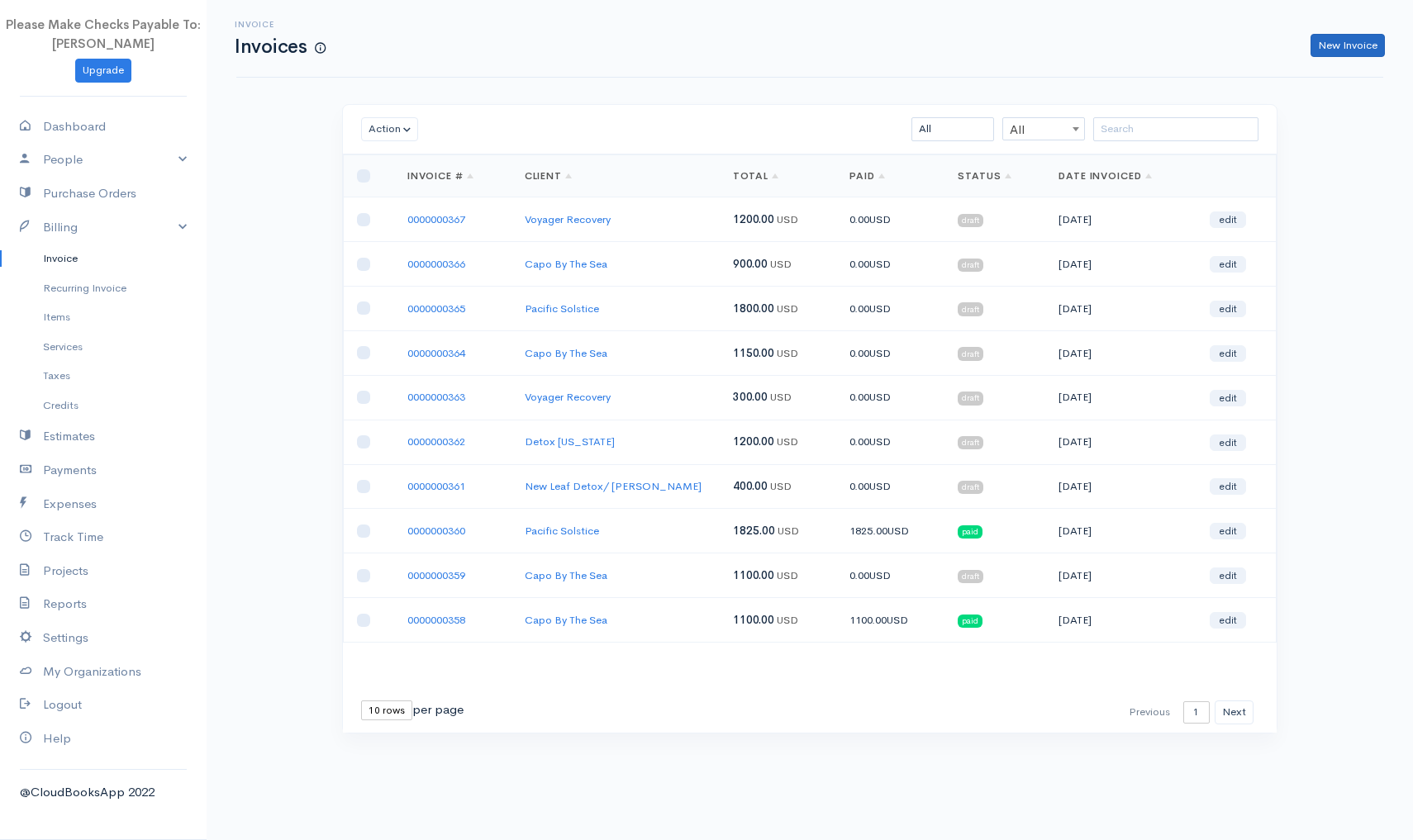
click at [1333, 47] on link "New Invoice" at bounding box center [1348, 45] width 75 height 24
select select "[GEOGRAPHIC_DATA]"
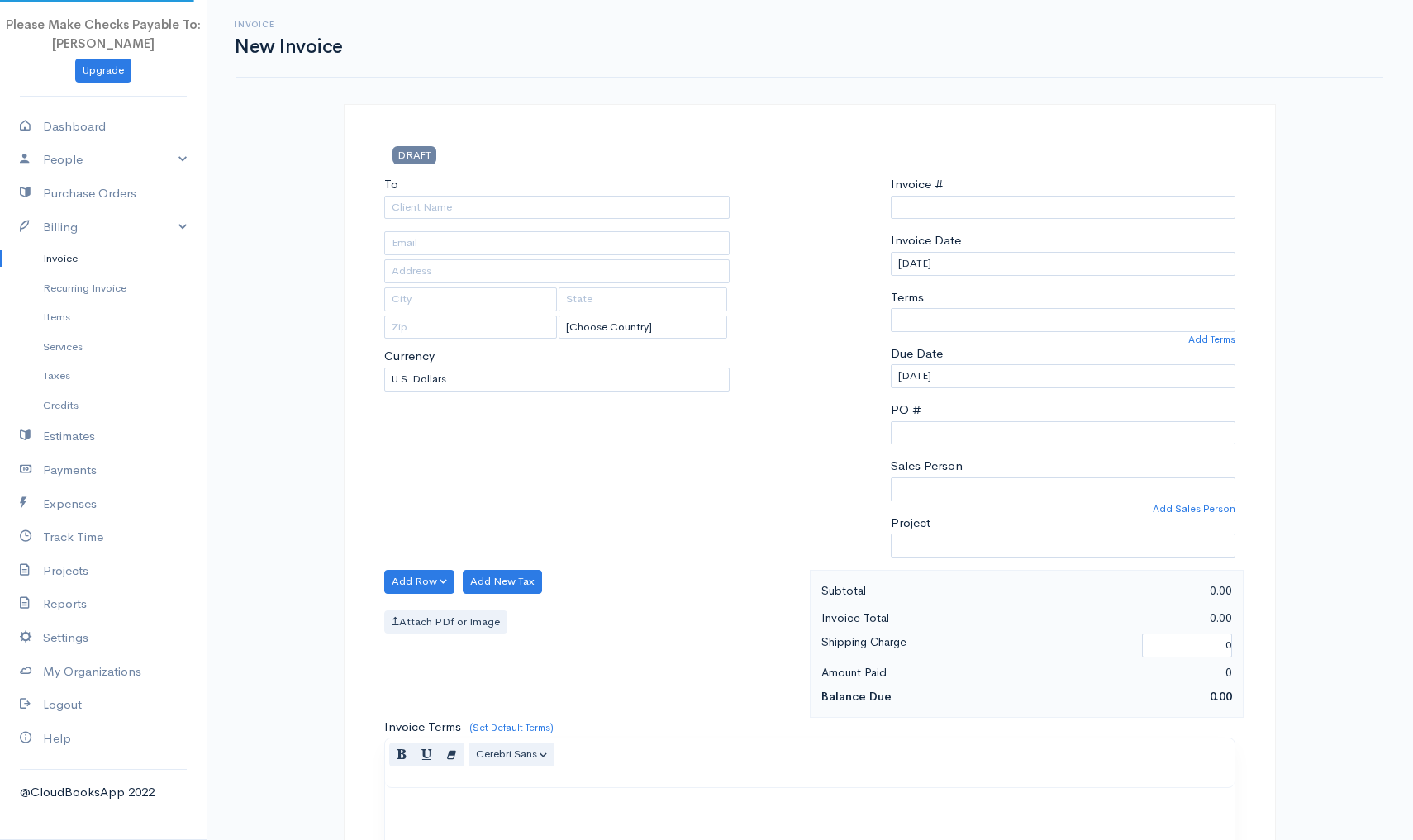
type input "0000000368"
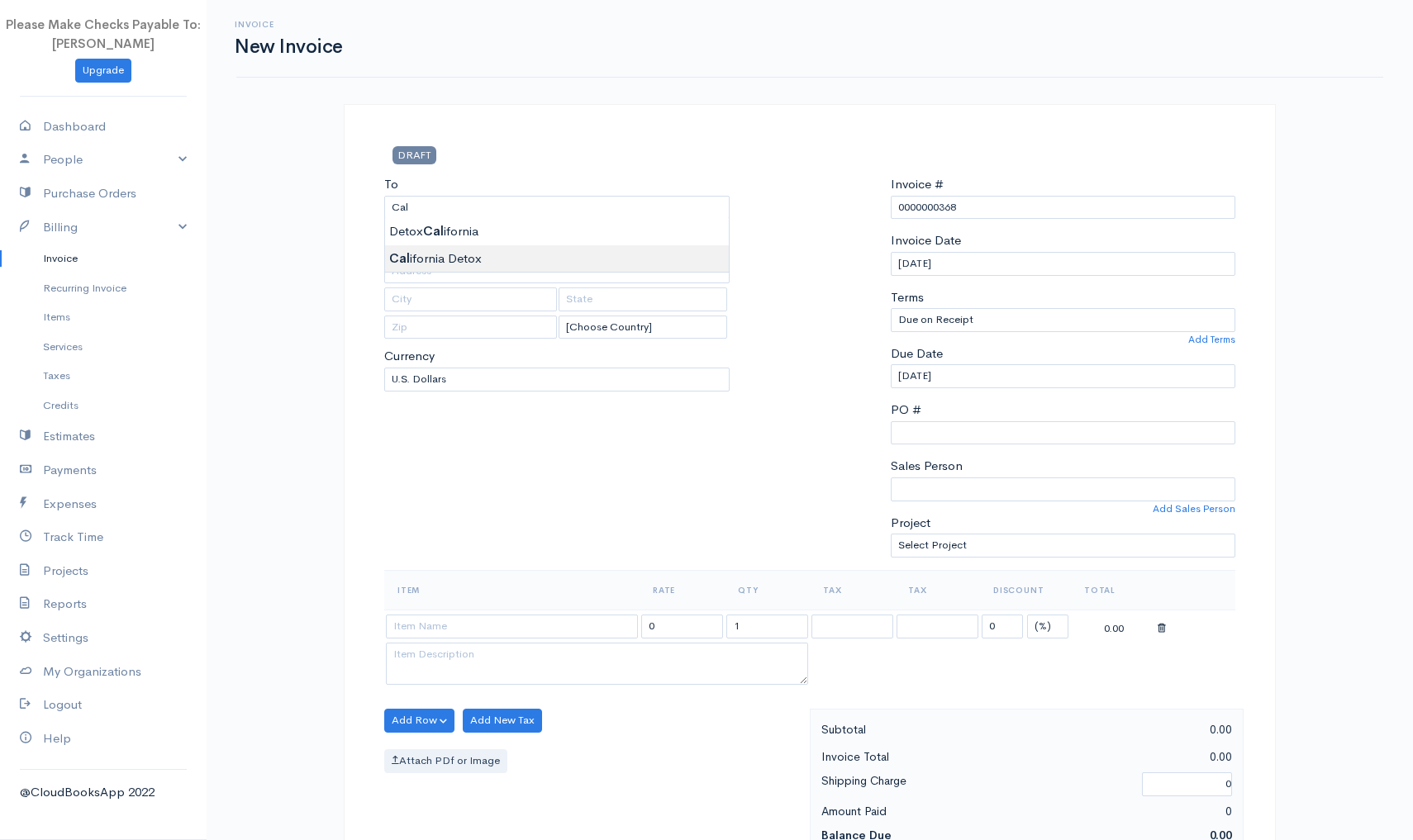
type input "California Detox"
click at [511, 260] on body "Please Make Checks Payable To: Ashly Fox Upgrade Dashboard People Clients Vendo…" at bounding box center [706, 714] width 1413 height 1429
type input "reese@californiadetox.com"
type input "10175 Slater Ave"
type input "Fountain Valley"
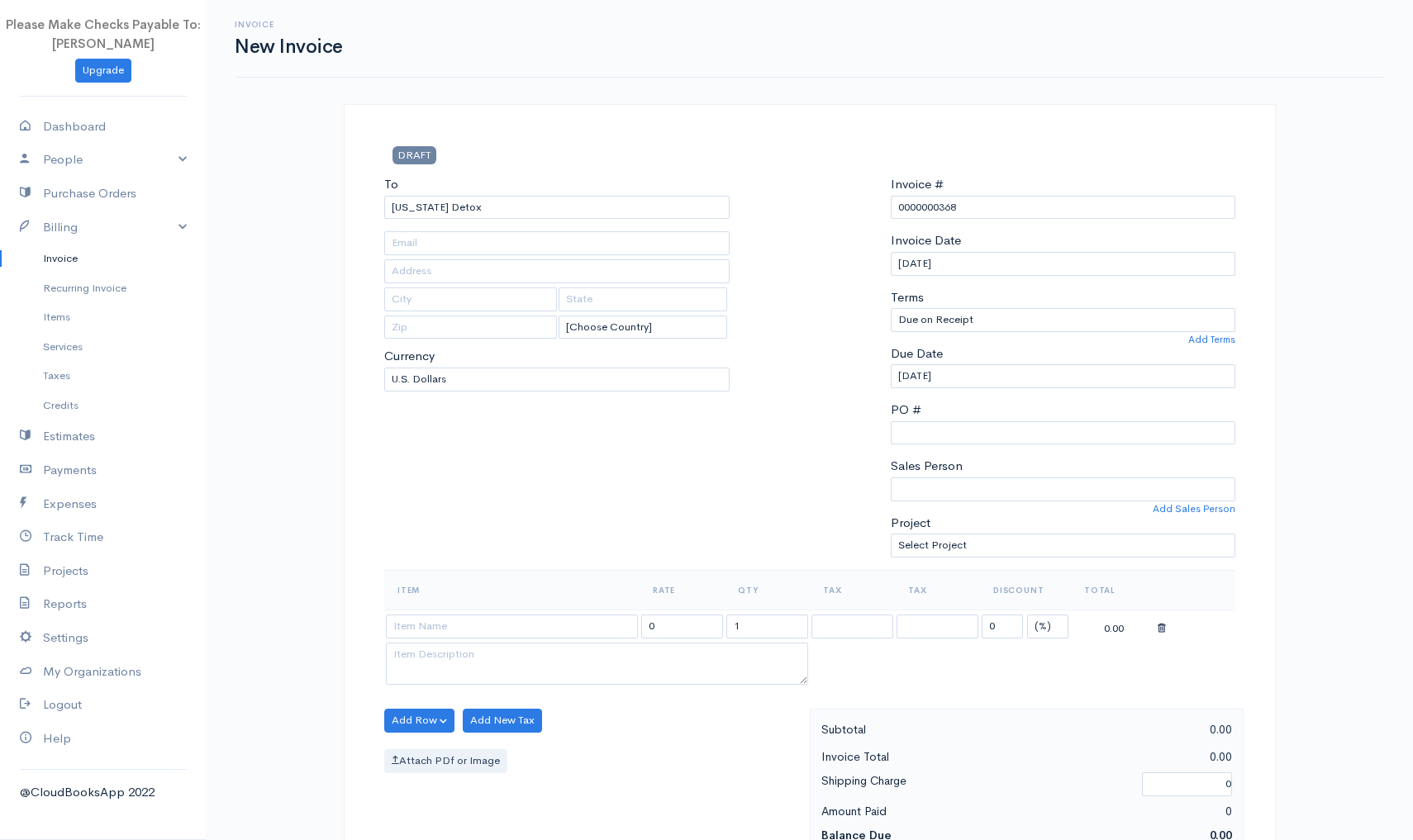
type input "CA"
type input "92708"
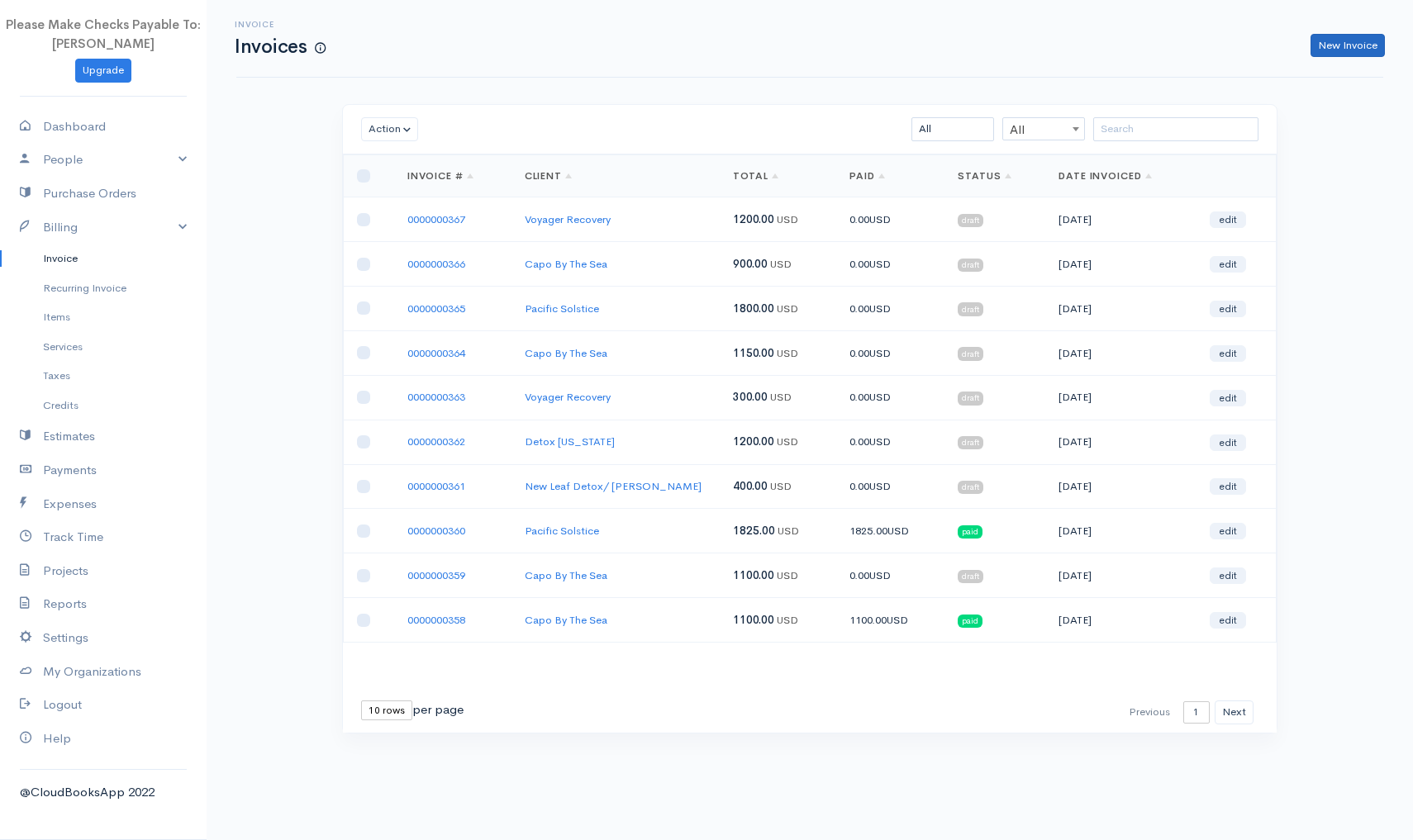
click at [1347, 42] on link "New Invoice" at bounding box center [1348, 45] width 75 height 24
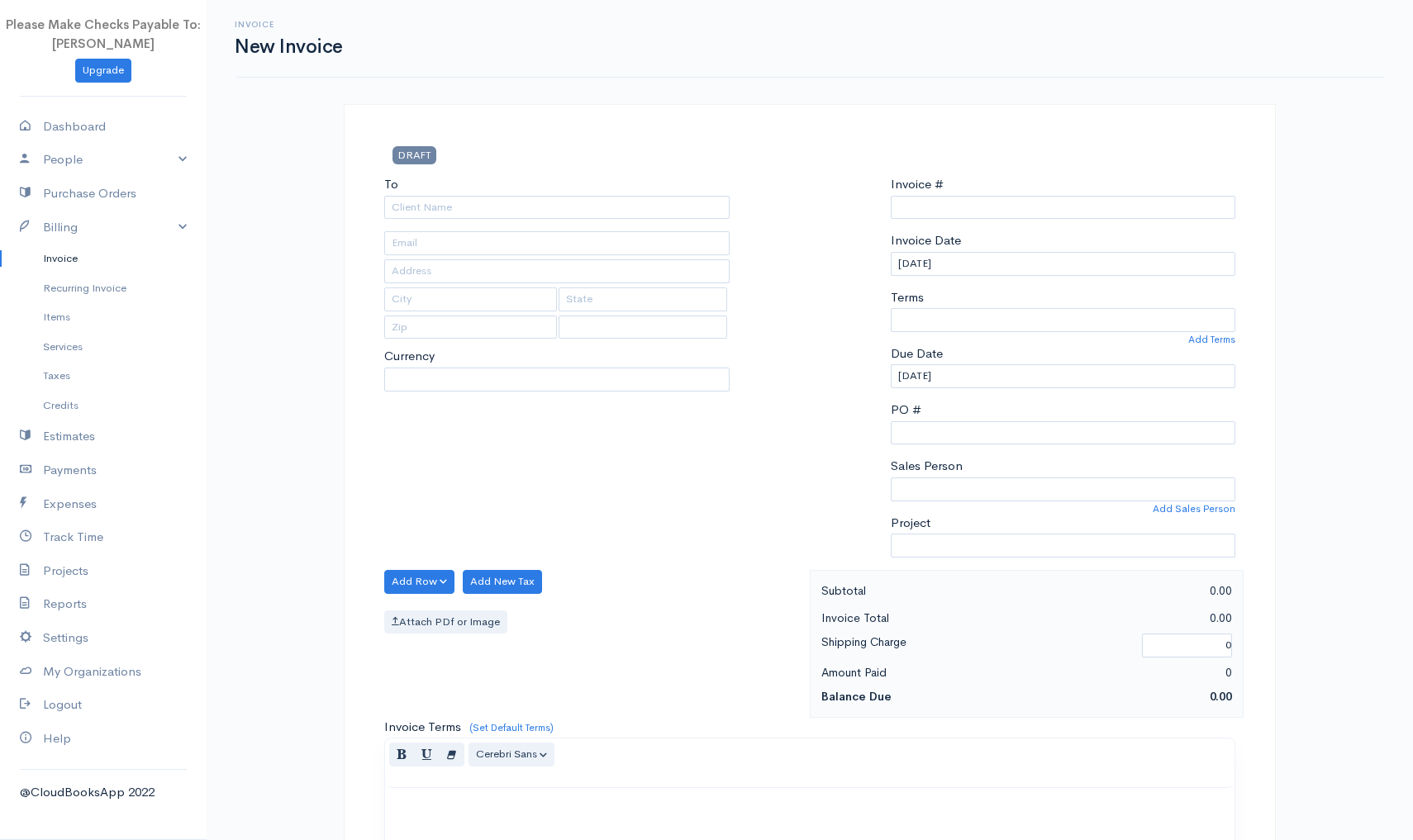
select select "USD"
type input "0000000368"
select select "[GEOGRAPHIC_DATA]"
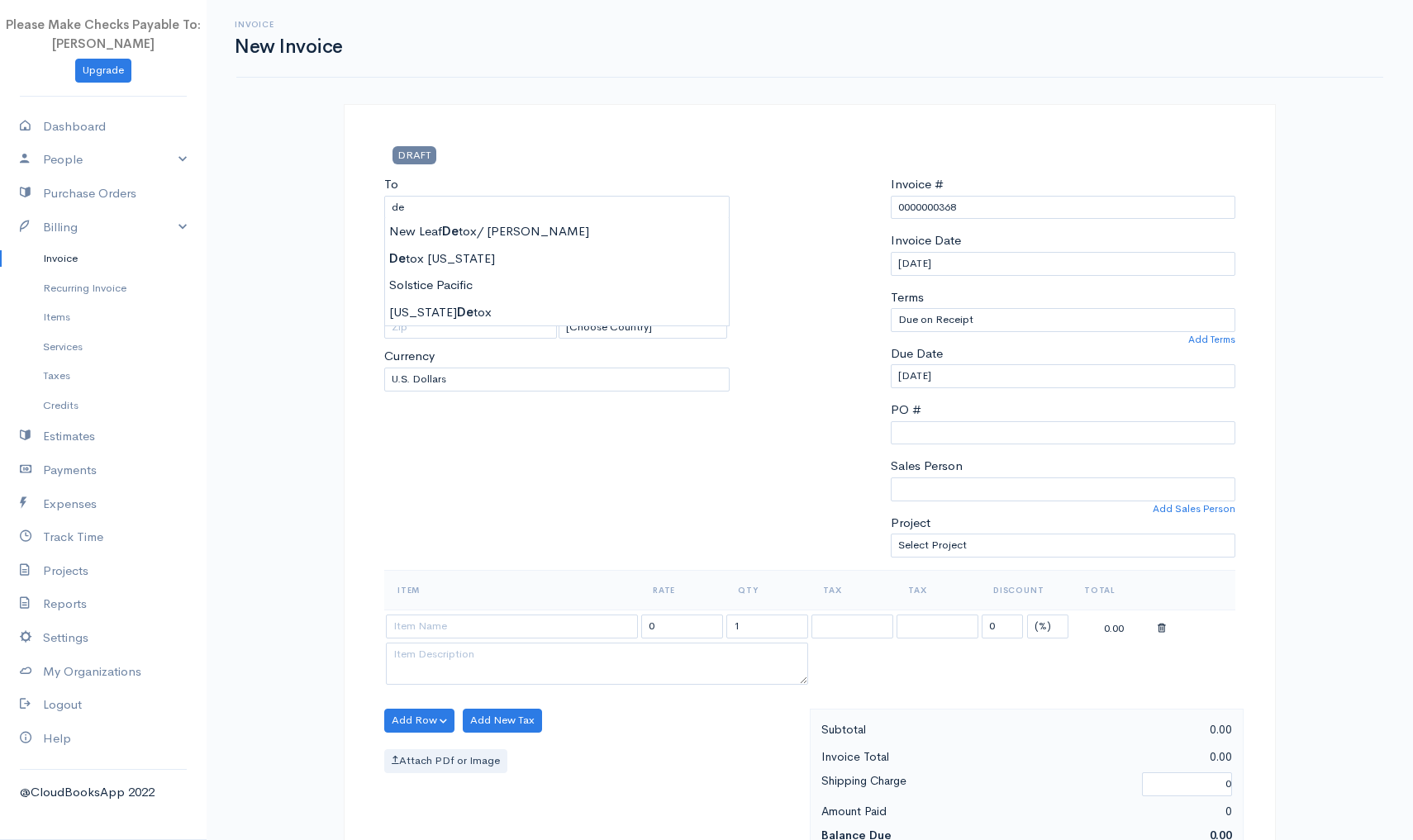
click at [572, 481] on div "To de [Choose Country] United States Canada United Kingdom Afghanistan Albania …" at bounding box center [557, 372] width 362 height 395
click at [468, 210] on input "de" at bounding box center [557, 208] width 345 height 24
click at [838, 352] on div at bounding box center [810, 372] width 145 height 395
click at [425, 214] on input "d" at bounding box center [557, 208] width 345 height 24
type input "California Detox"
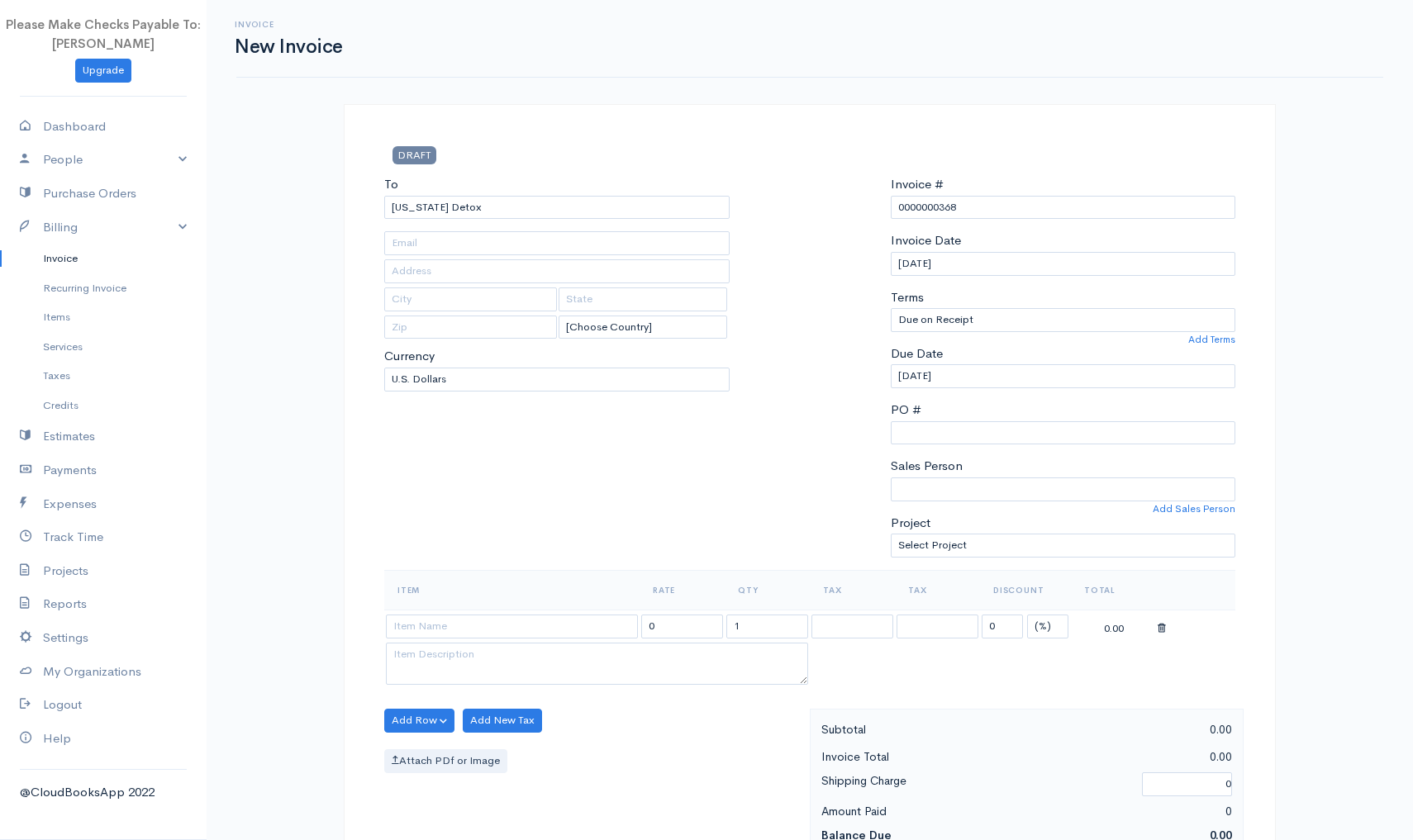
click at [416, 314] on body "Please Make Checks Payable To: Ashly Fox Upgrade Dashboard People Clients Vendo…" at bounding box center [706, 714] width 1413 height 1429
type input "reese@californiadetox.com"
type input "10175 Slater Ave"
type input "Fountain Valley"
type input "CA"
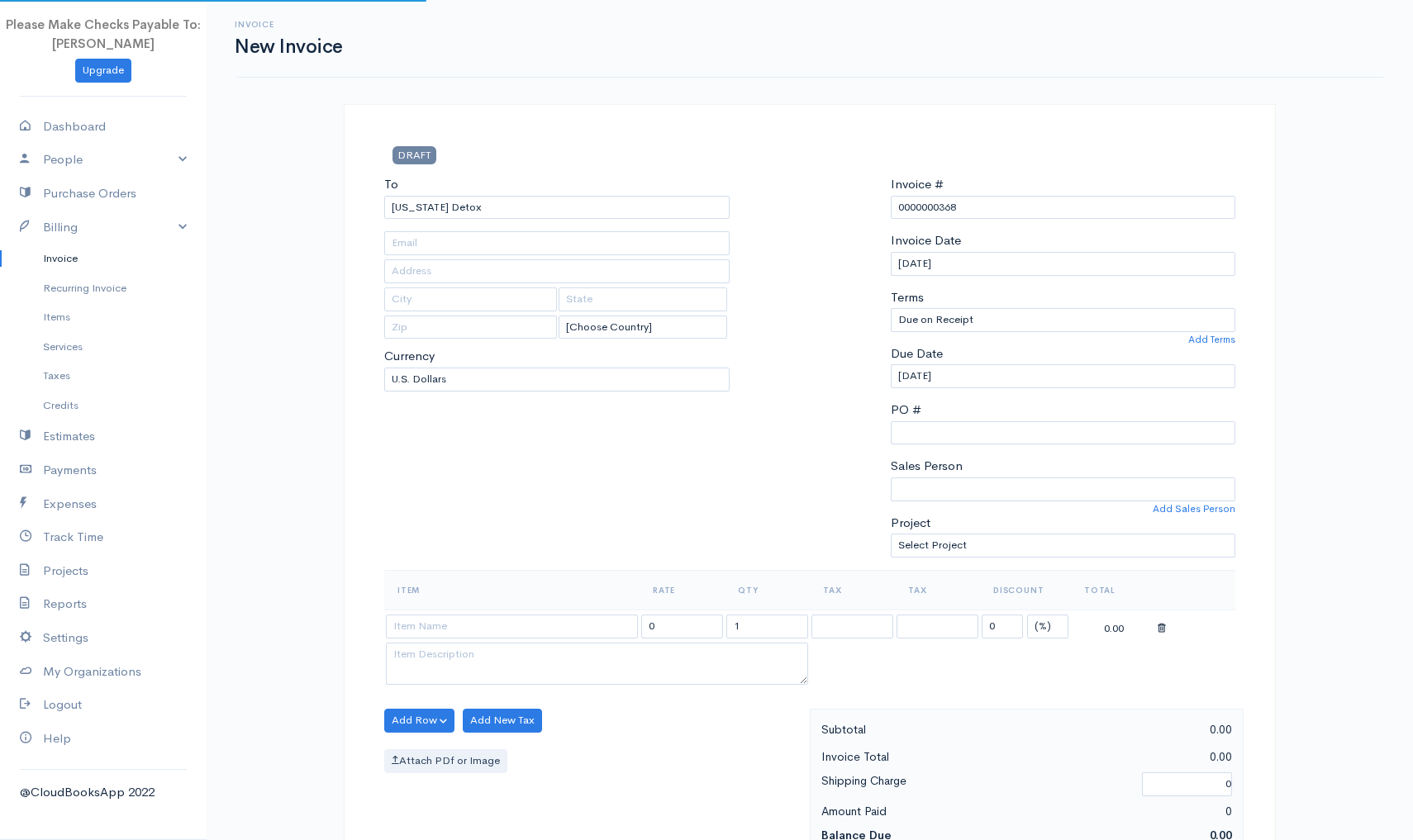
type input "92708"
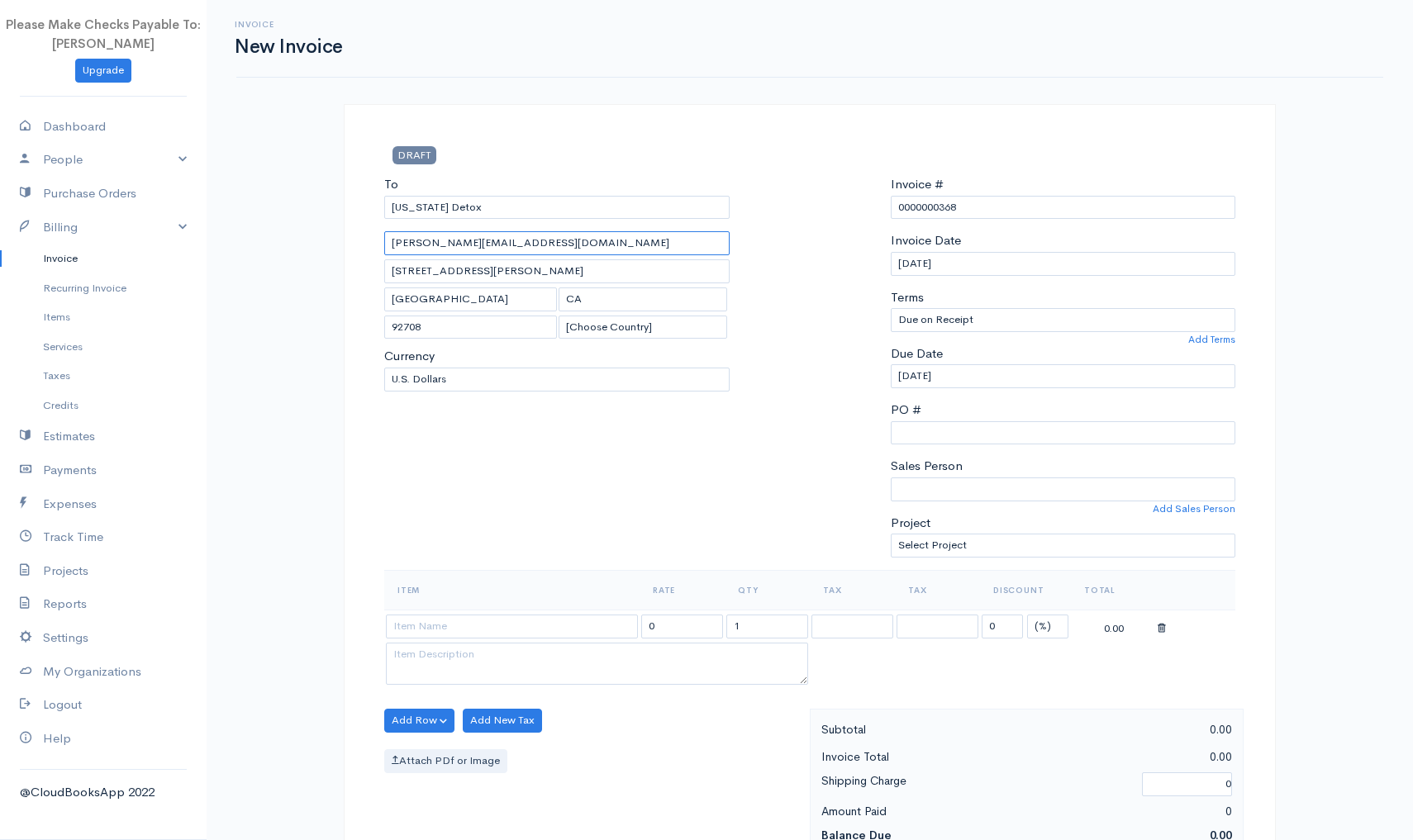
drag, startPoint x: 532, startPoint y: 243, endPoint x: 377, endPoint y: 243, distance: 155.0
type input "1"
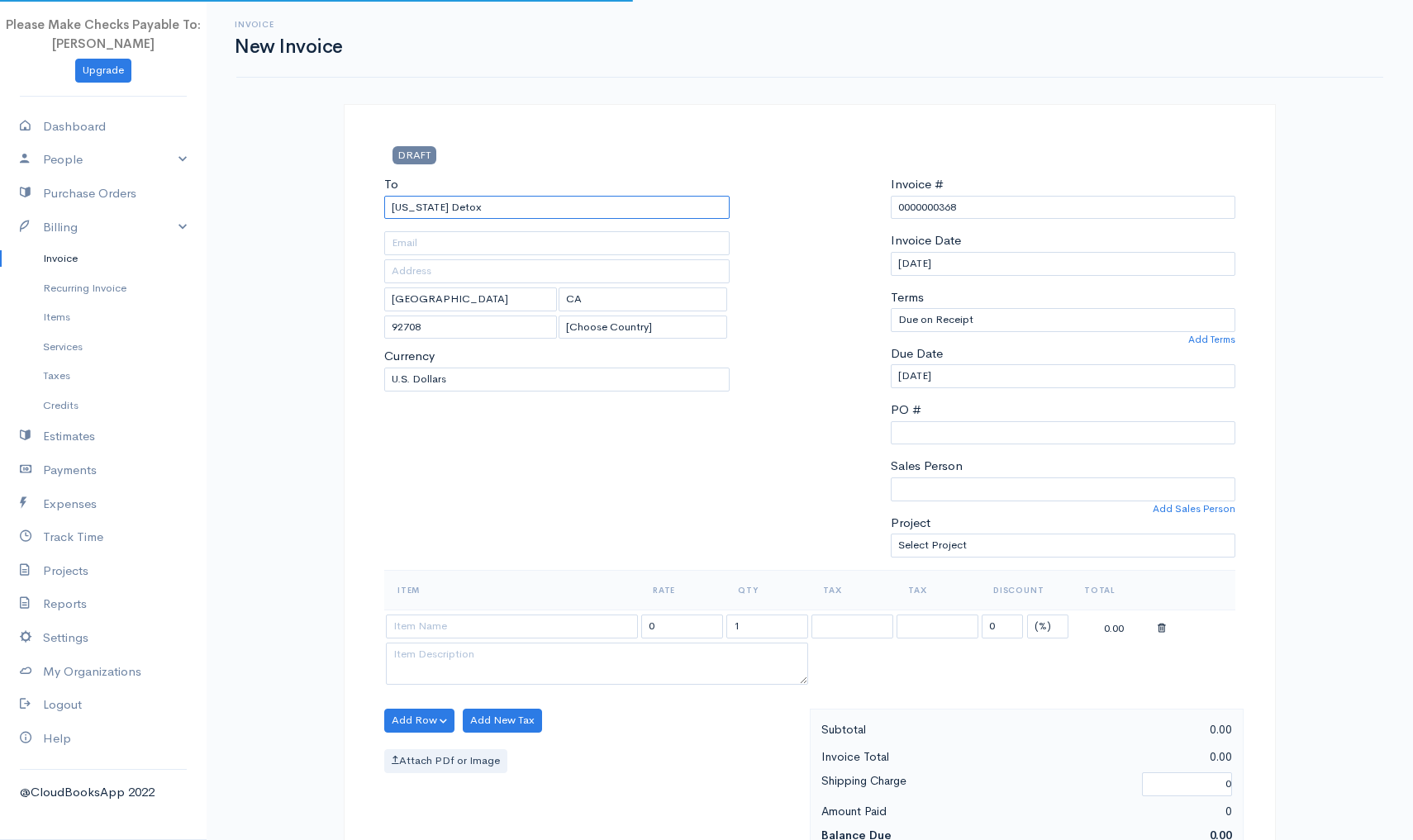
drag, startPoint x: 495, startPoint y: 208, endPoint x: 307, endPoint y: 199, distance: 188.2
click at [307, 199] on div "Invoice New Invoice DRAFT To California Detox Fountain Valley CA 92708 [Choose …" at bounding box center [810, 714] width 1207 height 1429
type input "reese@californiadetox.com"
type input "10175 Slater Ave"
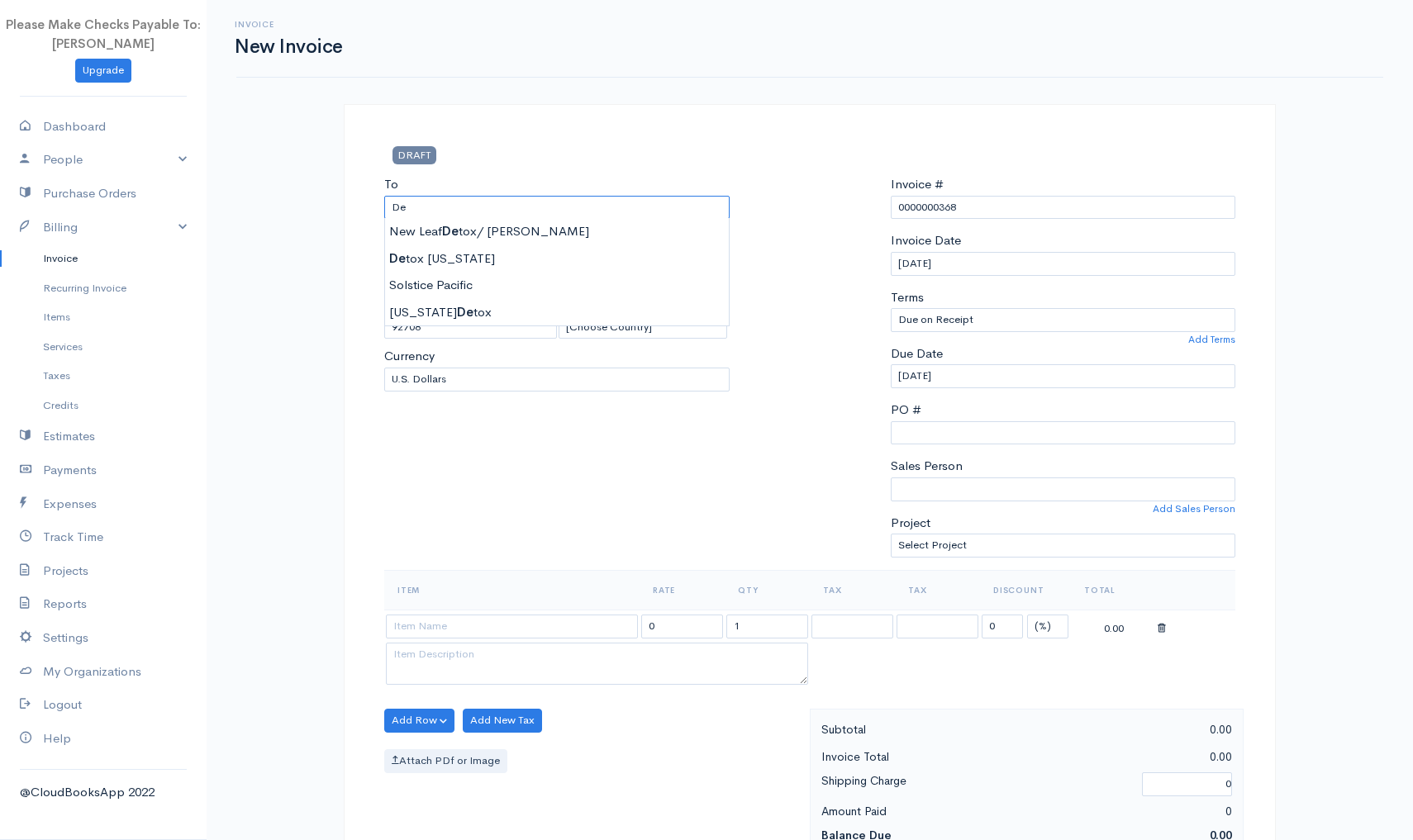
click at [410, 209] on input "De" at bounding box center [557, 208] width 345 height 24
type input "Detox California"
click at [408, 266] on body "Please Make Checks Payable To: Ashly Fox Upgrade Dashboard People Clients Vendo…" at bounding box center [706, 714] width 1413 height 1429
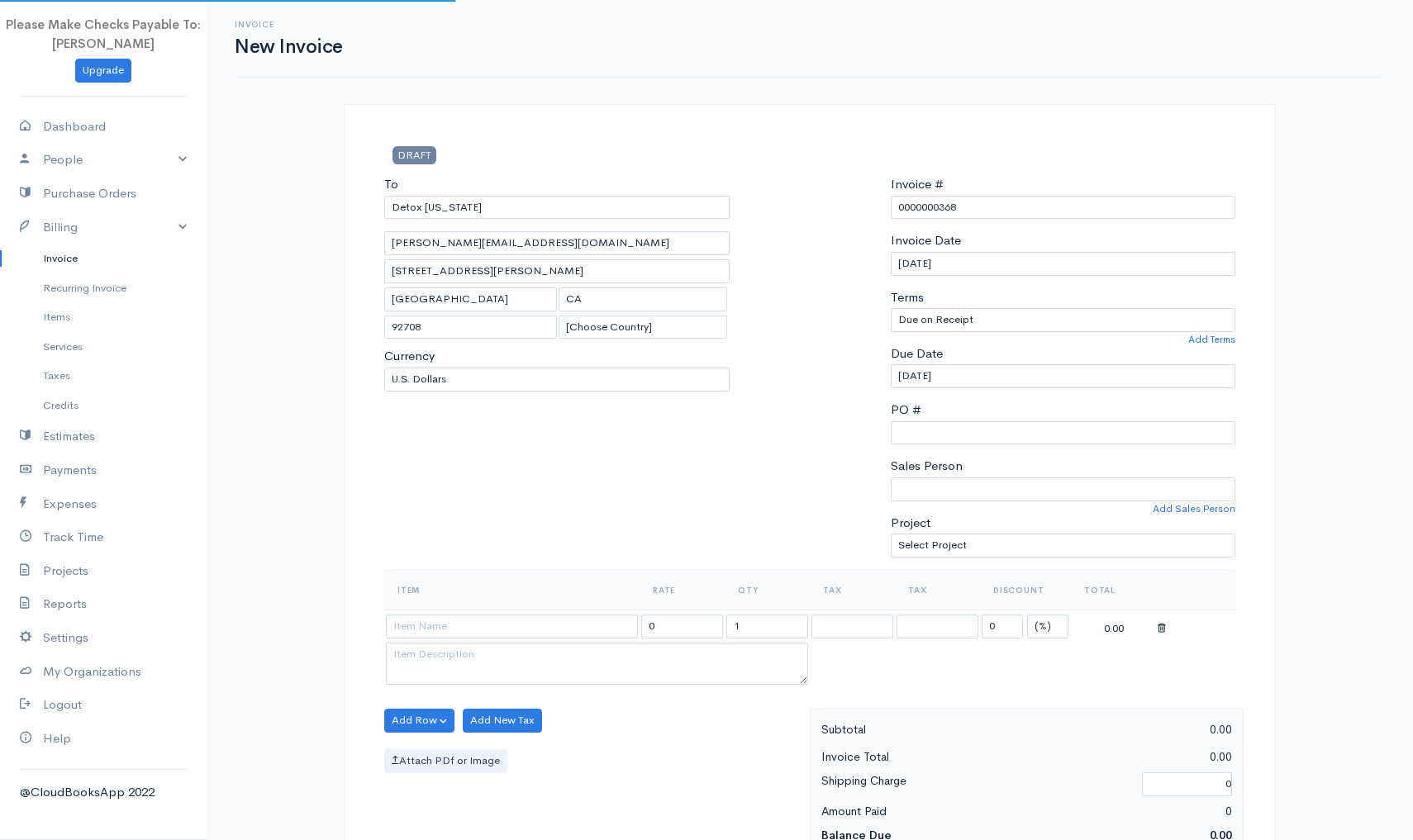
type input "chughes@detox-california.com"
drag, startPoint x: 563, startPoint y: 242, endPoint x: 364, endPoint y: 224, distance: 199.8
click at [364, 224] on div "DRAFT To Detox California chughes@detox-california.com [Choose Country] United …" at bounding box center [810, 749] width 933 height 1290
click at [731, 463] on div "To Detox California [Choose Country] United States Canada United Kingdom Afghan…" at bounding box center [557, 372] width 362 height 395
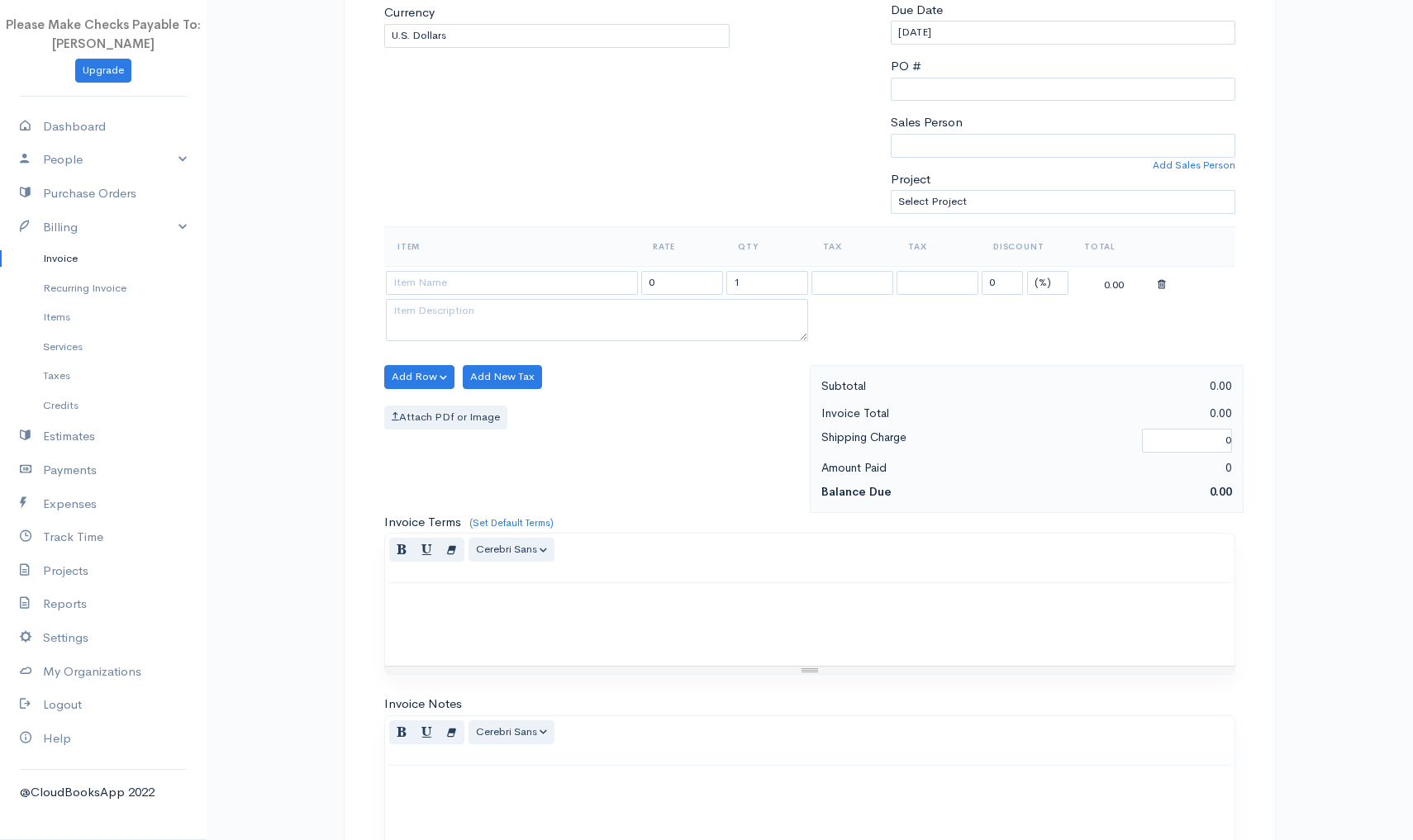
scroll to position [351, 0]
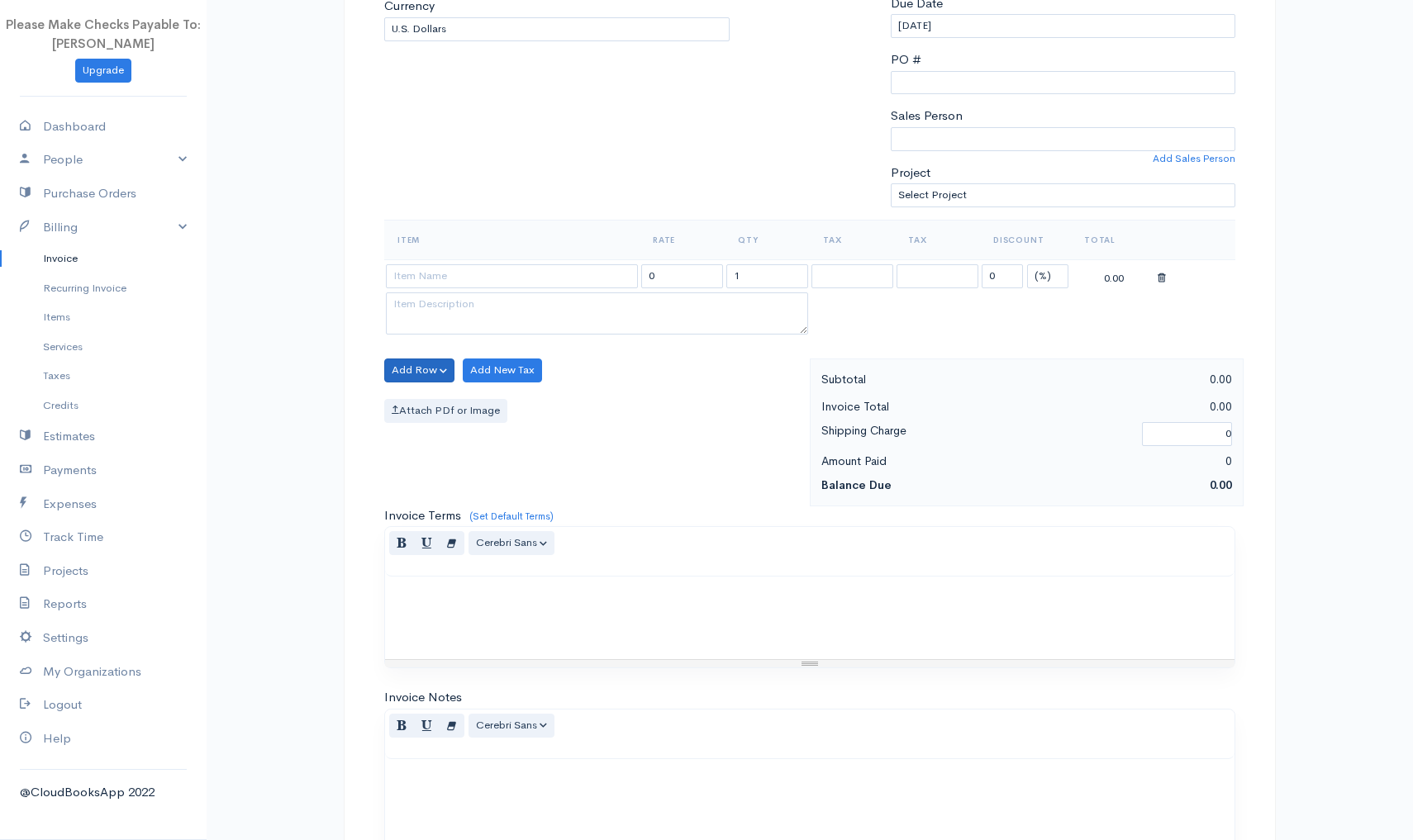
click at [431, 363] on button "Add Row" at bounding box center [419, 370] width 70 height 24
click at [423, 397] on link "Add Item Row" at bounding box center [450, 403] width 131 height 29
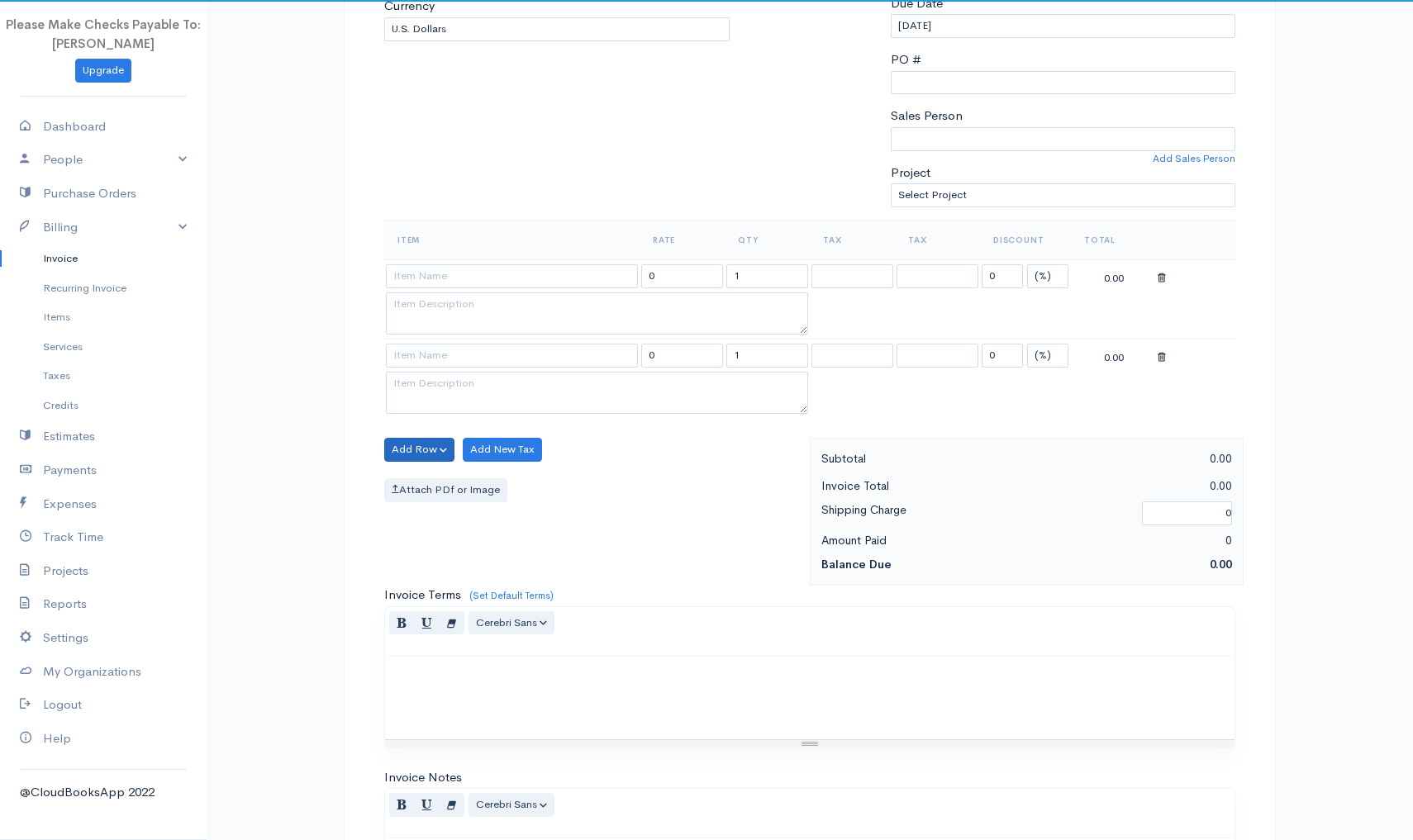
click at [401, 448] on button "Add Row" at bounding box center [419, 449] width 70 height 24
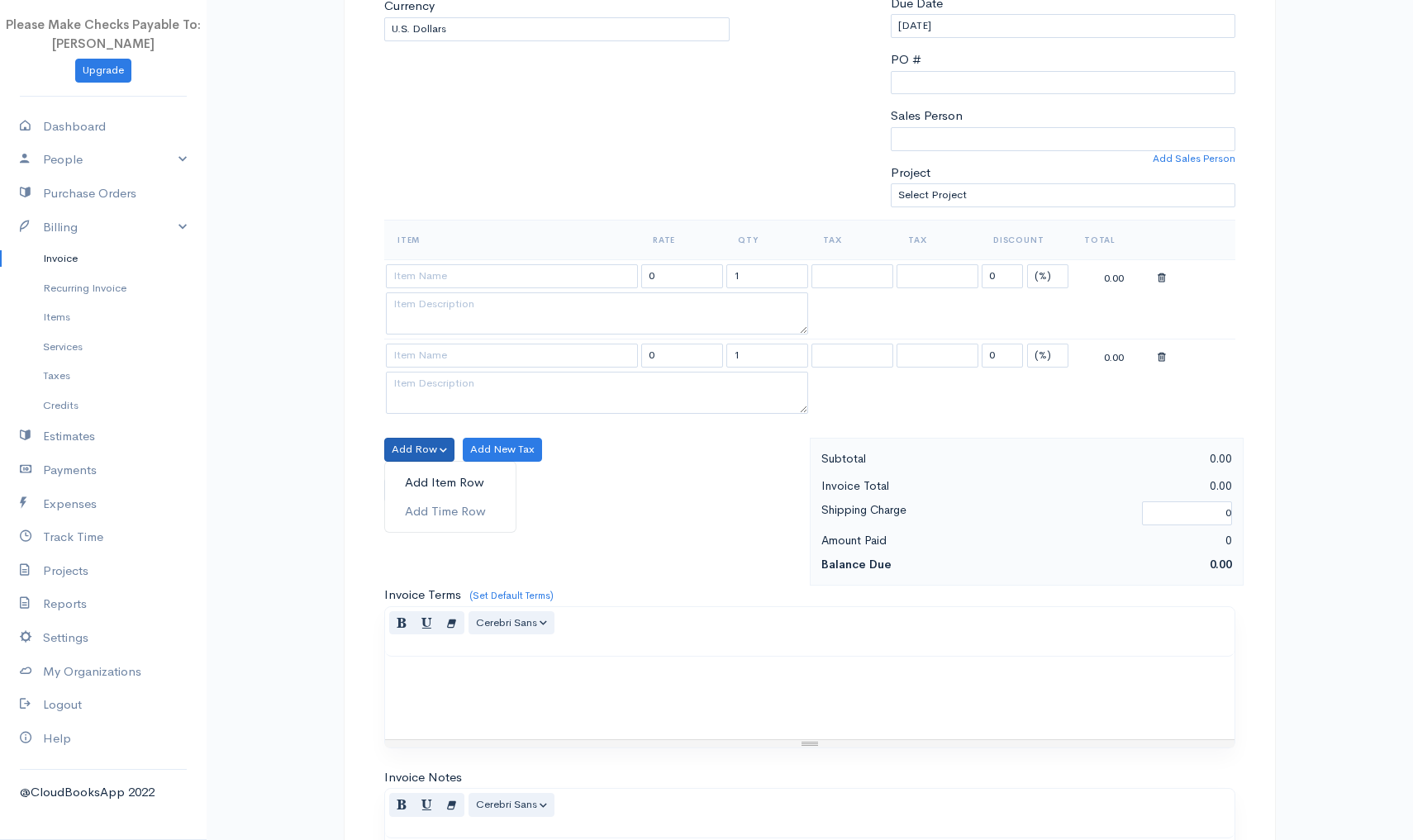
click at [403, 488] on link "Add Item Row" at bounding box center [450, 483] width 131 height 29
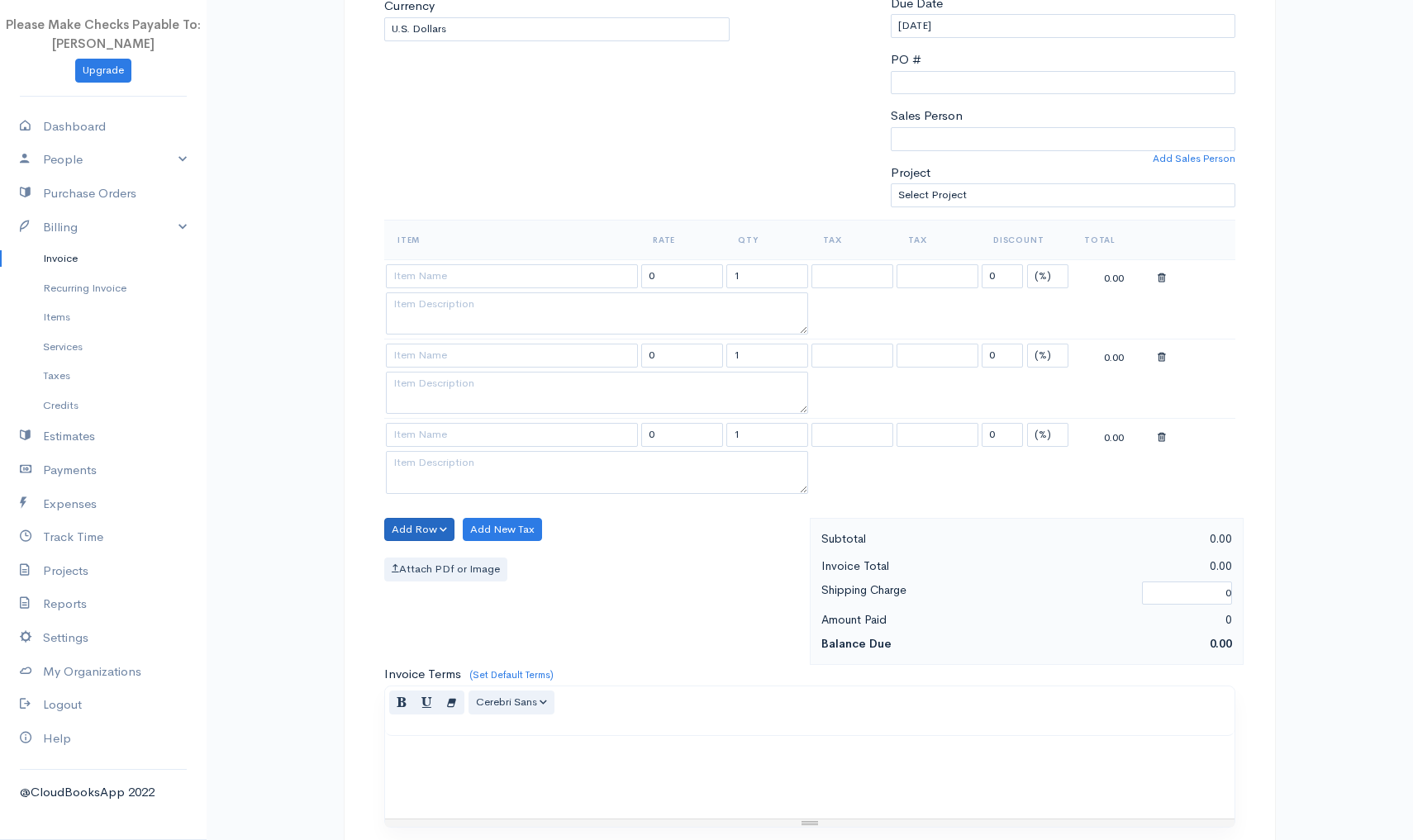
click at [405, 527] on button "Add Row" at bounding box center [419, 529] width 70 height 24
click at [408, 559] on link "Add Item Row" at bounding box center [450, 563] width 131 height 29
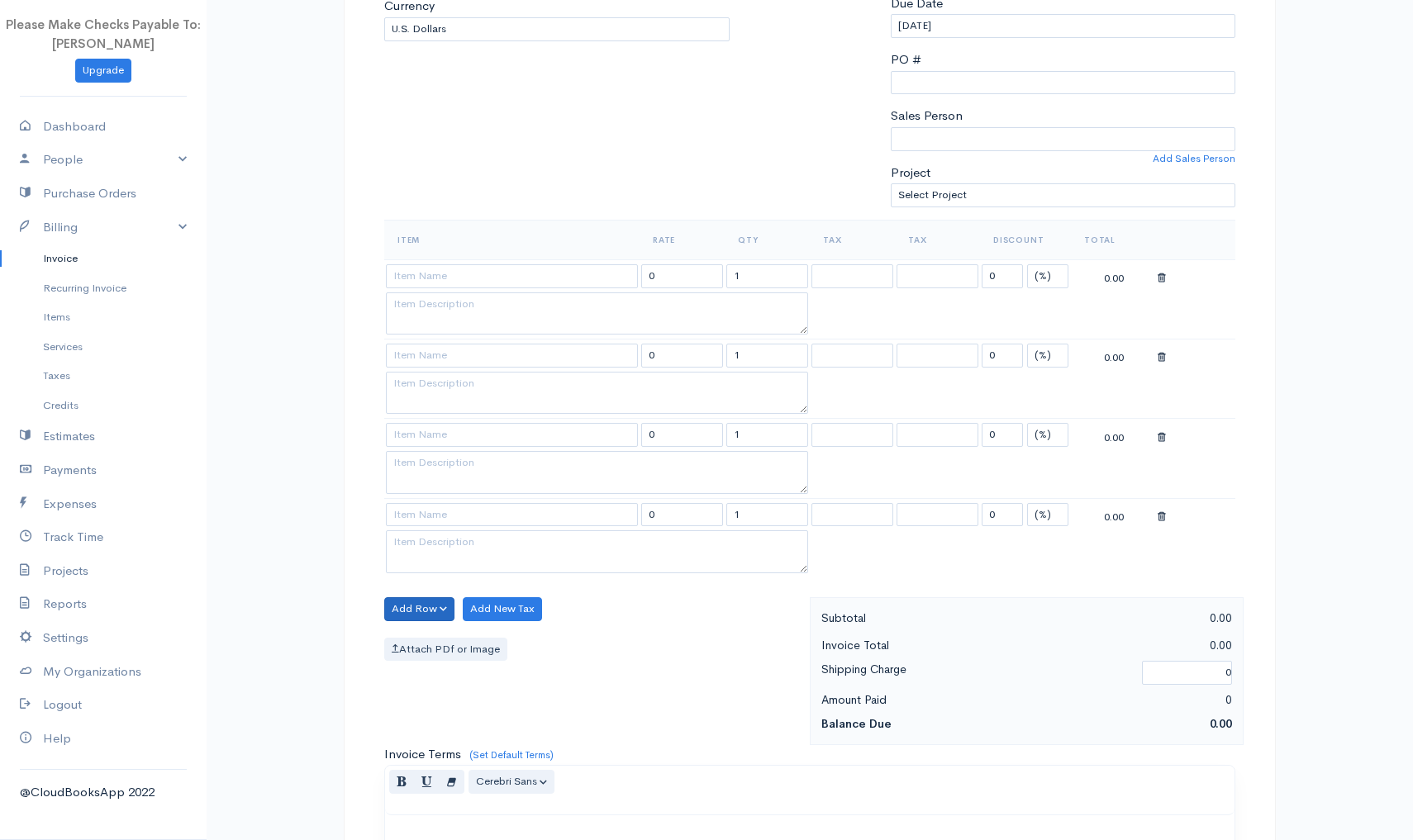
click at [404, 601] on button "Add Row" at bounding box center [419, 609] width 70 height 24
click at [399, 606] on button "Add Row" at bounding box center [419, 609] width 70 height 24
click at [401, 607] on button "Add Row" at bounding box center [419, 609] width 70 height 24
click at [401, 636] on link "Add Item Row" at bounding box center [450, 642] width 131 height 29
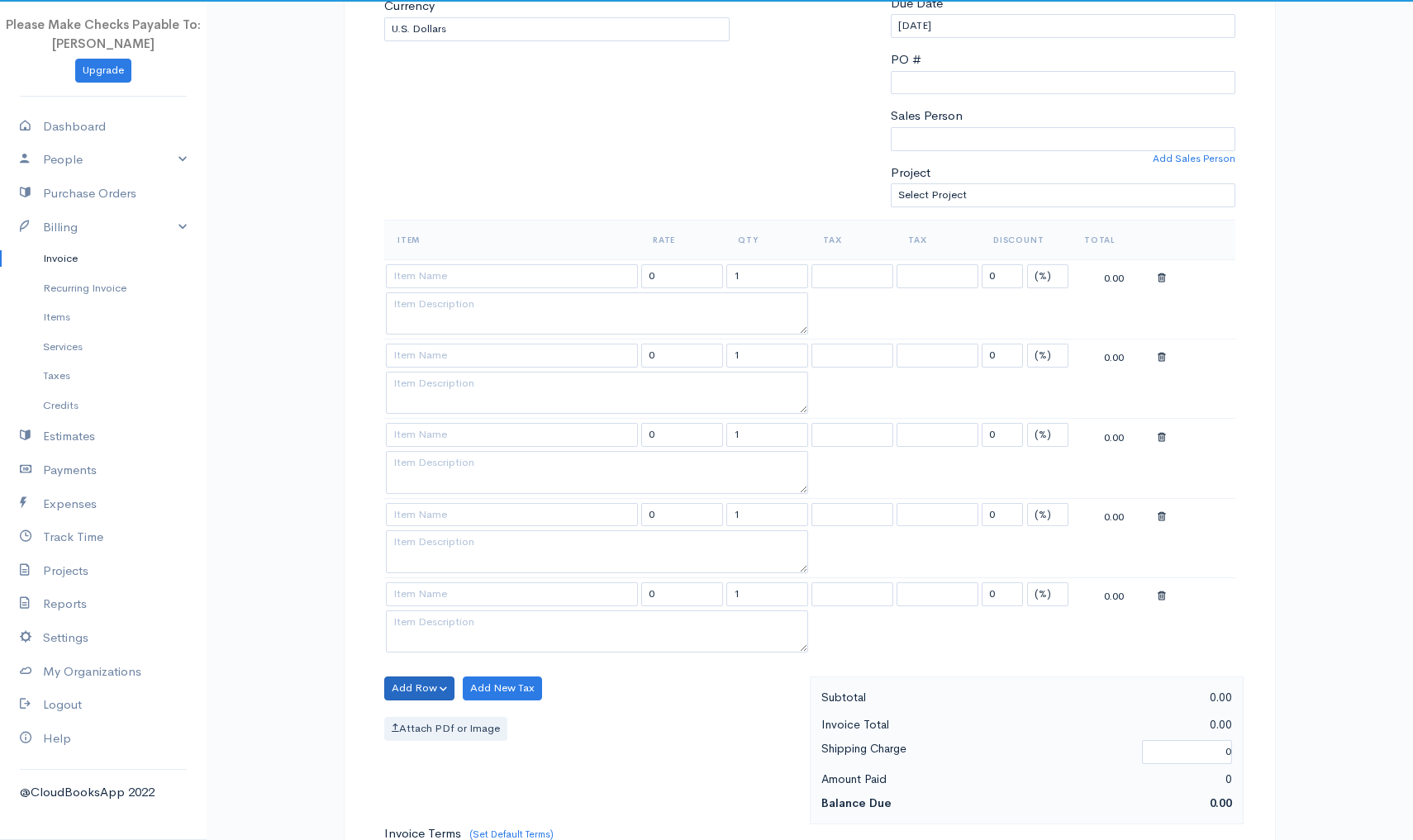
click at [399, 677] on button "Add Row" at bounding box center [419, 688] width 70 height 24
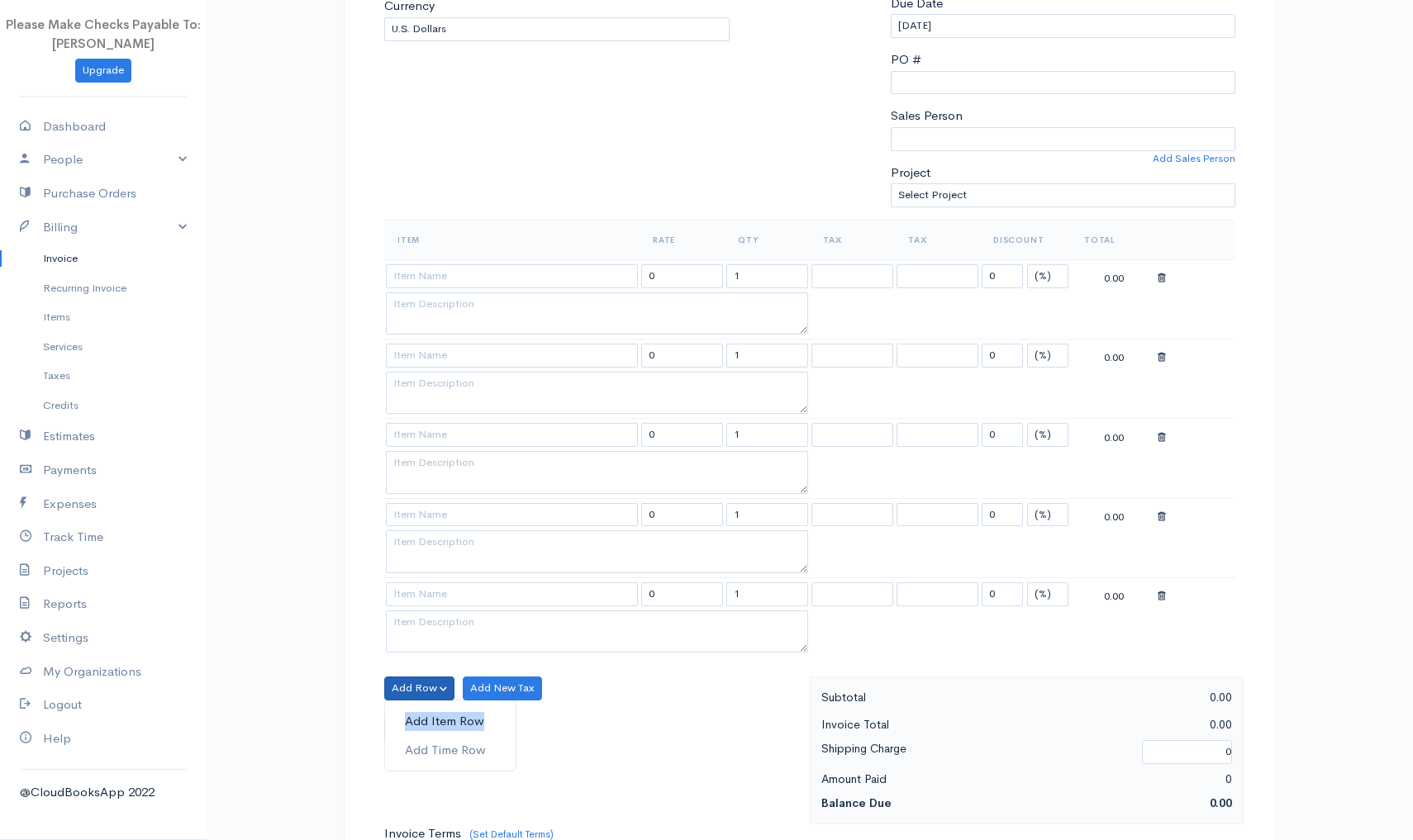
click at [408, 711] on link "Add Item Row" at bounding box center [450, 722] width 131 height 29
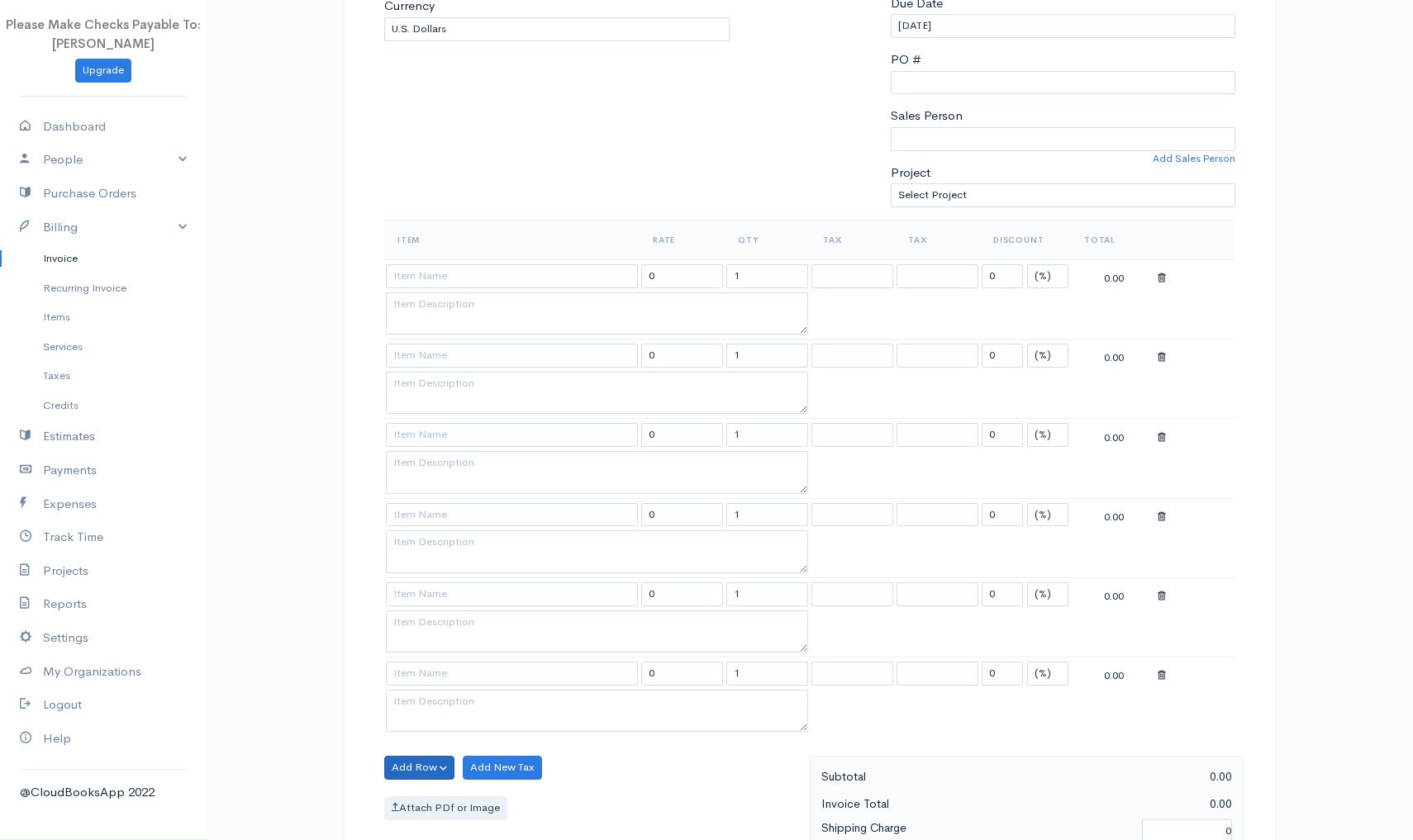
click at [411, 771] on button "Add Row" at bounding box center [419, 767] width 70 height 24
click at [417, 708] on link "Add Item Row" at bounding box center [450, 707] width 131 height 29
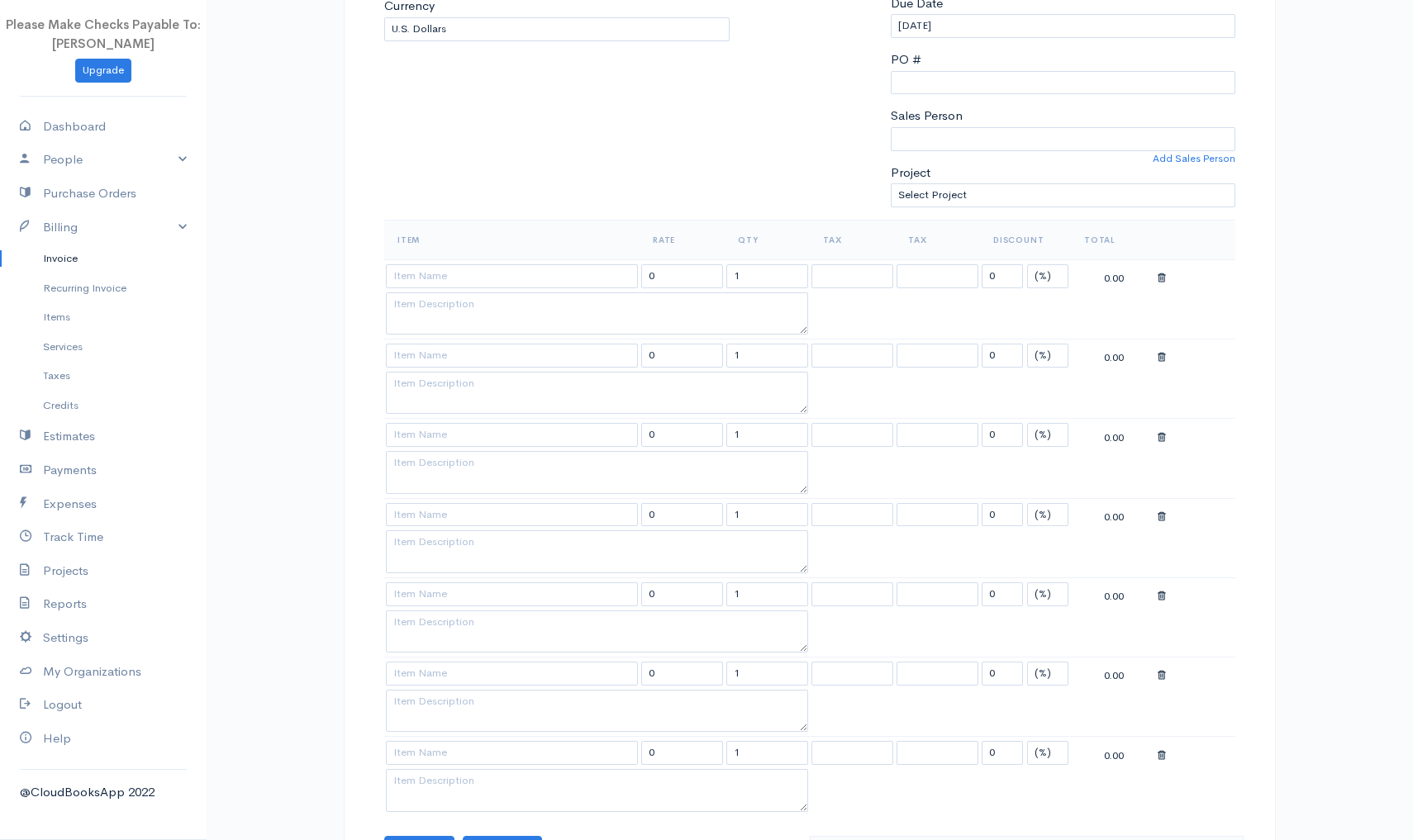
drag, startPoint x: 346, startPoint y: 733, endPoint x: 375, endPoint y: 663, distance: 75.8
click at [346, 733] on div "DRAFT To Detox California [Choose Country] United States Canada United Kingdom …" at bounding box center [810, 638] width 933 height 1767
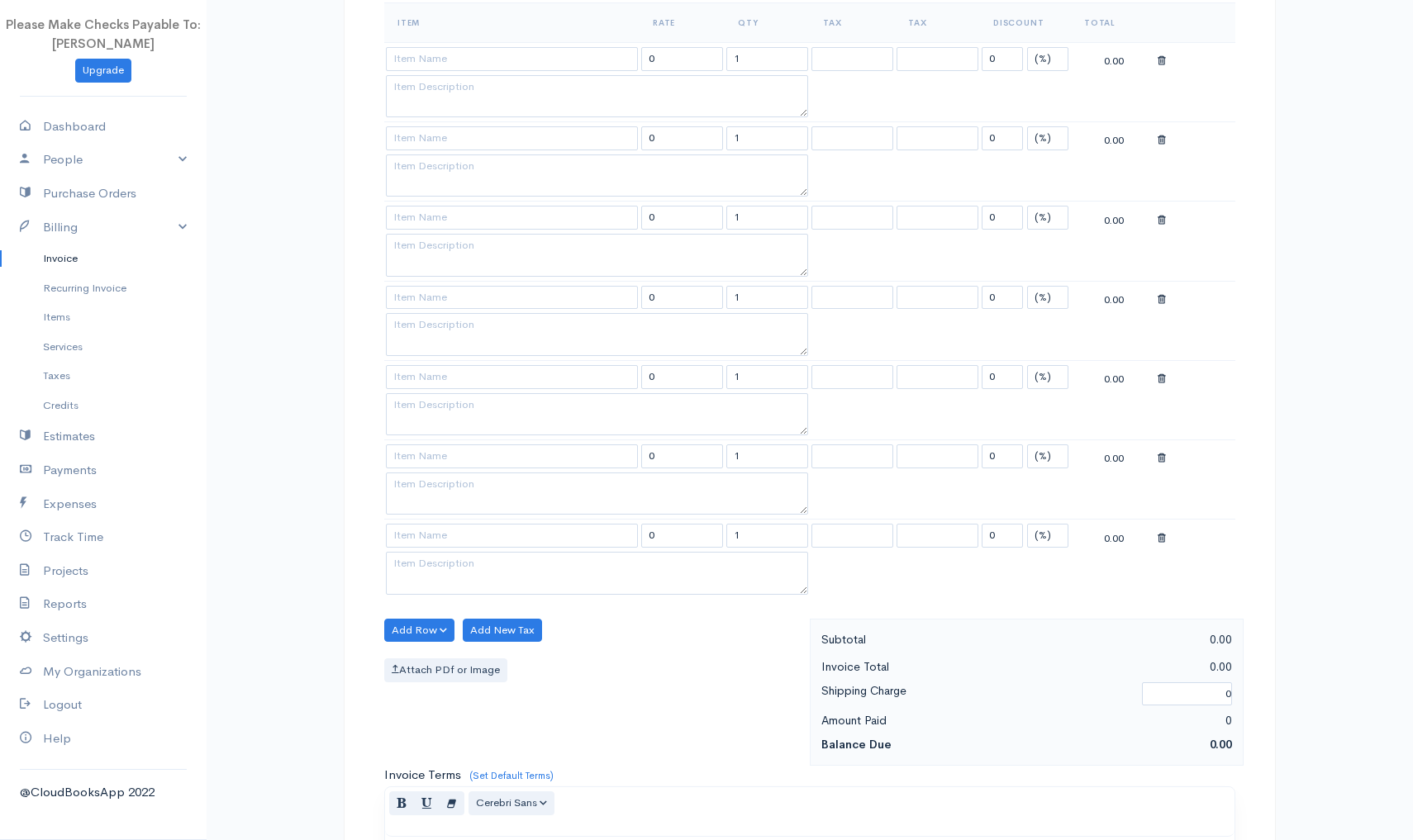
scroll to position [572, 0]
click at [399, 624] on button "Add Row" at bounding box center [419, 626] width 70 height 24
click at [409, 648] on link "Add Item Row" at bounding box center [450, 660] width 131 height 29
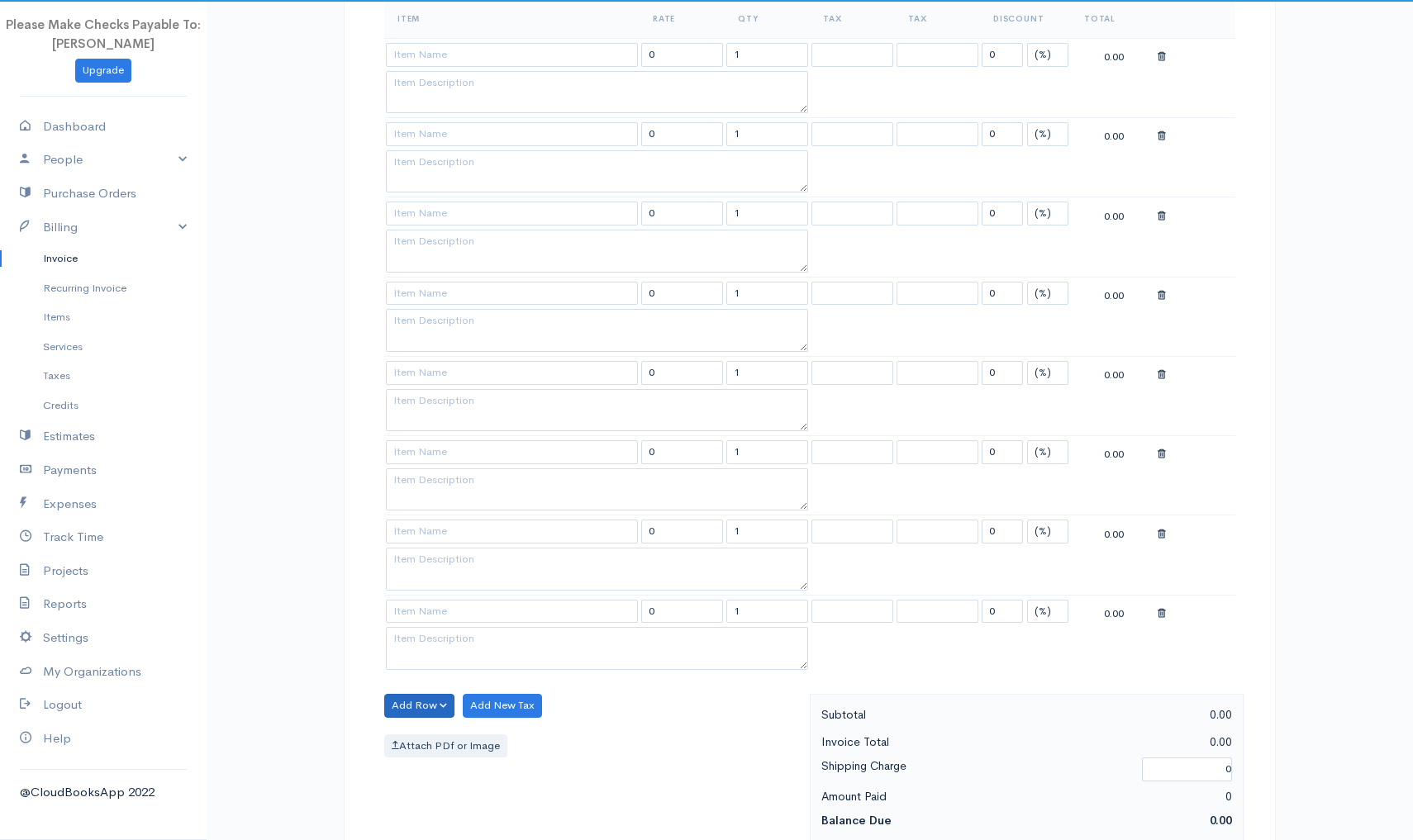
click at [397, 696] on button "Add Row" at bounding box center [419, 706] width 70 height 24
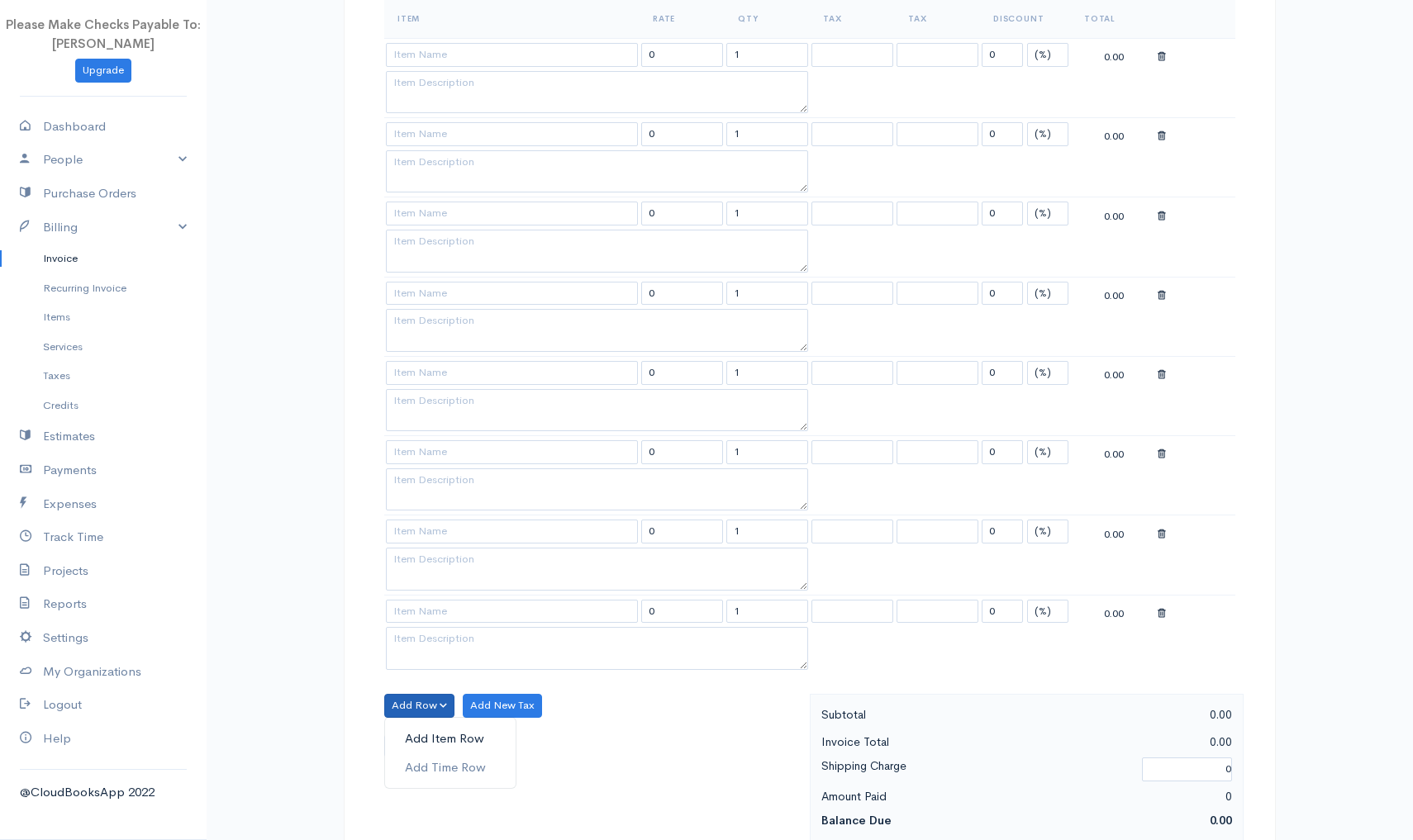
click at [409, 733] on link "Add Item Row" at bounding box center [450, 739] width 131 height 29
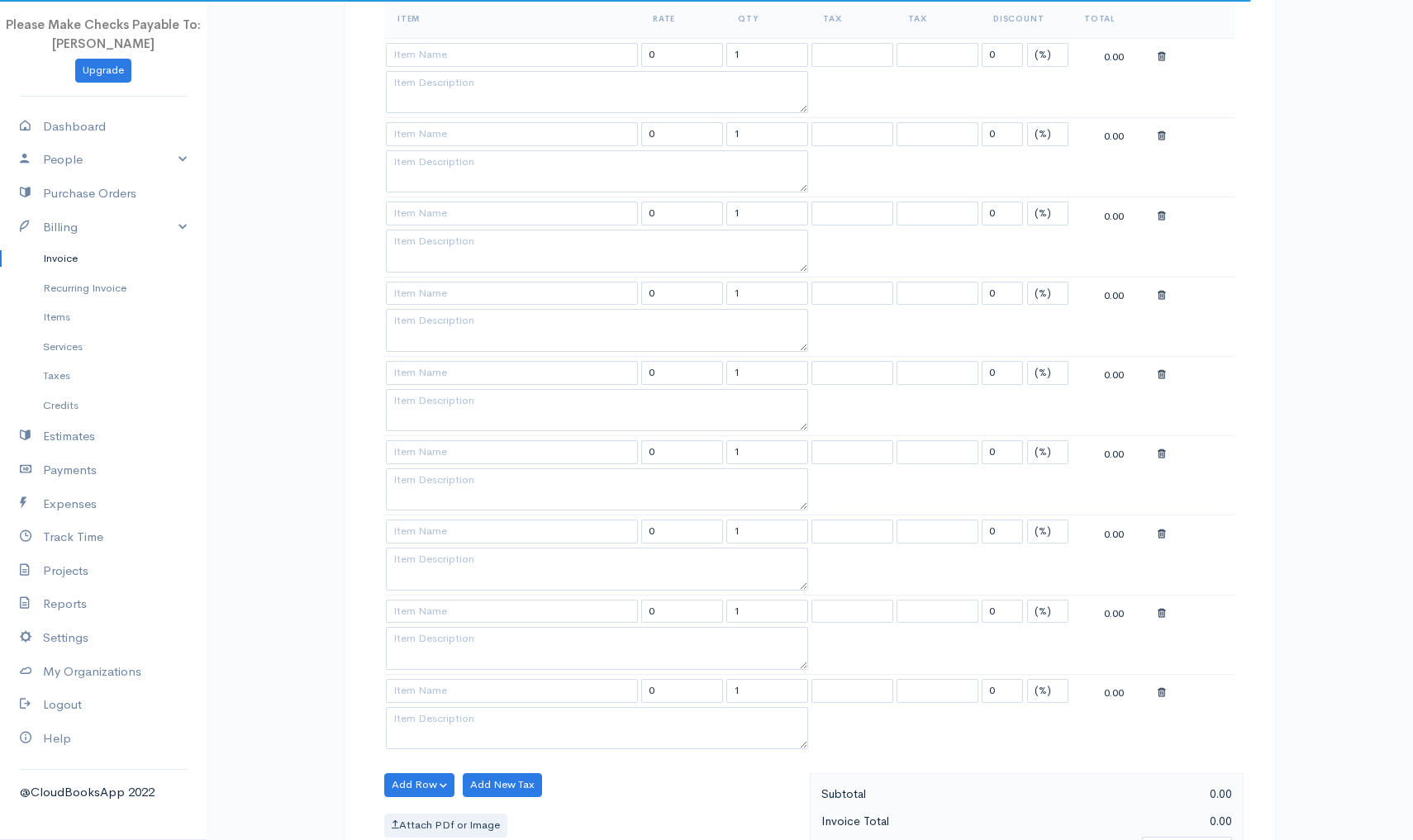
click at [372, 693] on div "DRAFT To Detox California [Choose Country] United States Canada United Kingdom …" at bounding box center [810, 495] width 933 height 1927
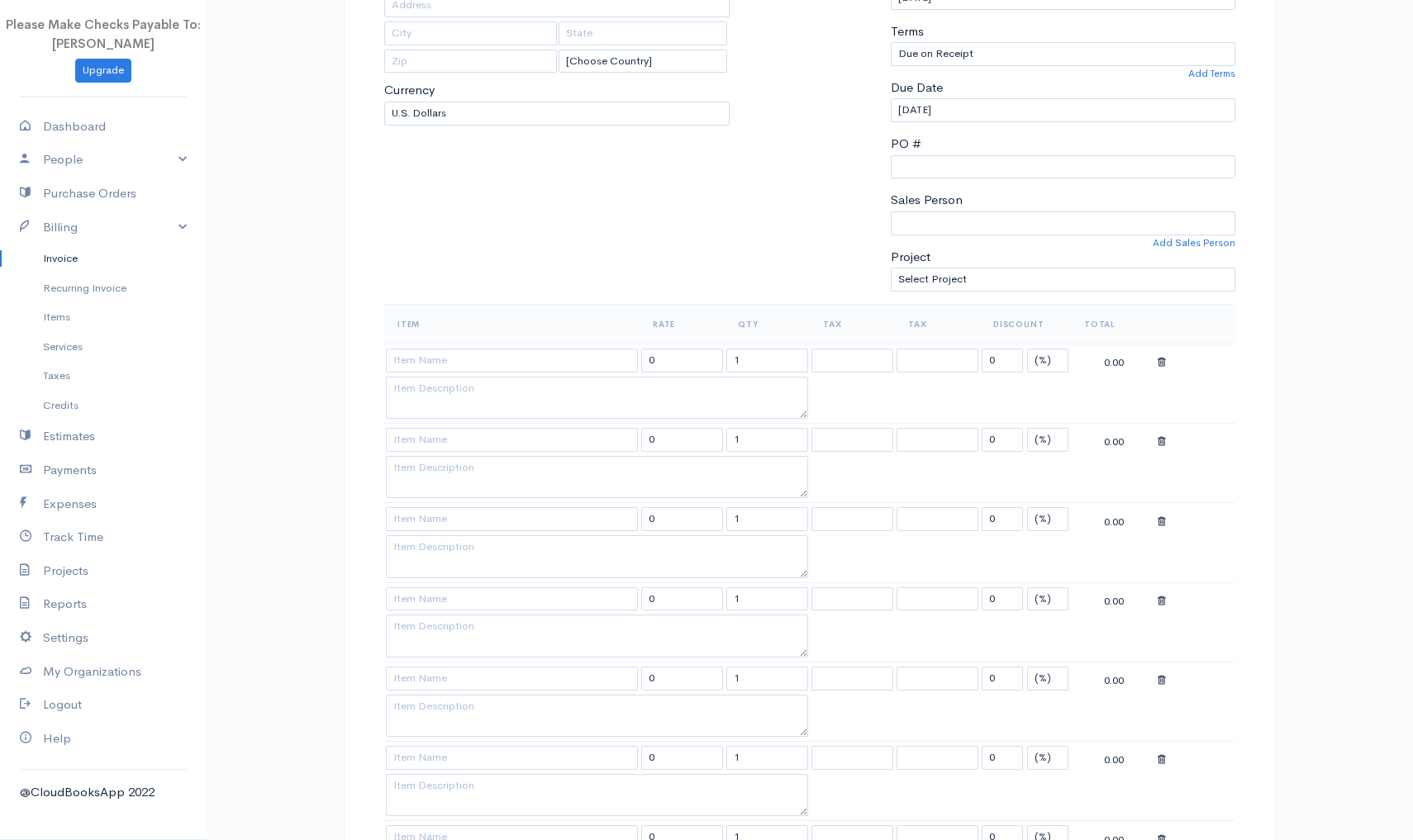
scroll to position [225, 0]
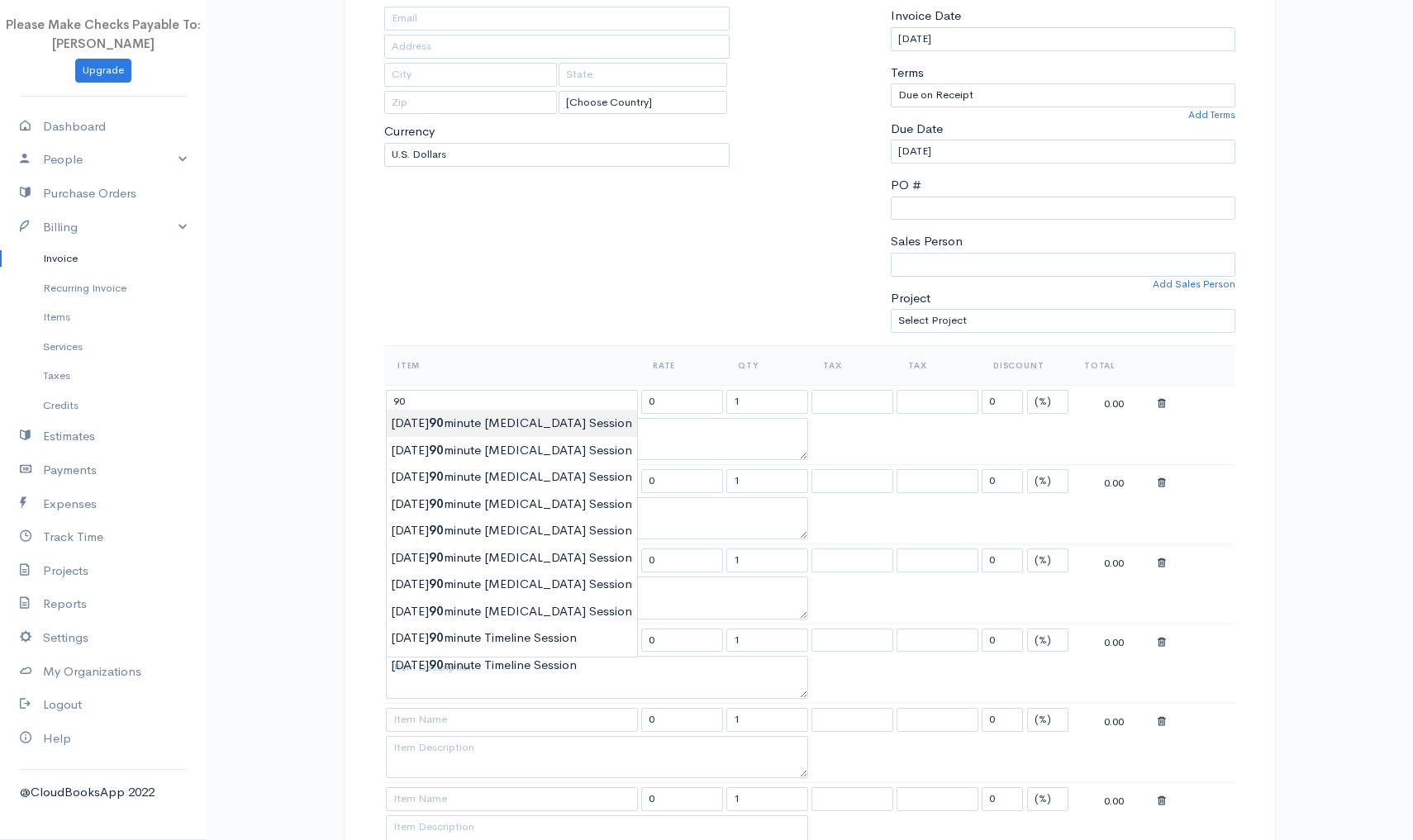
type input "9/3/2025 90 minute Yoga Therapy Session"
type input "150.00"
type textarea "90 Minute somatic movement and Psychoeducation session"
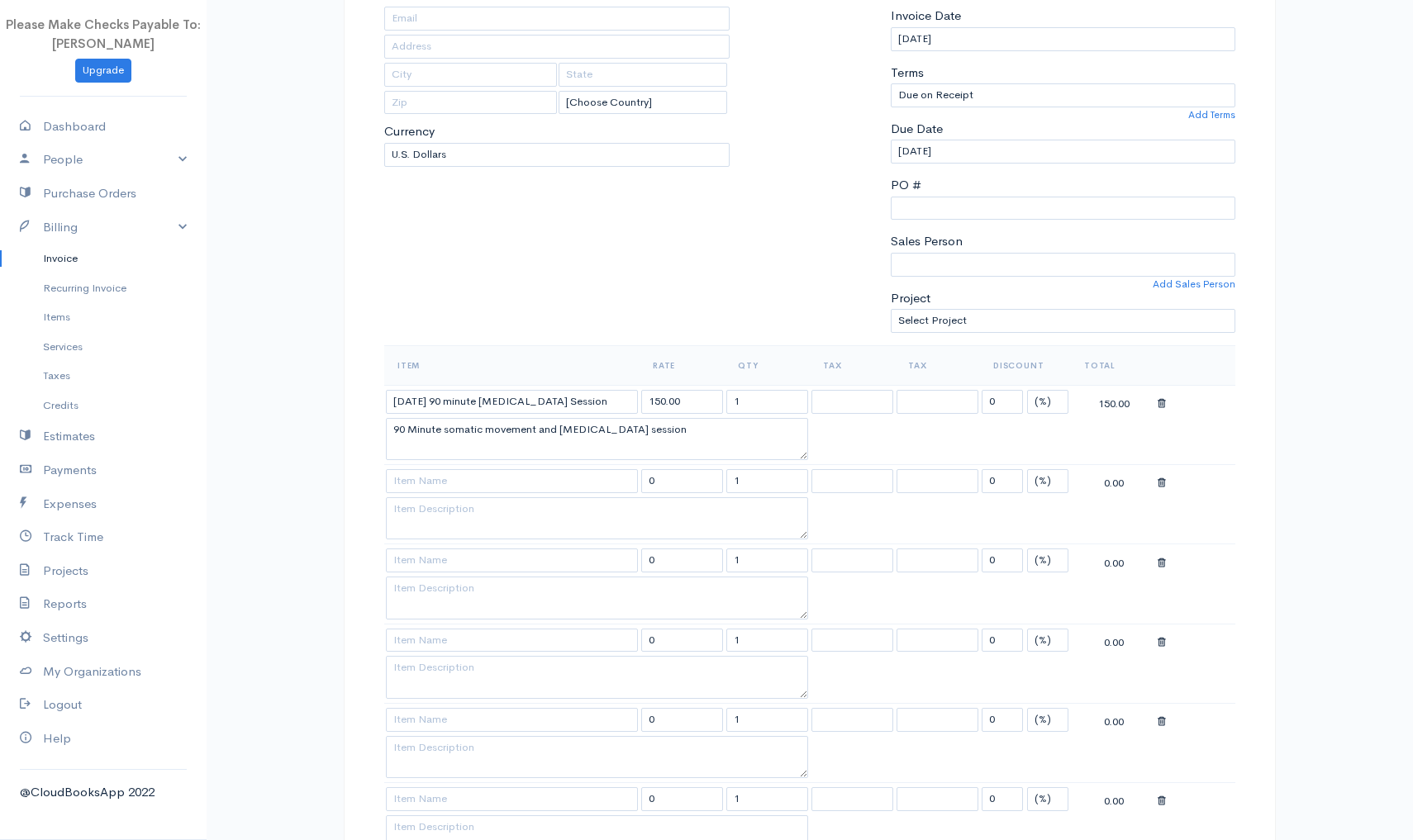
click at [453, 425] on body "Please Make Checks Payable To: Ashly Fox Upgrade Dashboard People Clients Vendo…" at bounding box center [706, 807] width 1413 height 2064
click at [409, 396] on input "9/3/2025 90 minute Yoga Therapy Session" at bounding box center [512, 401] width 252 height 24
type input "9/2/2025 90 minute Yoga Therapy Session"
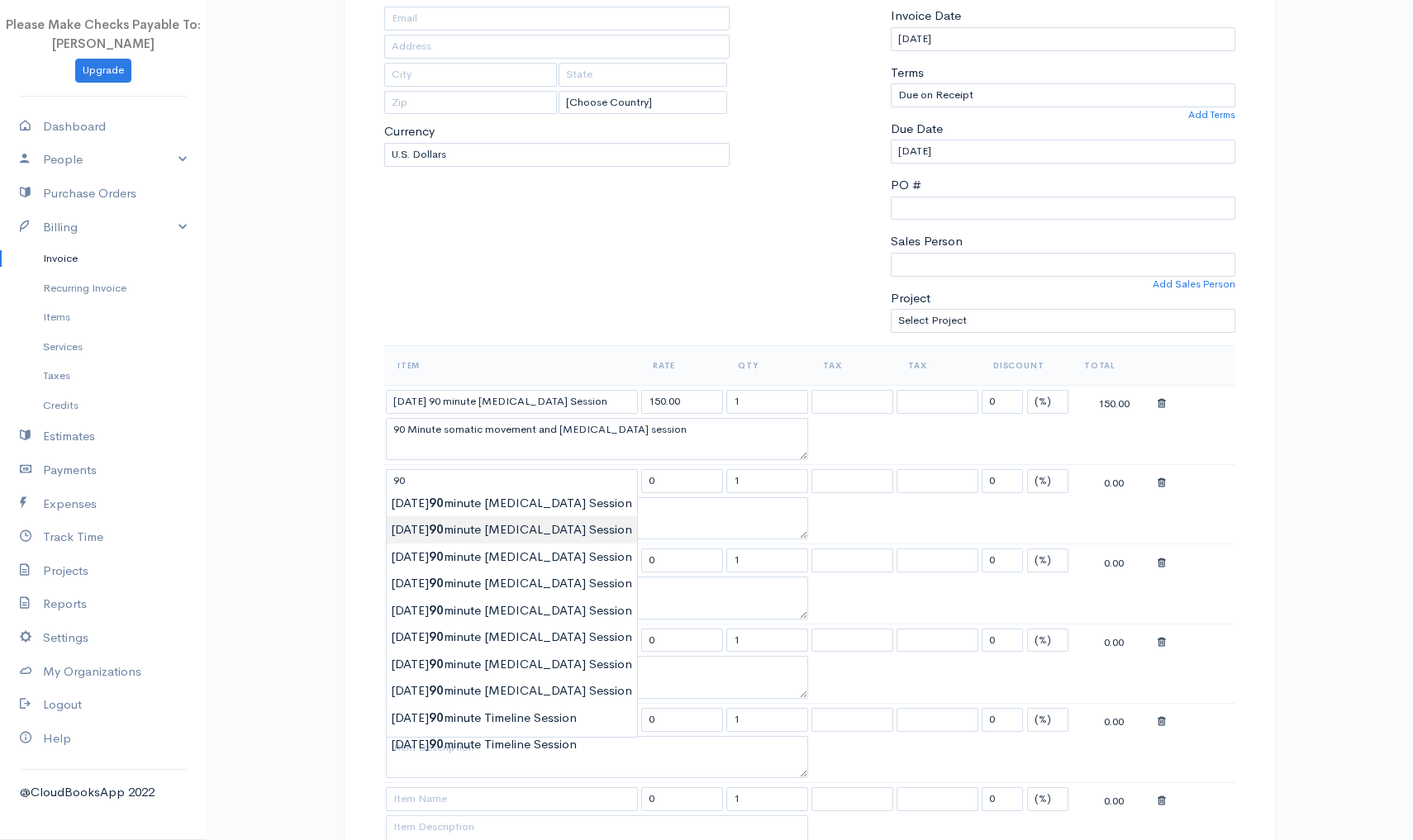
type input "9/4/2025 90 minute Yoga Therapy Session"
type input "150.00"
type textarea "90 Minute somatic movement and Psychoeducation session"
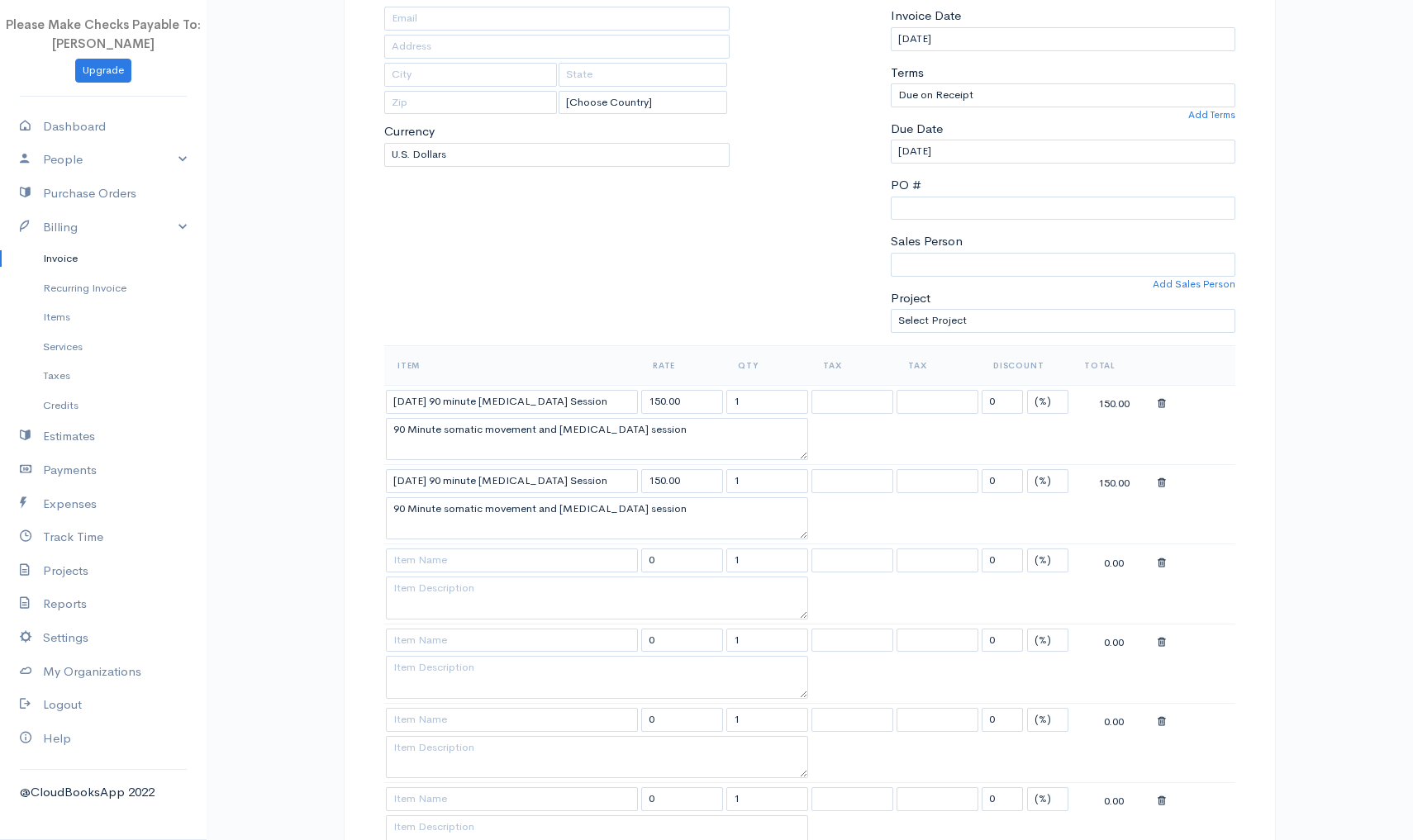
click at [410, 532] on body "Please Make Checks Payable To: Ashly Fox Upgrade Dashboard People Clients Vendo…" at bounding box center [706, 807] width 1413 height 2064
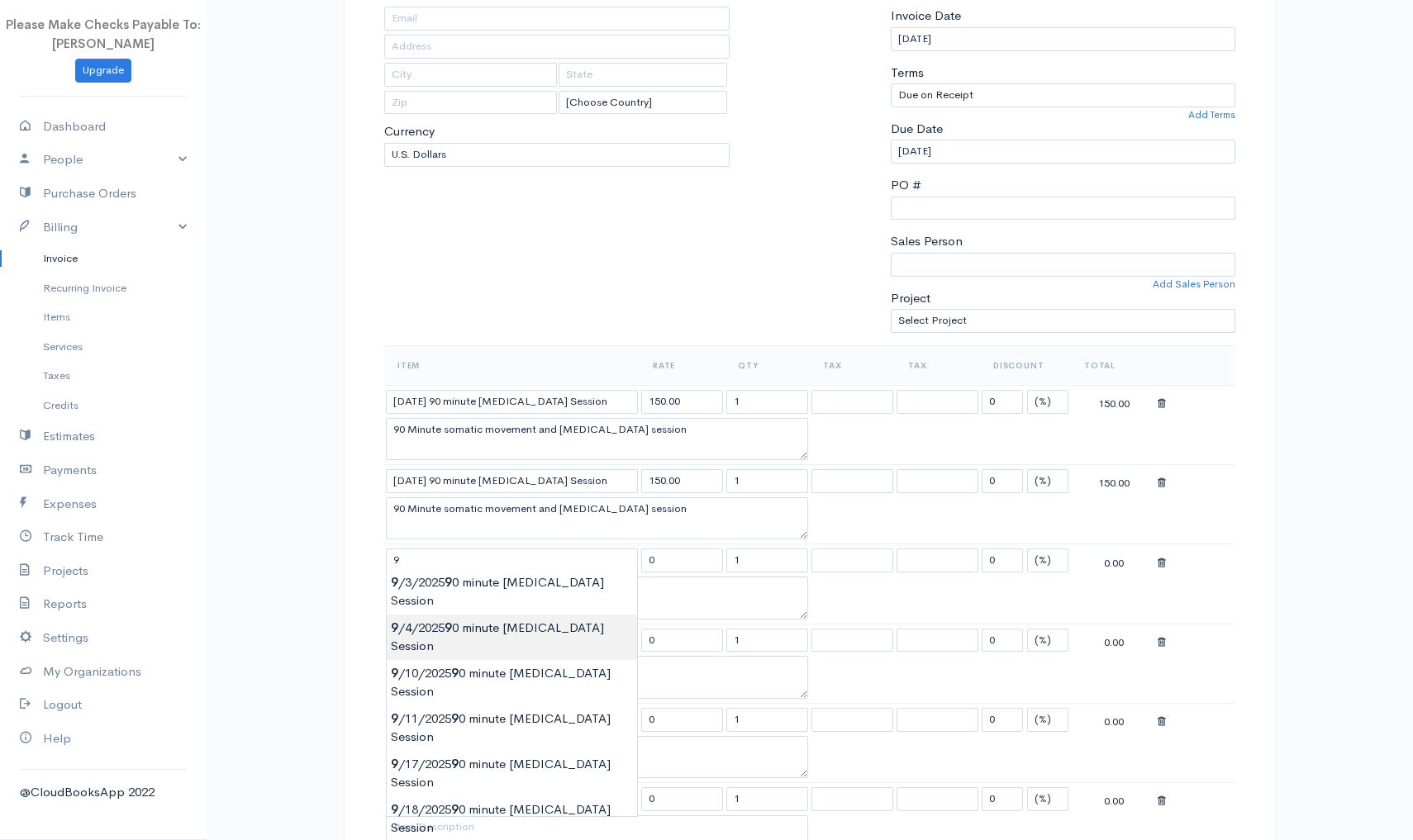
type input "9/4/2025 90 minute Yoga Therapy Session"
type input "150.00"
type textarea "90 Minute somatic movement and Psychoeducation session"
click at [406, 617] on body "Please Make Checks Payable To: Ashly Fox Upgrade Dashboard People Clients Vendo…" at bounding box center [706, 807] width 1413 height 2064
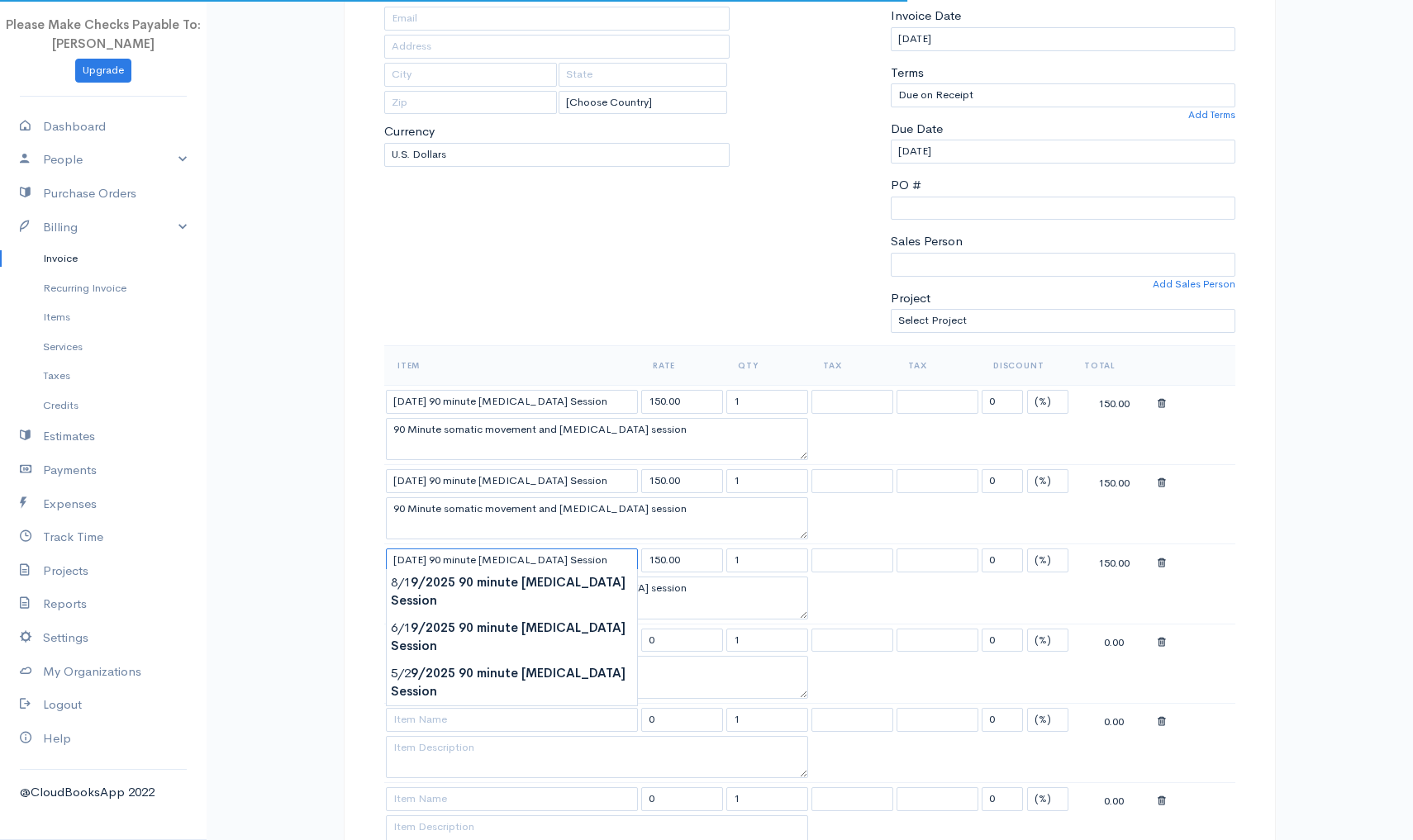
type input "9/9/2025 90 minute Yoga Therapy Session"
click at [376, 623] on div "Item Rate Qty Tax Tax Discount Total 9/2/2025 90 minute Yoga Therapy Session 15…" at bounding box center [809, 733] width 868 height 775
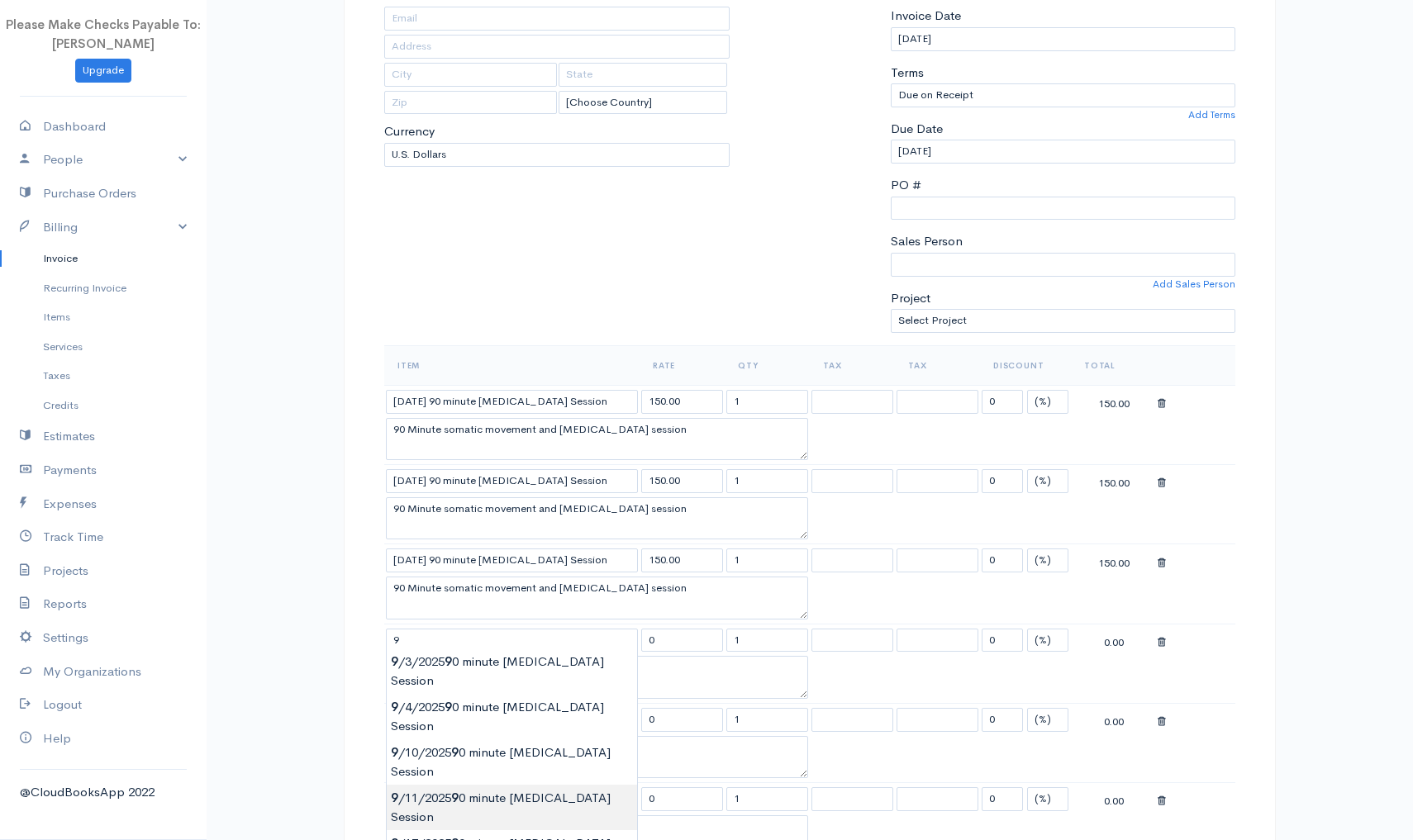
type input "9/11/2025 90 minute Yoga Therapy Session"
type input "150.00"
type textarea "90 Minute somatic movement and Psychoeducation session"
click at [420, 770] on body "Please Make Checks Payable To: Ashly Fox Upgrade Dashboard People Clients Vendo…" at bounding box center [706, 807] width 1413 height 2064
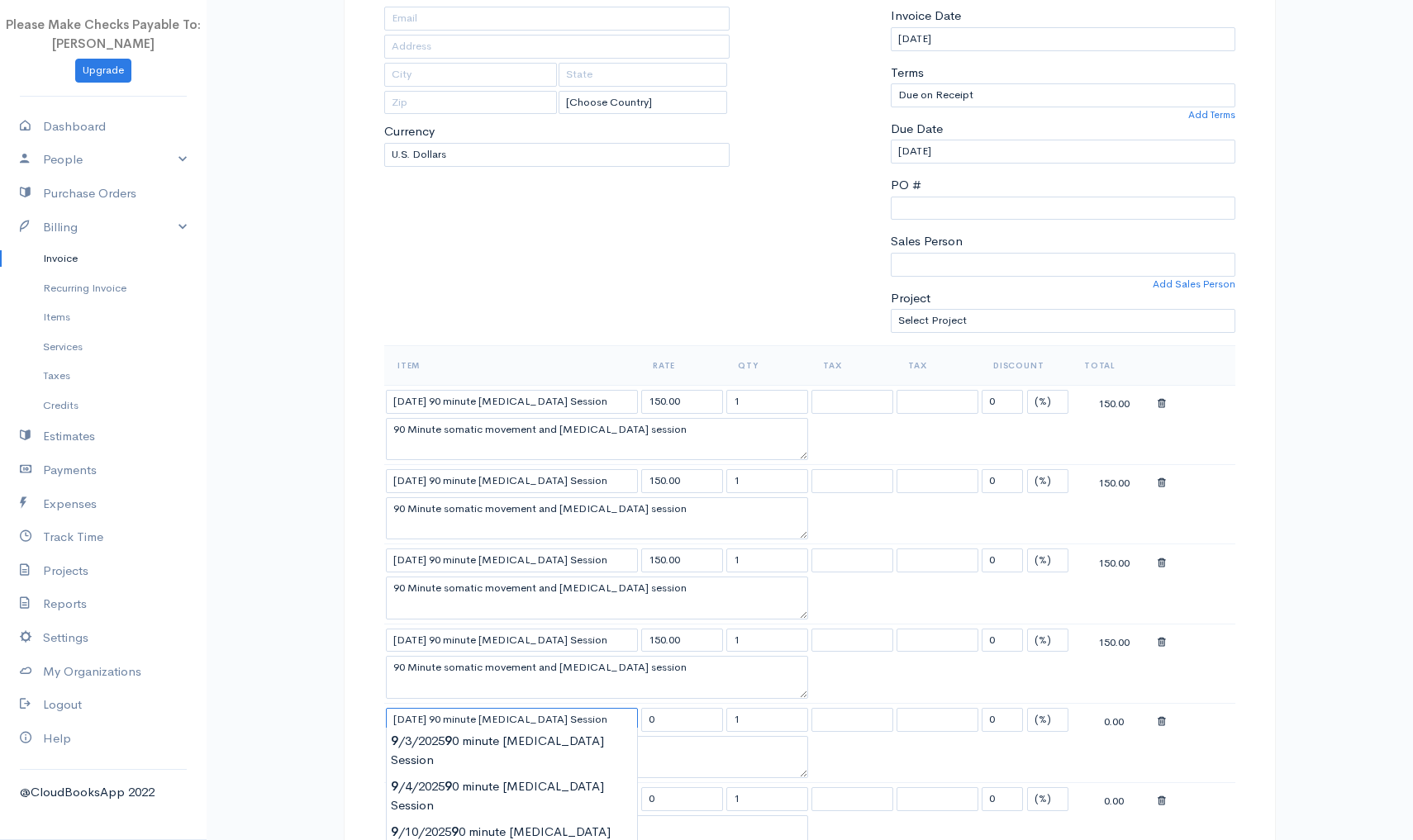
type input "9/10/2025 90 minute Yoga Therapy Session"
type input "150.00"
type textarea "90 Minute somatic movement and Psychoeducation session"
click at [422, 798] on body "Please Make Checks Payable To: Ashly Fox Upgrade Dashboard People Clients Vendo…" at bounding box center [706, 807] width 1413 height 2064
click at [419, 713] on input "9/10/2025 90 minute Yoga Therapy Session" at bounding box center [512, 719] width 252 height 24
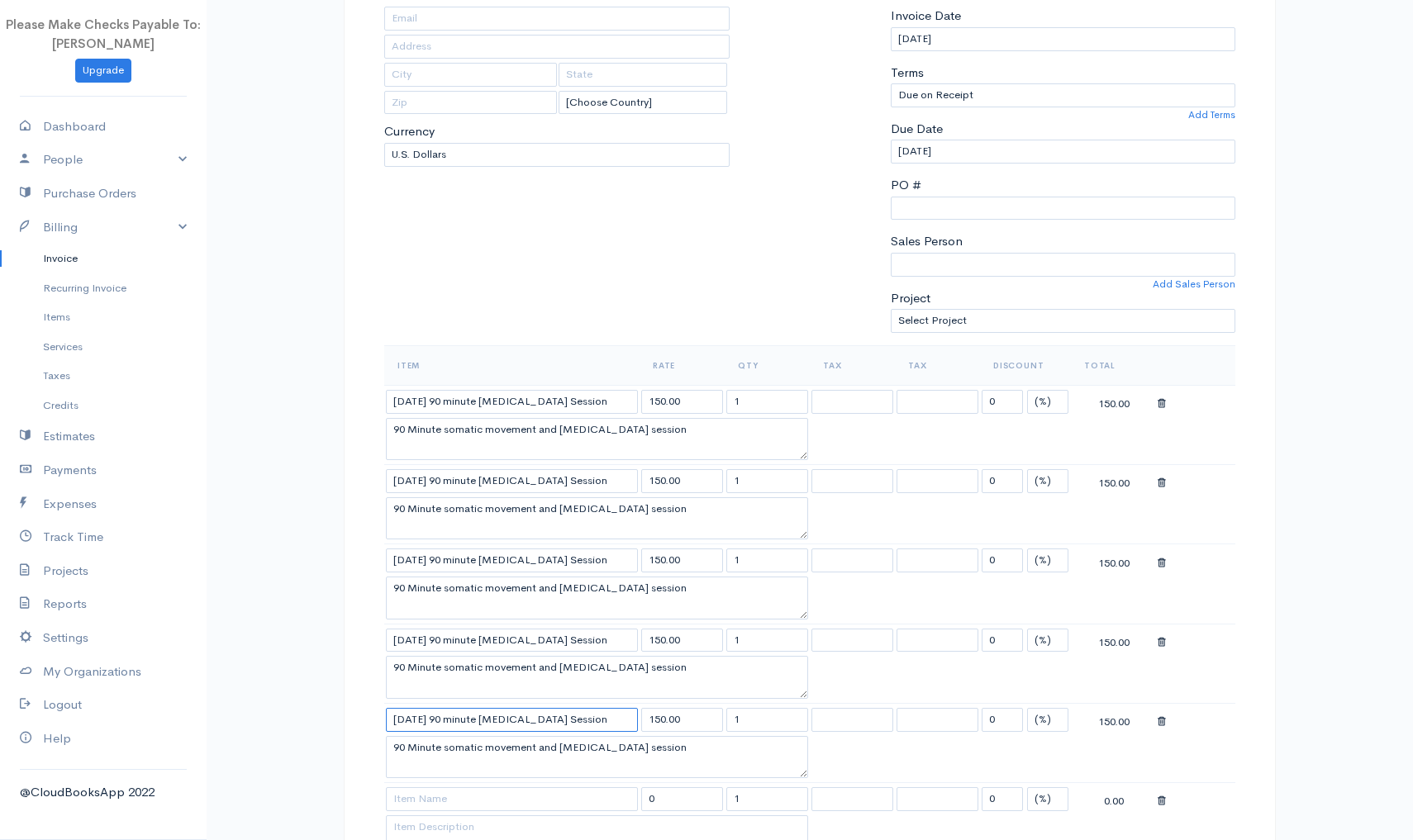
type input "9/16/2025 90 minute Yoga Therapy Session"
type input "9/3/2025 90 minute Yoga Therapy Session"
type input "150.00"
type textarea "90 Minute somatic movement and Psychoeducation session"
click at [424, 823] on body "Please Make Checks Payable To: Ashly Fox Upgrade Dashboard People Clients Vendo…" at bounding box center [706, 807] width 1413 height 2064
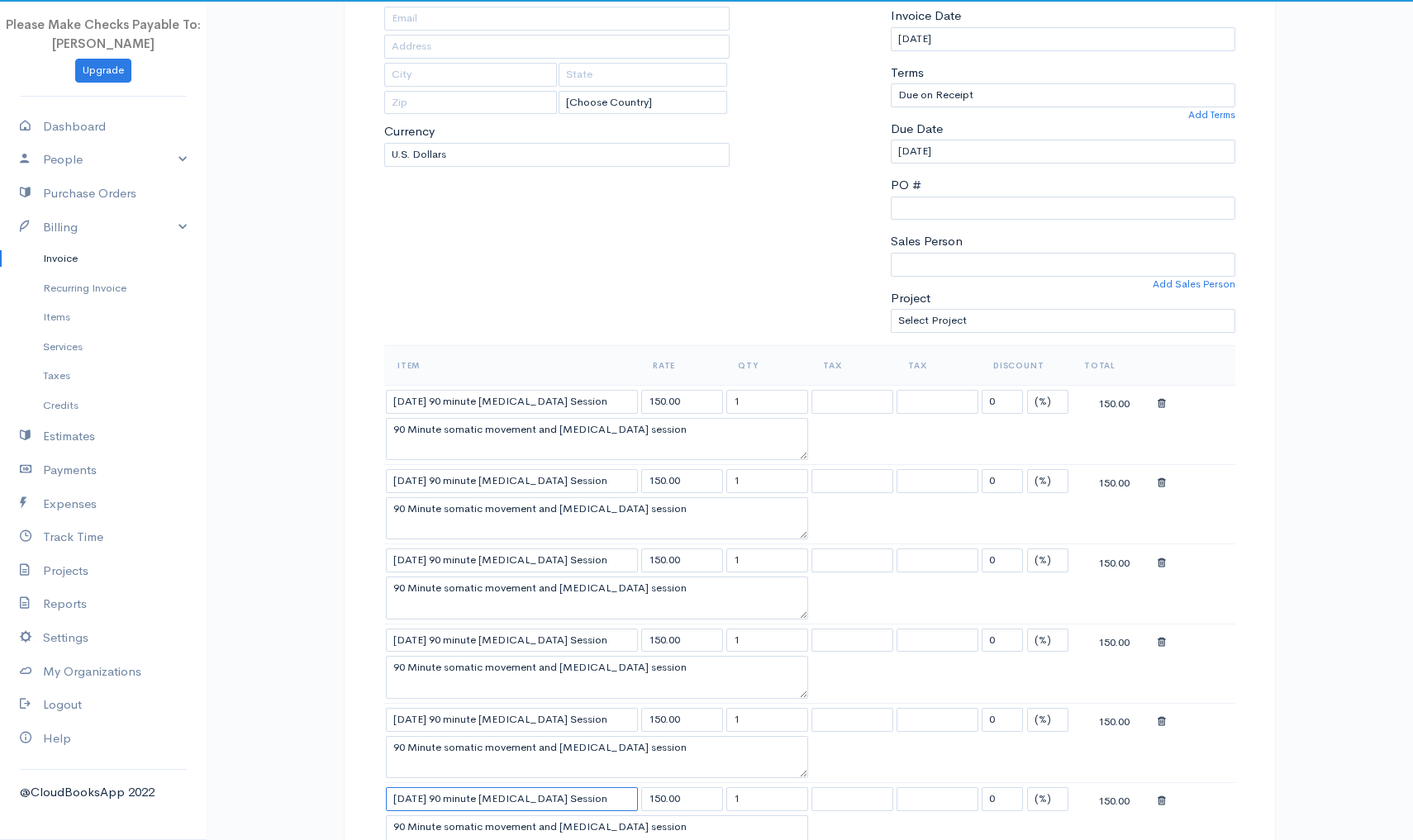
type input "9/12/2025 90 minute Yoga Therapy Session"
click at [353, 754] on div "DRAFT To Detox California [Choose Country] United States Canada United Kingdom …" at bounding box center [810, 843] width 933 height 1927
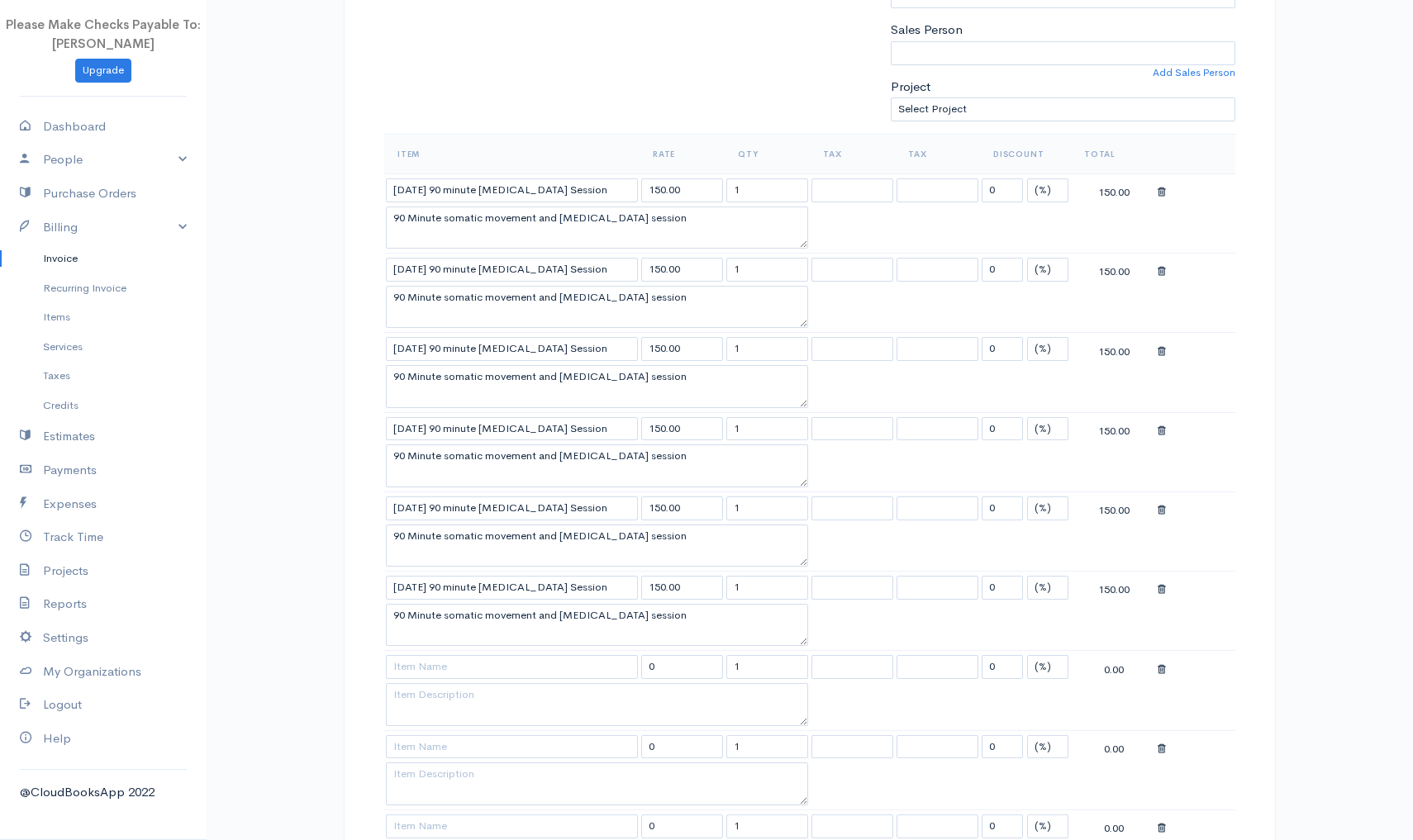
scroll to position [456, 0]
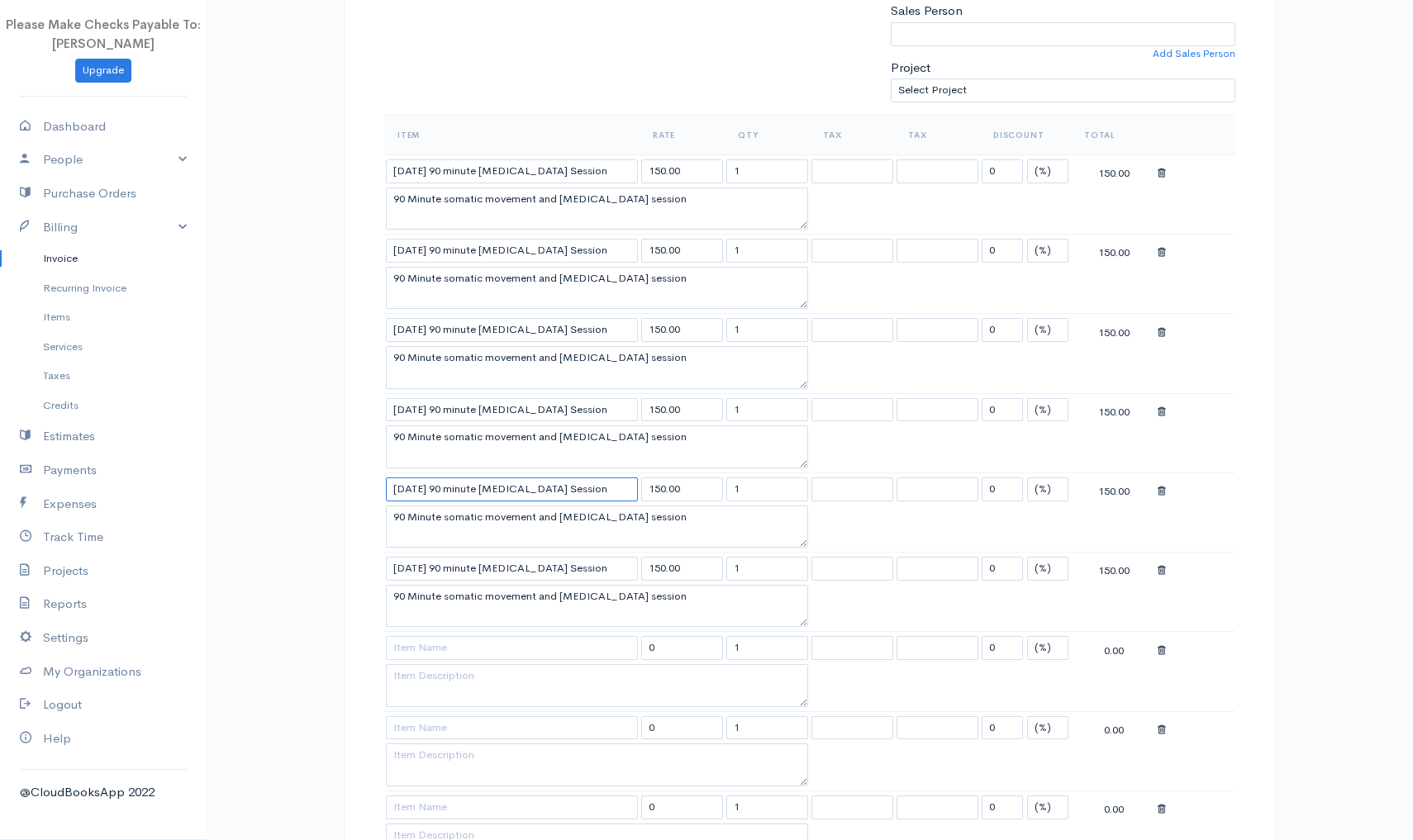
click at [419, 485] on input "9/16/2025 90 minute Yoga Therapy Session" at bounding box center [512, 489] width 252 height 24
type input "9/16/2025 90 minute Yoga Therapy Session"
click at [412, 565] on input "9/12/2025 90 minute Yoga Therapy Session" at bounding box center [512, 568] width 252 height 24
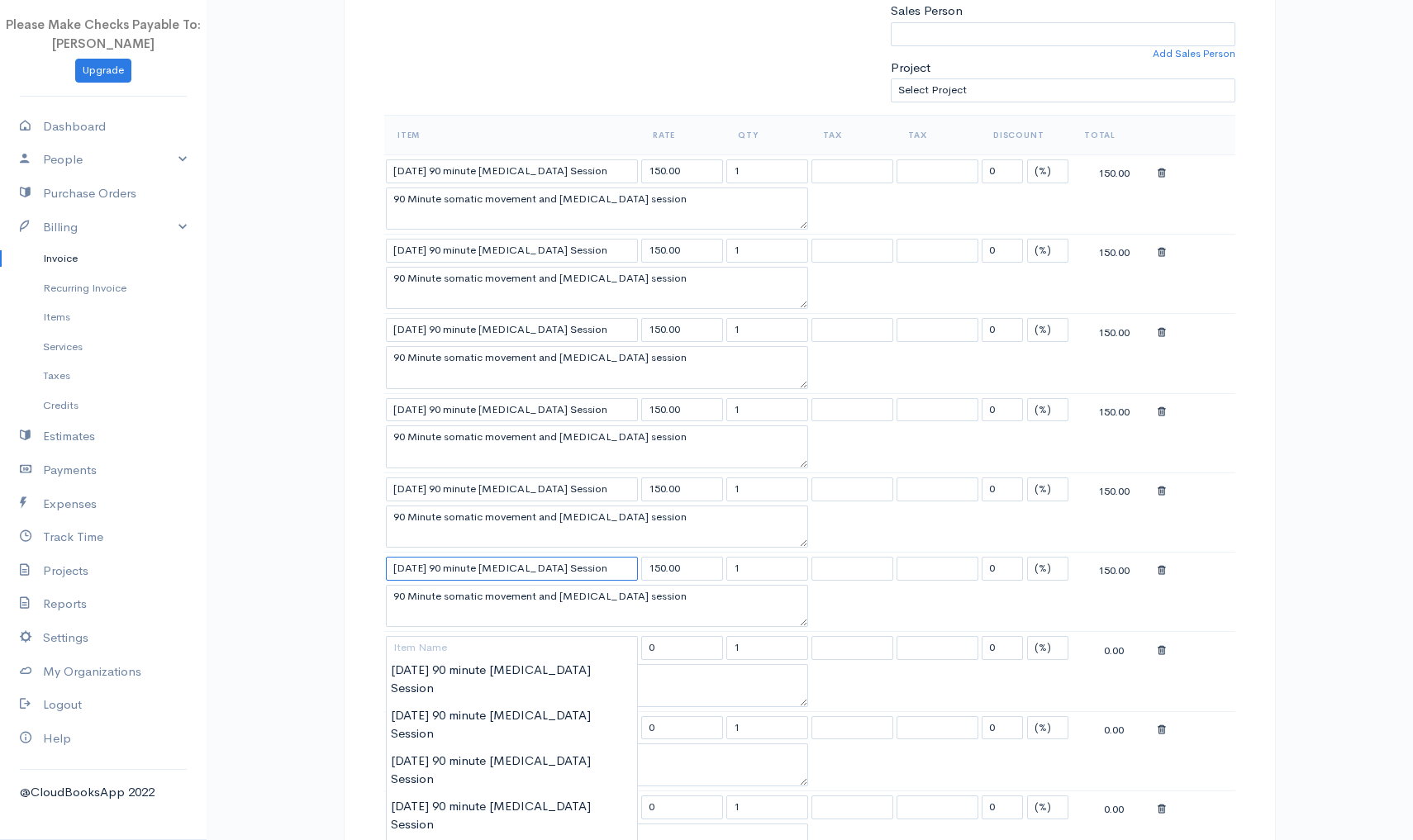
click at [417, 566] on input "9/23/2025 90 minute Yoga Therapy Session" at bounding box center [512, 568] width 252 height 24
type input "9/18/2025 90 minute Yoga Therapy Session"
click at [408, 644] on input at bounding box center [512, 647] width 252 height 24
type input "9/3/2025 90 minute Yoga Therapy Session"
type input "150.00"
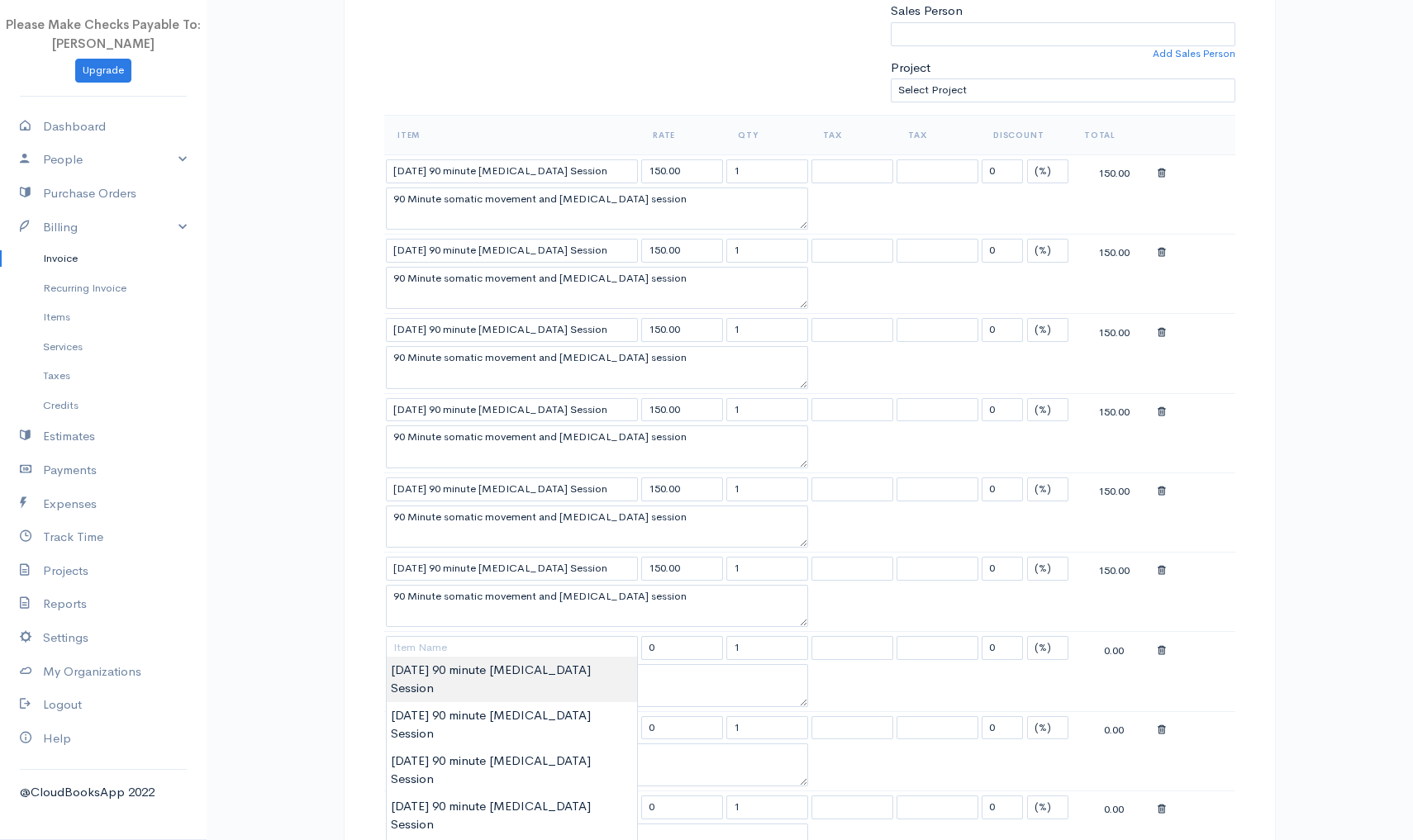
type textarea "90 Minute somatic movement and Psychoeducation session"
click at [404, 676] on body "Please Make Checks Payable To: Ashly Fox Upgrade Dashboard People Clients Vendo…" at bounding box center [706, 576] width 1413 height 2064
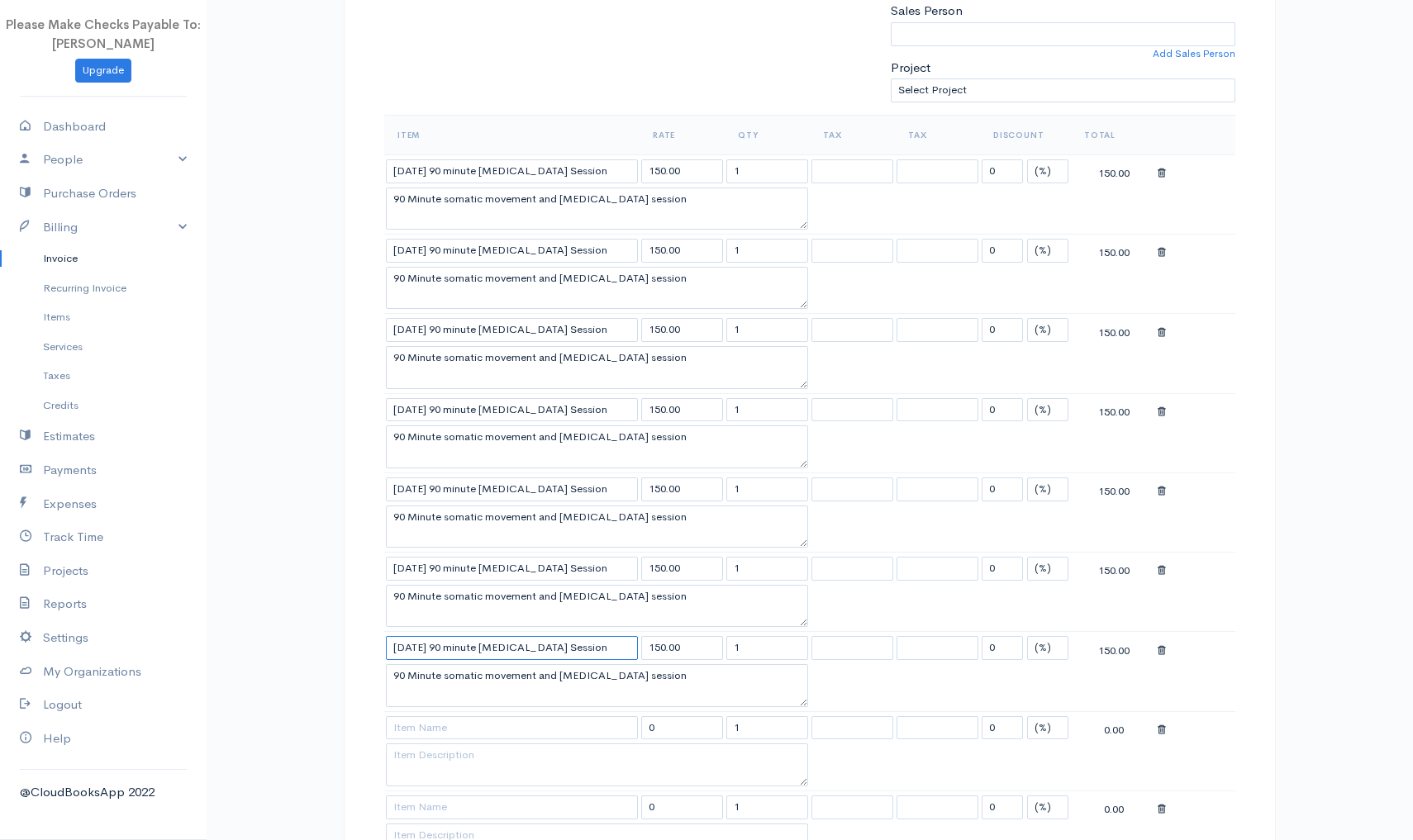
click at [405, 643] on input "9/3/2025 90 minute Yoga Therapy Session" at bounding box center [512, 647] width 252 height 24
click at [406, 644] on input "9/3/2025 90 minute Yoga Therapy Session" at bounding box center [512, 647] width 252 height 24
type input "9/23/2025 90 minute Yoga Therapy Session"
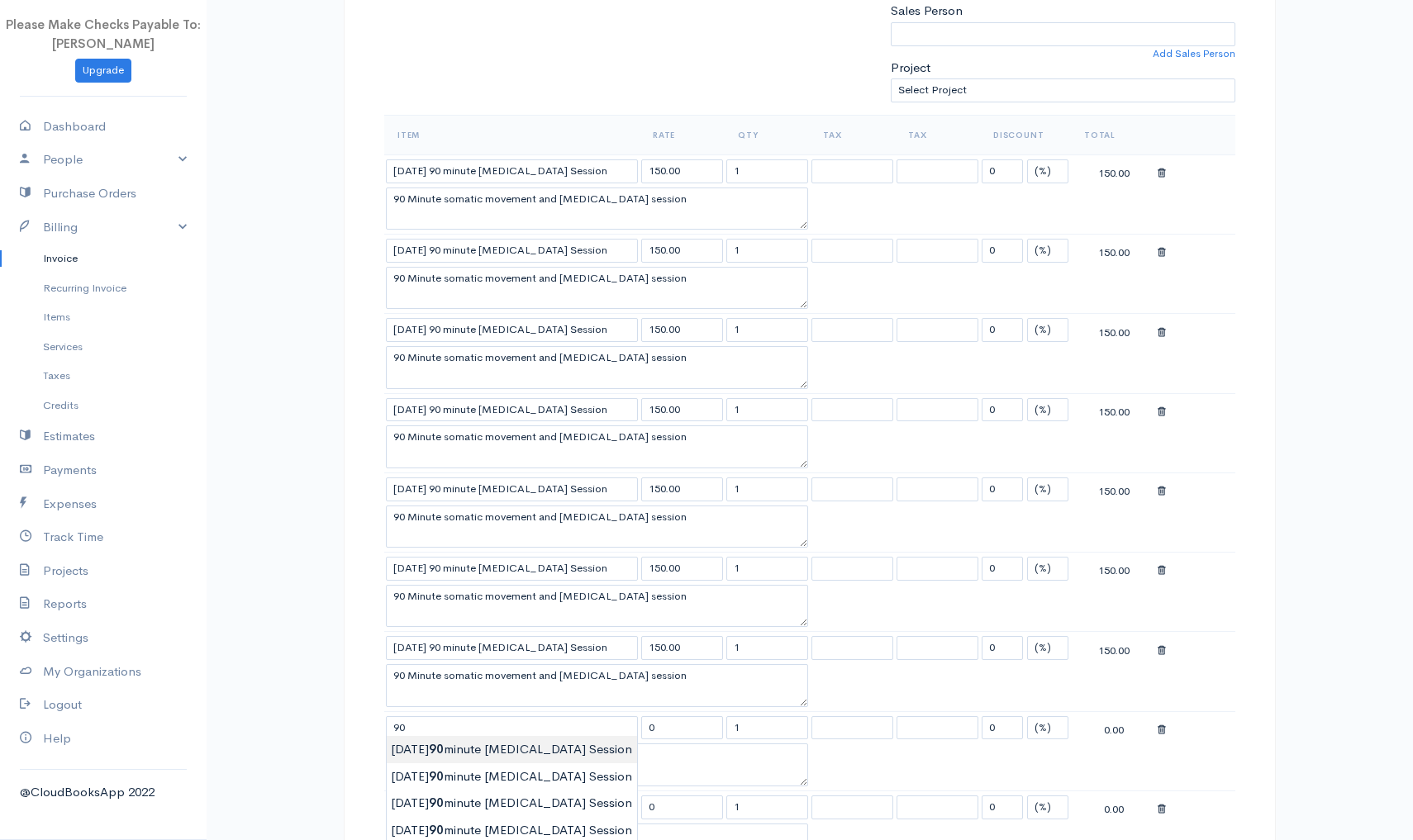
type input "9/3/2025 90 minute Yoga Therapy Session"
type input "150.00"
type textarea "90 Minute somatic movement and Psychoeducation session"
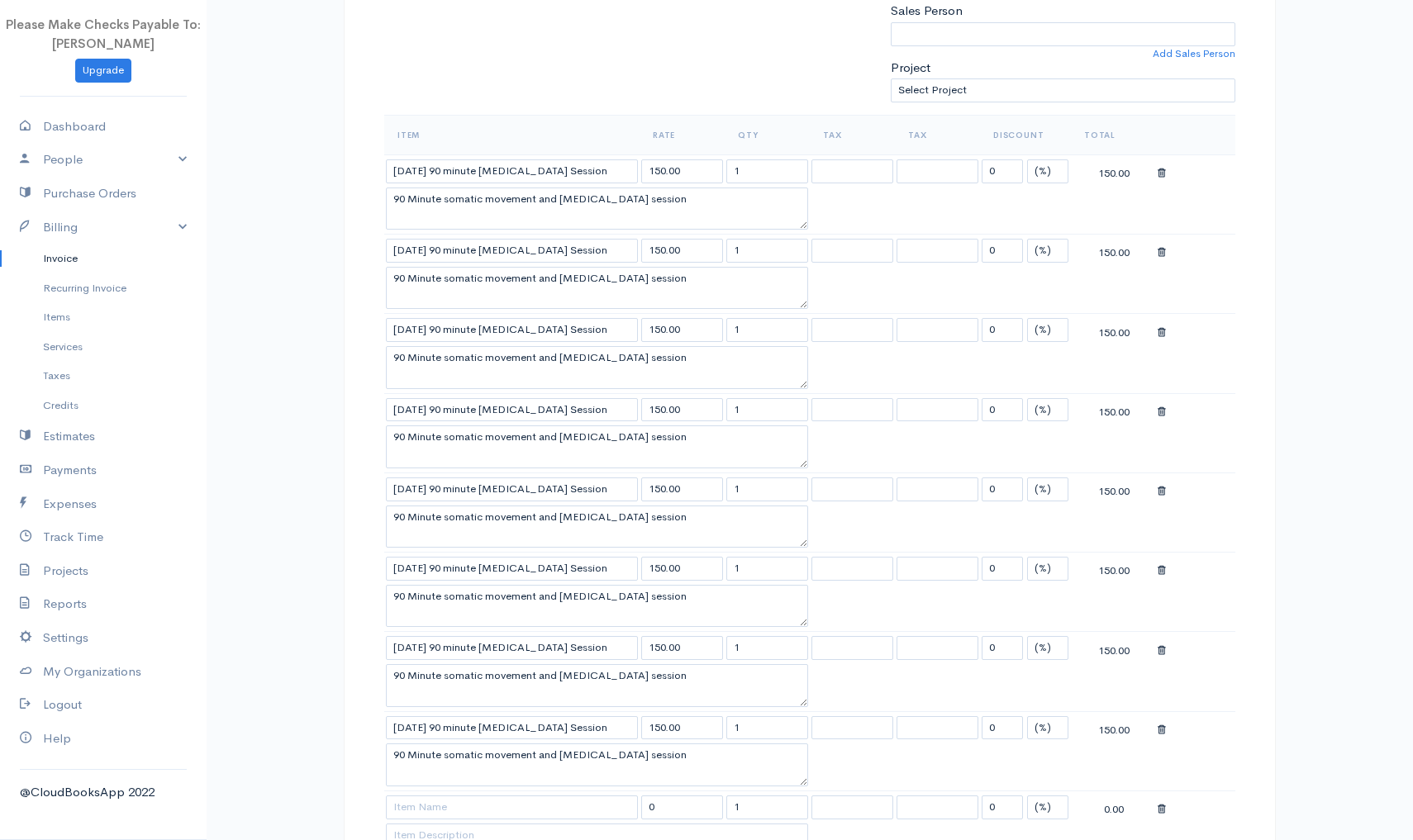
click at [444, 753] on body "Please Make Checks Payable To: Ashly Fox Upgrade Dashboard People Clients Vendo…" at bounding box center [706, 576] width 1413 height 2064
click at [412, 720] on input "9/3/2025 90 minute Yoga Therapy Session" at bounding box center [512, 728] width 252 height 24
type input "9/25/2025 90 minute Yoga Therapy Session"
type input "9/3/2025 90 minute Yoga Therapy Session"
type input "150.00"
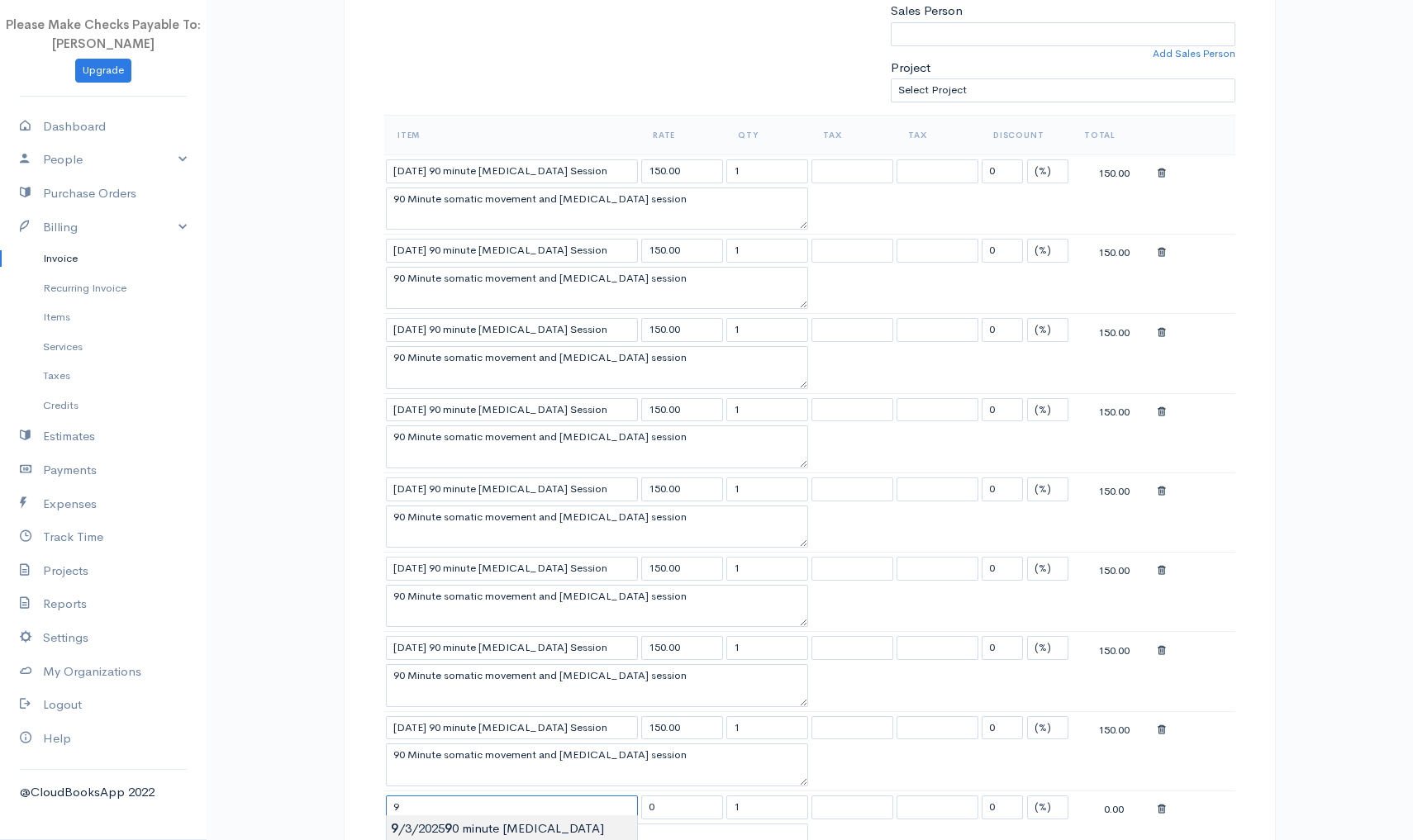
type textarea "90 Minute somatic movement and Psychoeducation session"
click at [410, 830] on body "Please Make Checks Payable To: Ashly Fox Upgrade Dashboard People Clients Vendo…" at bounding box center [706, 576] width 1413 height 2064
click at [412, 804] on input "9/3/2025 90 minute Yoga Therapy Session" at bounding box center [512, 807] width 252 height 24
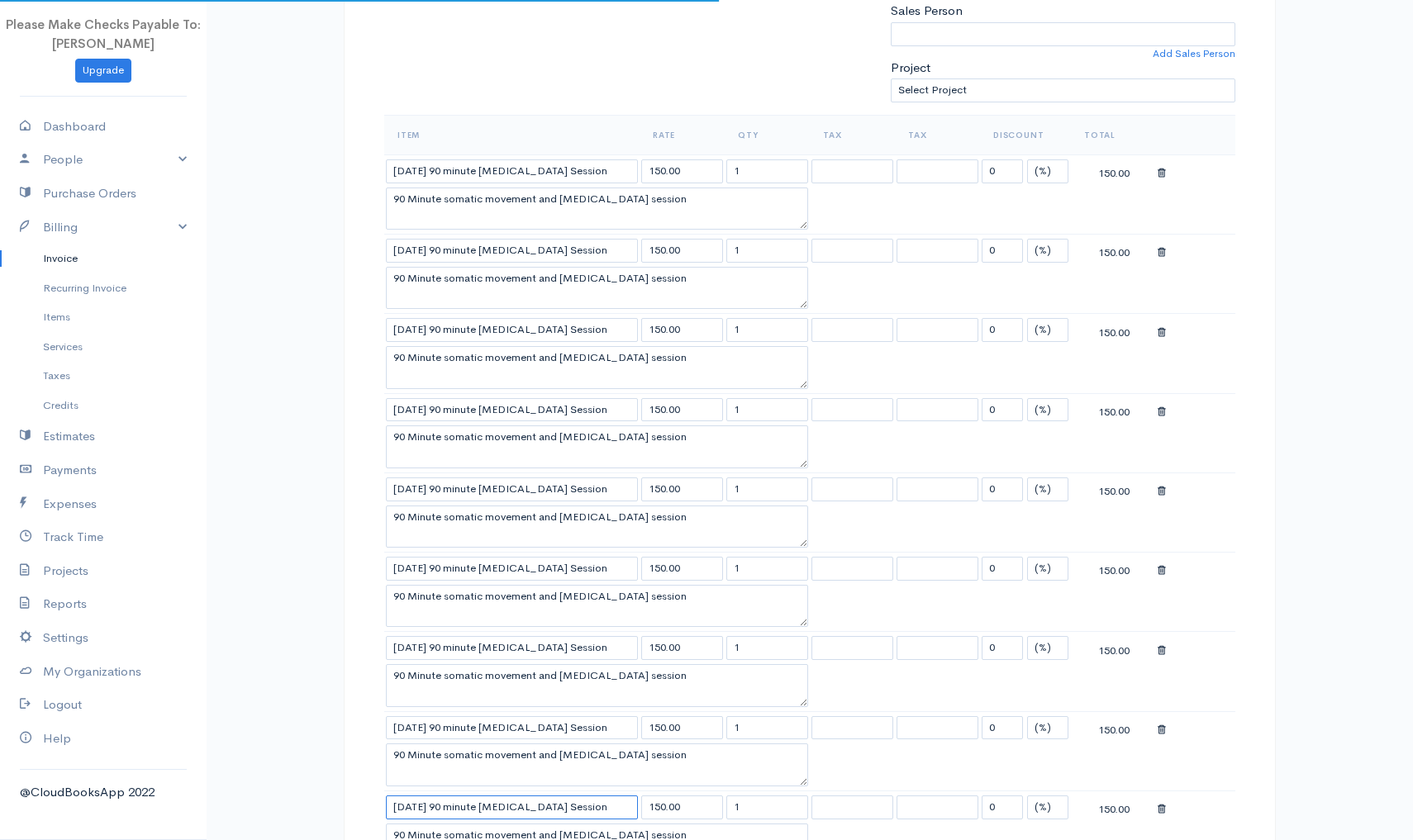
type input "9/30/2025 90 minute Yoga Therapy Session"
click at [356, 731] on div "DRAFT To Detox California [Choose Country] United States Canada United Kingdom …" at bounding box center [810, 613] width 933 height 1927
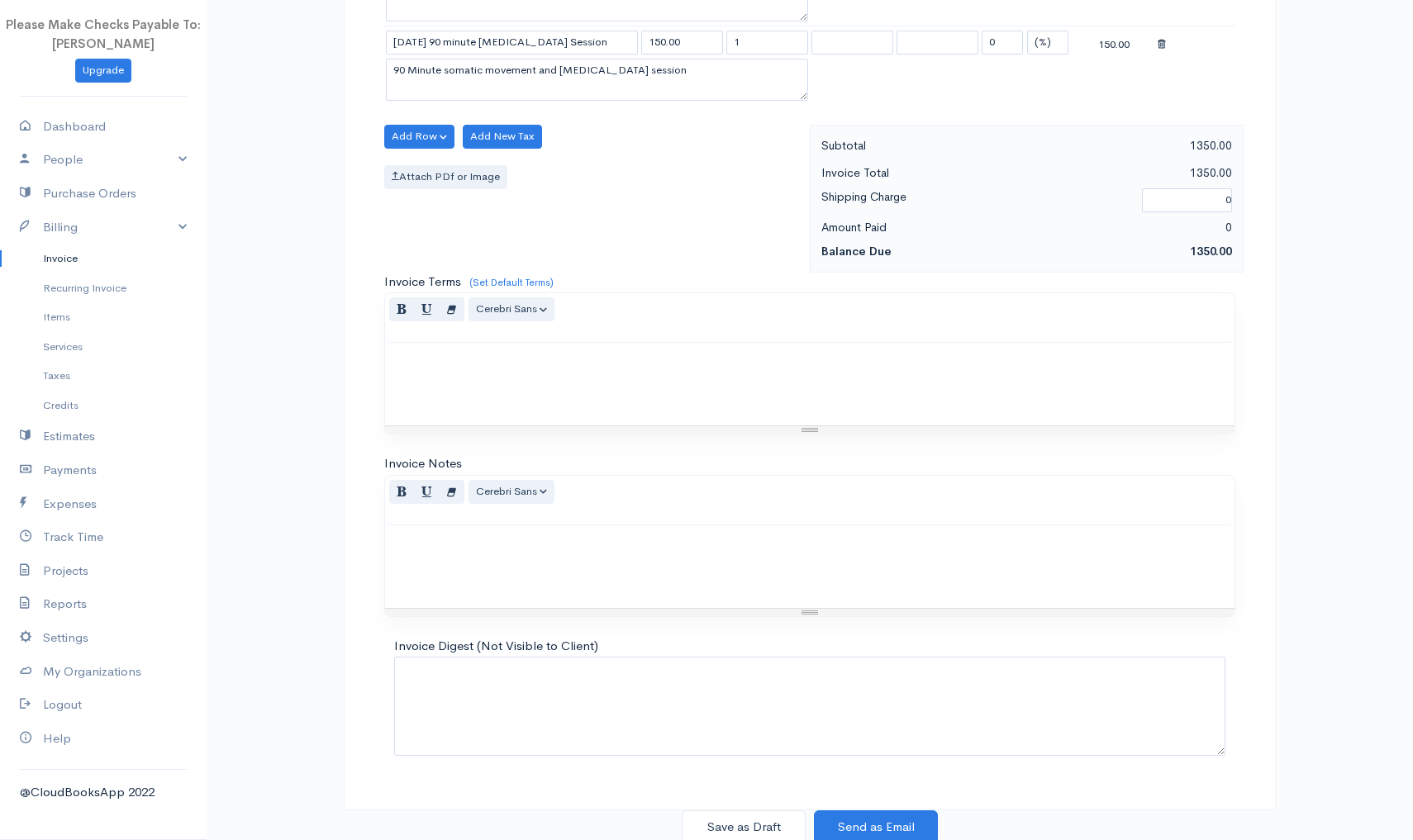
scroll to position [1218, 0]
click at [726, 822] on button "Save as Draft" at bounding box center [744, 829] width 124 height 34
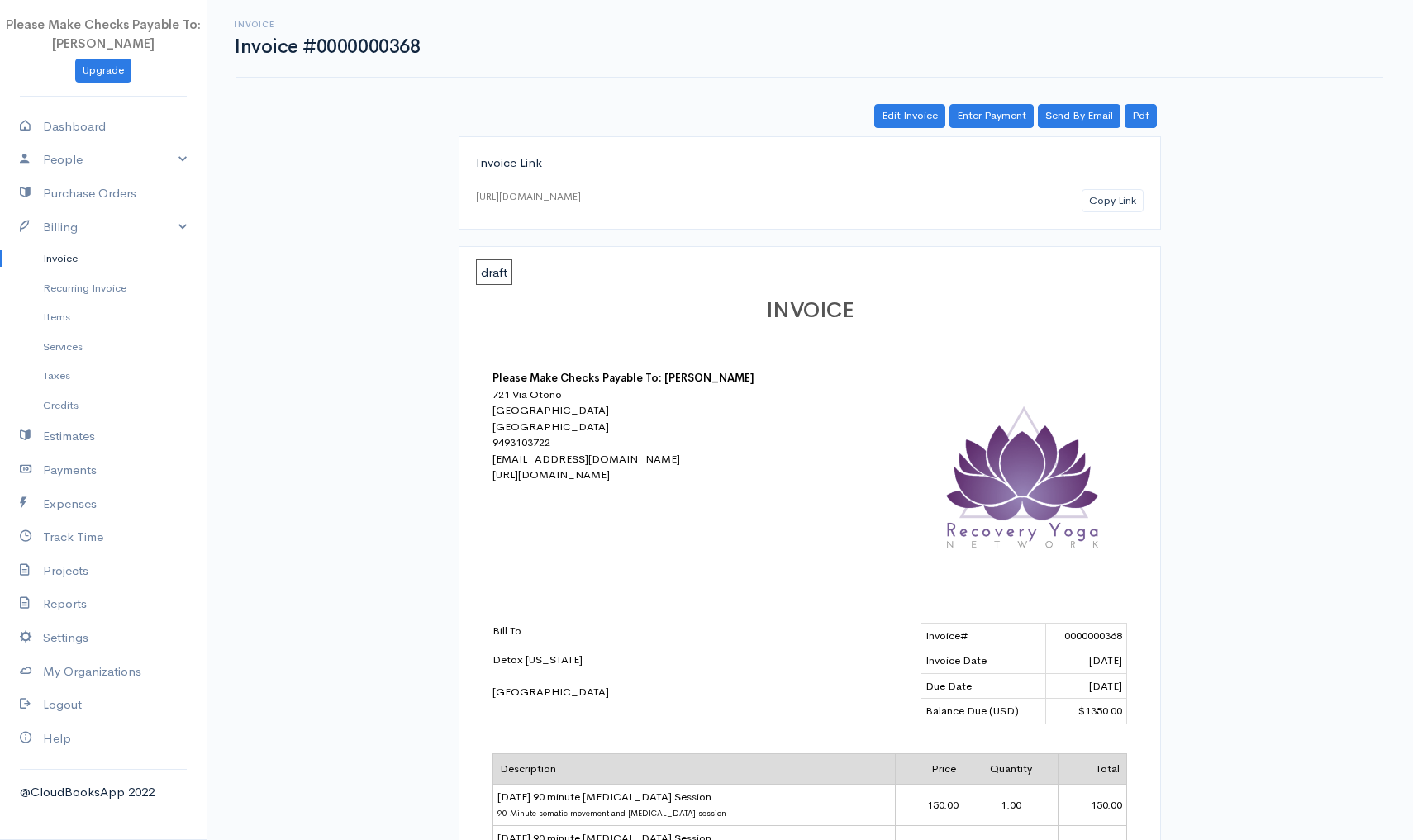
click at [62, 255] on link "Invoice" at bounding box center [103, 258] width 207 height 29
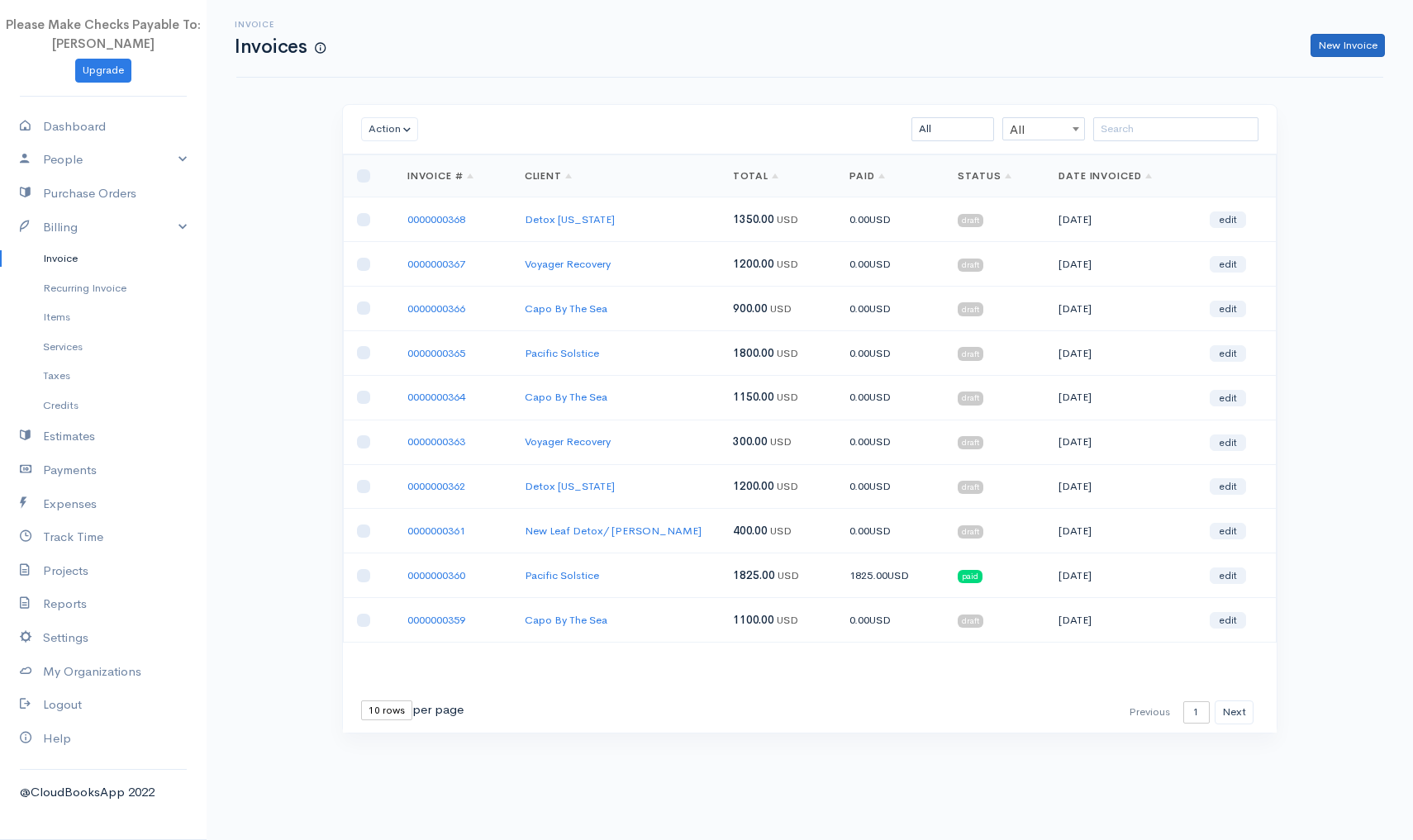
click at [1368, 51] on link "New Invoice" at bounding box center [1348, 45] width 75 height 24
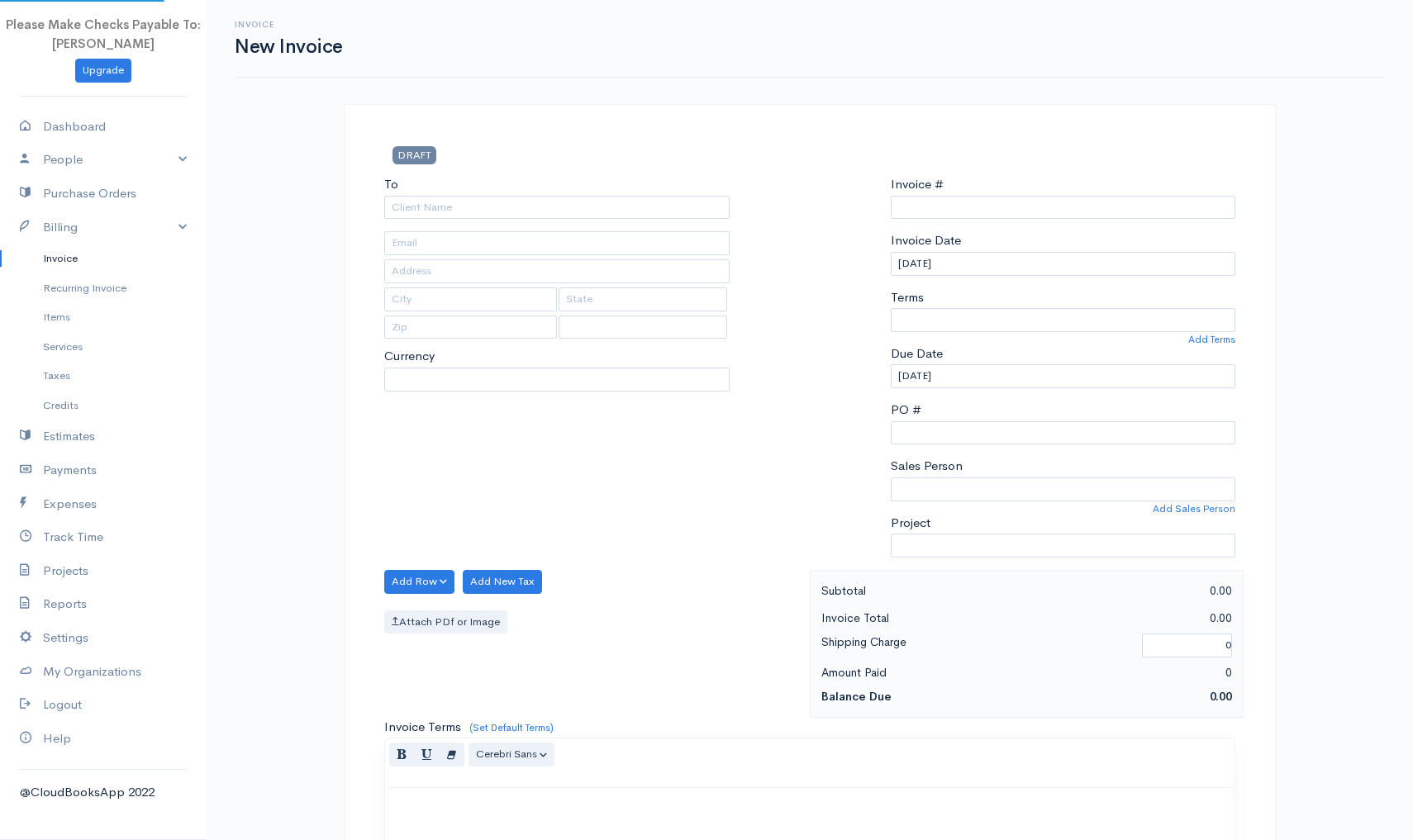
select select "[GEOGRAPHIC_DATA]"
select select "USD"
type input "0000000369"
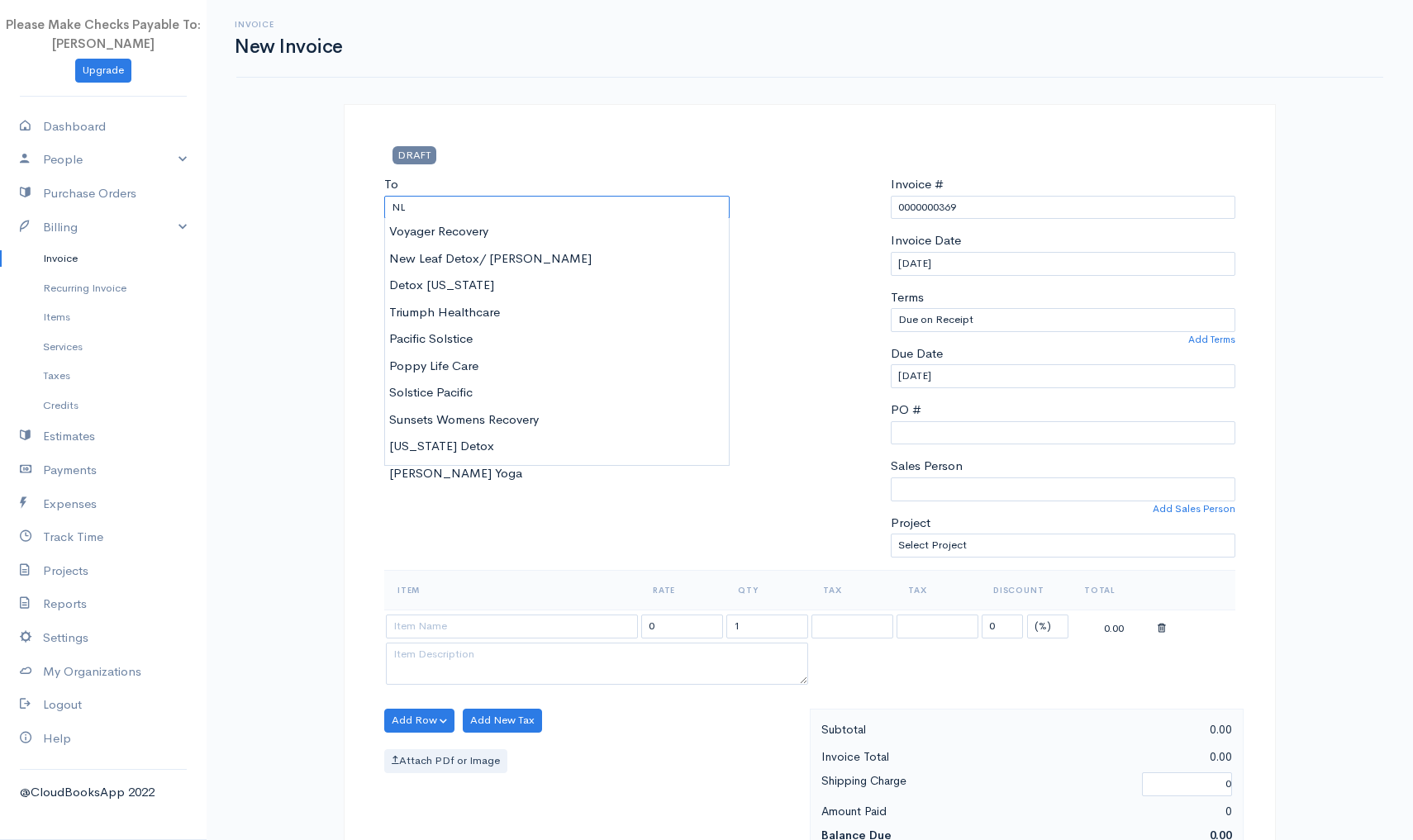
type input "NLD"
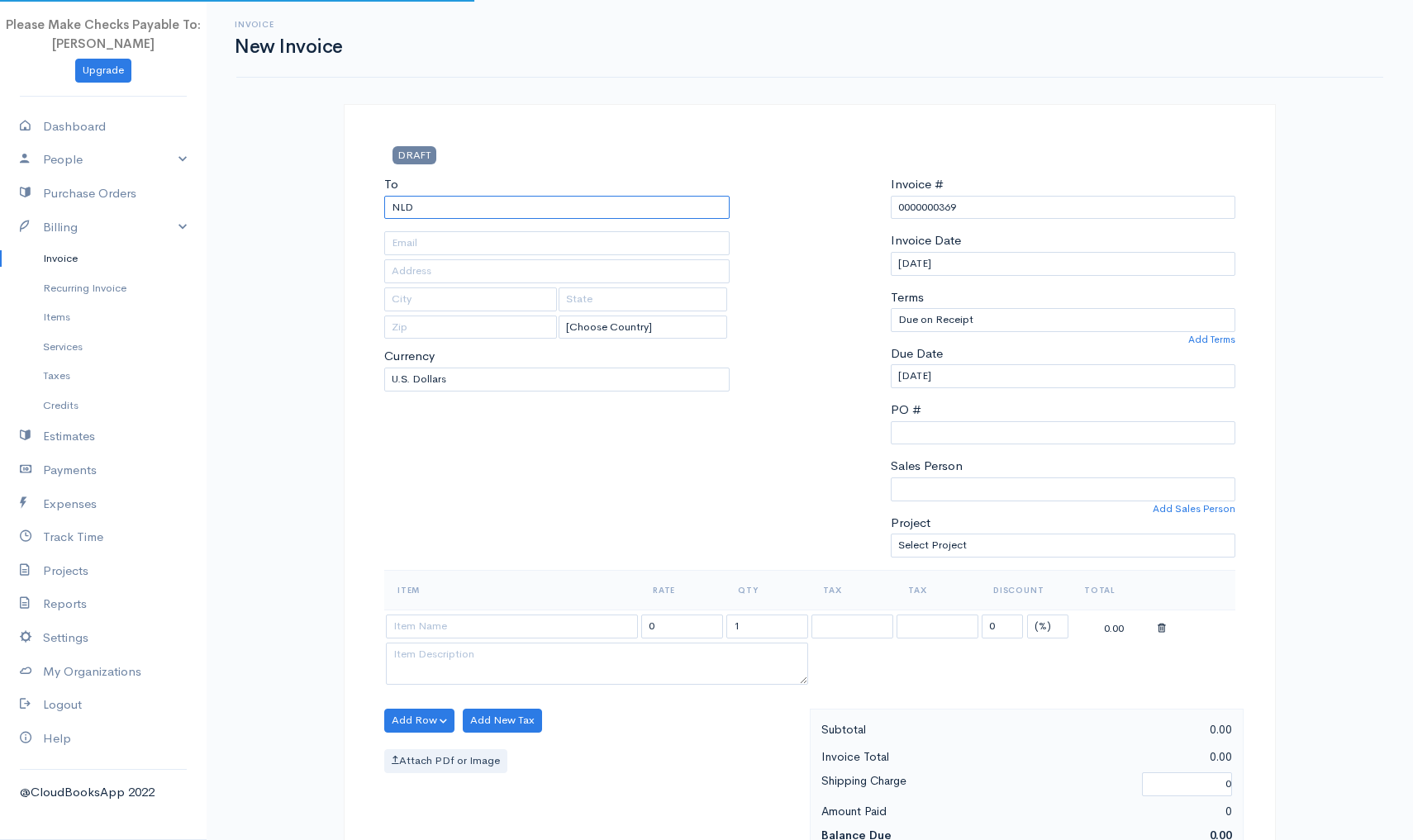
type input "Ichase@NLDetox.com"
type input "63 Mallorca"
type input "Laguna Niguel"
type input "CA"
type input "92677"
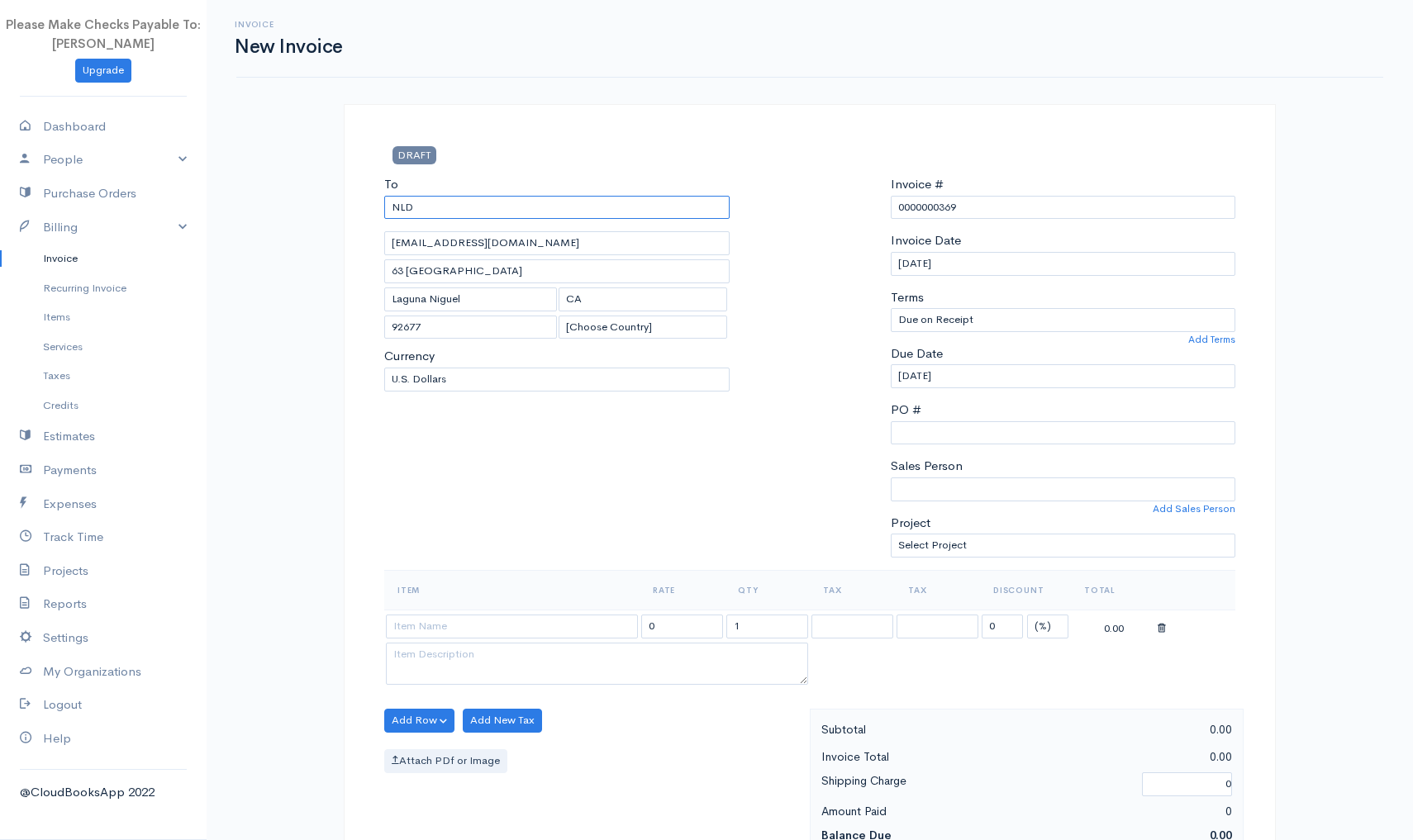
type input "NLD"
click at [520, 446] on div "To NLD Ichase@NLDetox.com 63 Mallorca Laguna Niguel CA 92677 [Choose Country] U…" at bounding box center [557, 372] width 362 height 395
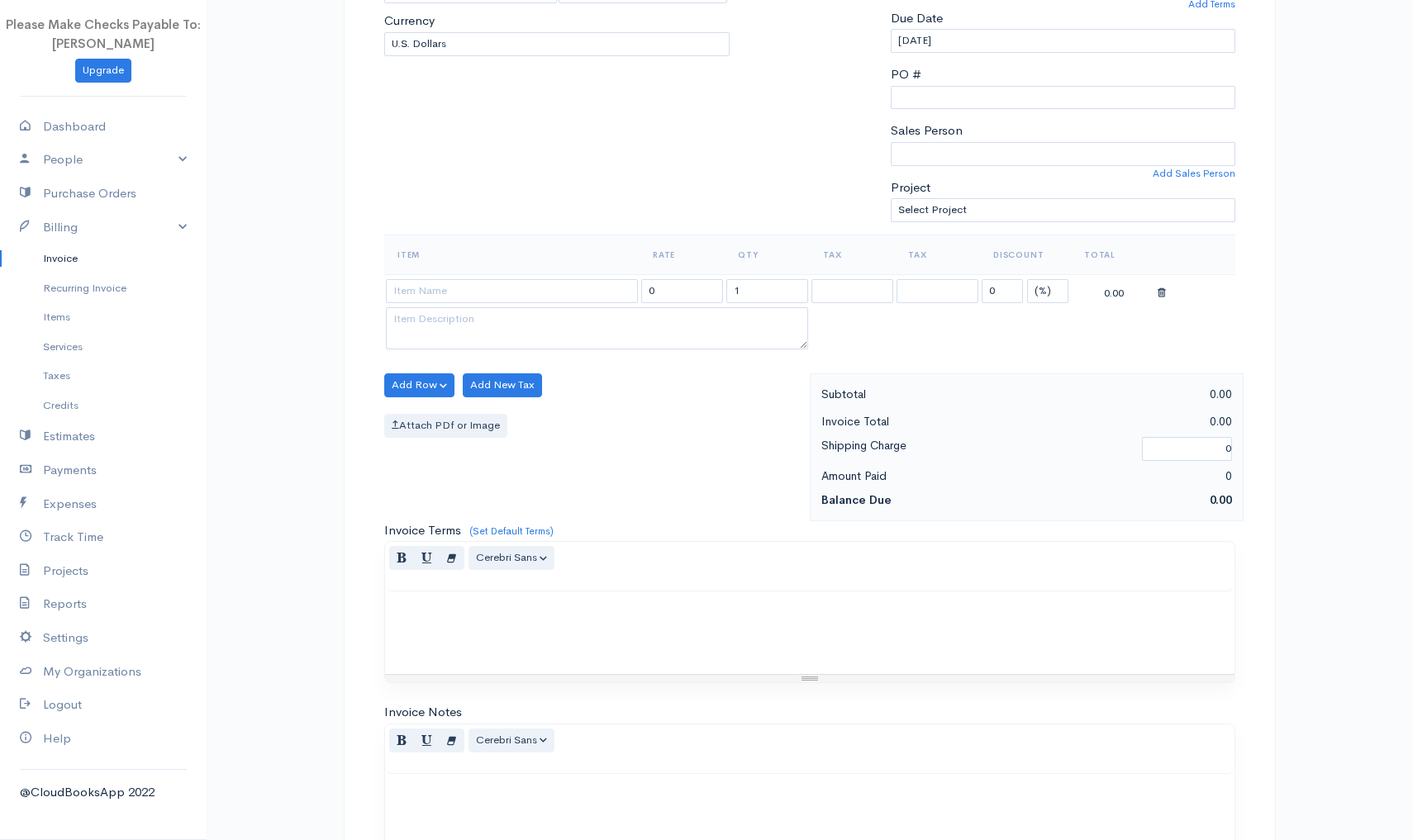
scroll to position [353, 0]
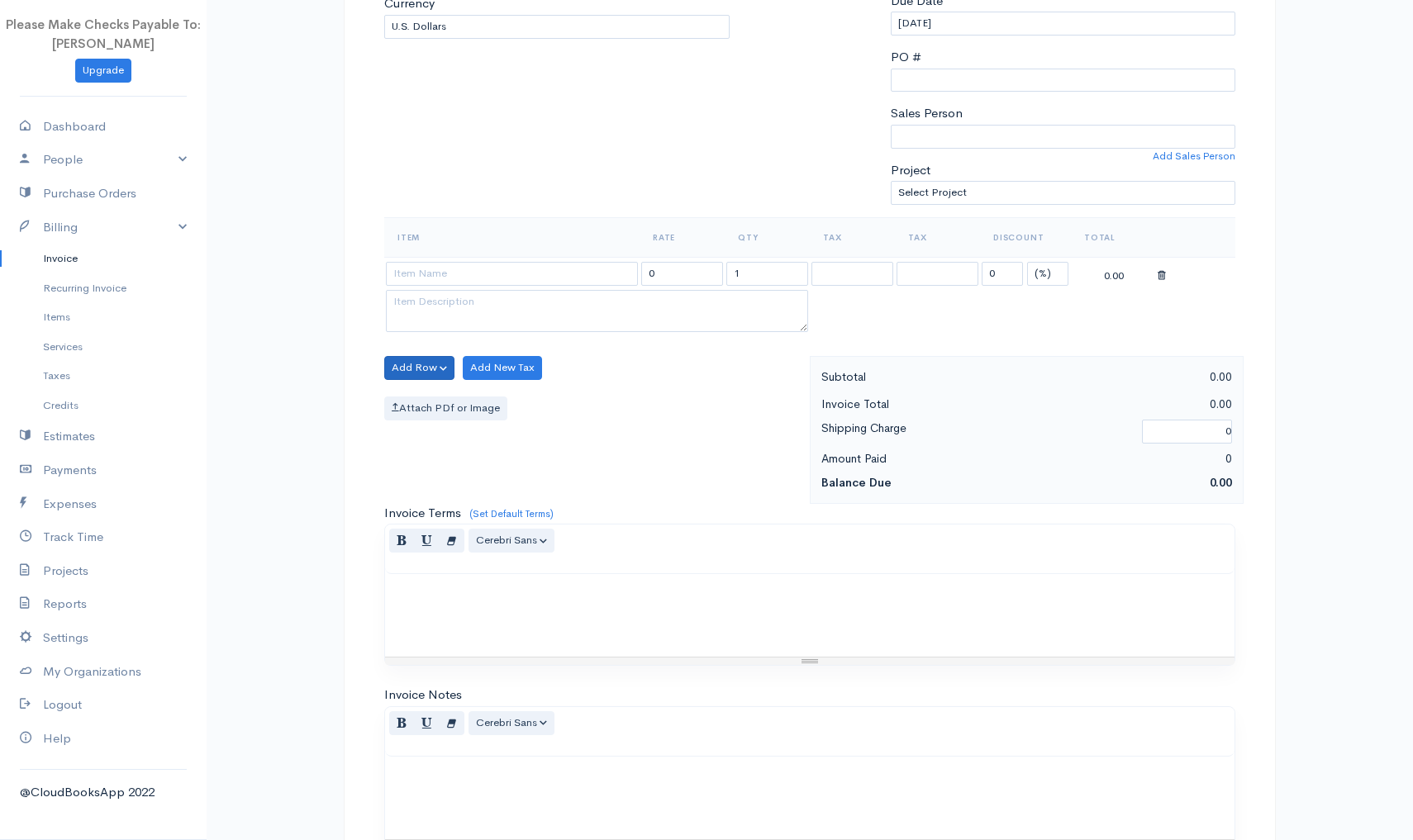
click at [416, 363] on button "Add Row" at bounding box center [419, 368] width 70 height 24
click at [415, 404] on link "Add Item Row" at bounding box center [450, 400] width 131 height 29
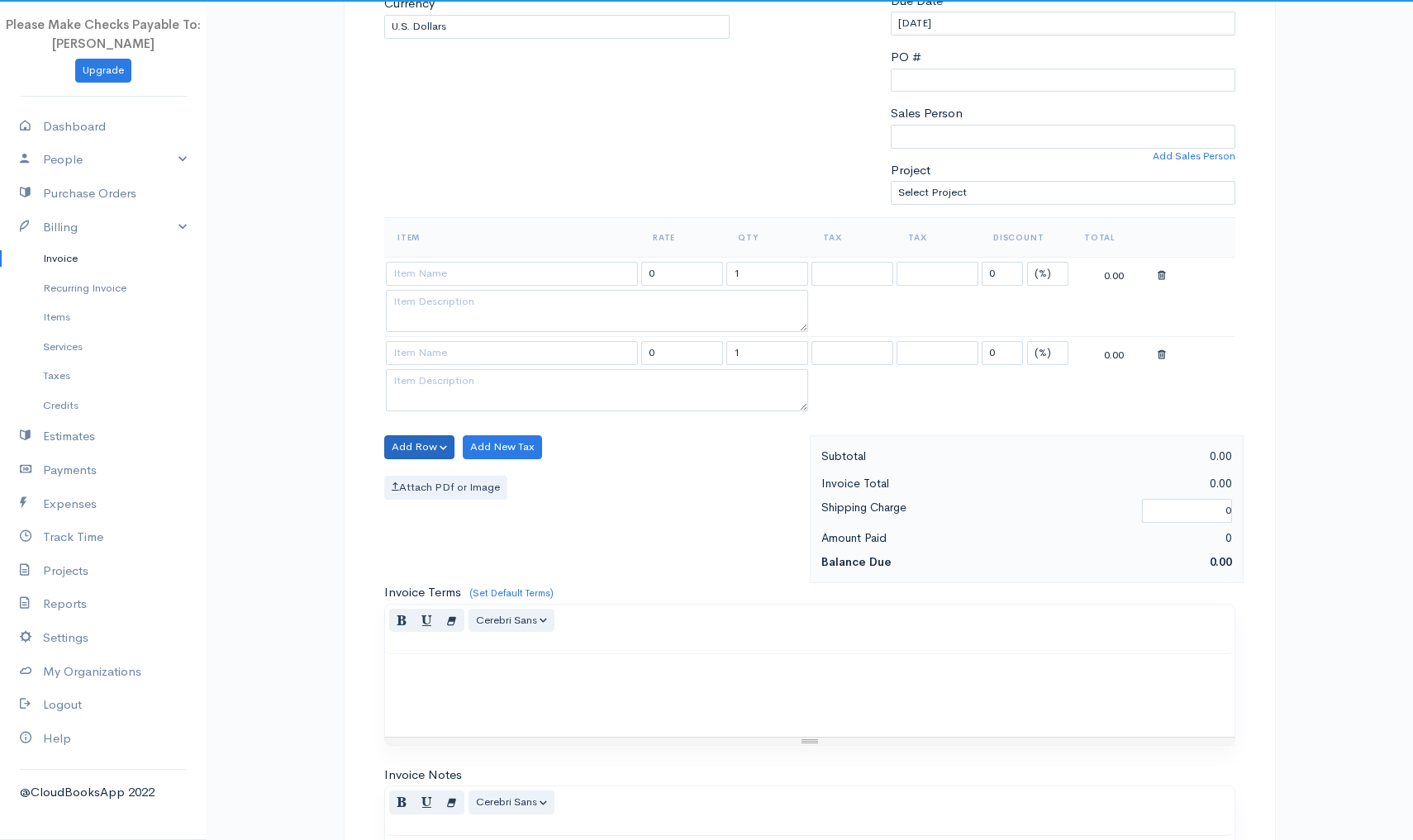
click at [407, 440] on button "Add Row" at bounding box center [419, 447] width 70 height 24
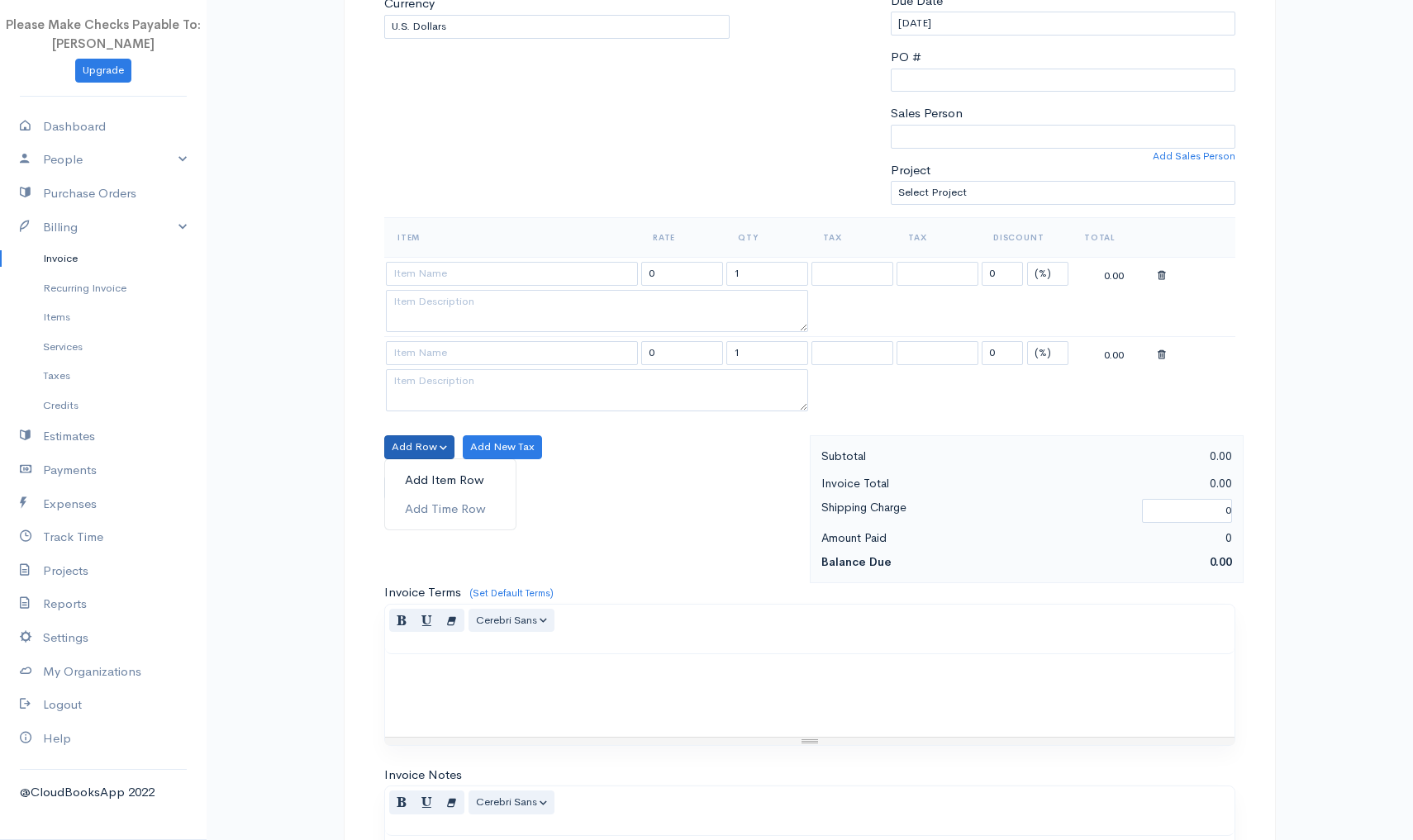
click at [410, 480] on link "Add Item Row" at bounding box center [450, 480] width 131 height 29
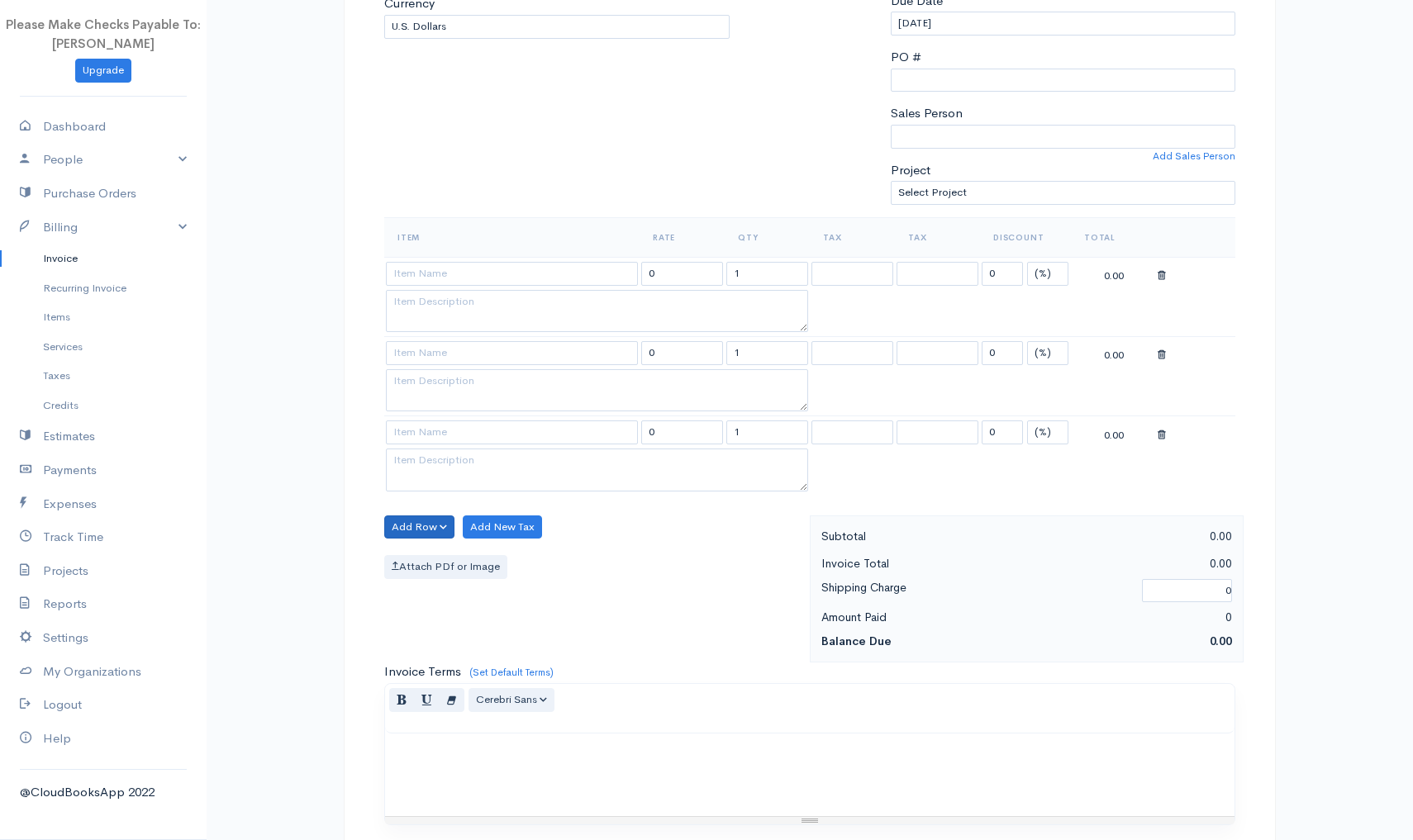
click at [401, 527] on button "Add Row" at bounding box center [419, 527] width 70 height 24
click at [403, 558] on link "Add Item Row" at bounding box center [450, 560] width 131 height 29
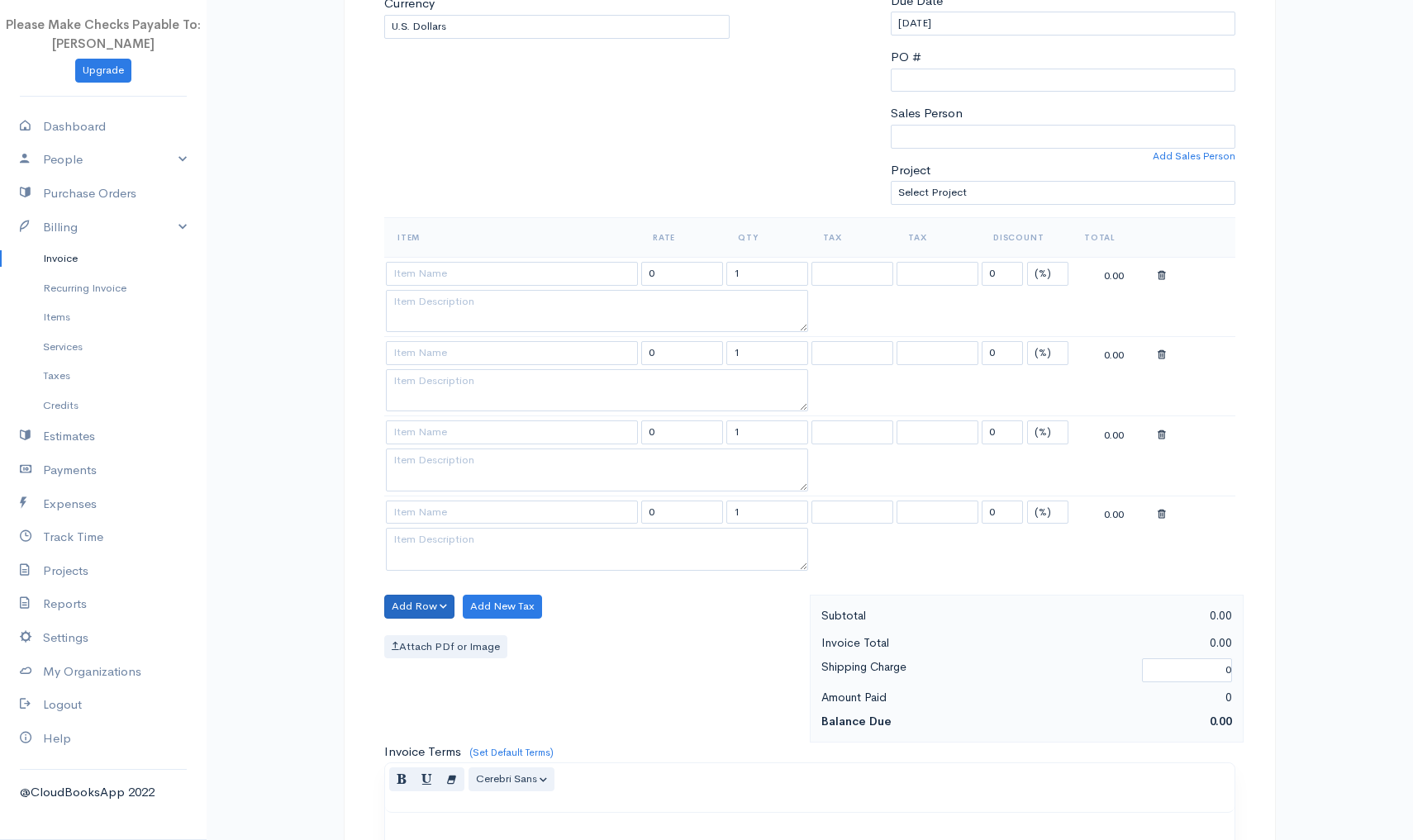
click at [406, 598] on button "Add Row" at bounding box center [419, 606] width 70 height 24
click at [410, 634] on link "Add Item Row" at bounding box center [450, 639] width 131 height 29
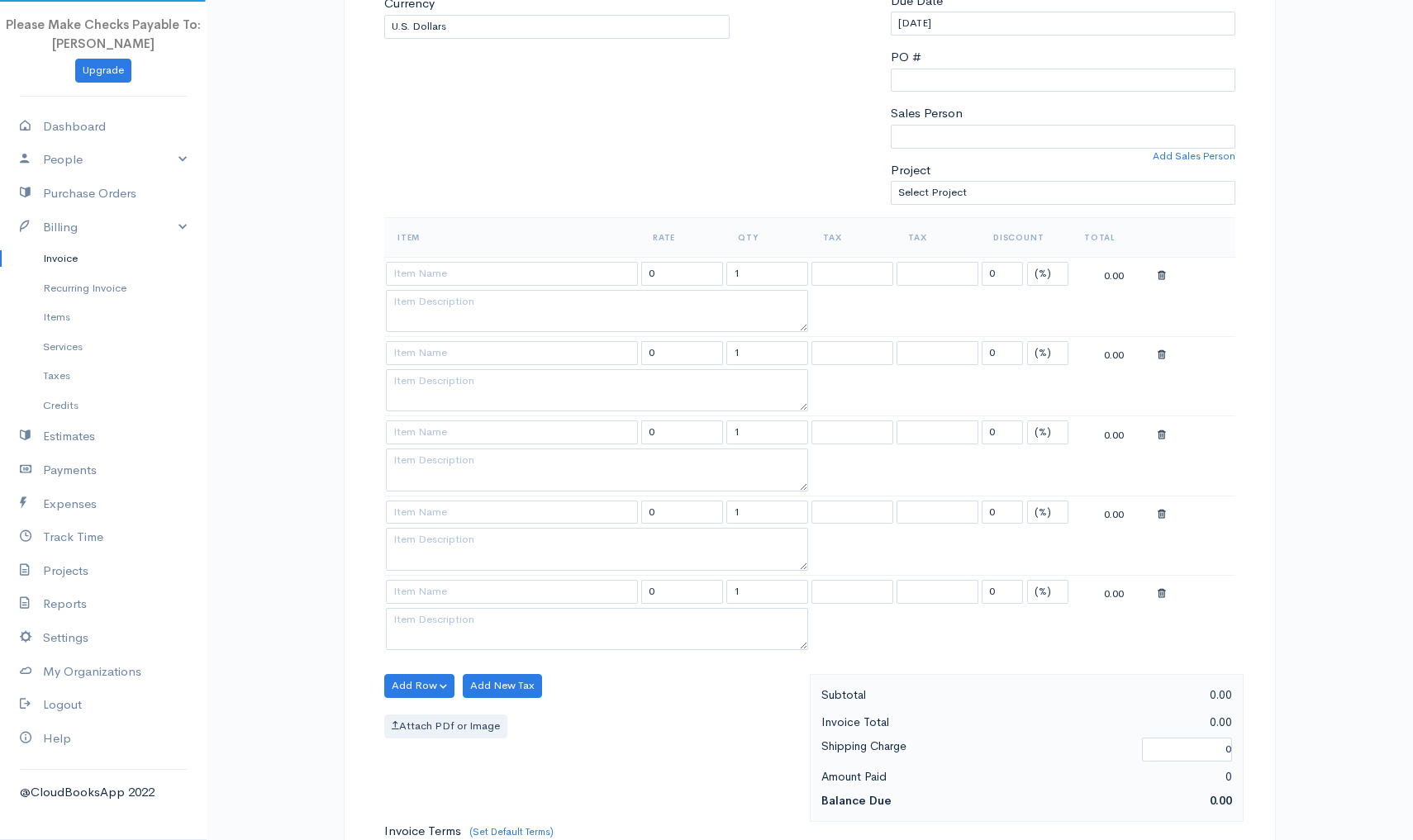
scroll to position [354, 0]
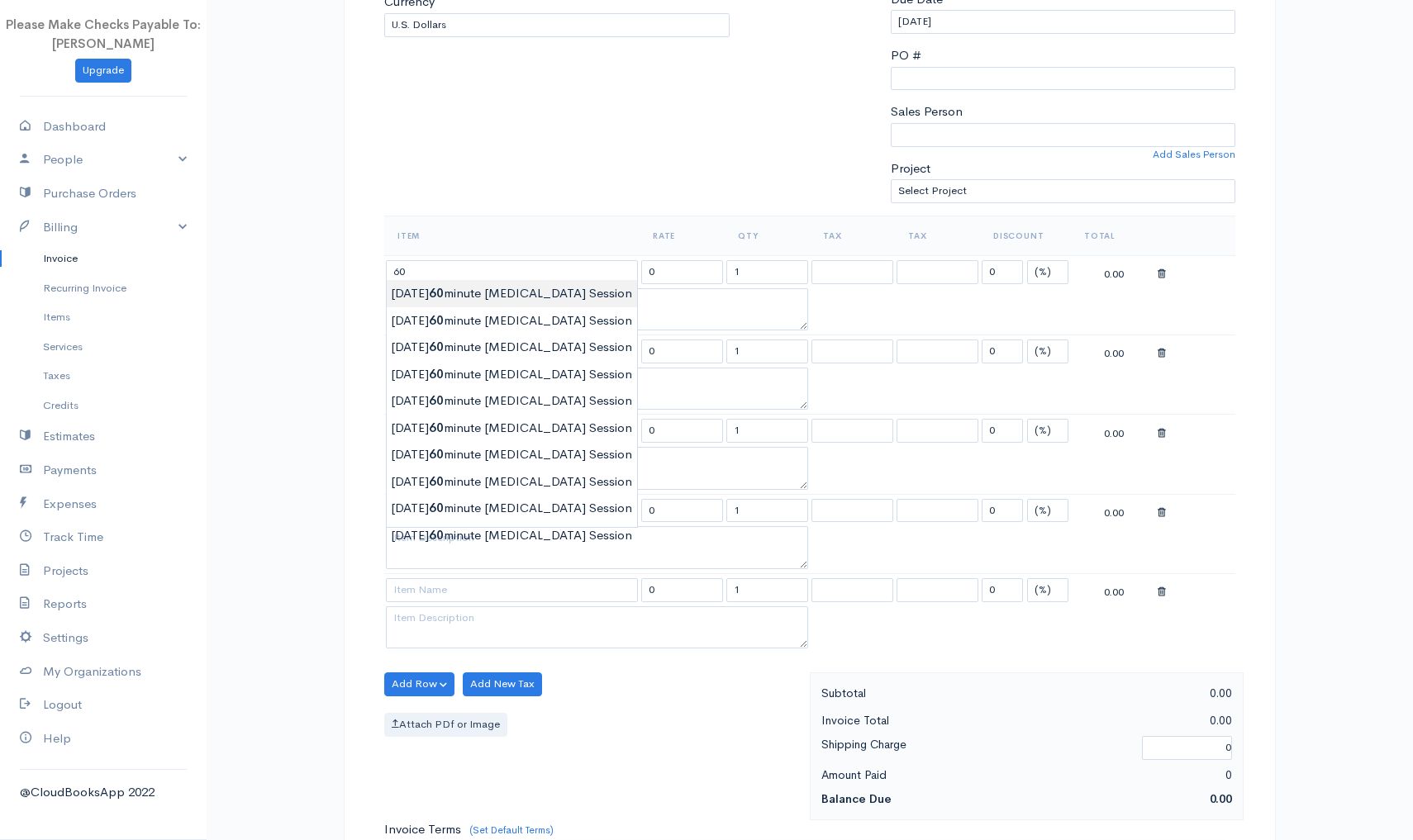
type input "9/19/25 60 minute Yoga Therapy Session"
type input "100.00"
click at [454, 292] on body "Please Make Checks Payable To: Ashly Fox Upgrade Dashboard People Clients Vendo…" at bounding box center [706, 519] width 1413 height 1747
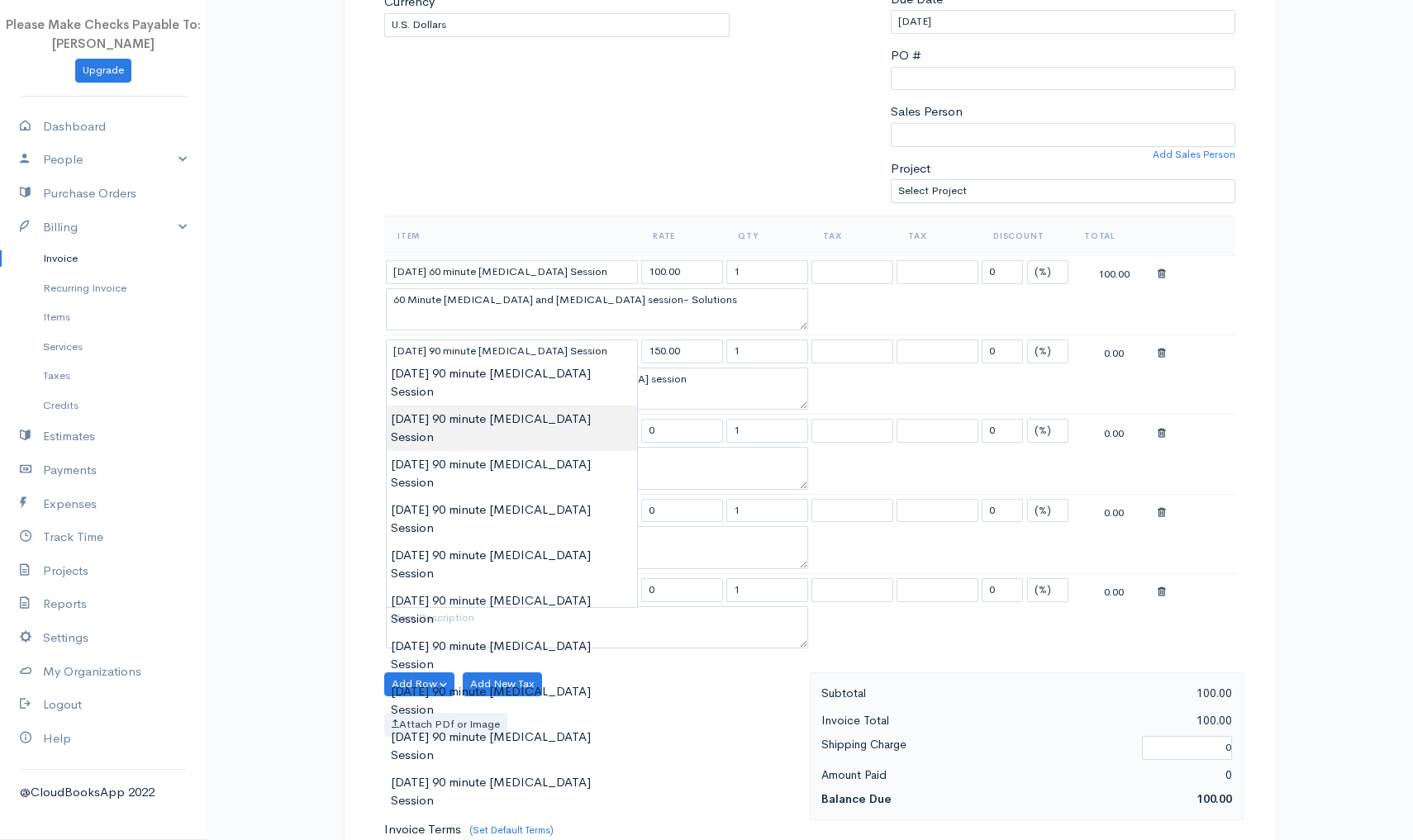
click at [403, 397] on body "Please Make Checks Payable To: Ashly Fox Upgrade Dashboard People Clients Vendo…" at bounding box center [706, 519] width 1413 height 1747
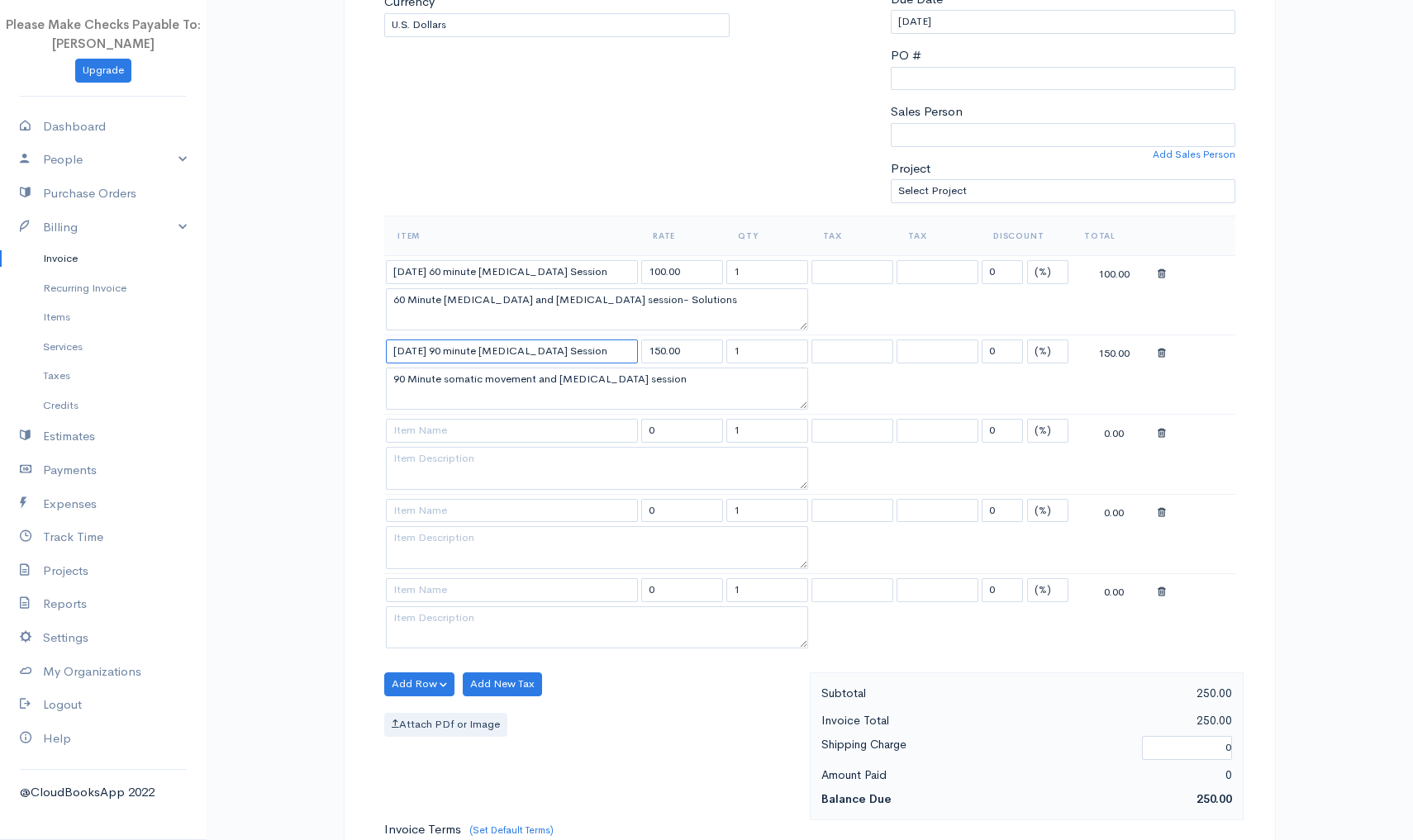
drag, startPoint x: 391, startPoint y: 350, endPoint x: 545, endPoint y: 367, distance: 154.9
click at [545, 367] on tbody "9/2/25 60 minute Yoga Therapy Session 100.00 1 0 (%) Flat 100.00 60 Minute Yoga…" at bounding box center [810, 455] width 851 height 398
drag, startPoint x: 701, startPoint y: 382, endPoint x: 386, endPoint y: 374, distance: 315.1
click at [386, 374] on textarea "90 Minute somatic movement and Psychoeducation session" at bounding box center [597, 389] width 422 height 43
click at [460, 351] on input at bounding box center [512, 351] width 252 height 24
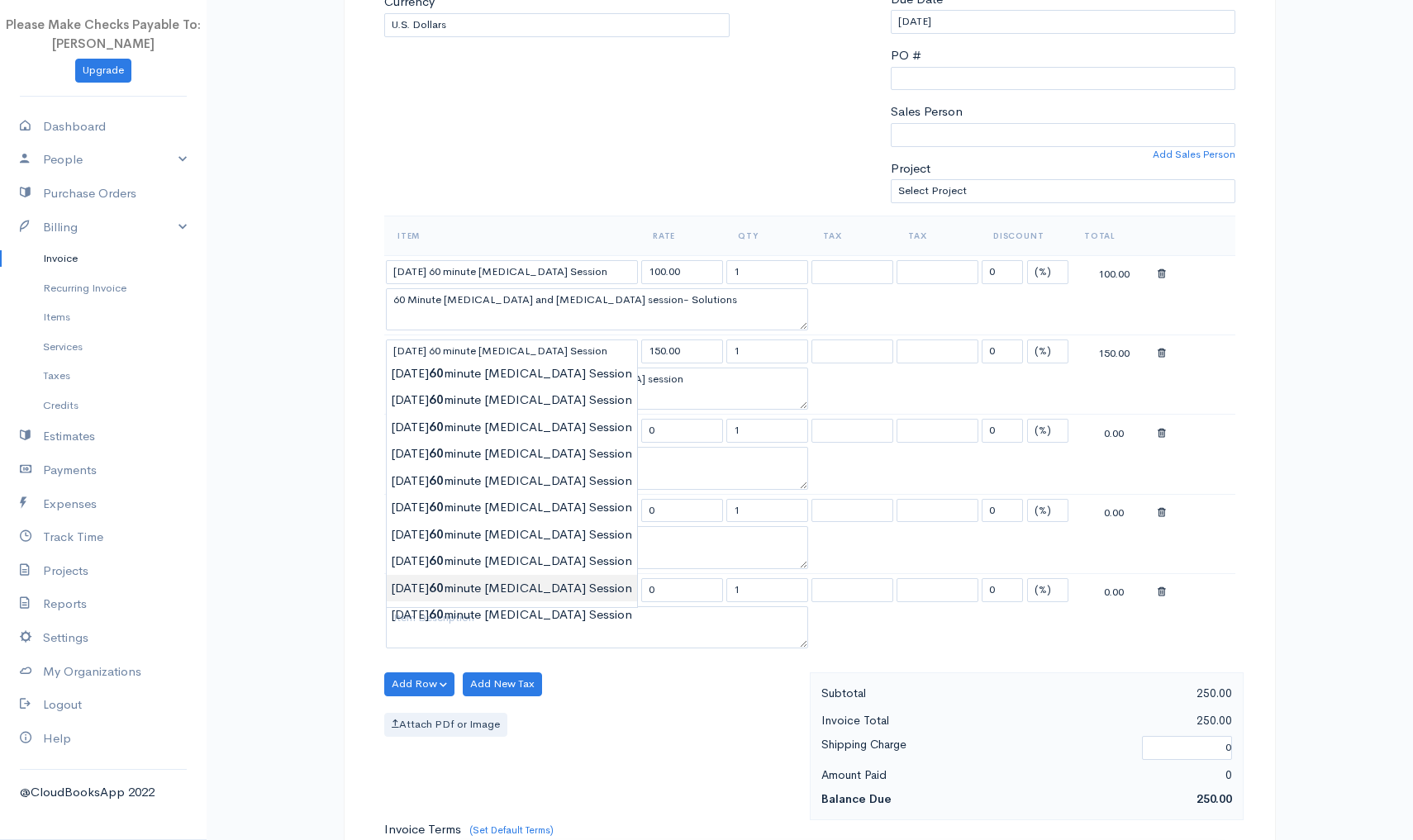
click at [430, 582] on body "Please Make Checks Payable To: Ashly Fox Upgrade Dashboard People Clients Vendo…" at bounding box center [706, 519] width 1413 height 1747
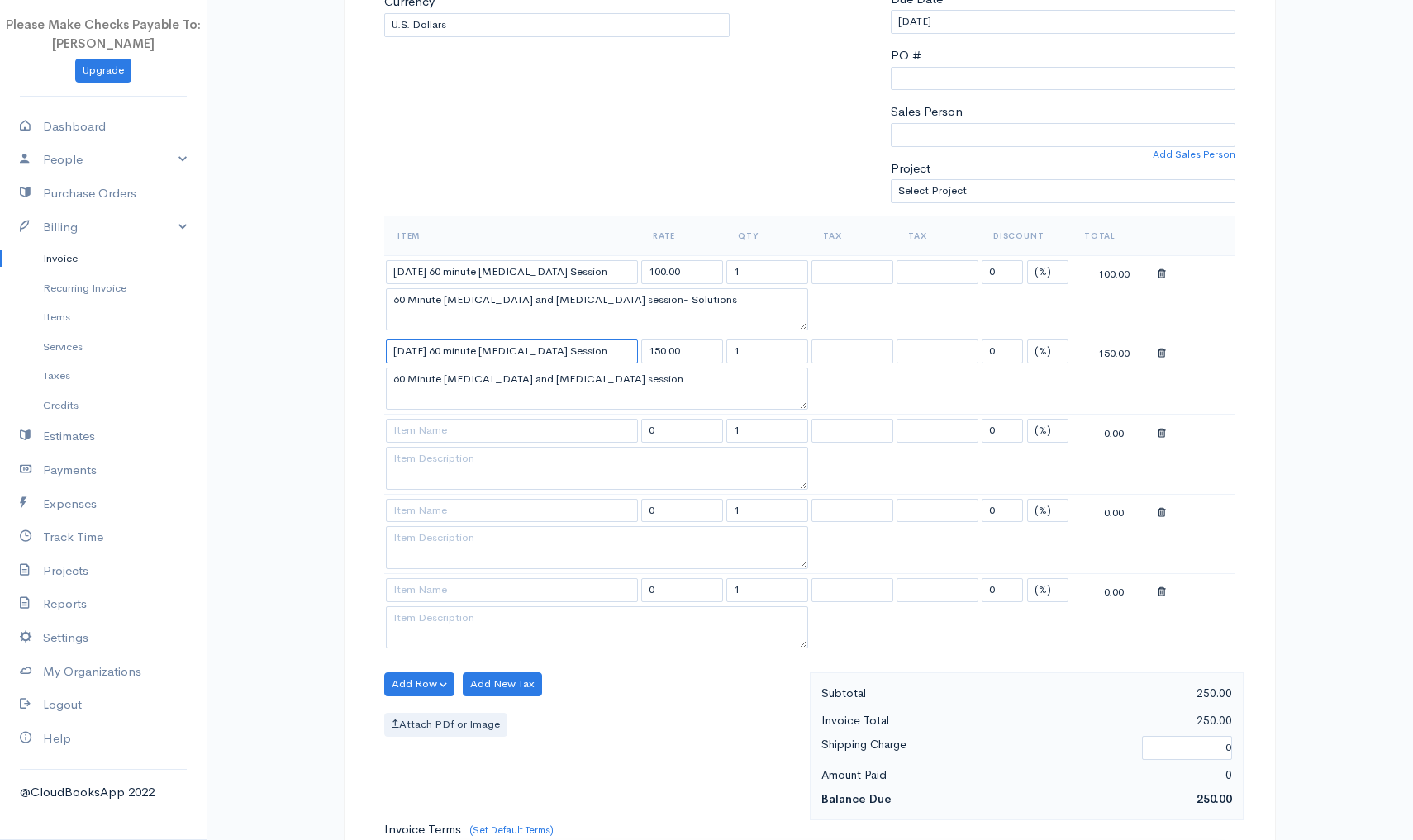
click at [413, 348] on input "9/8/25 60 minute Yoga Therapy Session" at bounding box center [512, 351] width 252 height 24
click at [413, 349] on input "9/8/25 60 minute Yoga Therapy Session" at bounding box center [512, 351] width 252 height 24
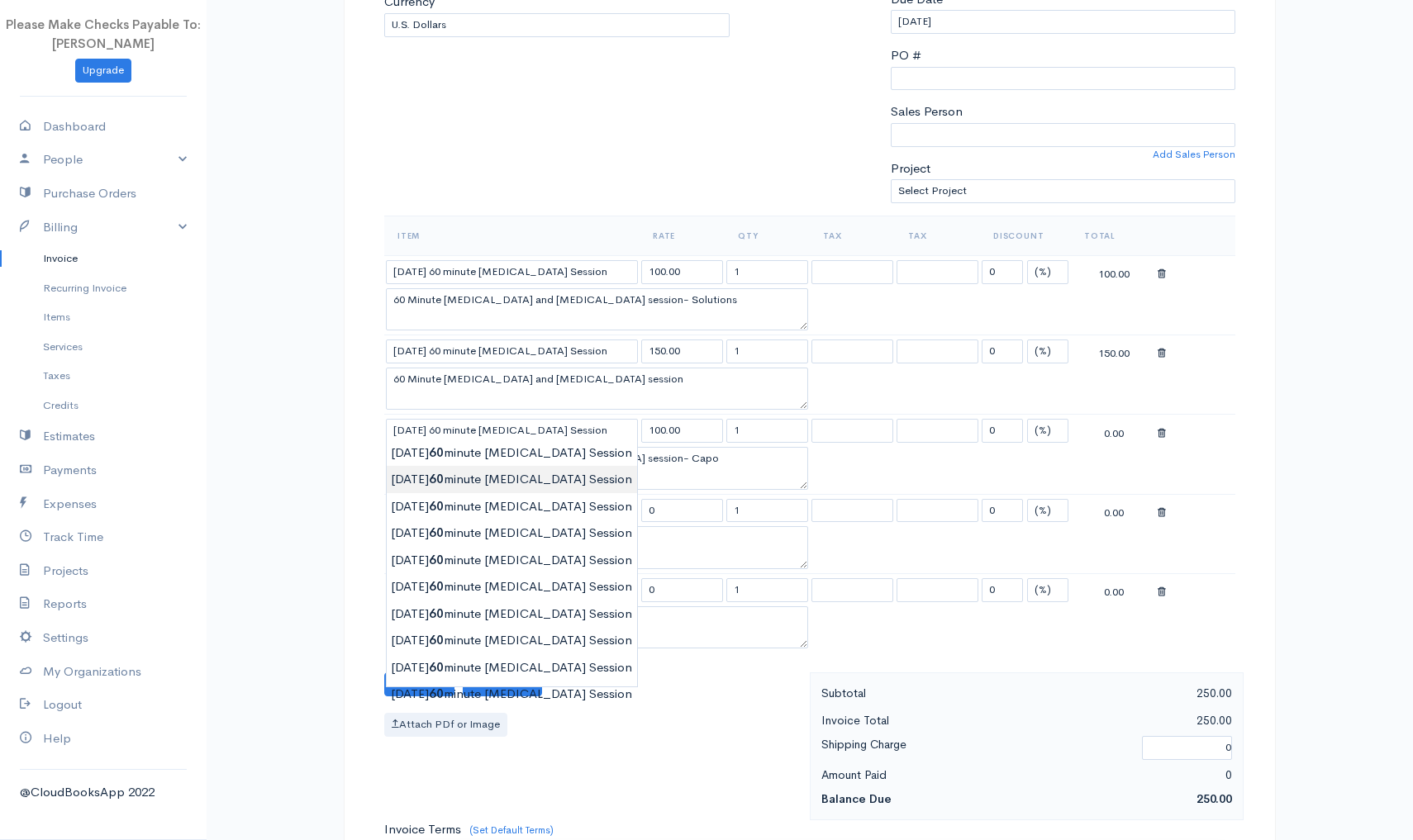
click at [403, 473] on body "Please Make Checks Payable To: Ashly Fox Upgrade Dashboard People Clients Vendo…" at bounding box center [706, 519] width 1413 height 1747
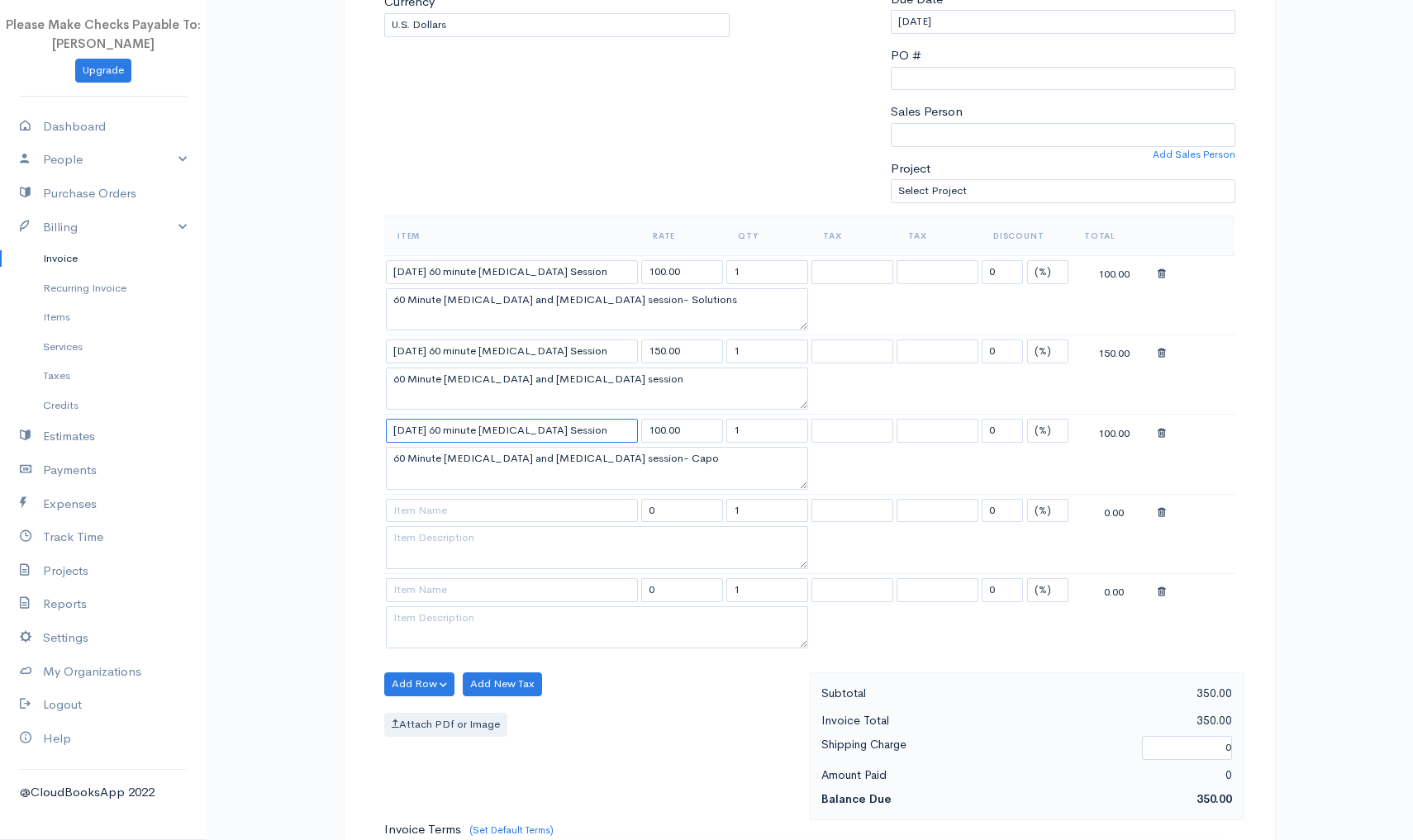
click at [418, 426] on input "9/19/25 60 minute Yoga Therapy Session" at bounding box center [512, 431] width 252 height 24
click at [410, 427] on input "9/1/25 60 minute Yoga Therapy Session" at bounding box center [512, 431] width 252 height 24
click at [413, 581] on body "Please Make Checks Payable To: Ashly Fox Upgrade Dashboard People Clients Vendo…" at bounding box center [706, 519] width 1413 height 1747
click at [415, 506] on input "9/22/25 60 minute Yoga Therapy Session" at bounding box center [512, 511] width 252 height 24
click at [702, 459] on textarea "60 Minute Yoga Therapy and Psychoeducation session- Capo" at bounding box center [597, 468] width 422 height 43
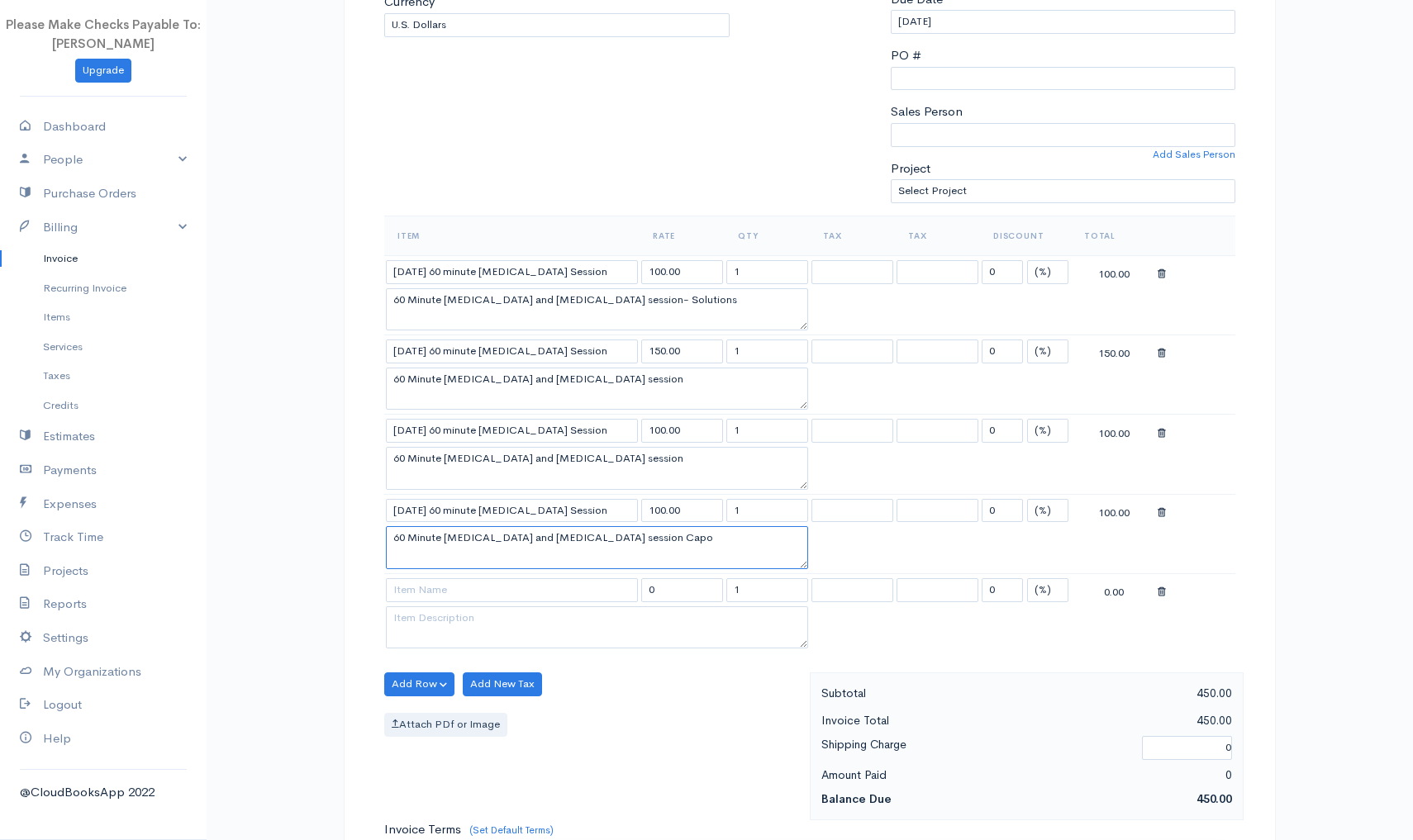
click at [713, 547] on textarea "60 Minute Yoga Therapy and Psychoeducation session Capo" at bounding box center [597, 548] width 422 height 43
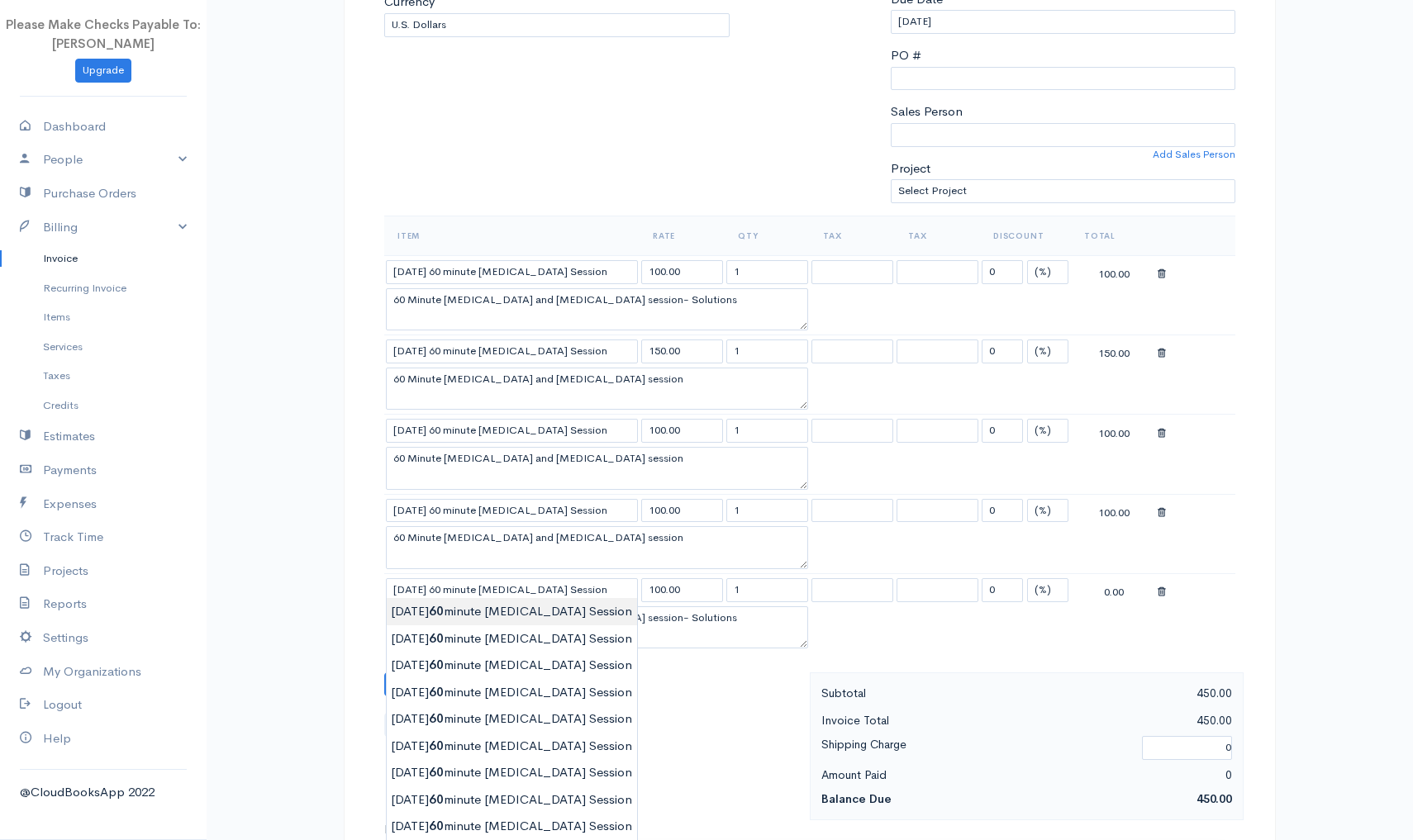
click at [409, 622] on body "Please Make Checks Payable To: Ashly Fox Upgrade Dashboard People Clients Vendo…" at bounding box center [706, 519] width 1413 height 1747
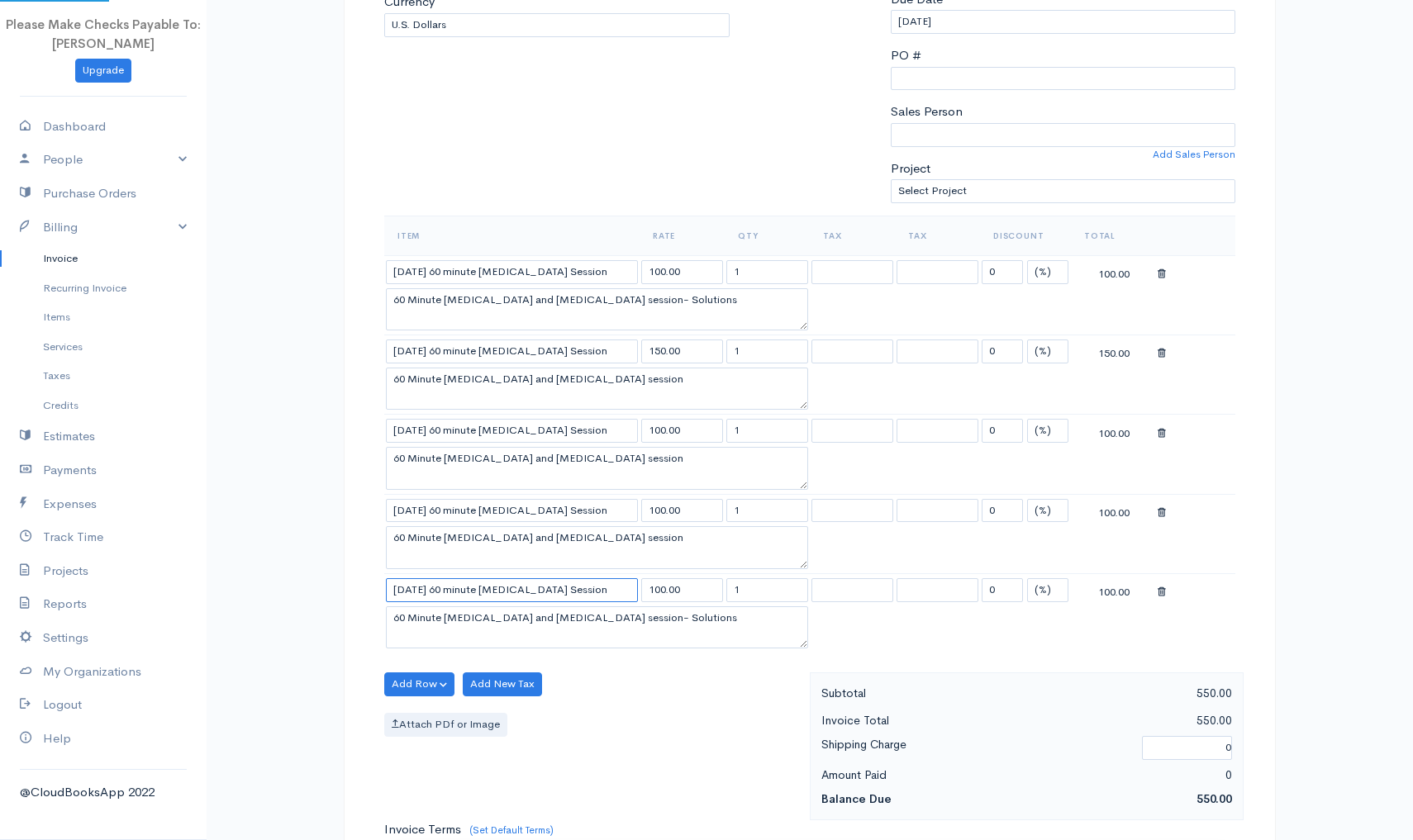
click at [416, 585] on input "9/19/25 60 minute Yoga Therapy Session" at bounding box center [512, 590] width 252 height 24
click at [645, 713] on div "Attach PDf or Image" at bounding box center [593, 725] width 417 height 24
click at [662, 348] on input "150.00" at bounding box center [682, 351] width 82 height 24
click at [650, 375] on textarea "60 Minute Yoga Therapy and Psychoeducation session" at bounding box center [597, 389] width 422 height 43
click at [639, 707] on div "Add Row Add Item Row Add Time Row Add New Tax Attach PDf or Image" at bounding box center [592, 746] width 434 height 148
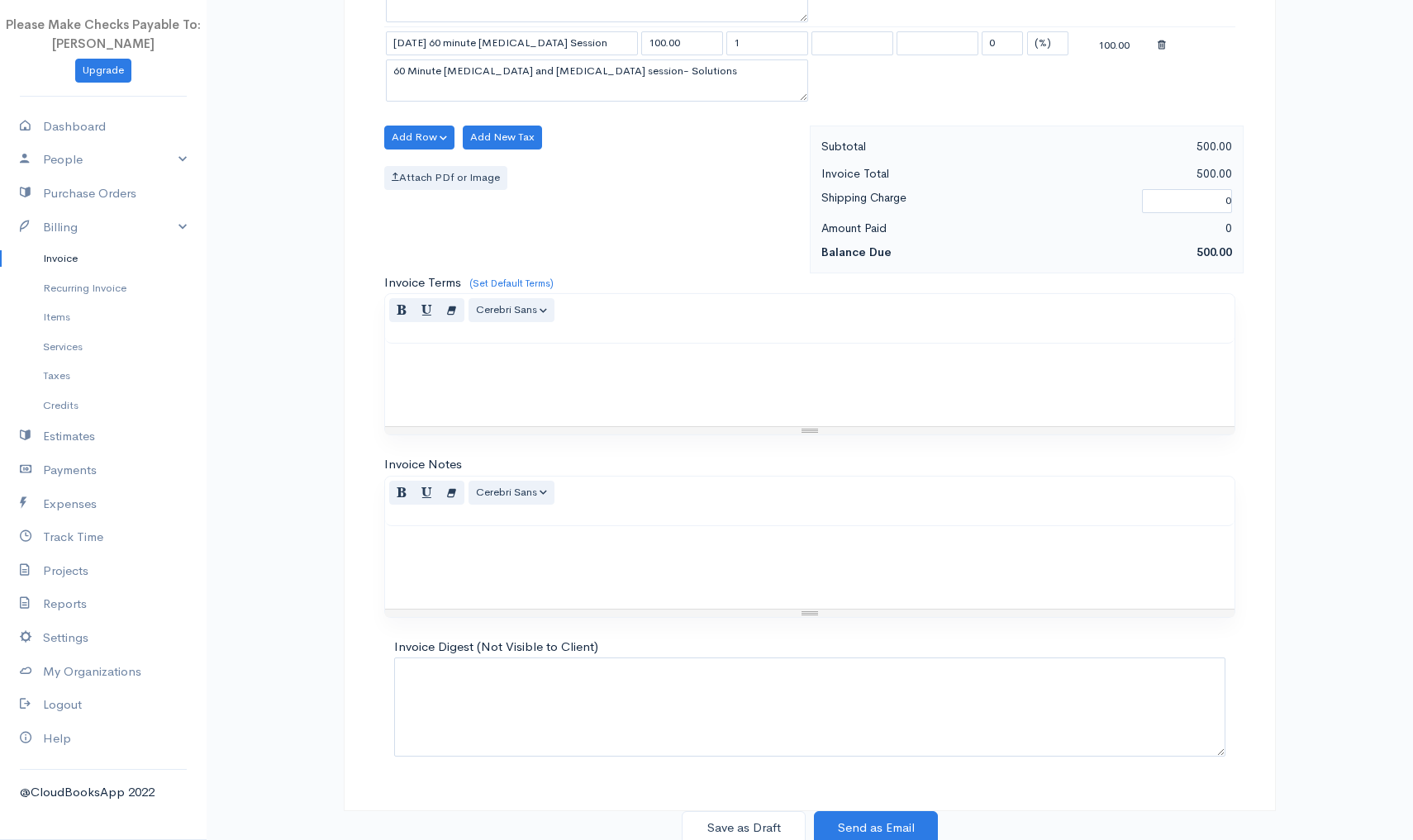
scroll to position [900, 0]
click at [743, 830] on button "Save as Draft" at bounding box center [744, 829] width 124 height 34
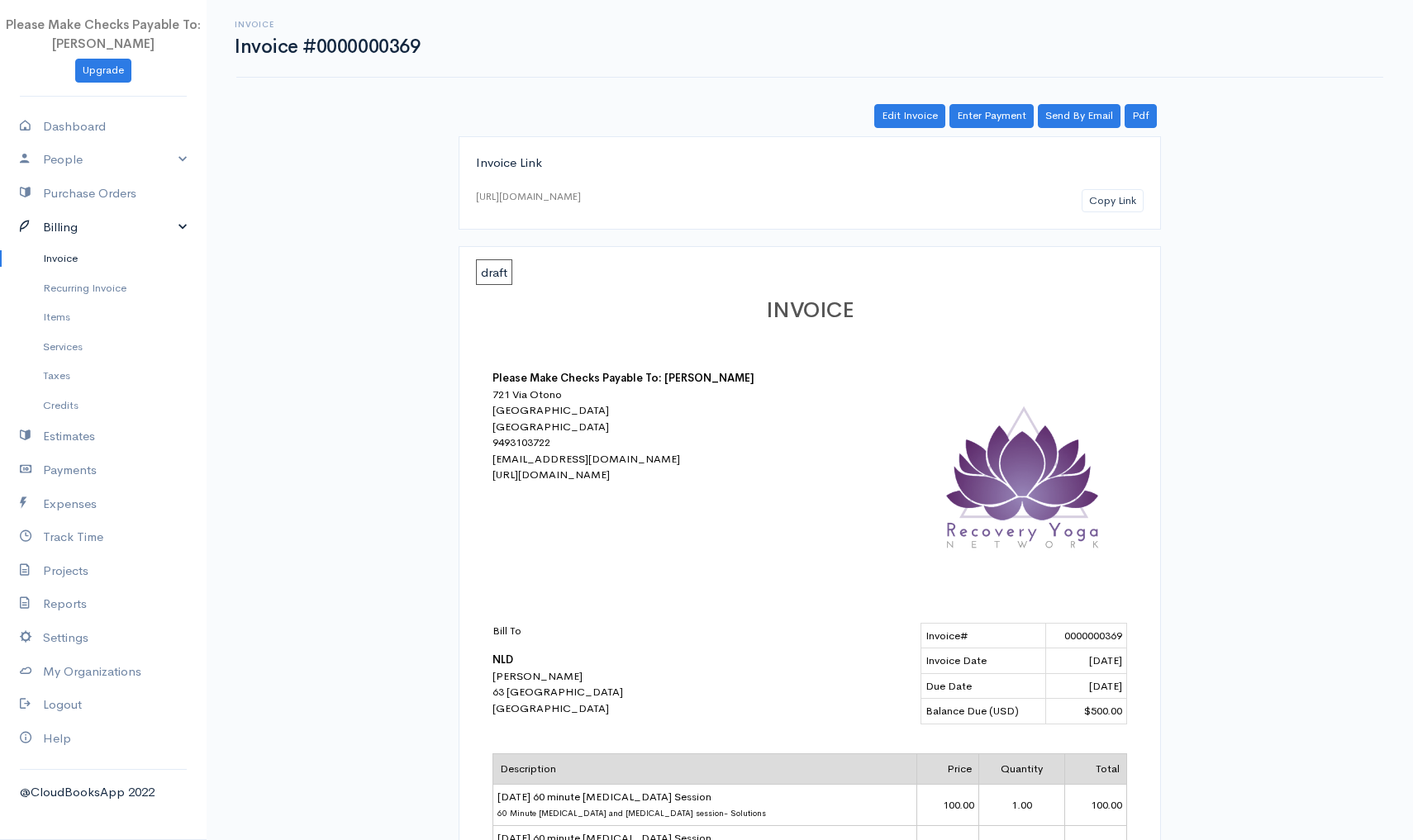
click at [52, 225] on link "Billing" at bounding box center [103, 227] width 207 height 34
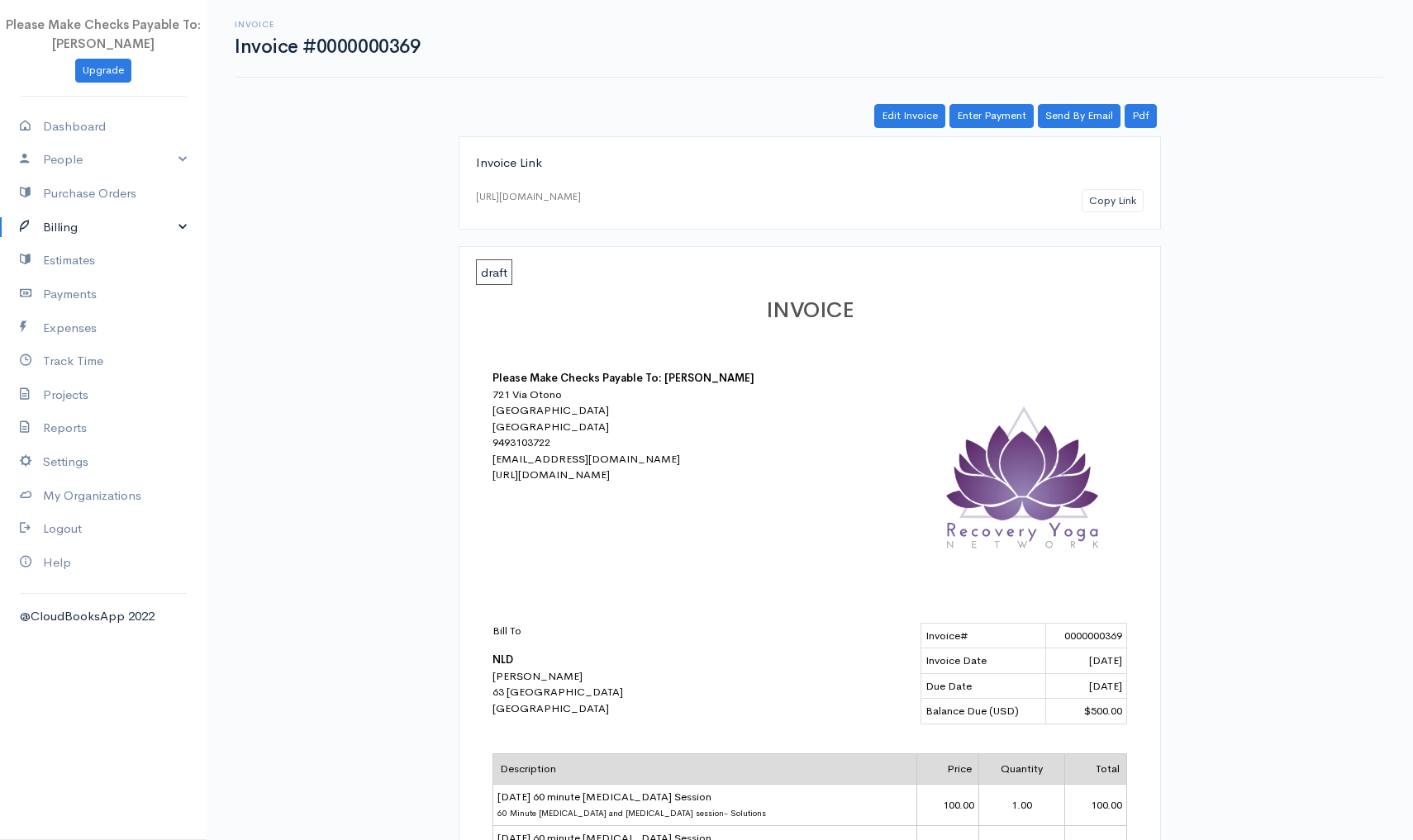
click at [52, 225] on link "Billing" at bounding box center [103, 227] width 207 height 34
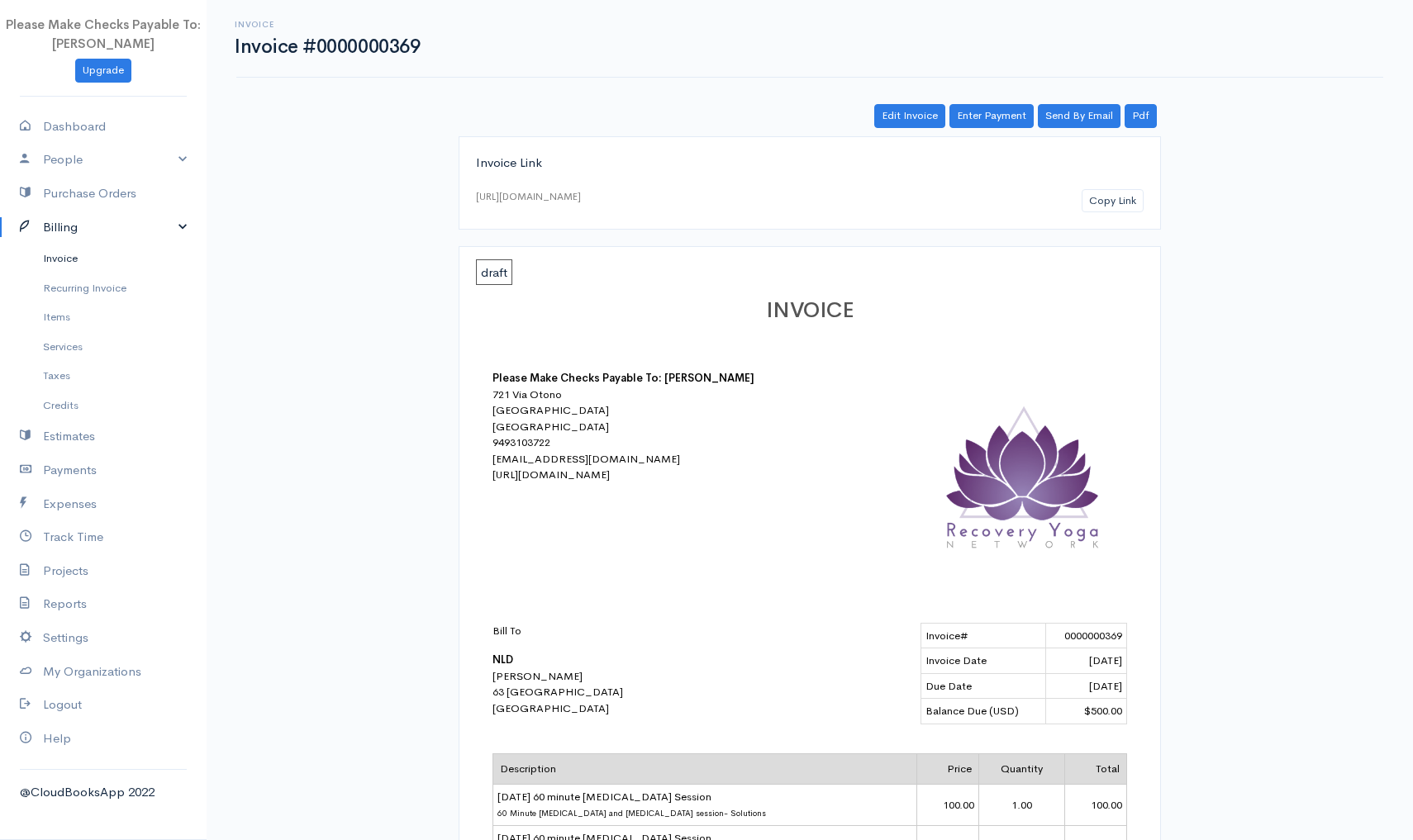
click at [58, 251] on link "Invoice" at bounding box center [103, 258] width 207 height 29
